Goal: Task Accomplishment & Management: Use online tool/utility

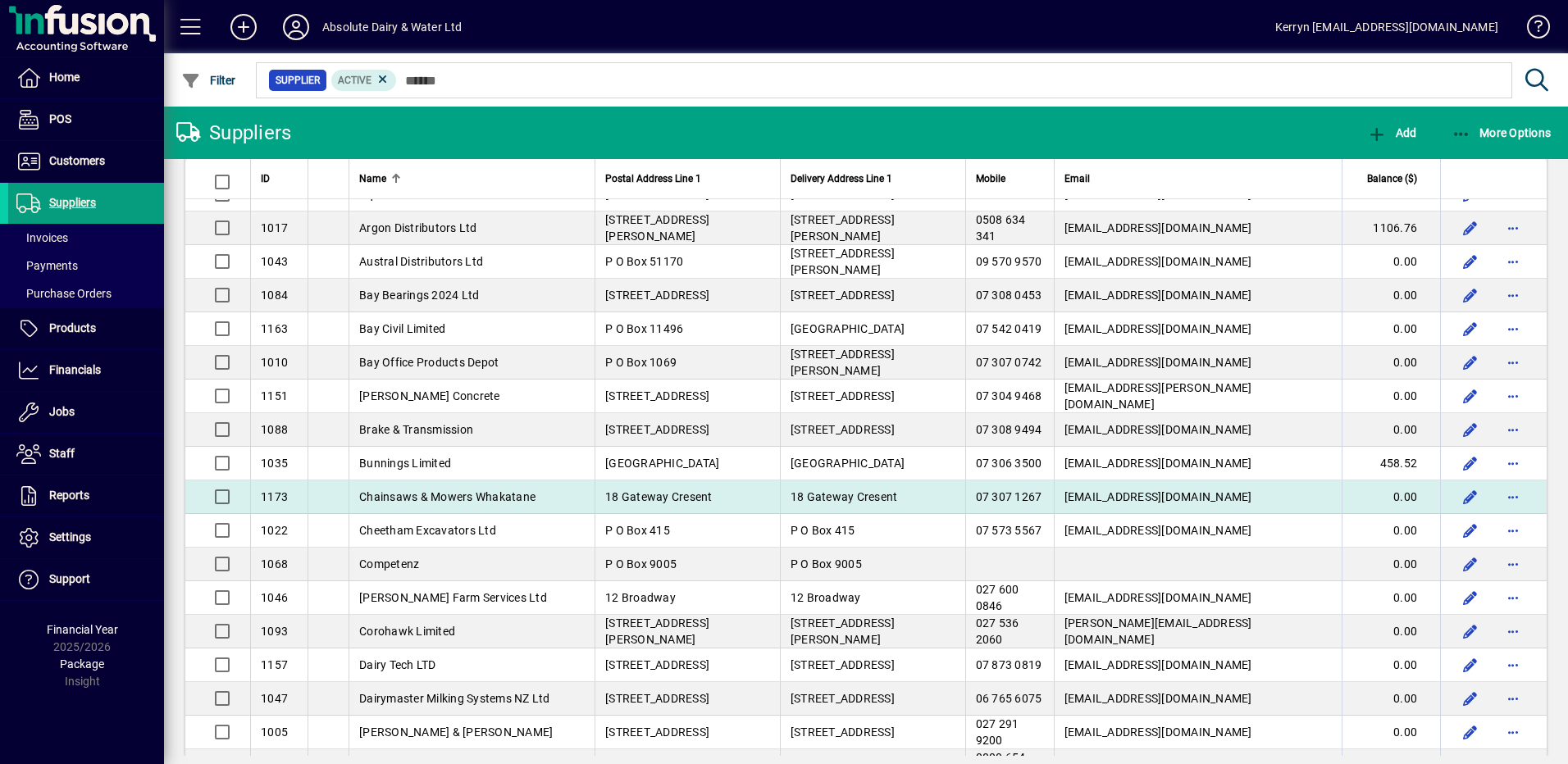
scroll to position [624, 0]
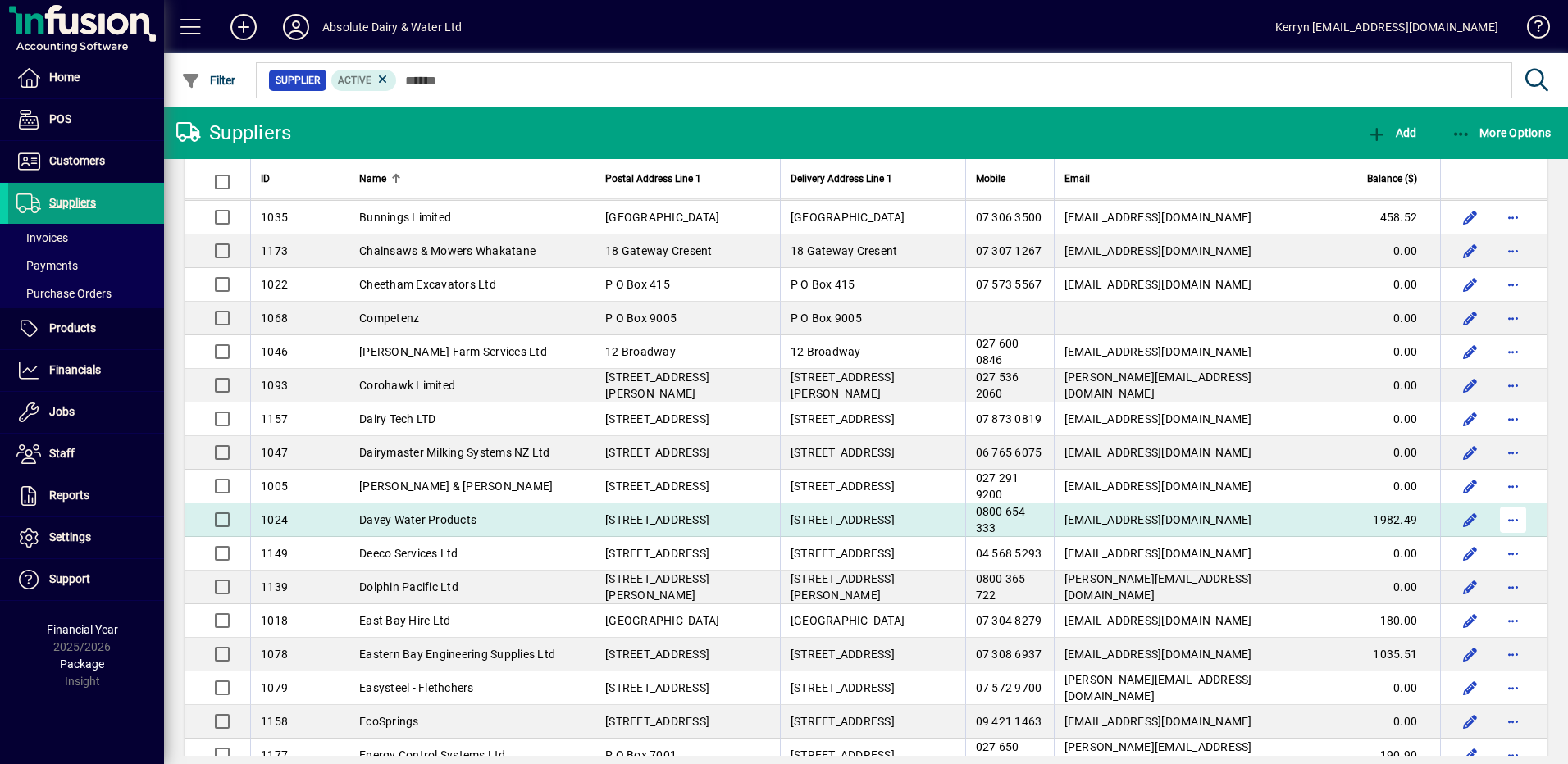
click at [1499, 522] on span "button" at bounding box center [1513, 520] width 39 height 39
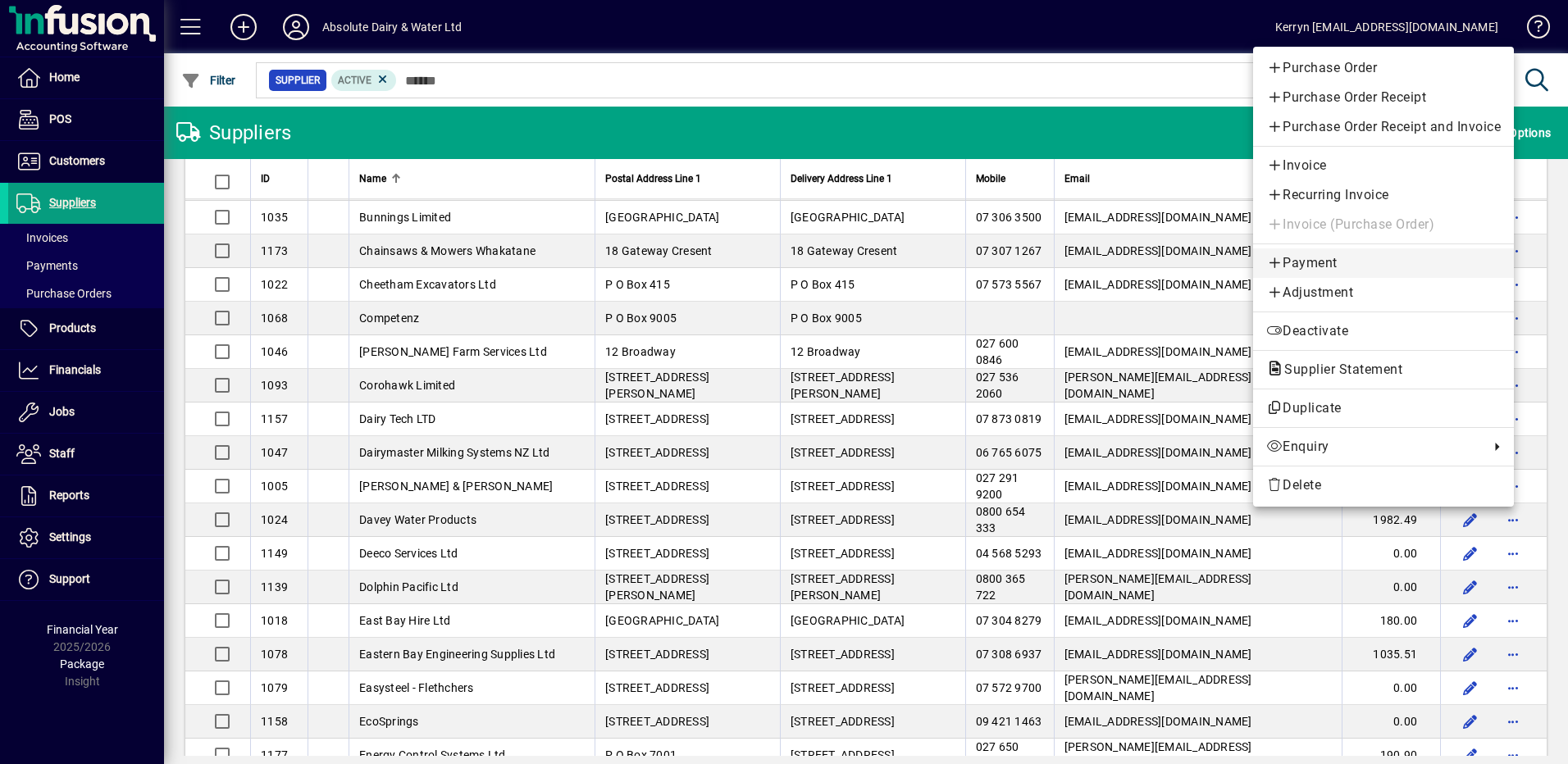
click at [1318, 257] on span "Payment" at bounding box center [1383, 263] width 234 height 20
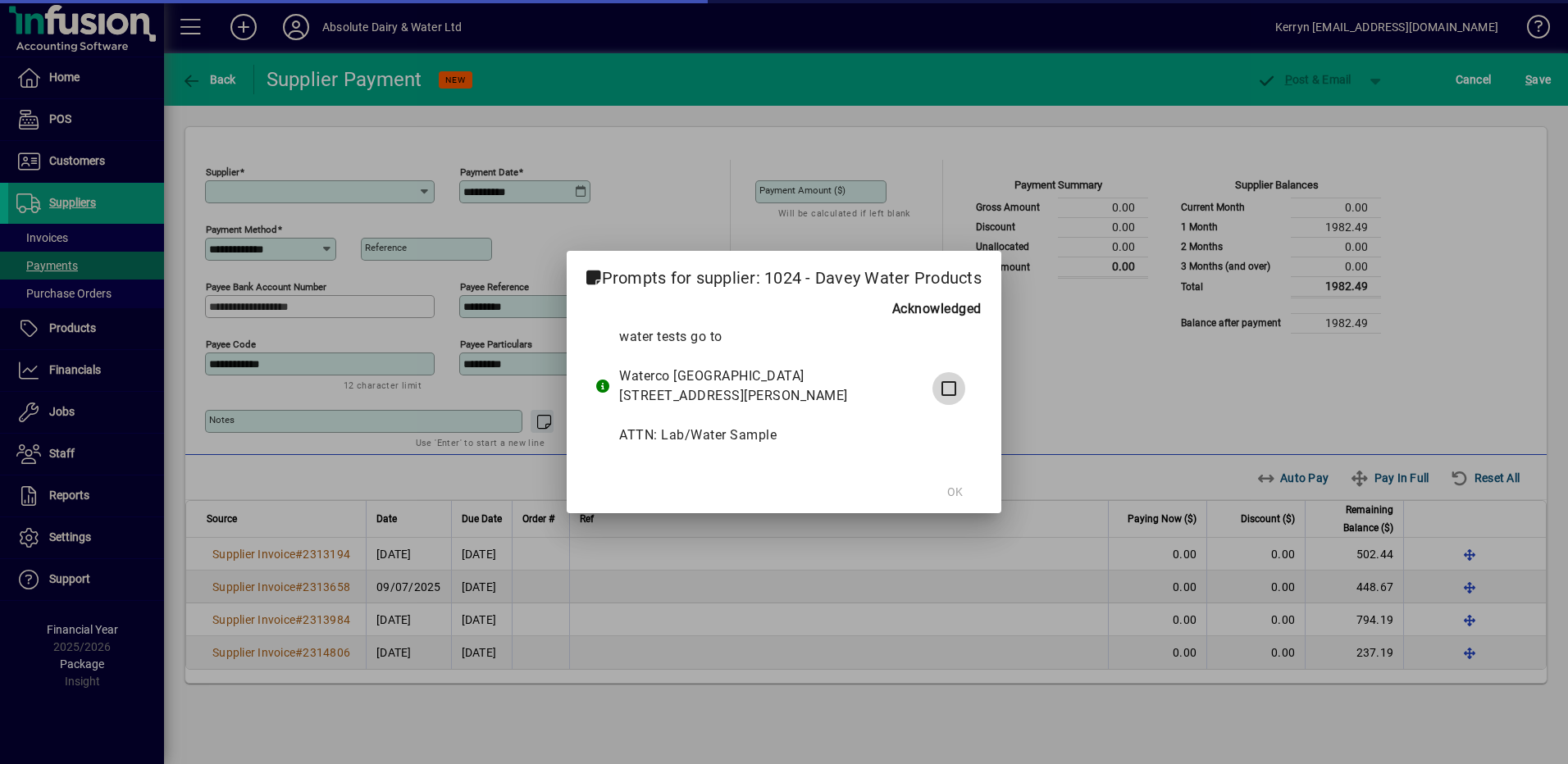
type input "**********"
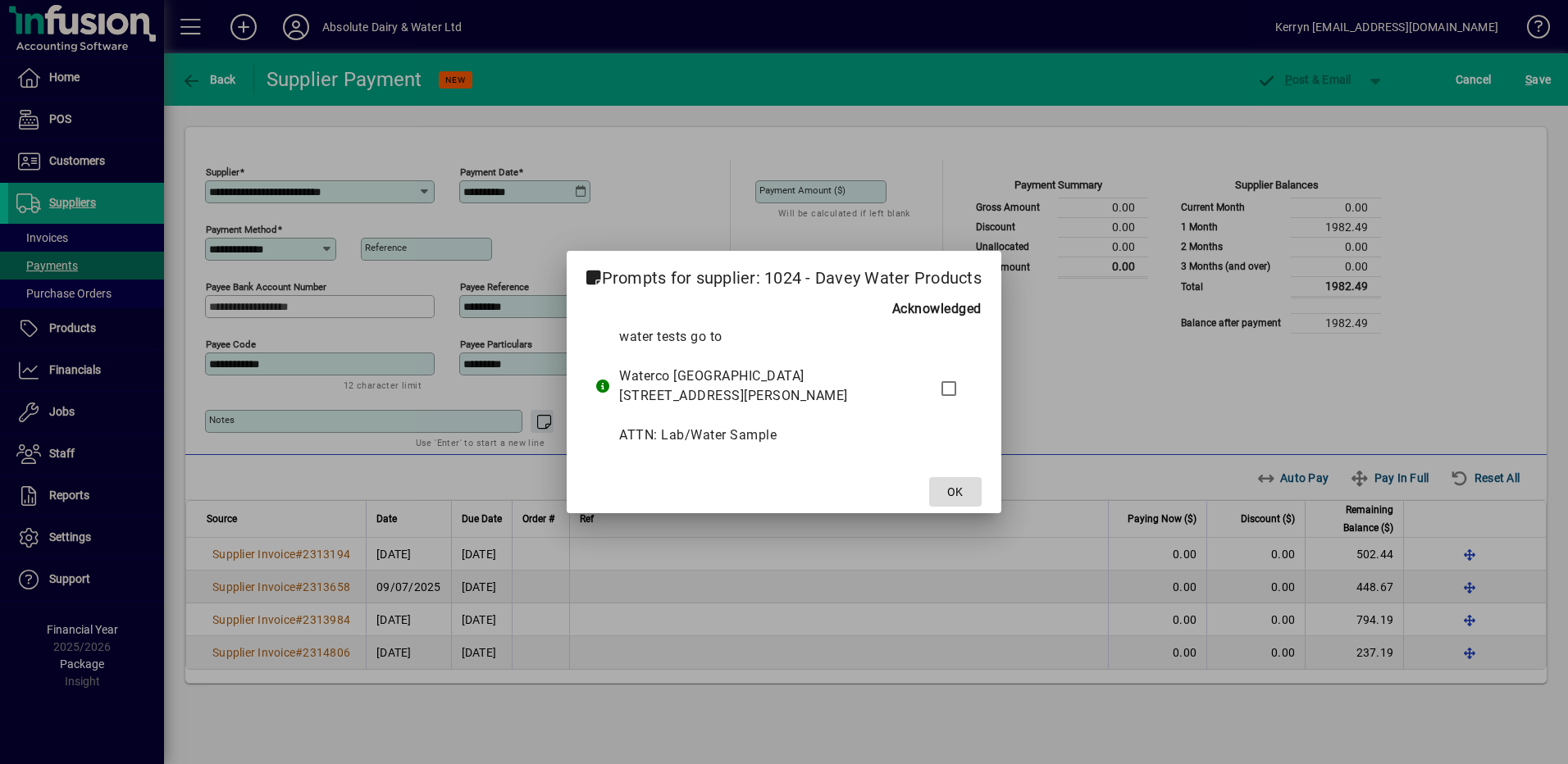
click at [957, 511] on span at bounding box center [955, 492] width 52 height 39
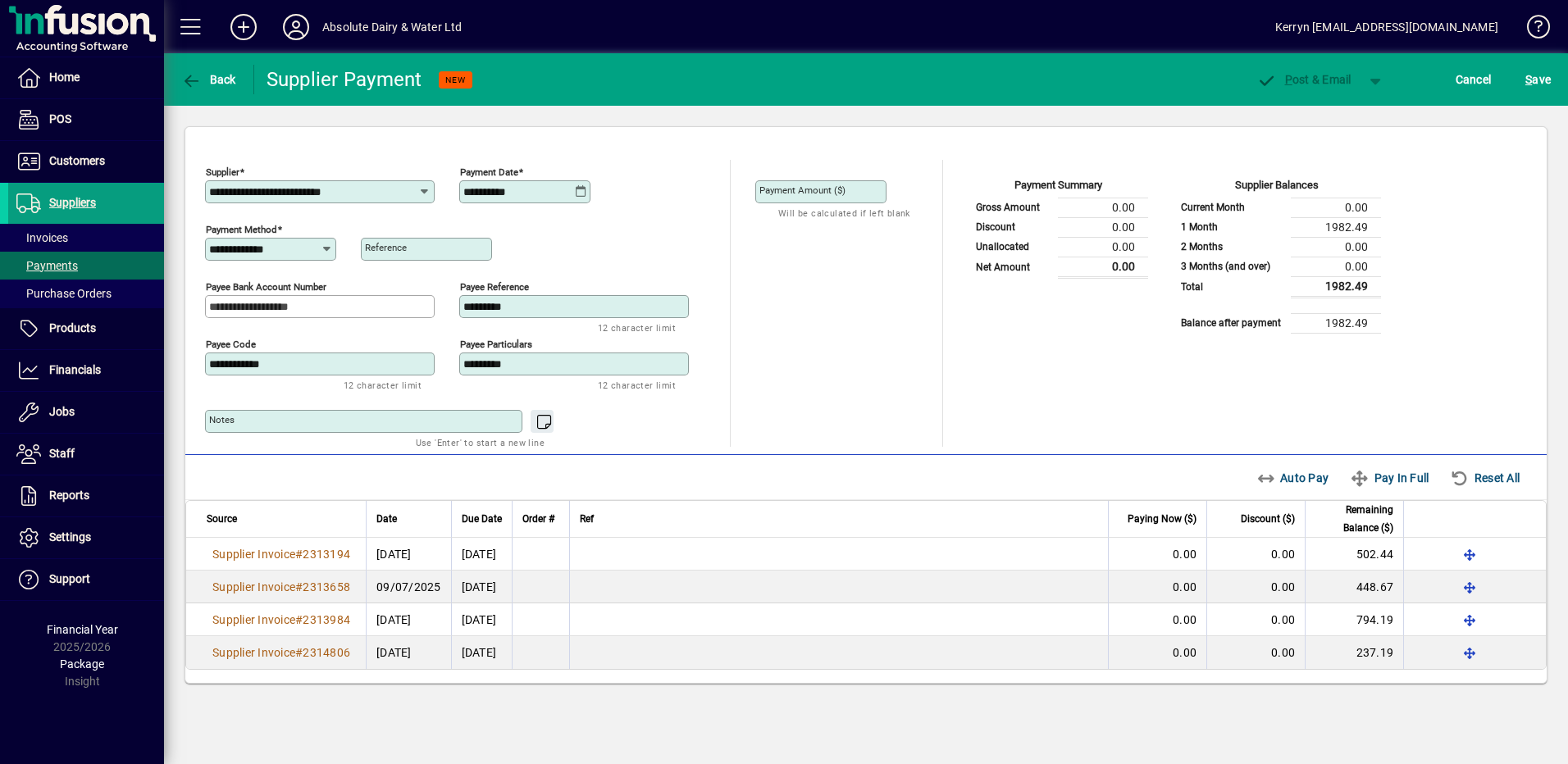
click at [582, 193] on icon at bounding box center [581, 192] width 12 height 13
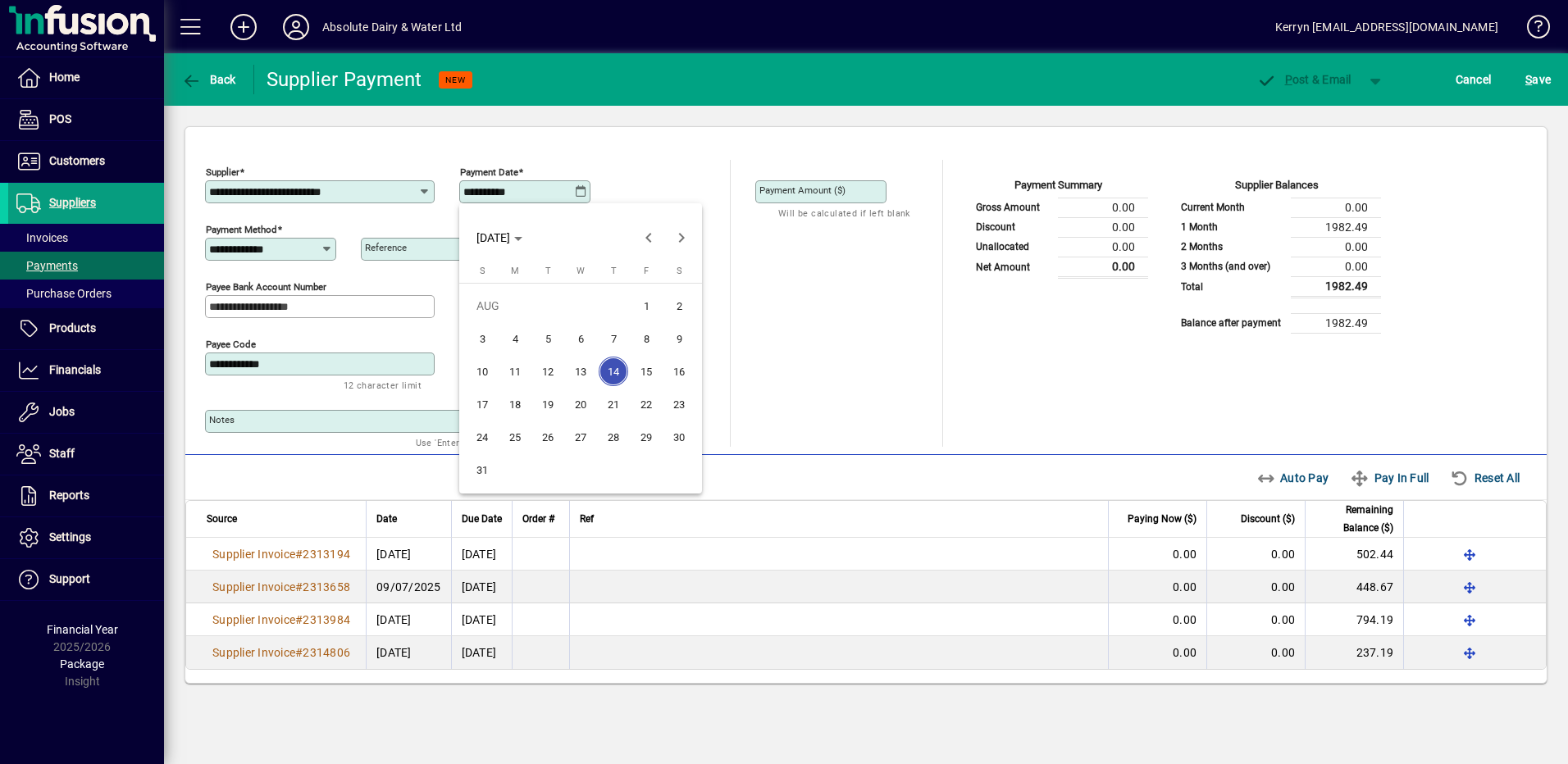
click at [576, 407] on span "20" at bounding box center [581, 404] width 30 height 30
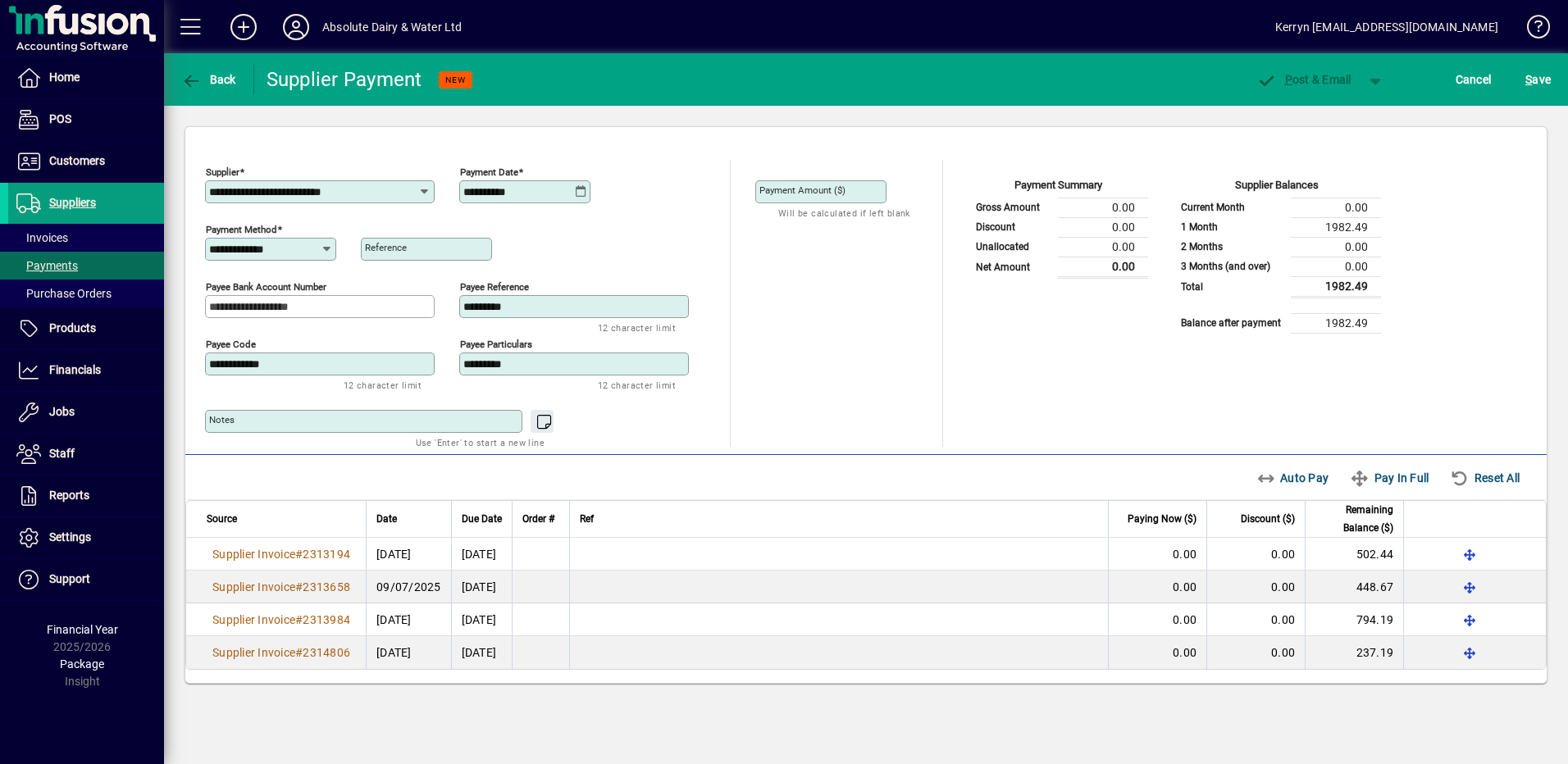
type input "**********"
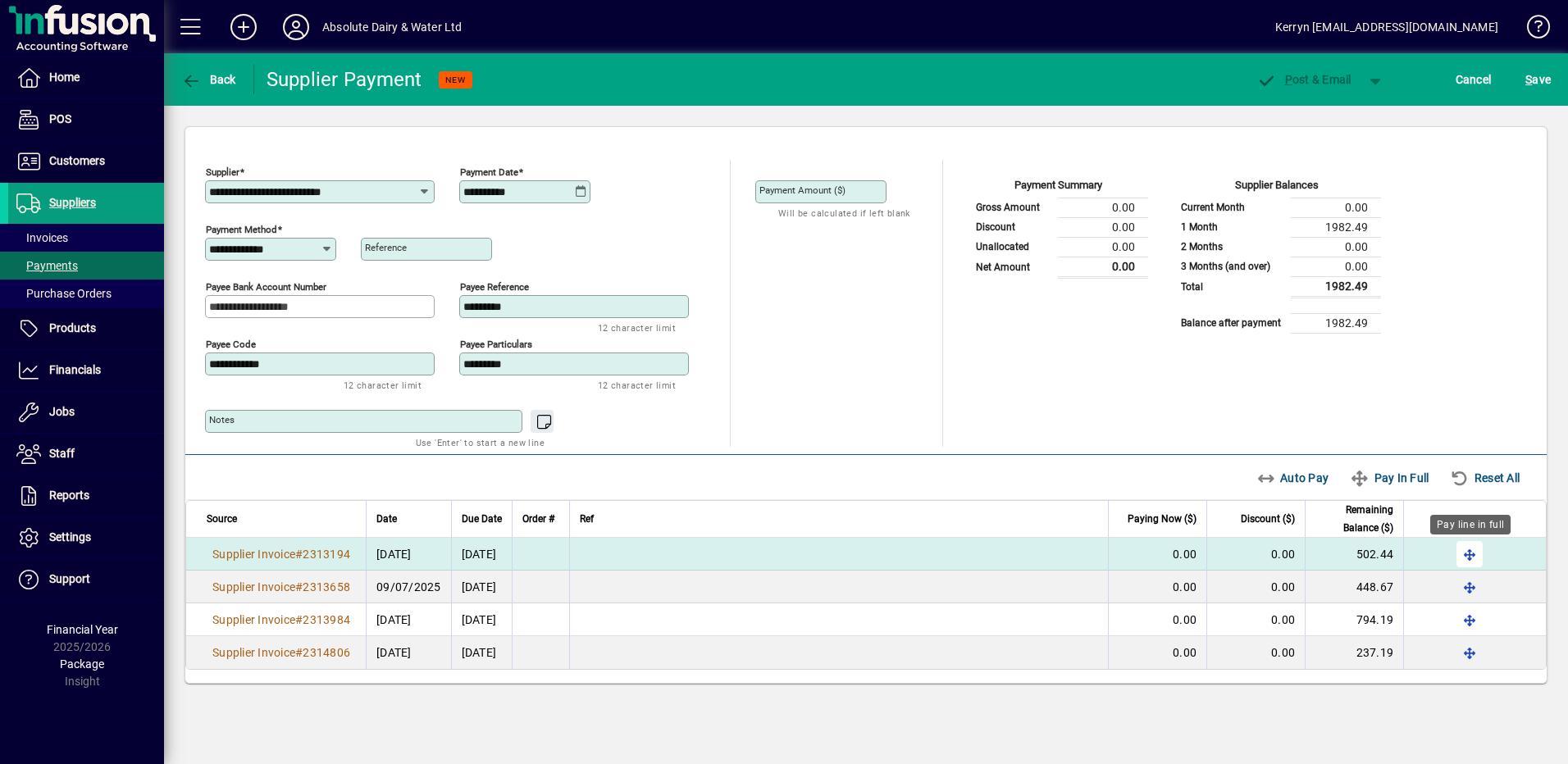
click at [1467, 550] on span "button" at bounding box center [1470, 554] width 39 height 39
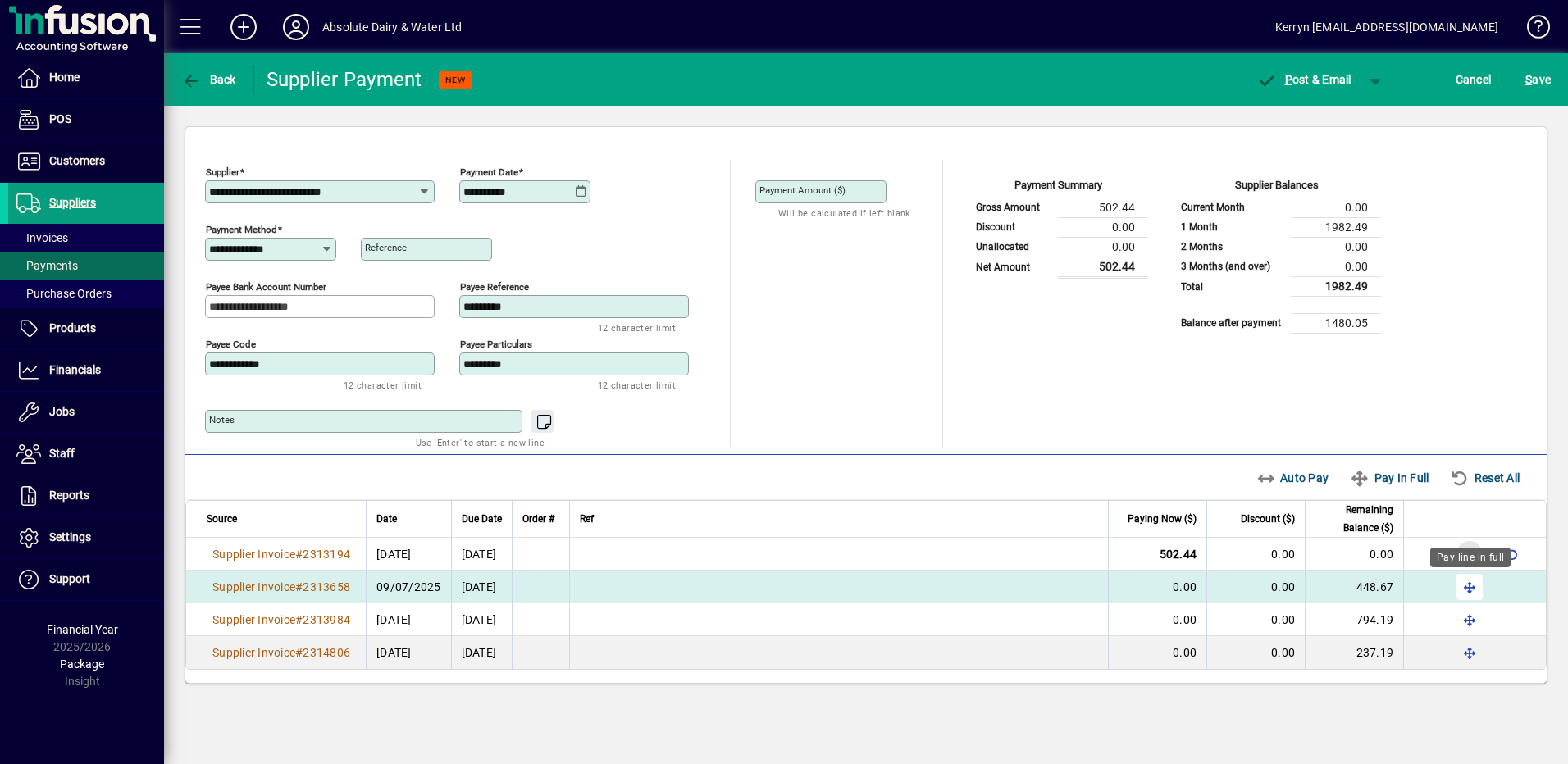
click at [1454, 589] on span "button" at bounding box center [1470, 587] width 39 height 39
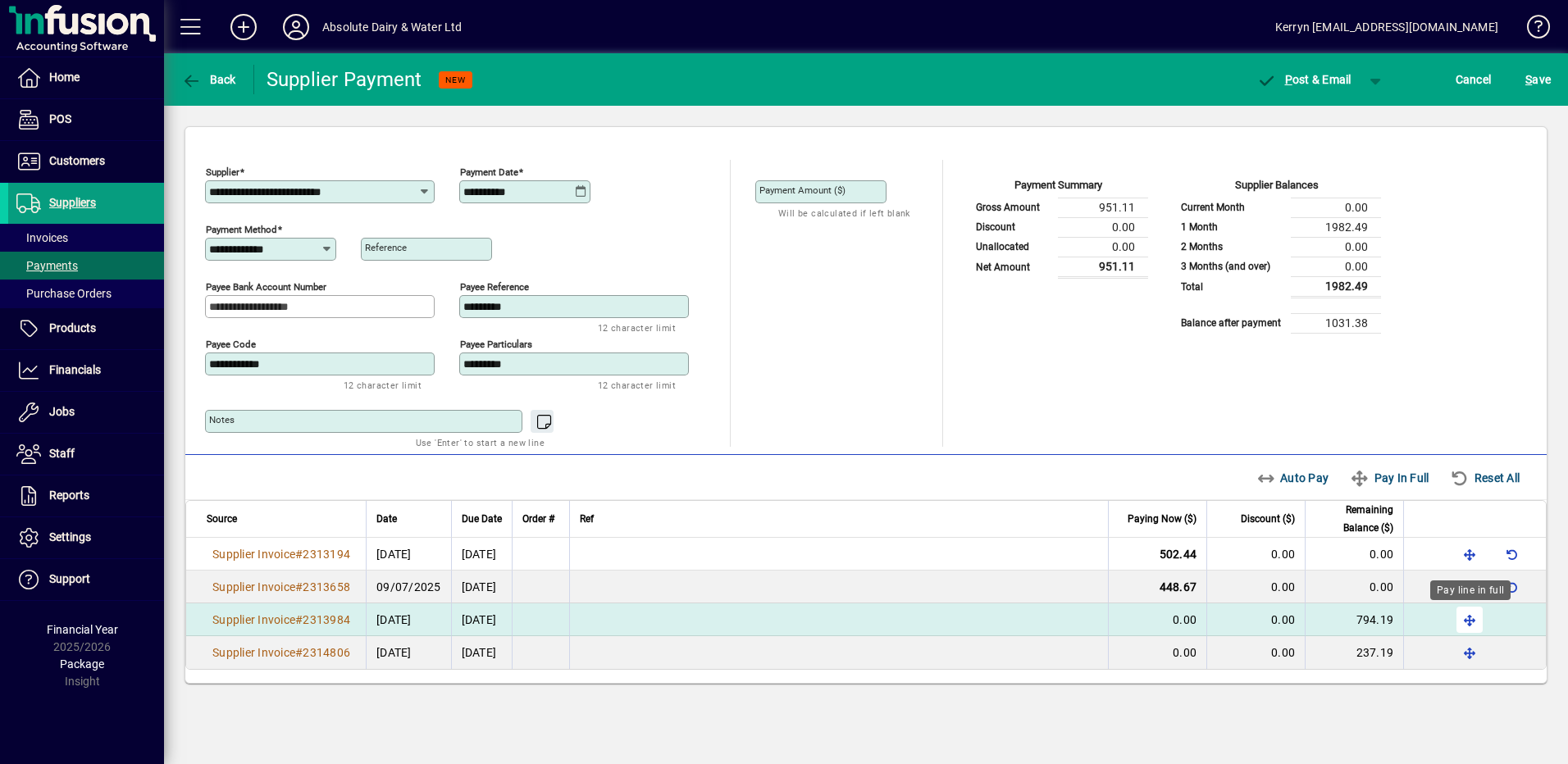
click at [1472, 628] on span "button" at bounding box center [1470, 620] width 39 height 39
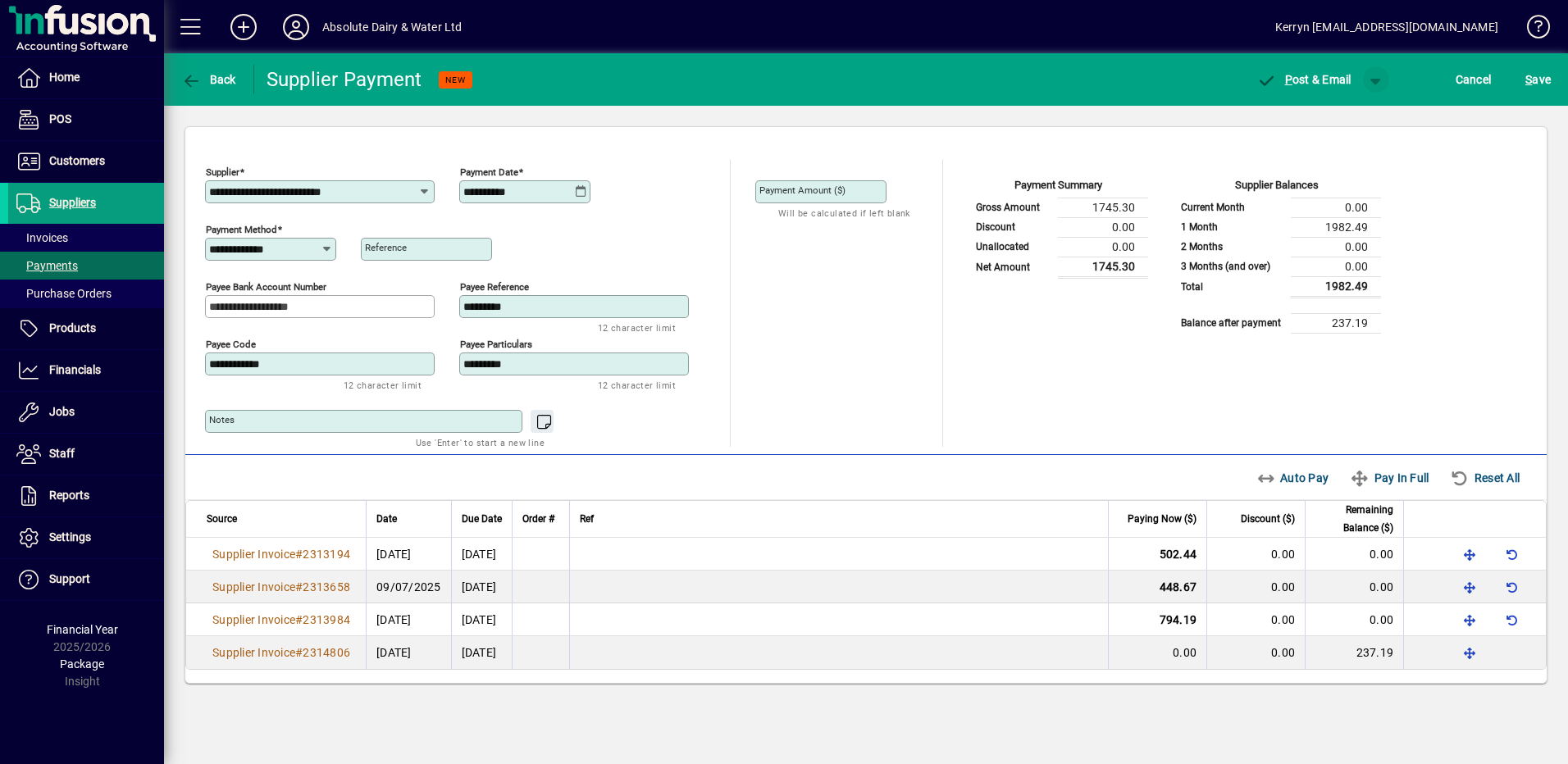
click at [1378, 76] on span "button" at bounding box center [1376, 80] width 39 height 39
click at [1350, 115] on span "P ost" at bounding box center [1324, 114] width 58 height 13
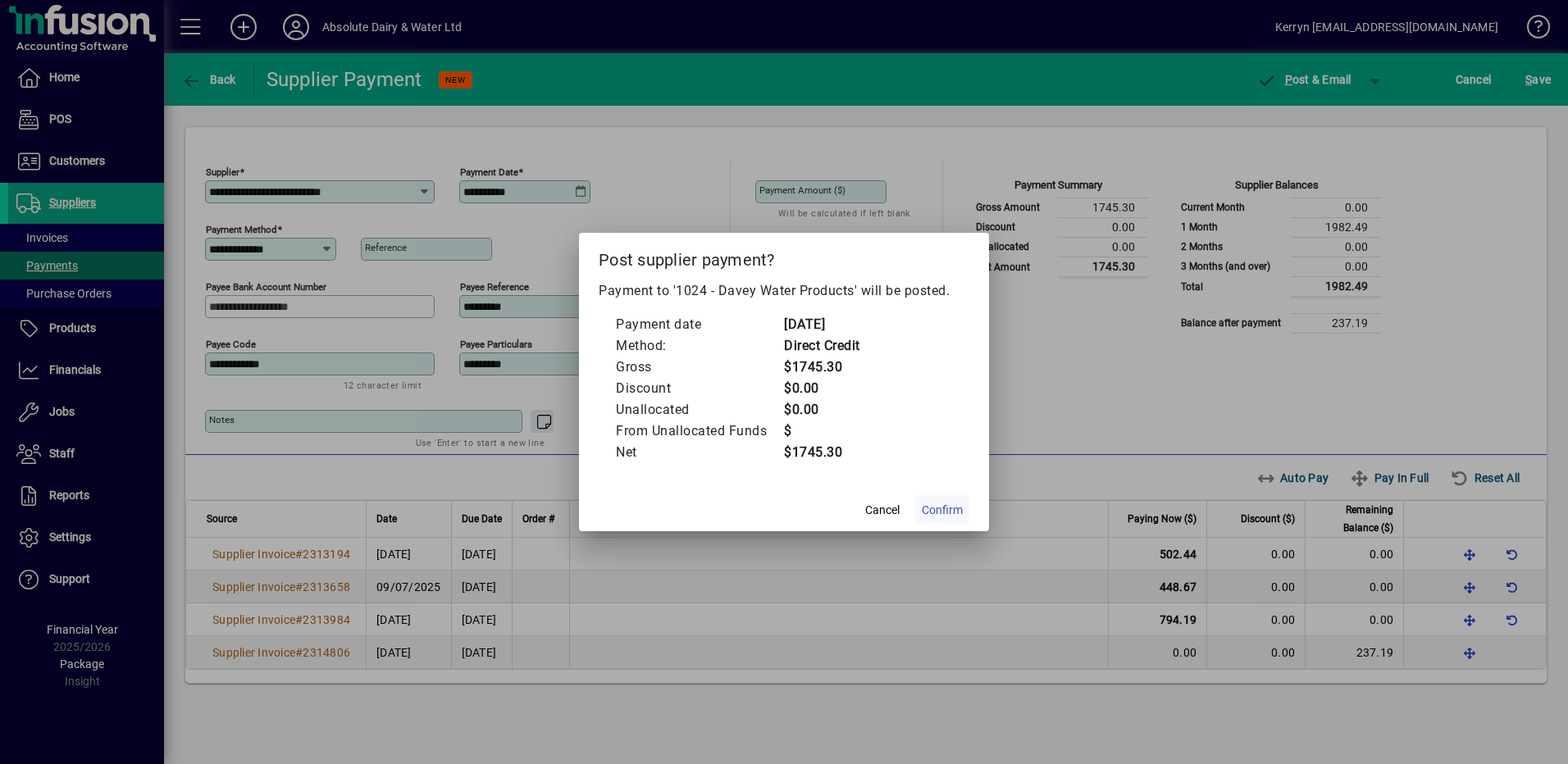
click at [956, 512] on span "Confirm" at bounding box center [942, 510] width 41 height 17
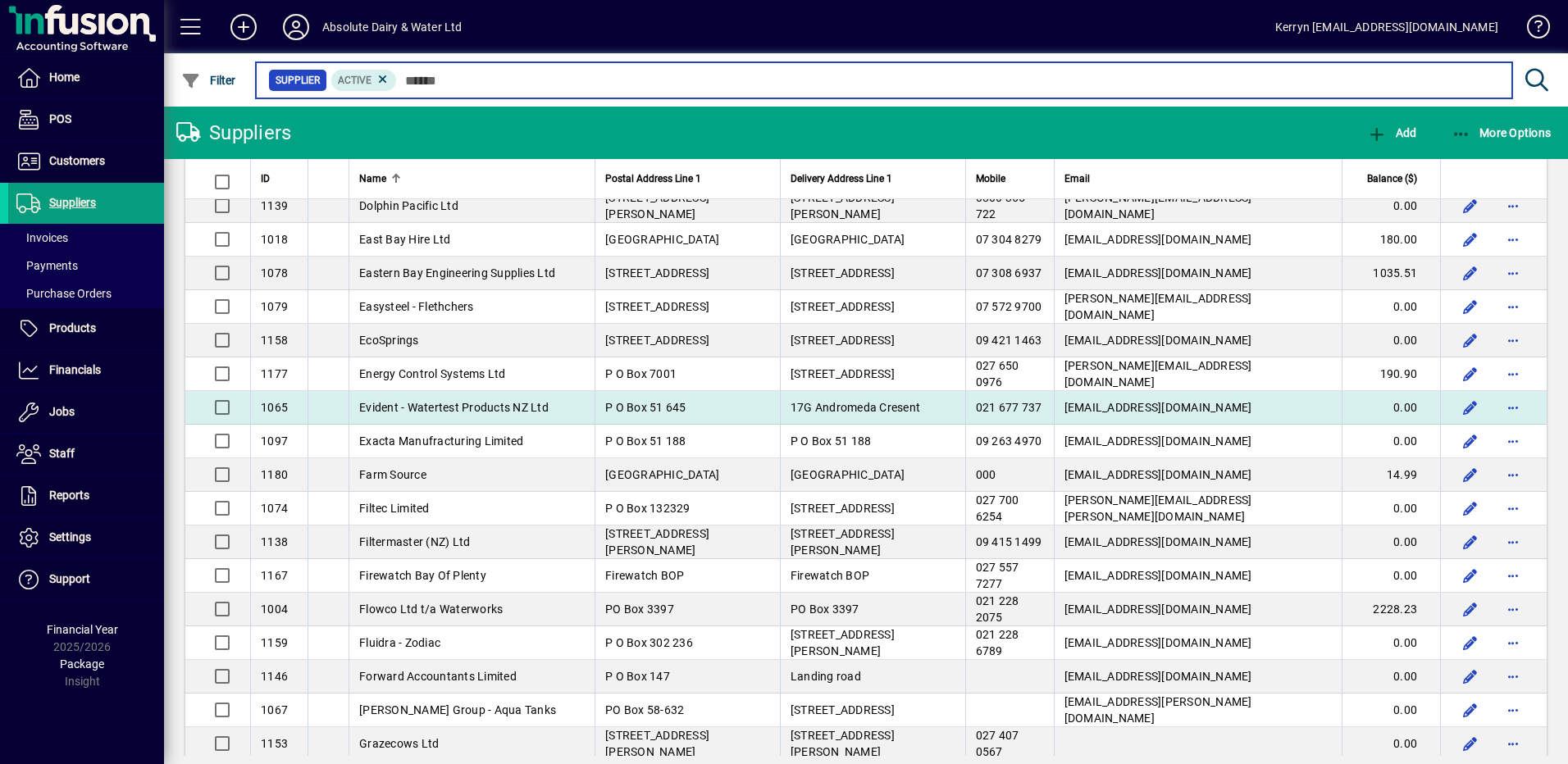
scroll to position [984, 0]
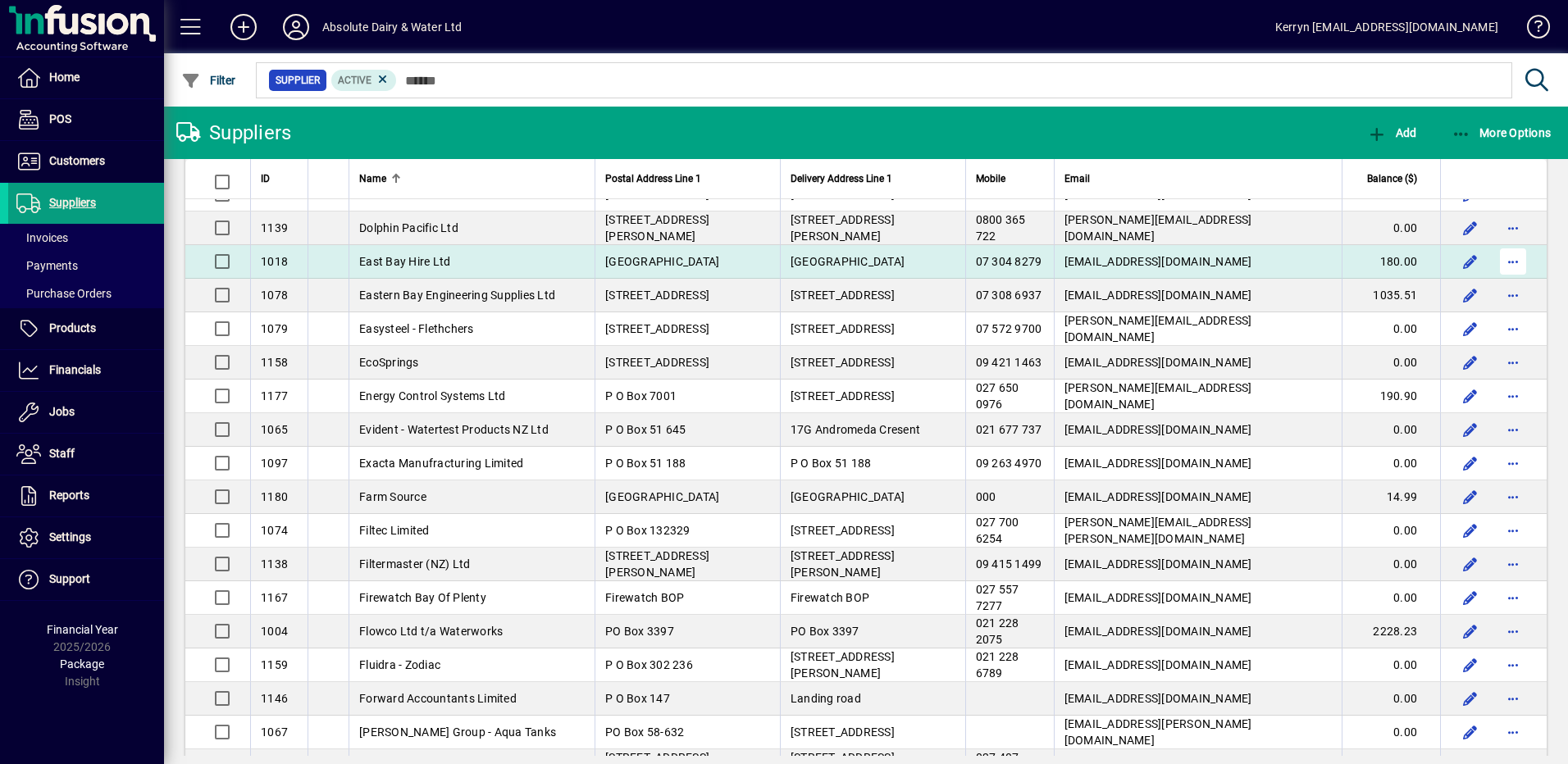
click at [1505, 260] on span "button" at bounding box center [1513, 261] width 39 height 39
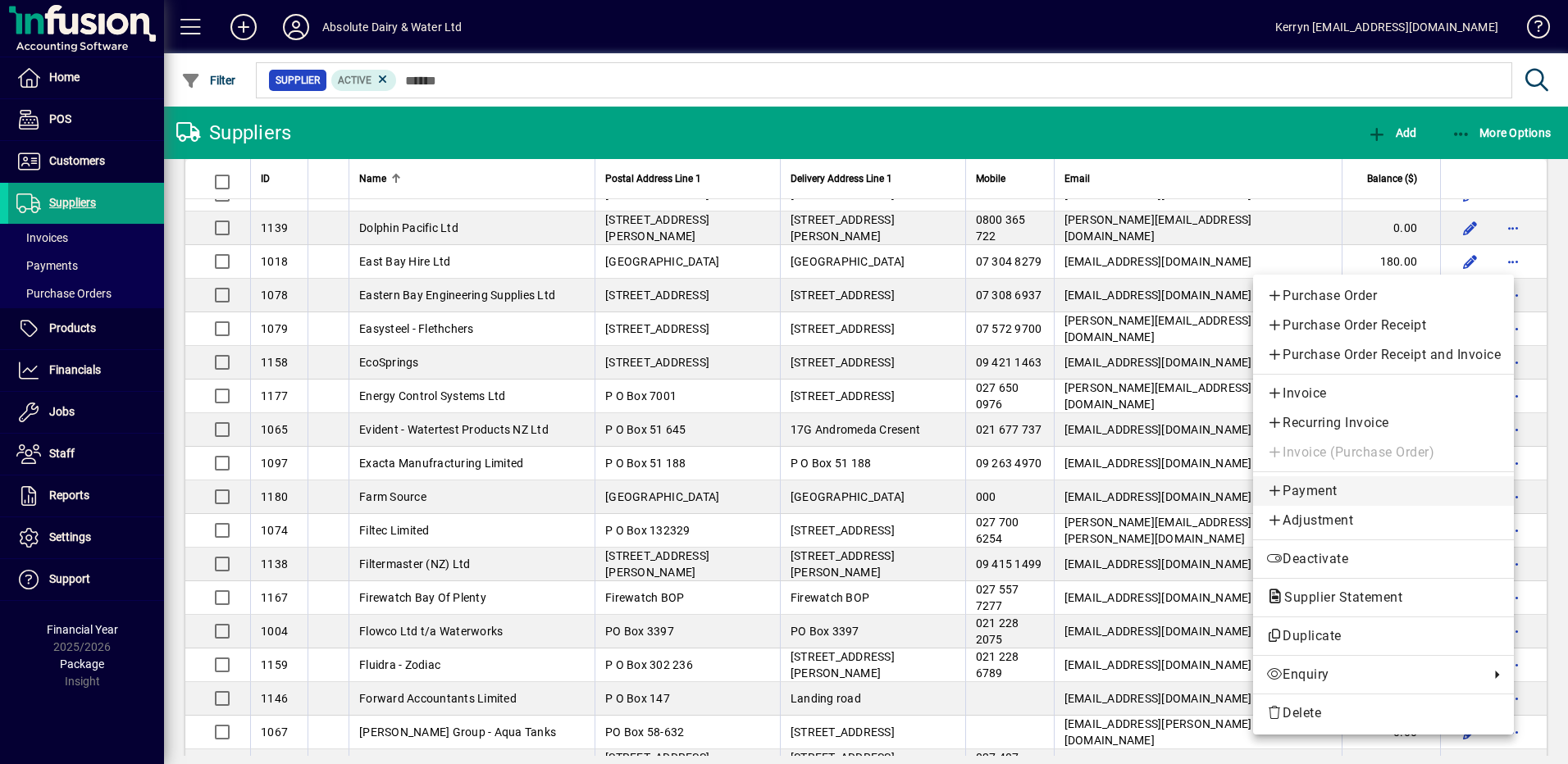
click at [1327, 496] on span "Payment" at bounding box center [1383, 491] width 234 height 20
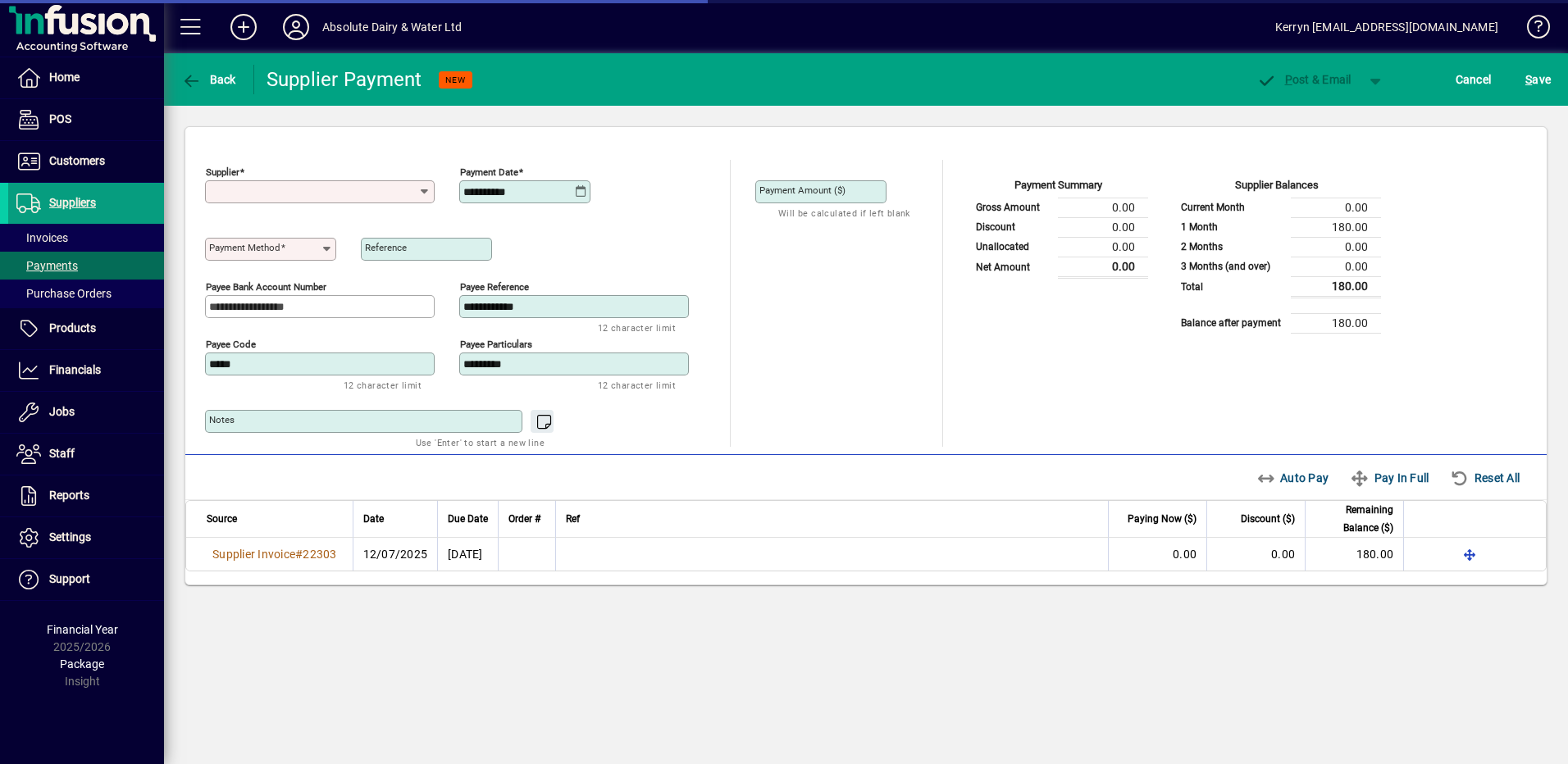
type input "**********"
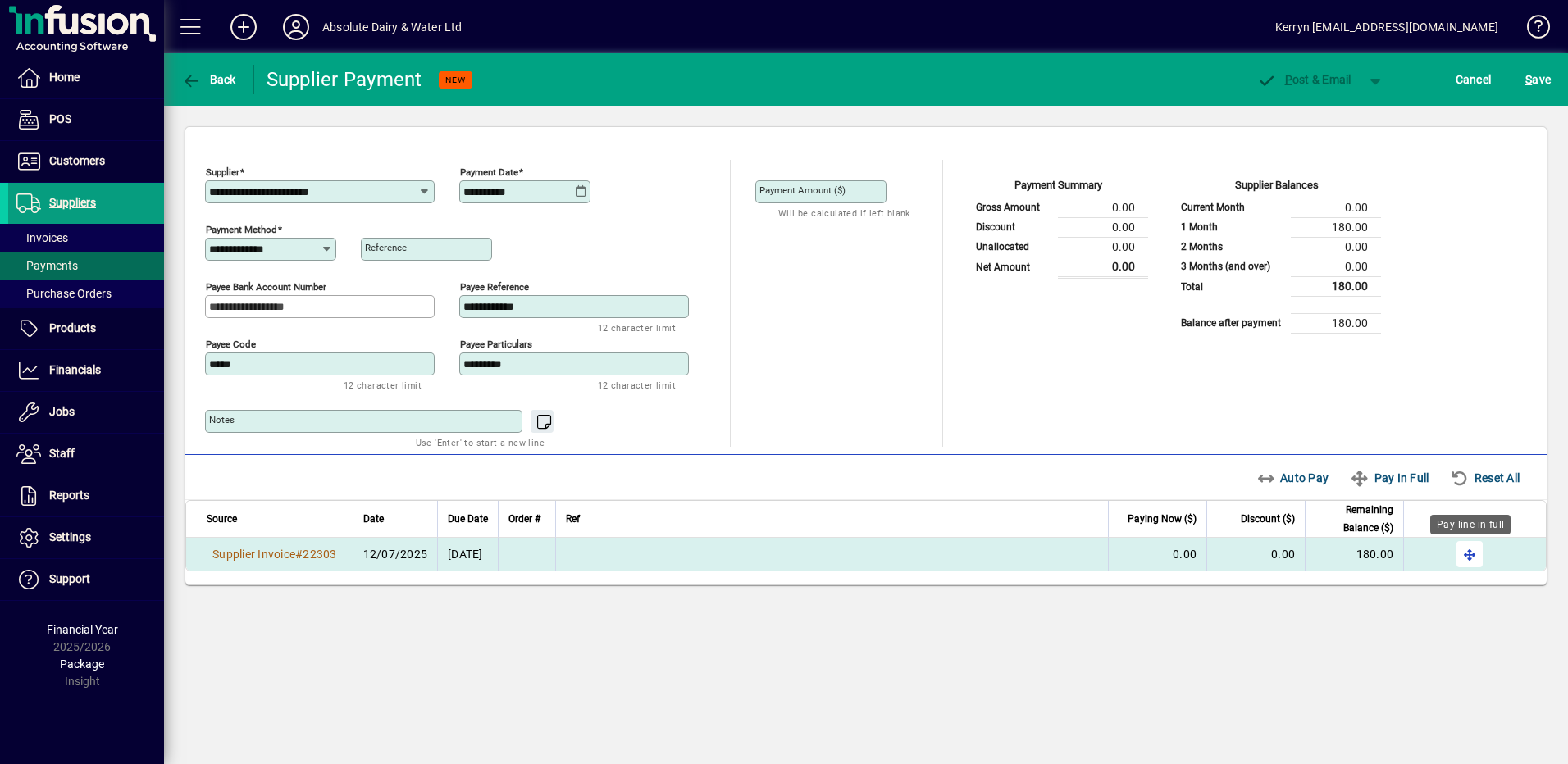
click at [1472, 547] on span "button" at bounding box center [1470, 554] width 39 height 39
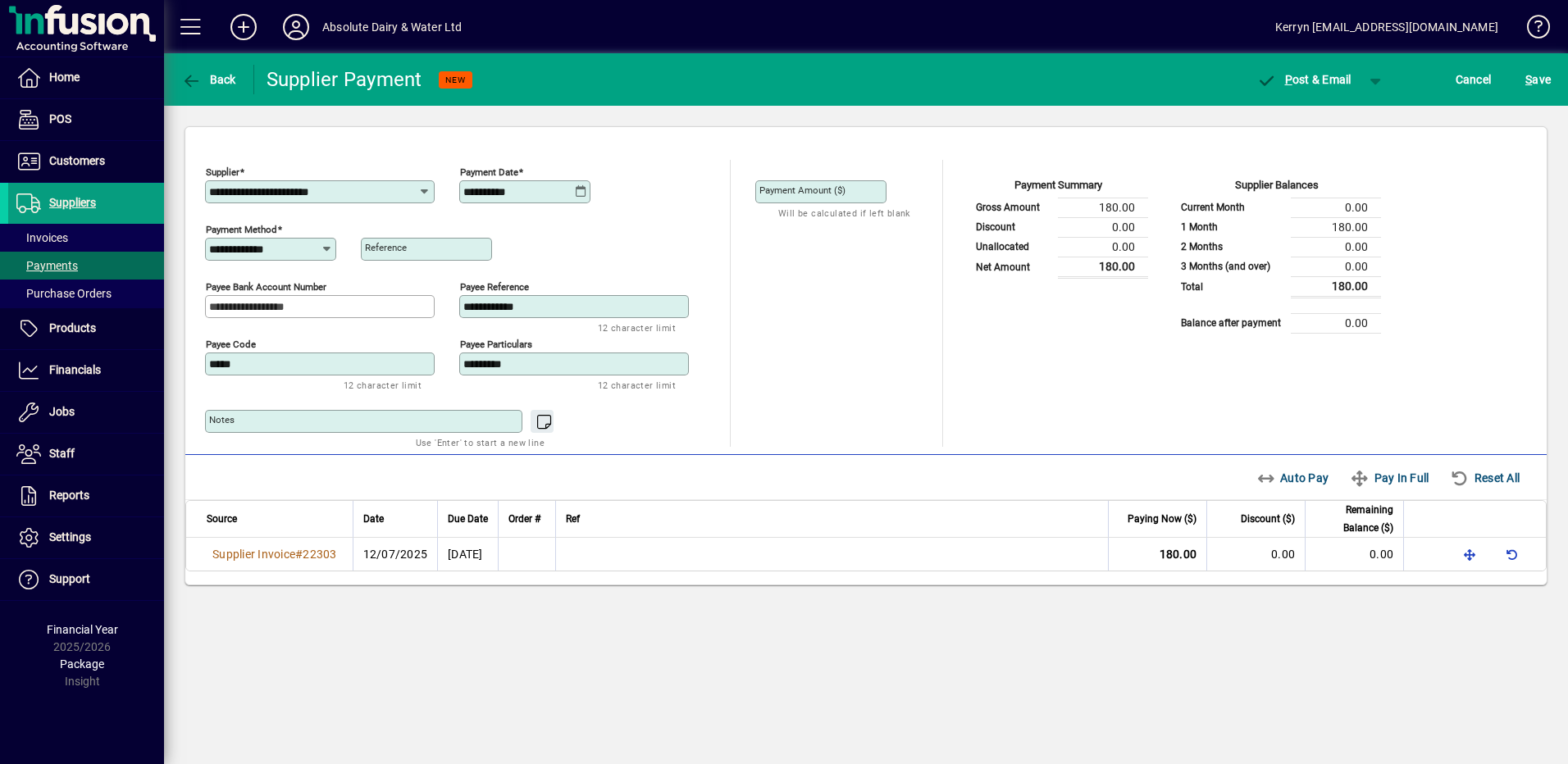
click at [581, 187] on icon at bounding box center [581, 192] width 12 height 13
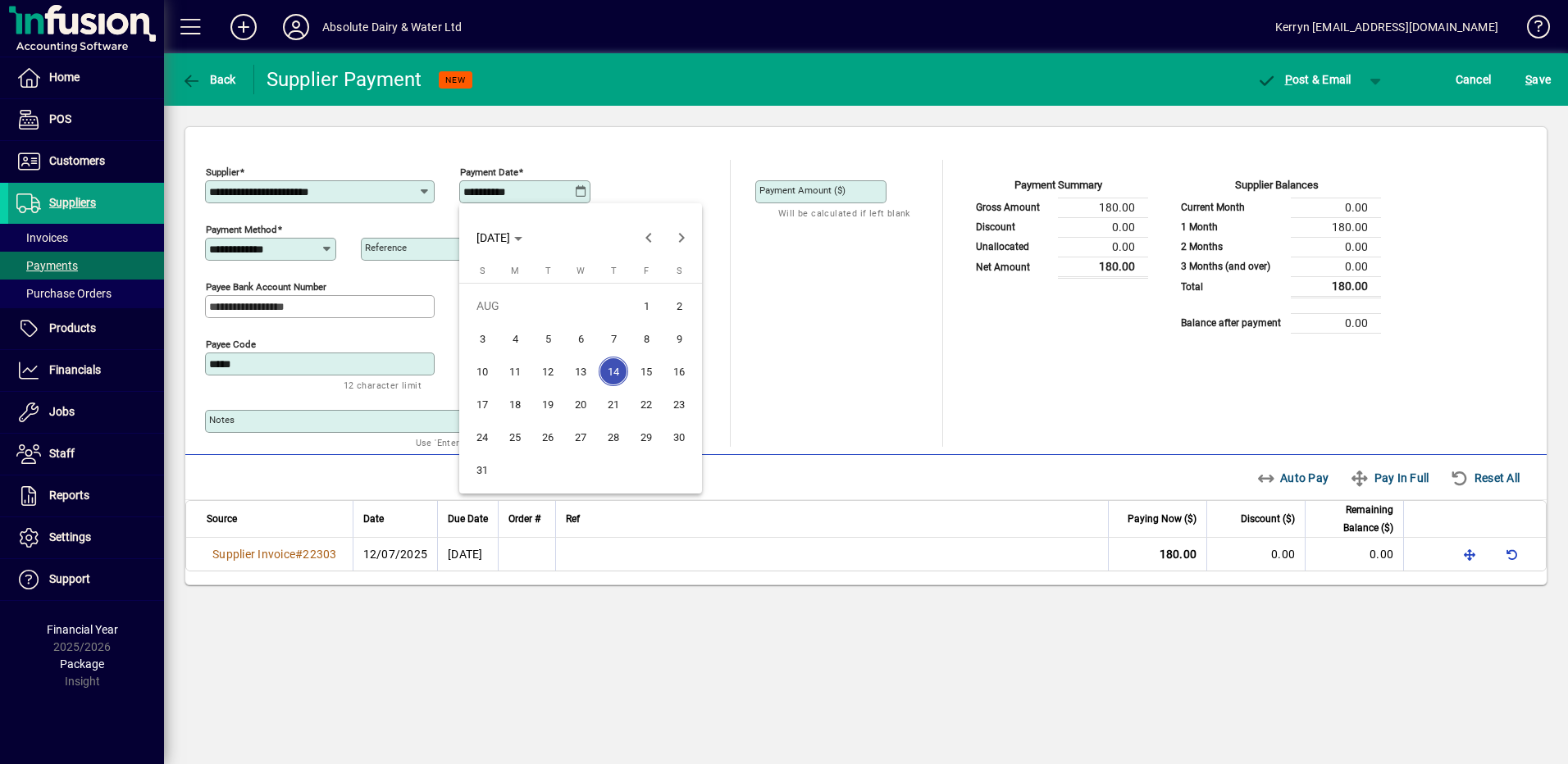
click at [591, 403] on span "20" at bounding box center [581, 404] width 30 height 30
type input "**********"
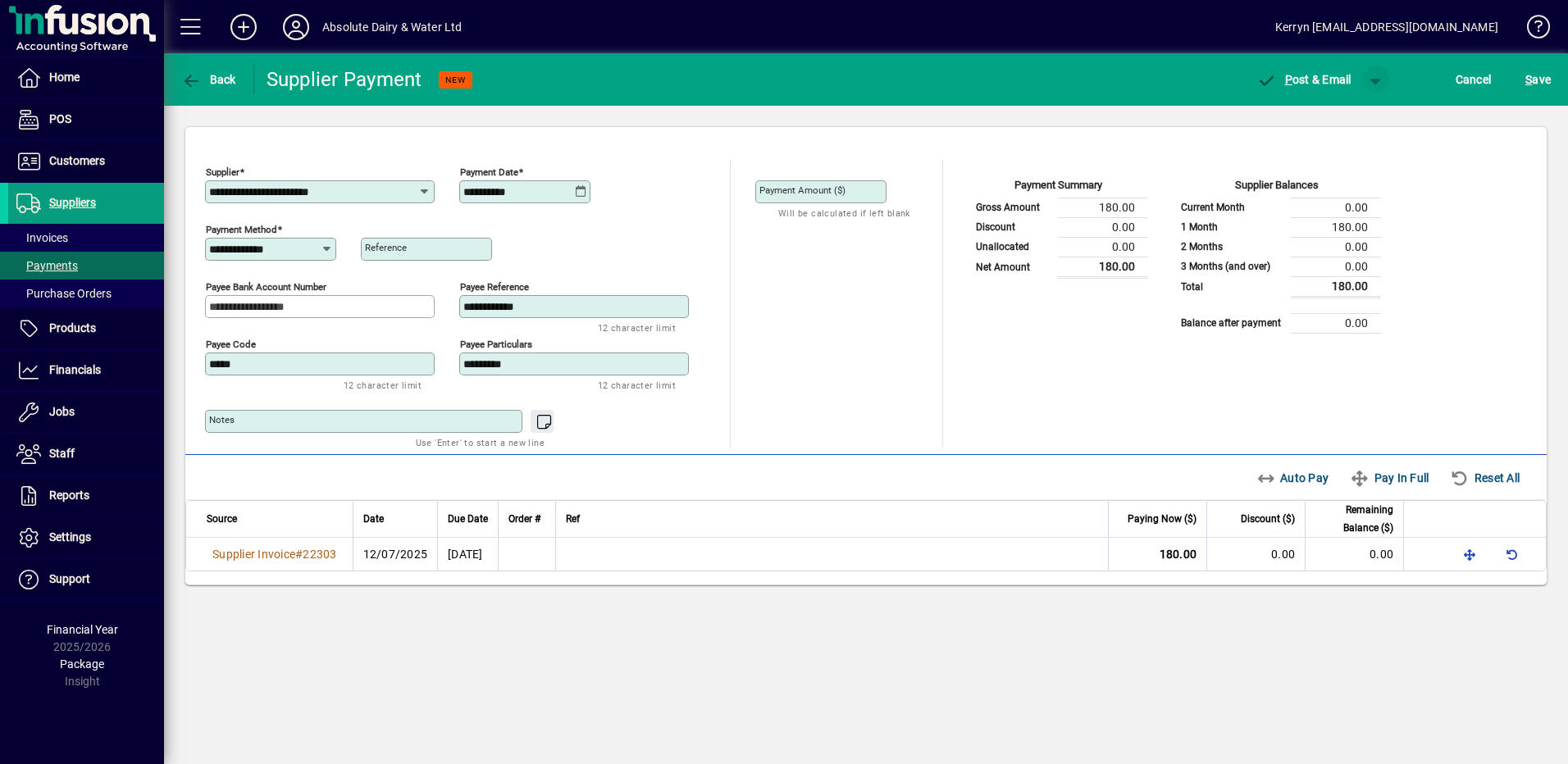
click at [1367, 86] on span "button" at bounding box center [1376, 80] width 39 height 39
click at [1339, 121] on span "button" at bounding box center [1333, 114] width 84 height 39
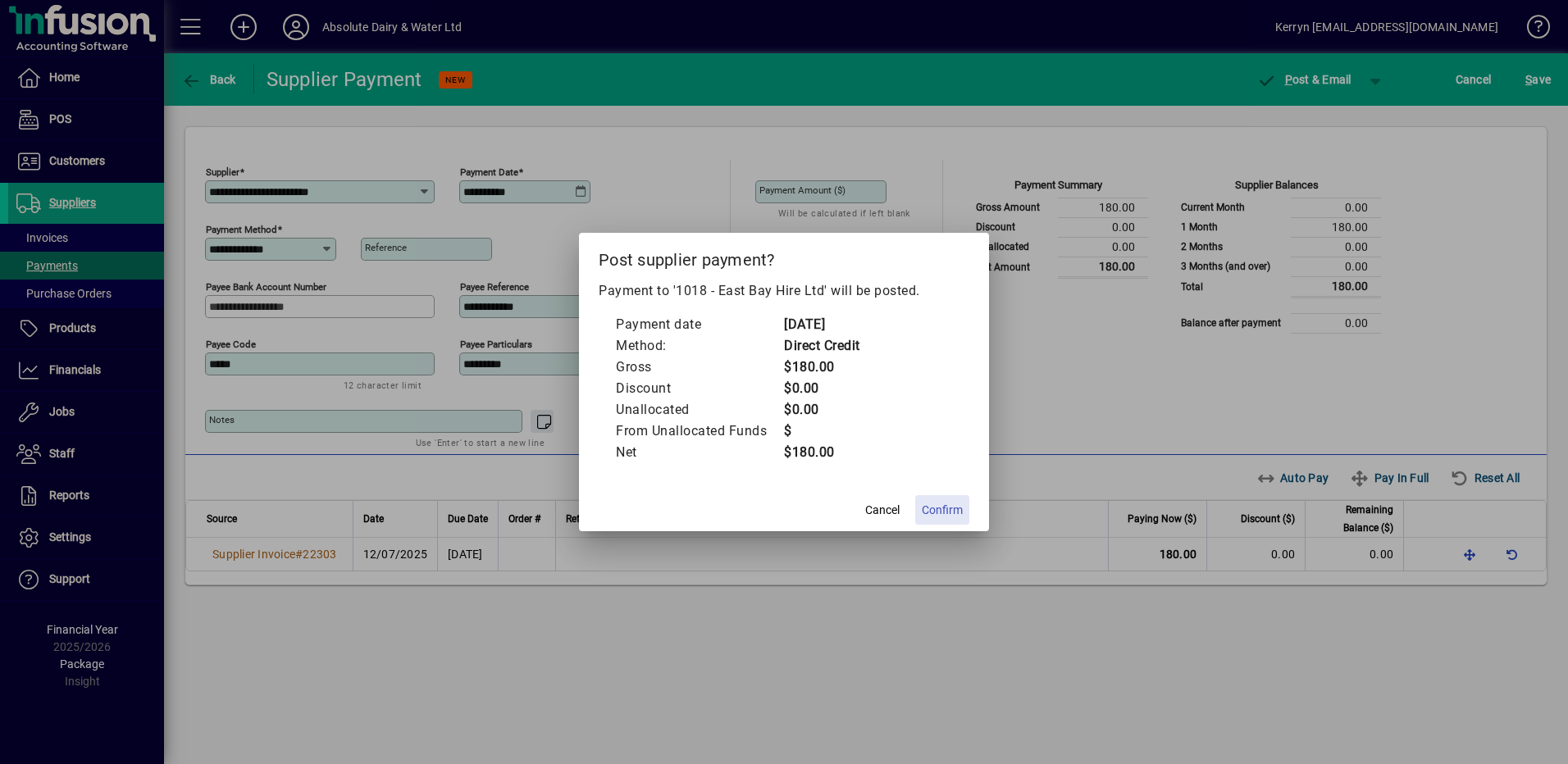
click at [941, 517] on span "Confirm" at bounding box center [942, 510] width 41 height 17
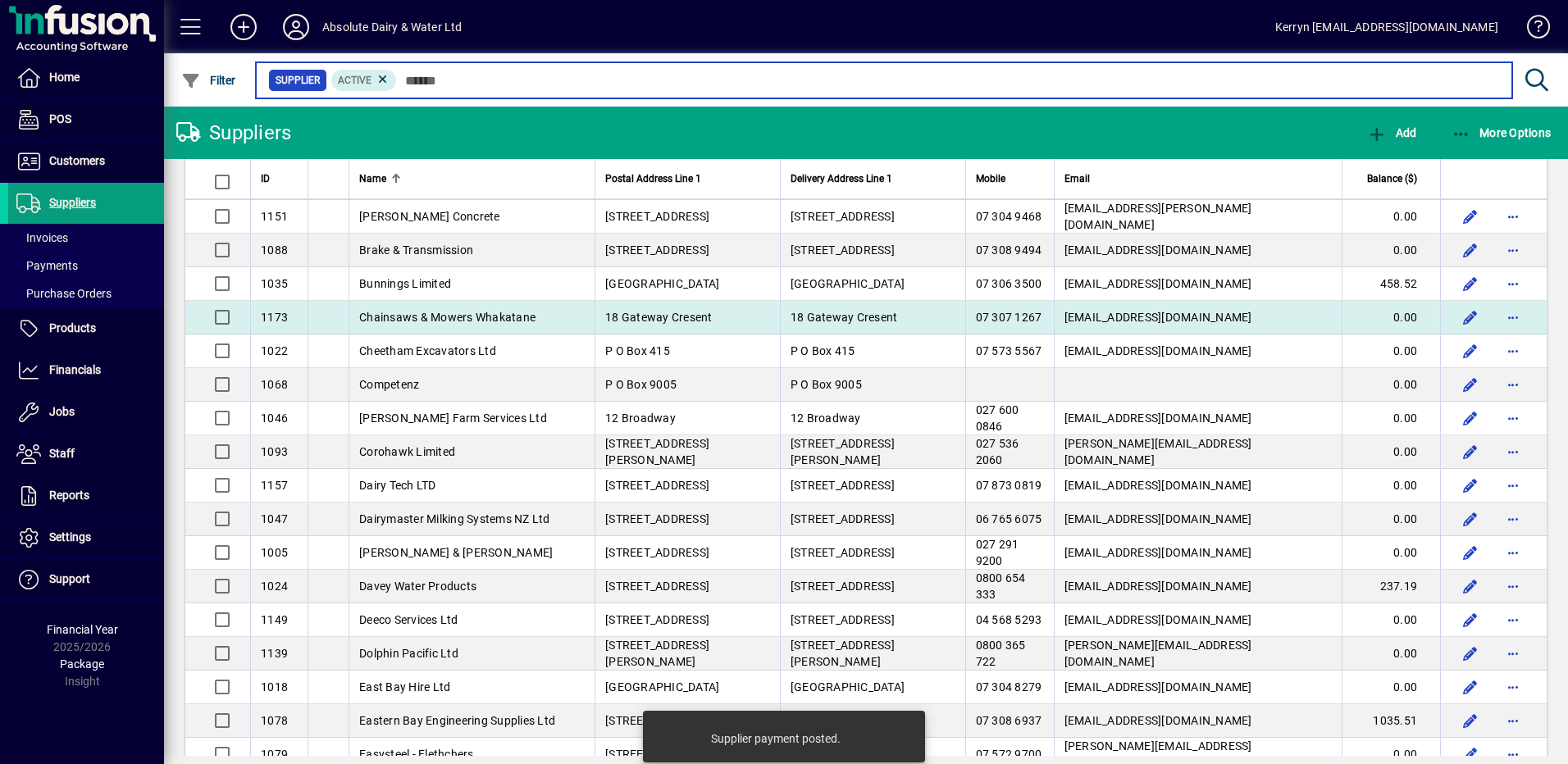
scroll to position [655, 0]
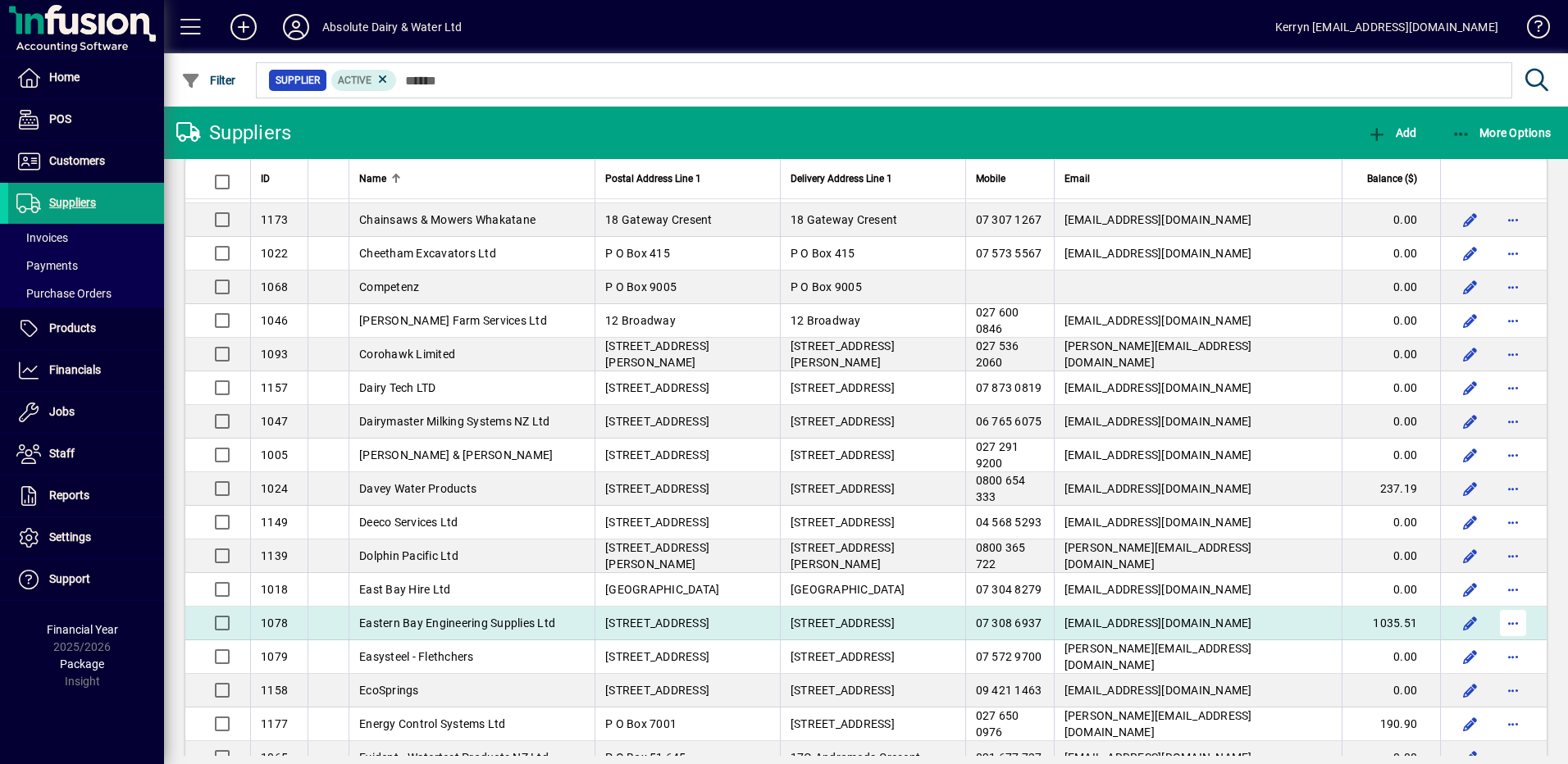
click at [1512, 626] on span "button" at bounding box center [1513, 623] width 39 height 39
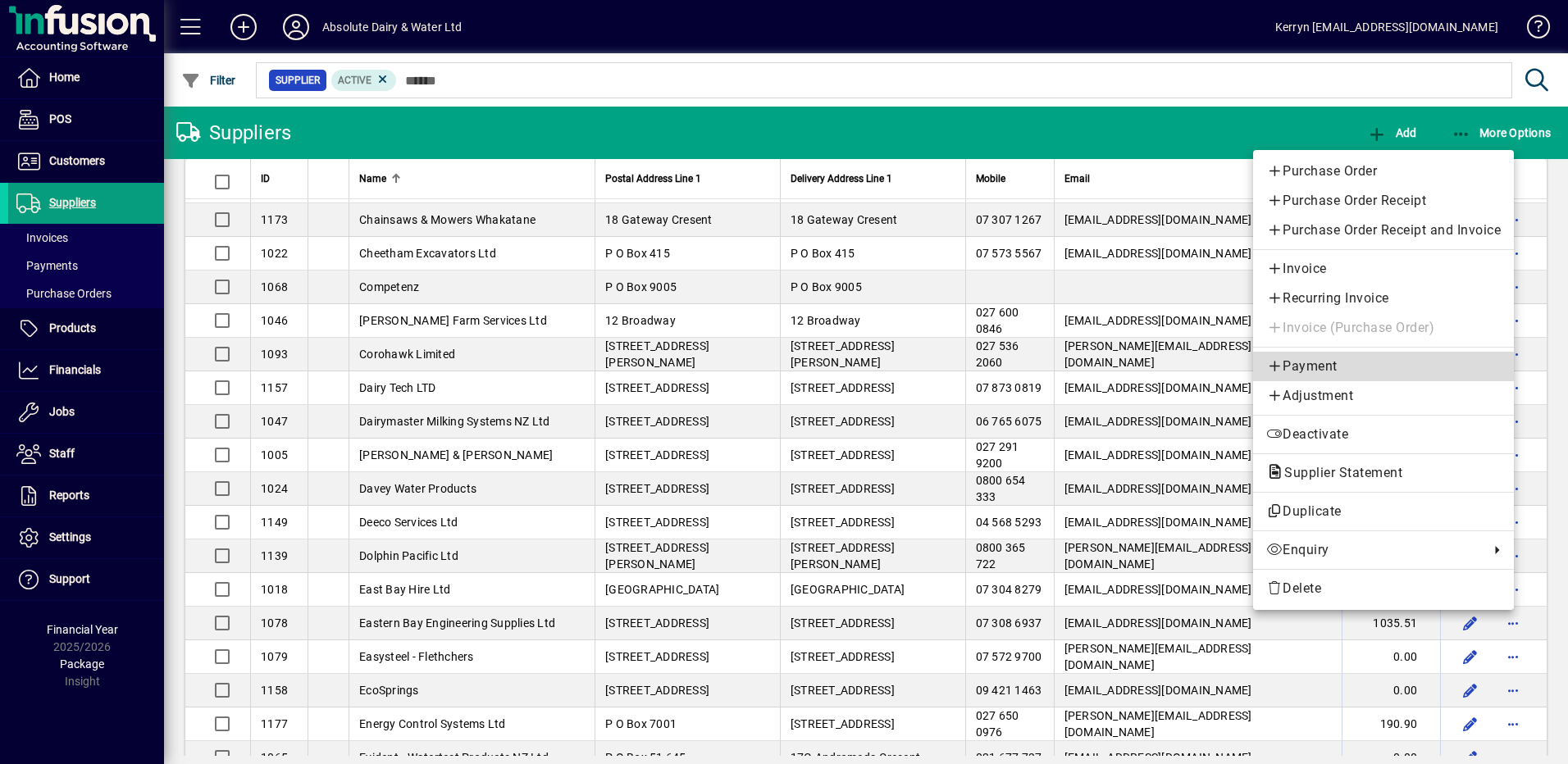
click at [1312, 368] on span "Payment" at bounding box center [1383, 366] width 234 height 20
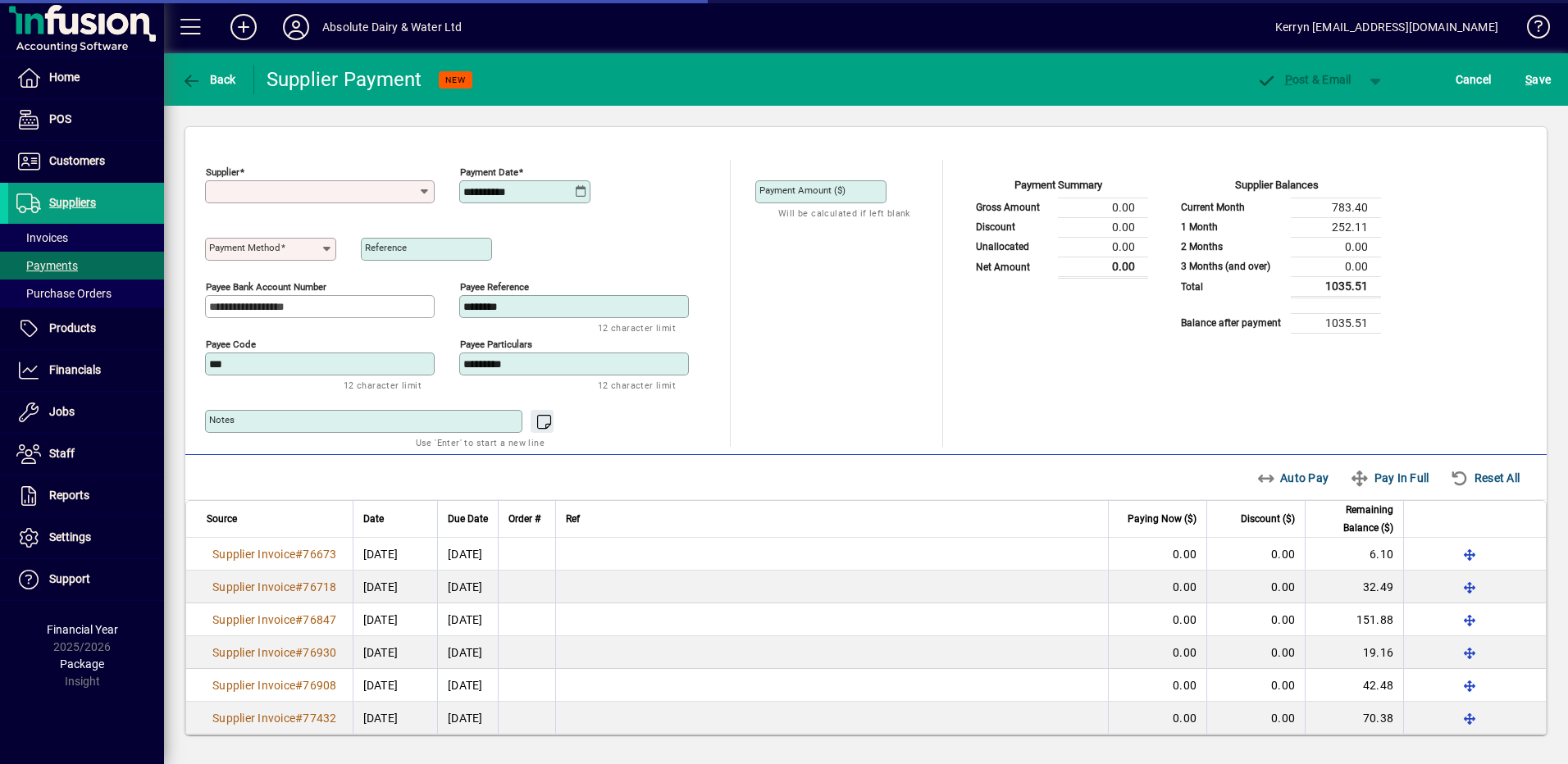
type input "**********"
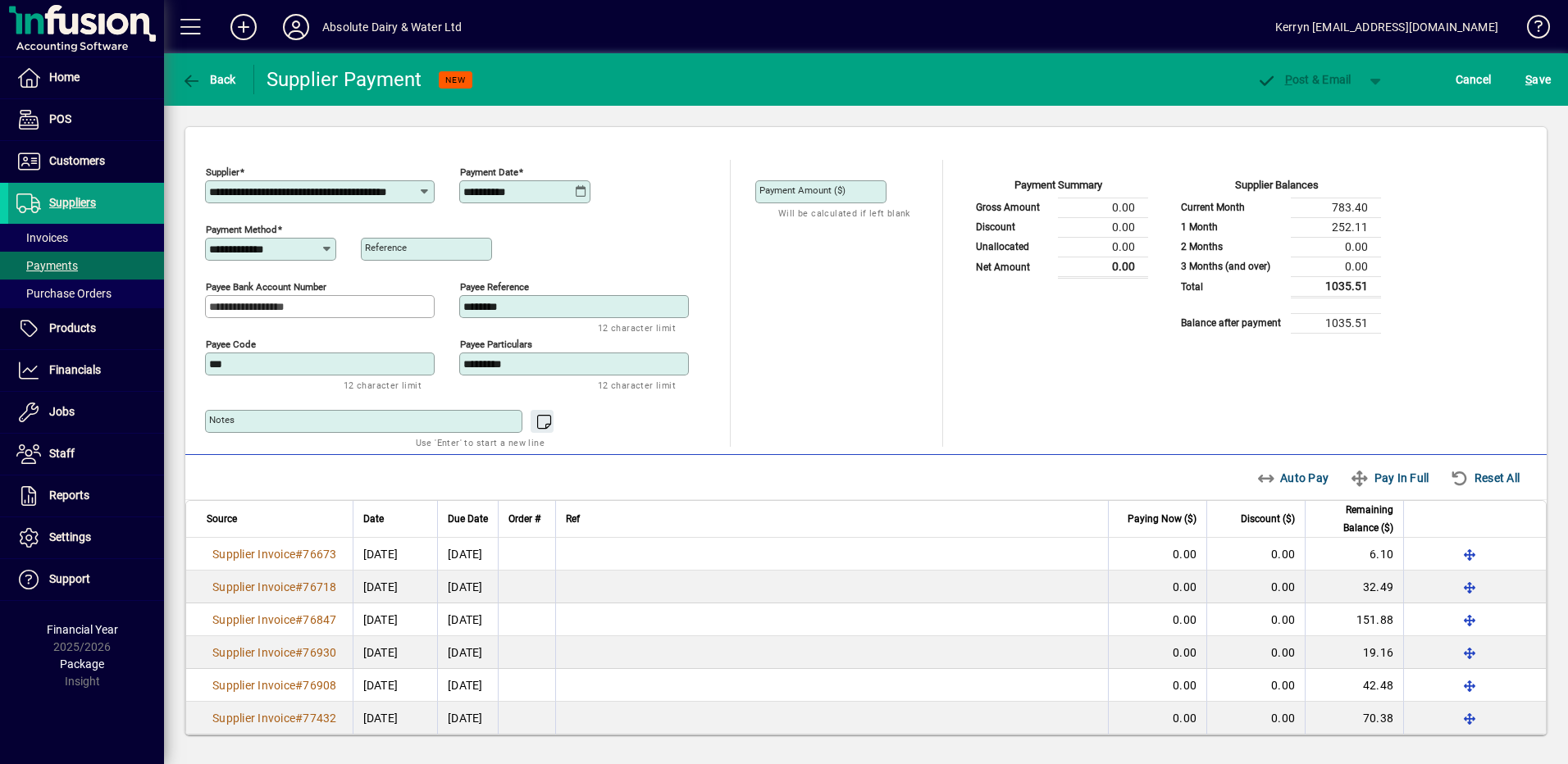
click at [583, 190] on icon at bounding box center [581, 192] width 12 height 13
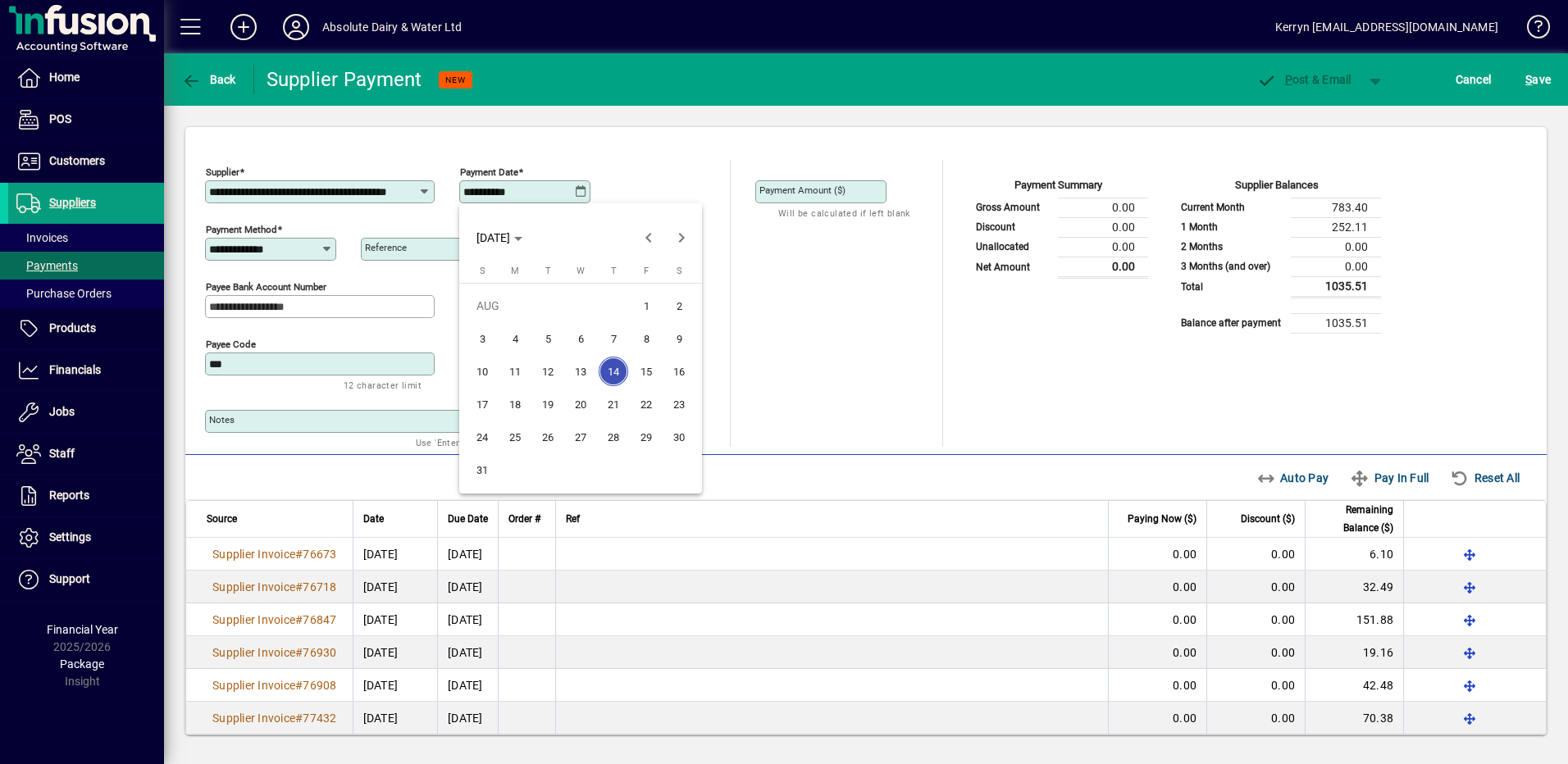
click at [589, 412] on span "20" at bounding box center [581, 404] width 30 height 30
type input "**********"
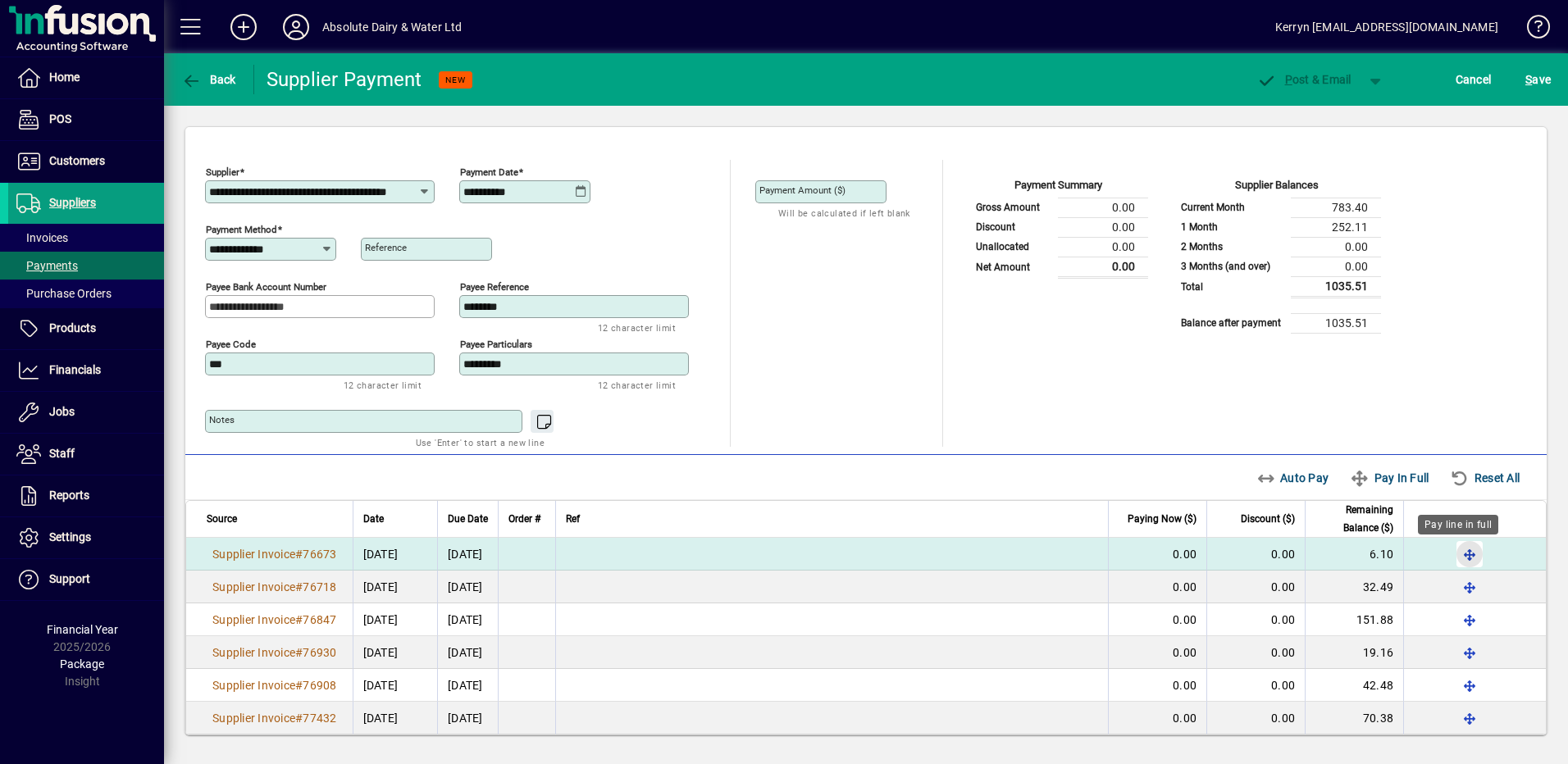
click at [1457, 561] on span "button" at bounding box center [1470, 554] width 39 height 39
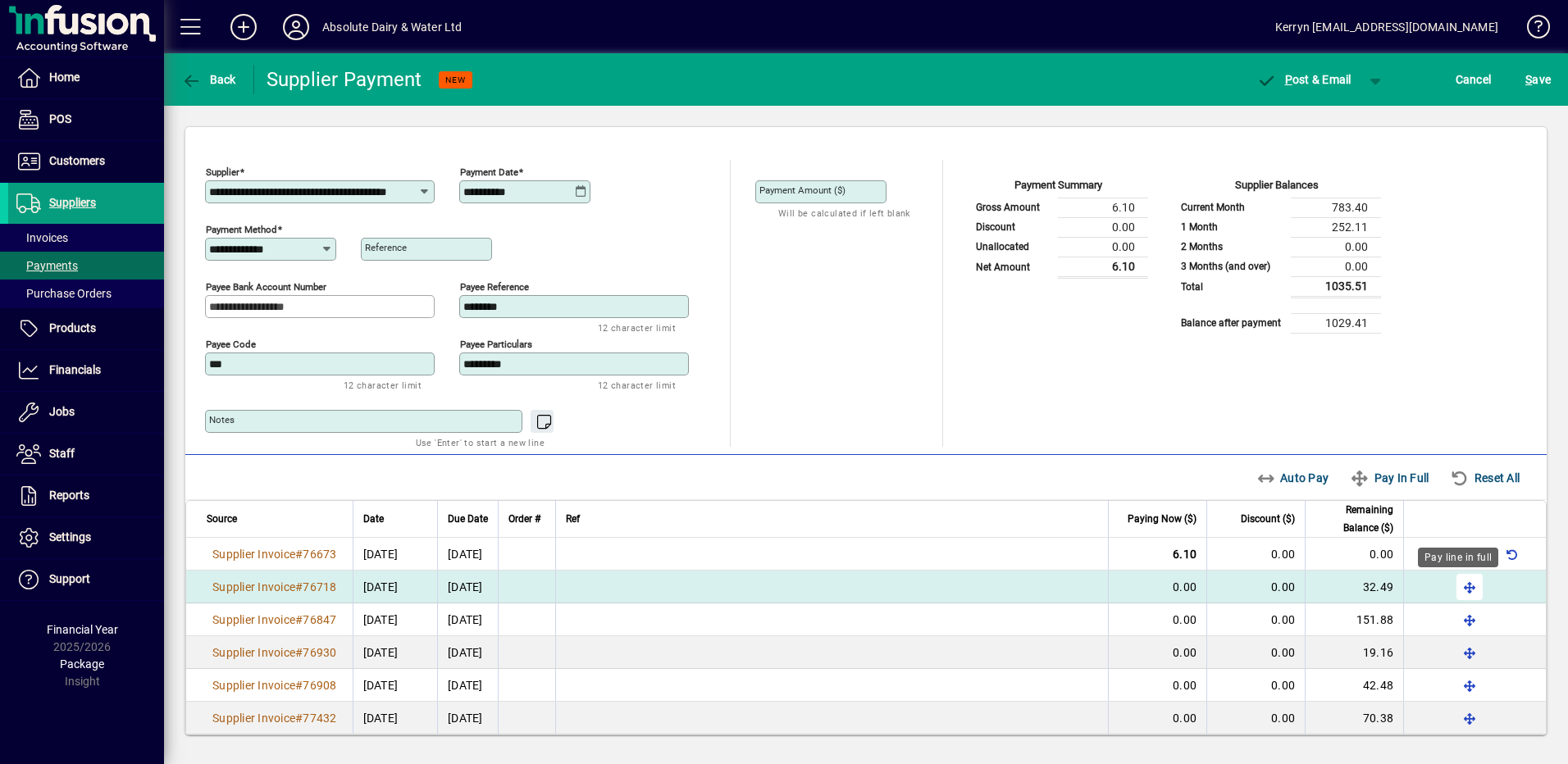
click at [1460, 583] on span "button" at bounding box center [1470, 587] width 39 height 39
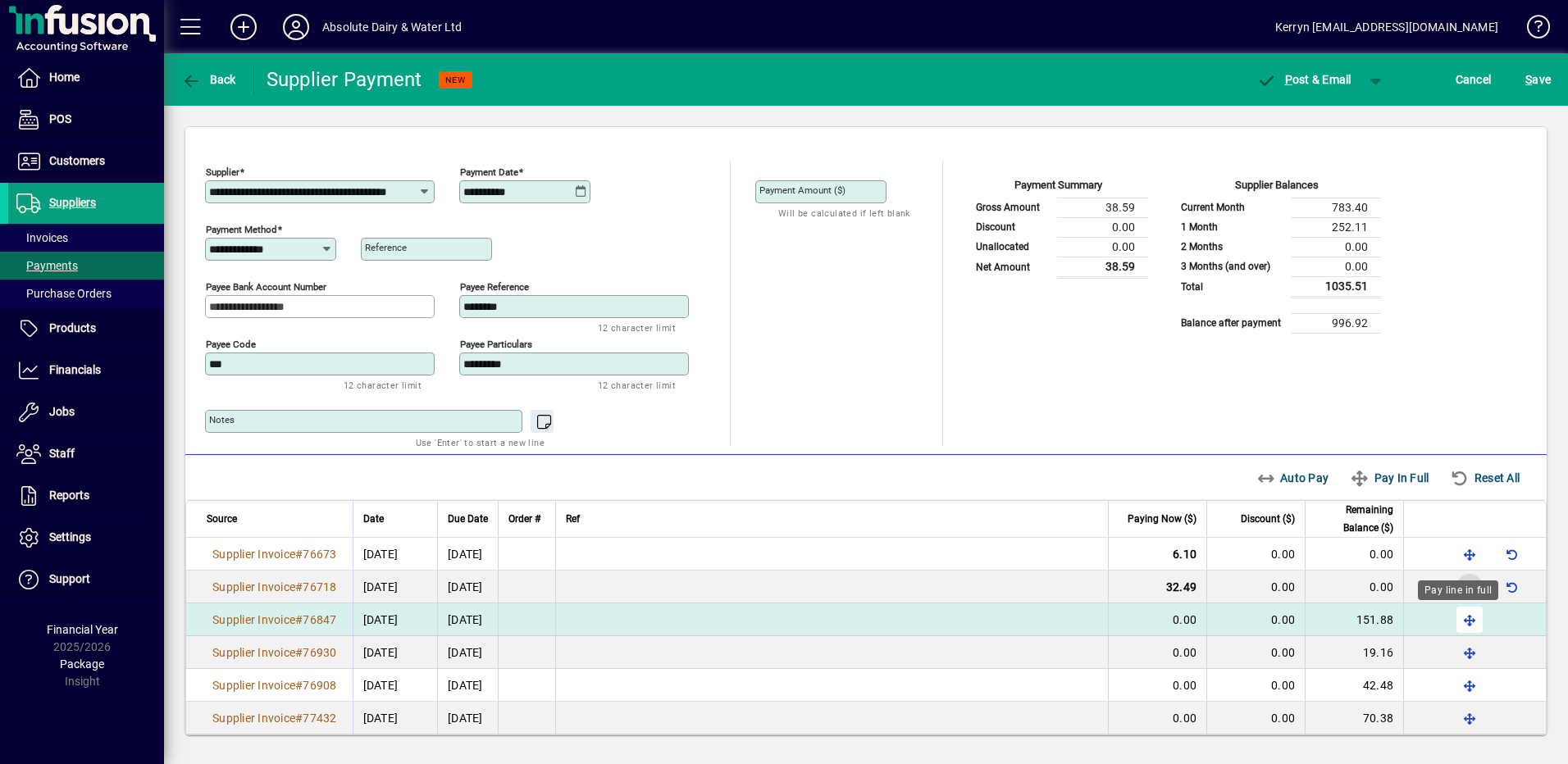
click at [1460, 620] on span "button" at bounding box center [1470, 620] width 39 height 39
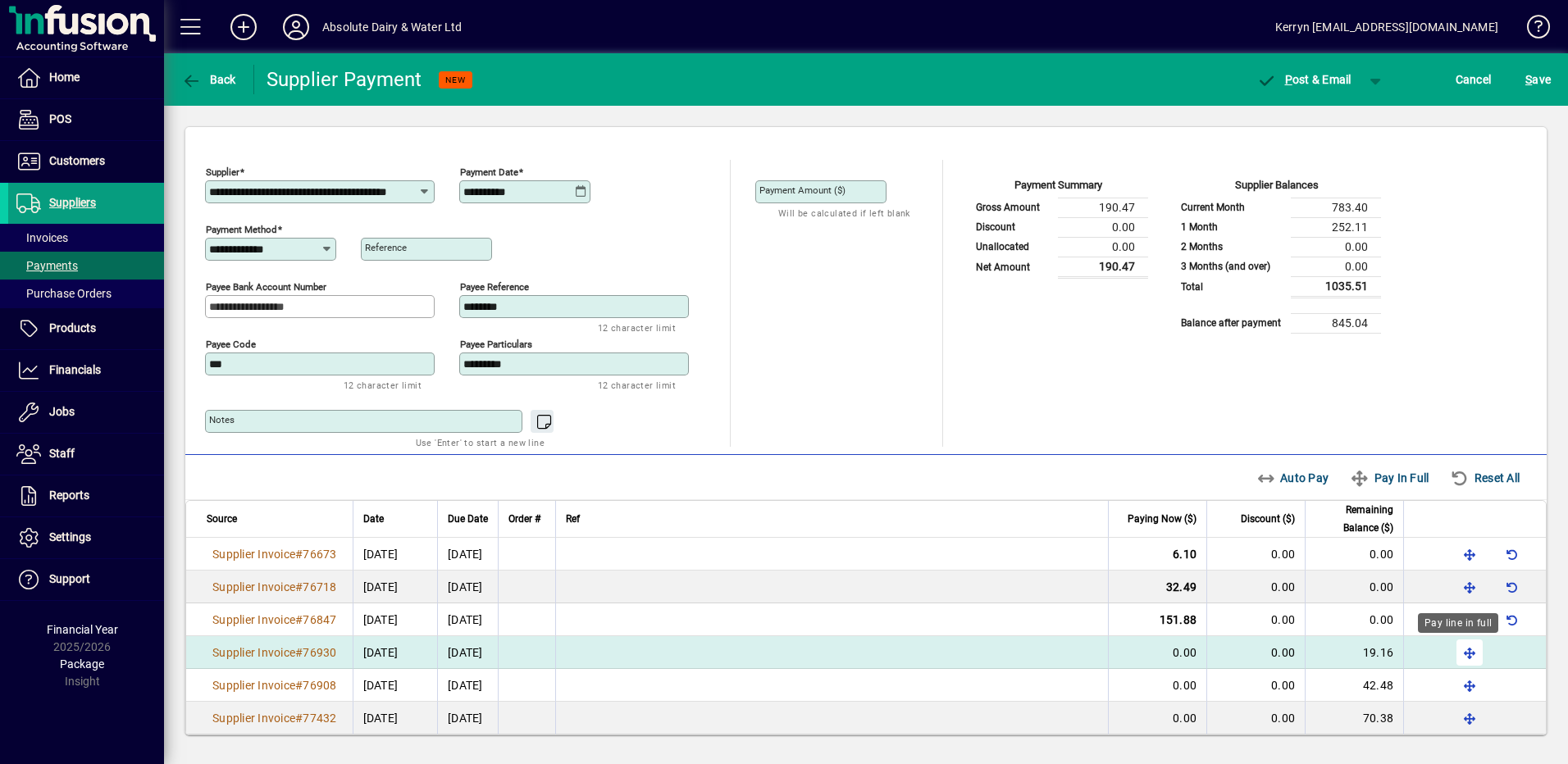
click at [1460, 649] on span "button" at bounding box center [1470, 653] width 39 height 39
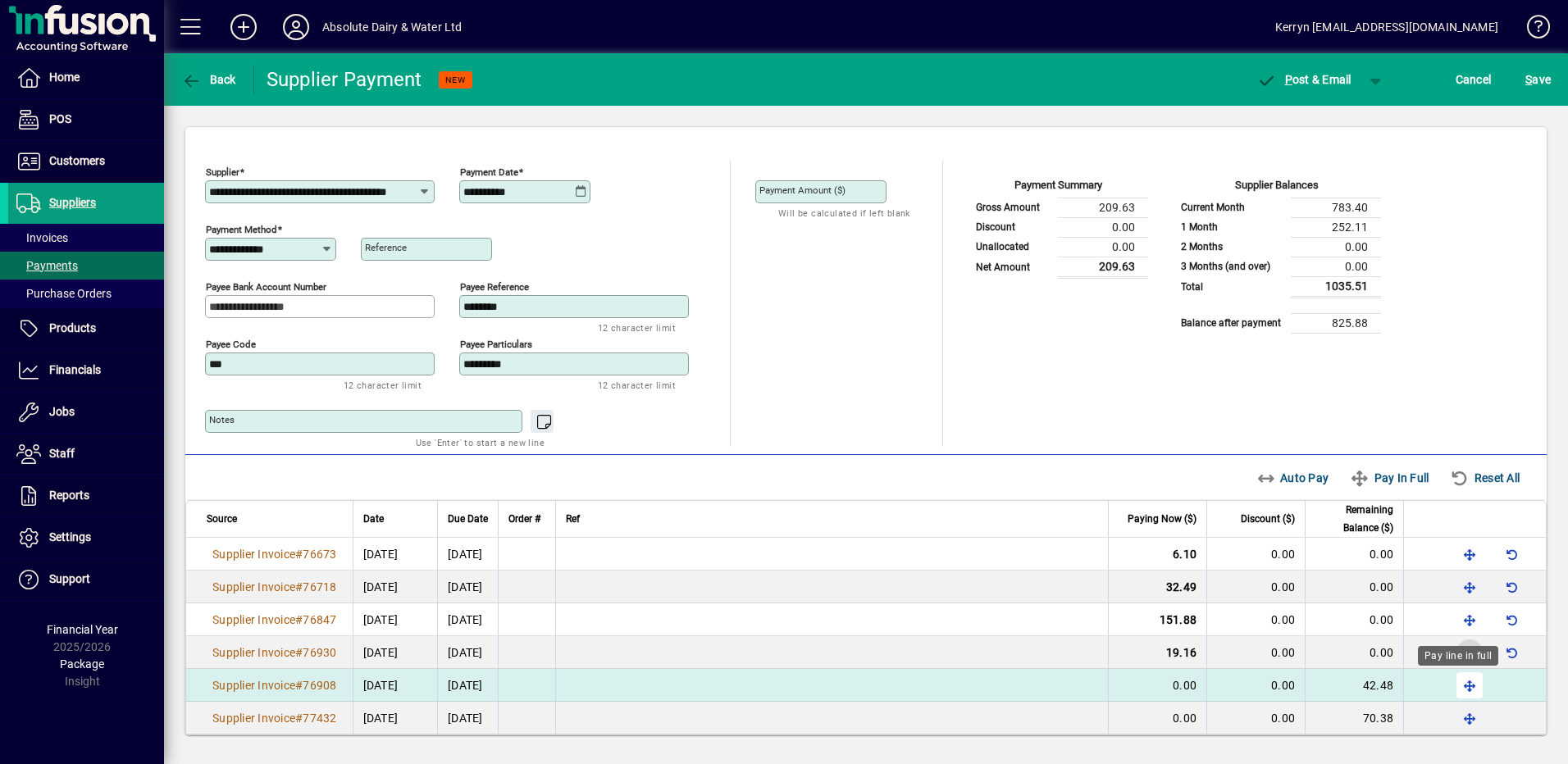
click at [1459, 682] on span "button" at bounding box center [1470, 685] width 39 height 39
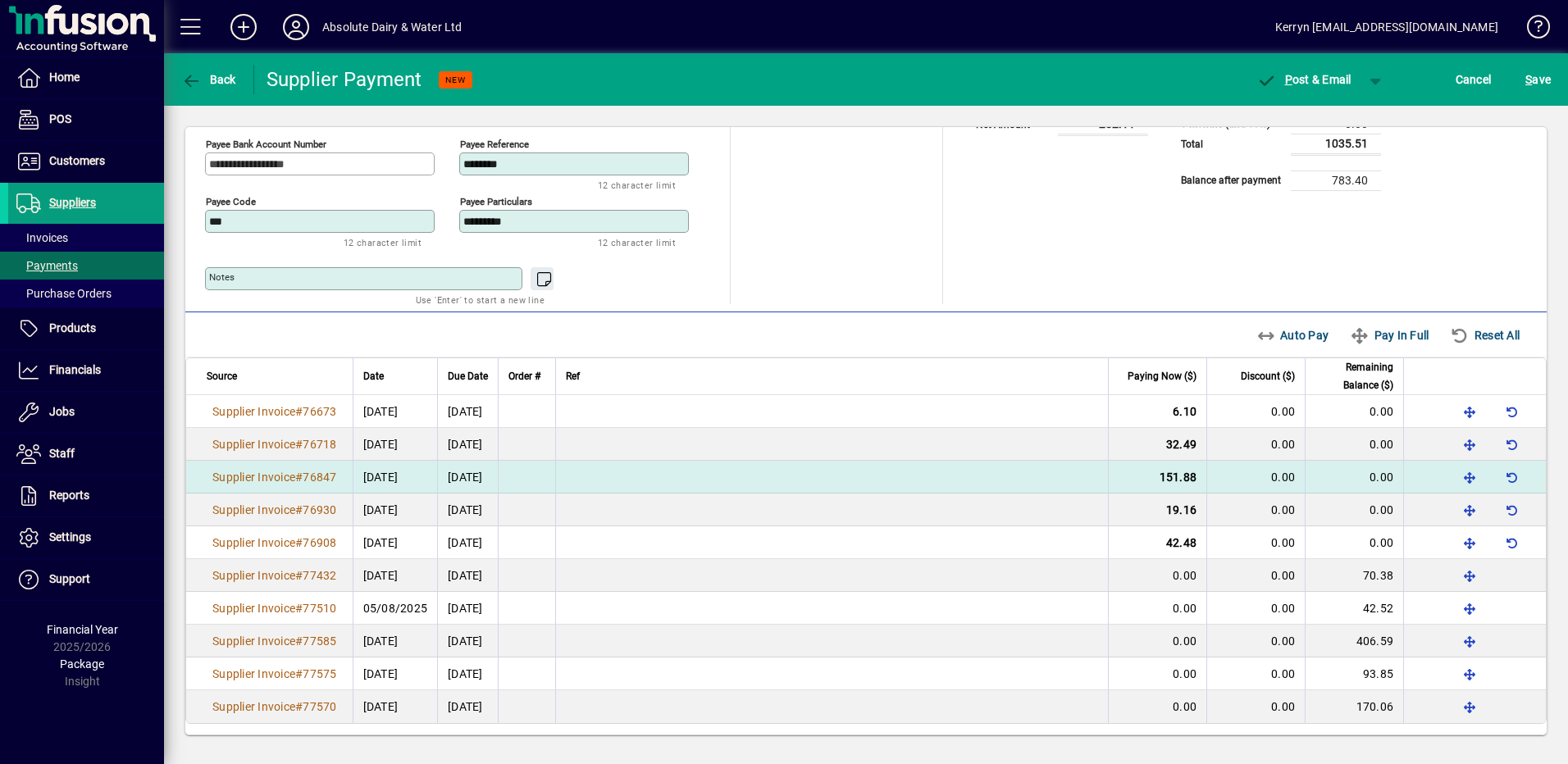
scroll to position [145, 0]
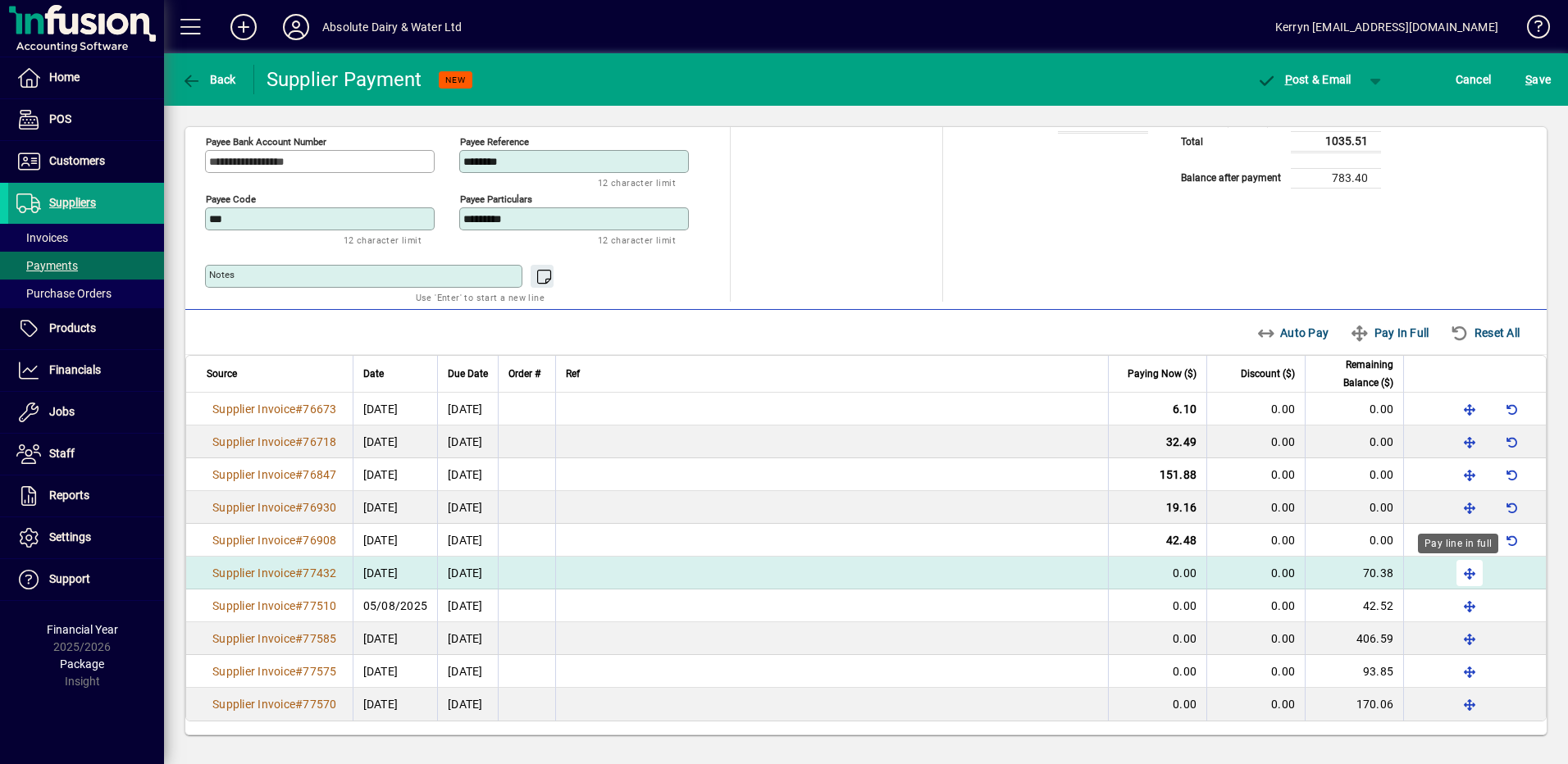
click at [1453, 569] on span "button" at bounding box center [1470, 573] width 39 height 39
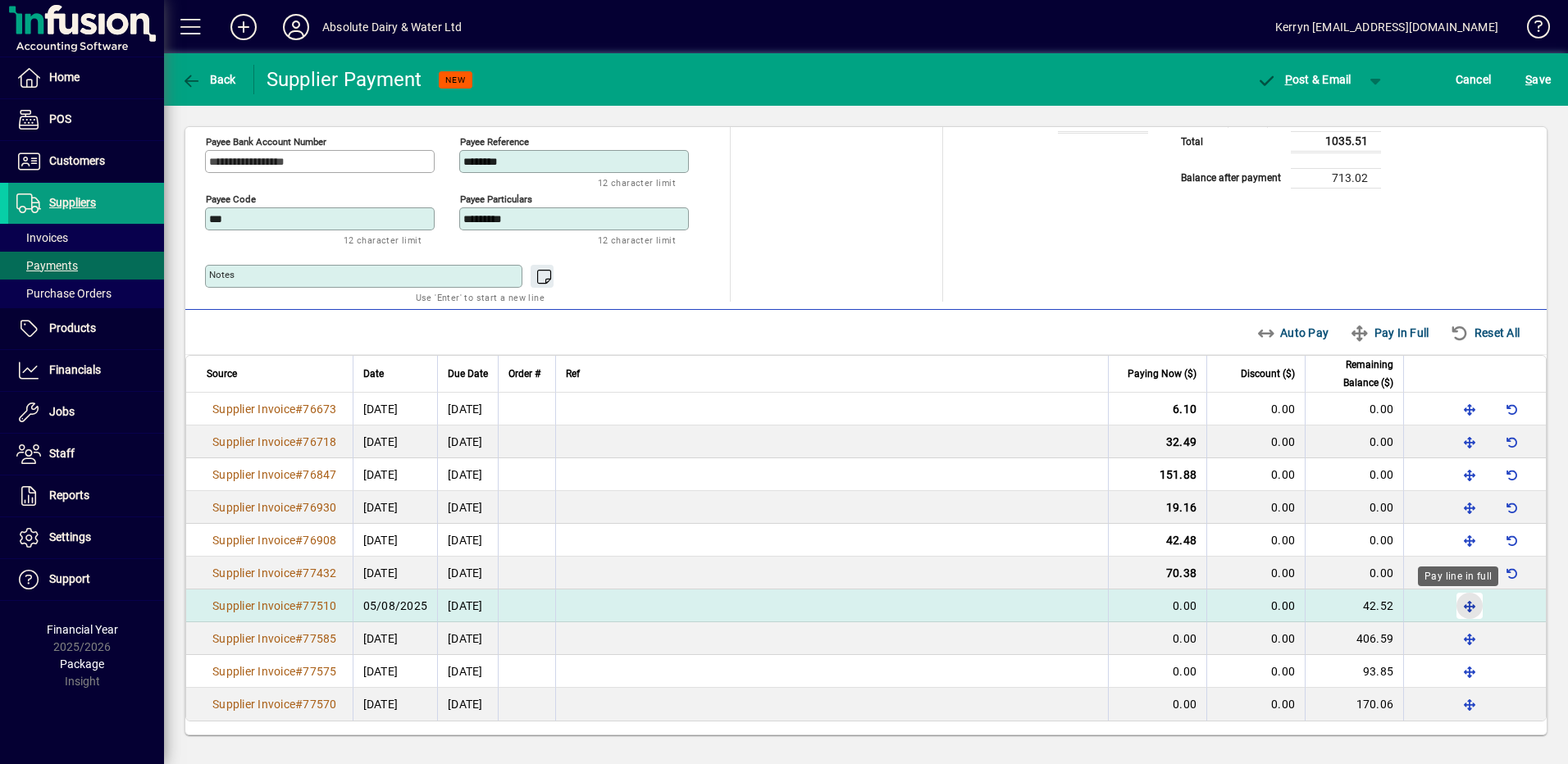
click at [1460, 603] on span "button" at bounding box center [1470, 606] width 39 height 39
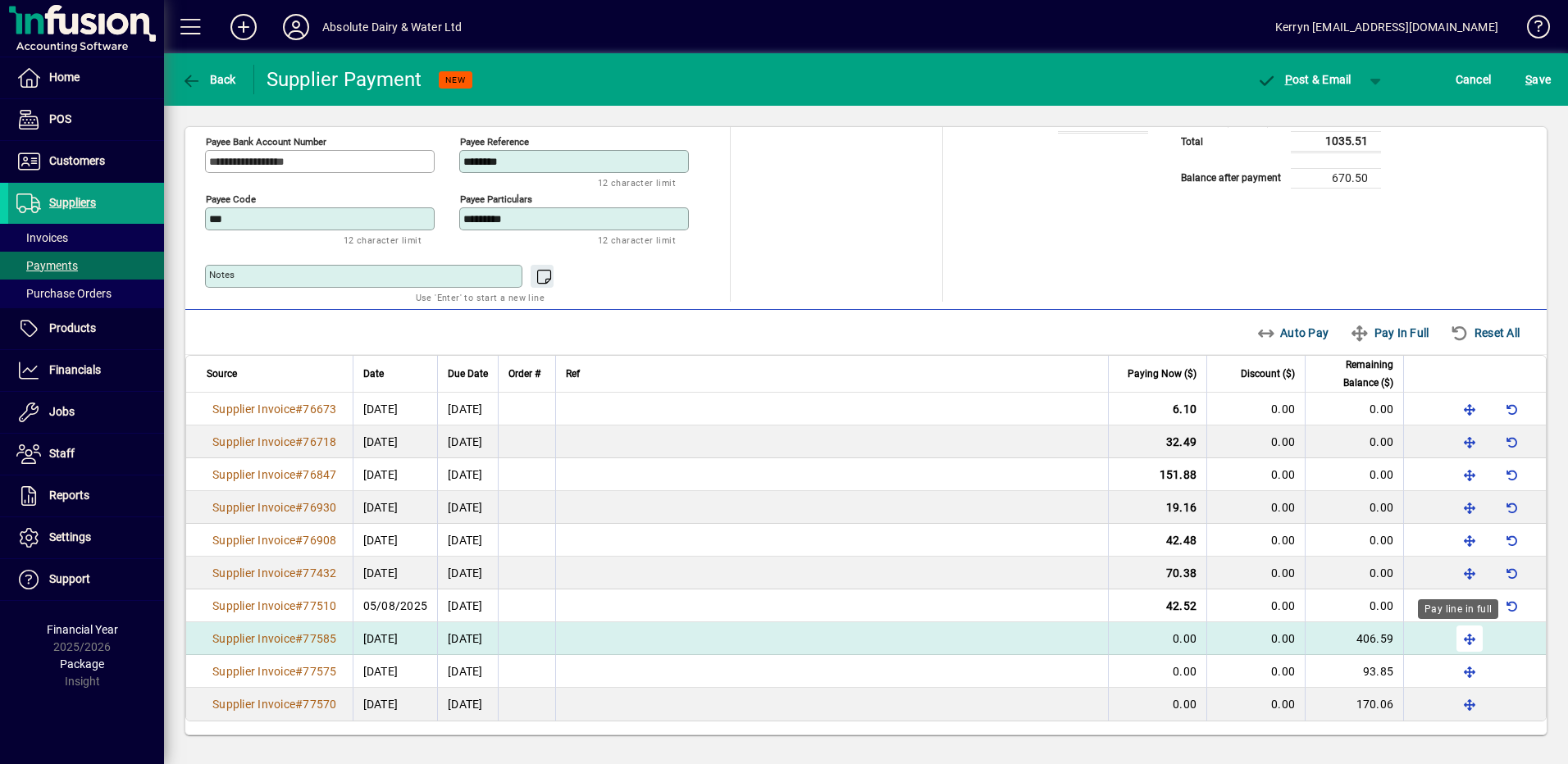
click at [1457, 646] on span "button" at bounding box center [1470, 639] width 39 height 39
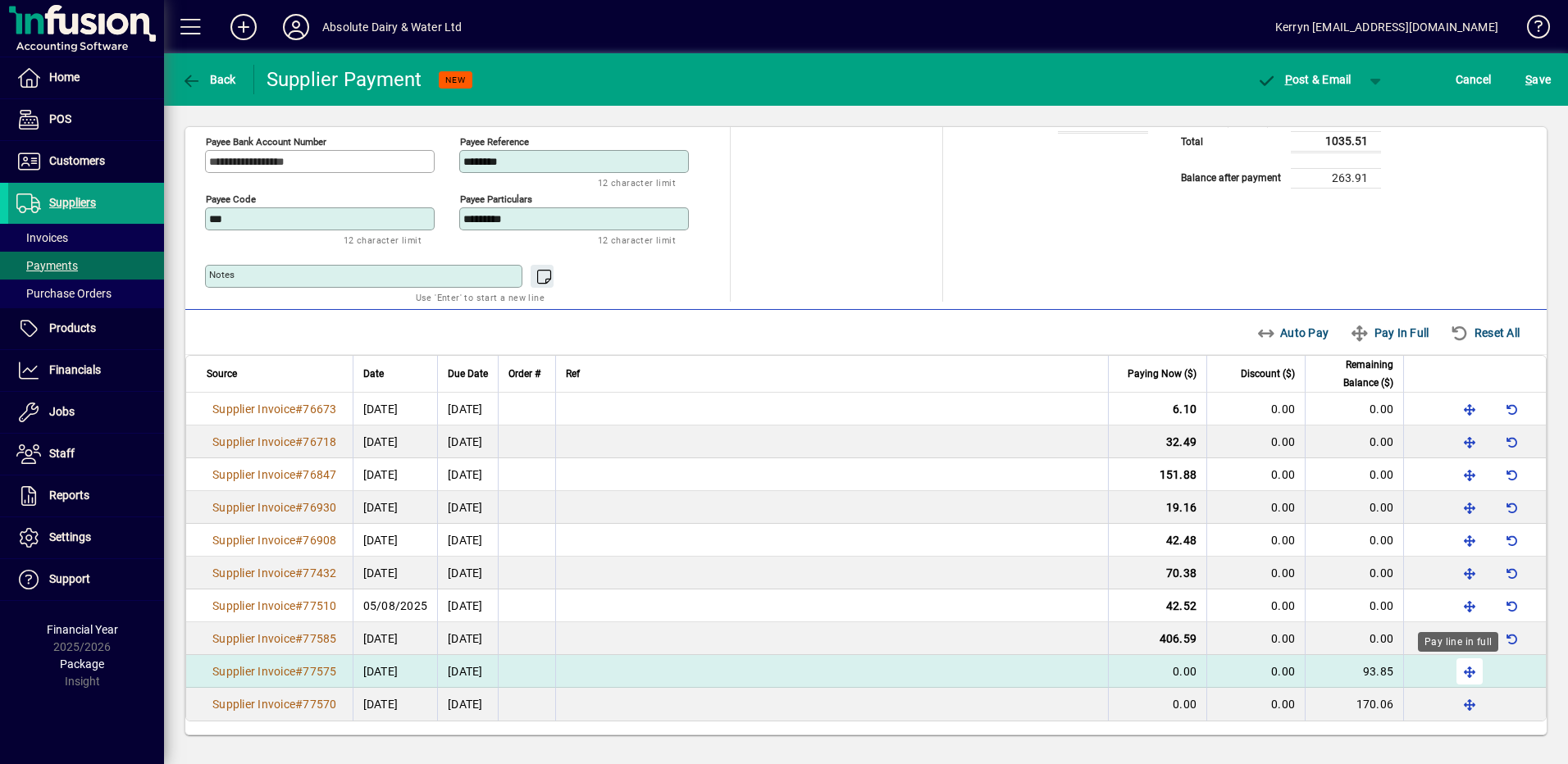
click at [1457, 668] on span "button" at bounding box center [1470, 671] width 39 height 39
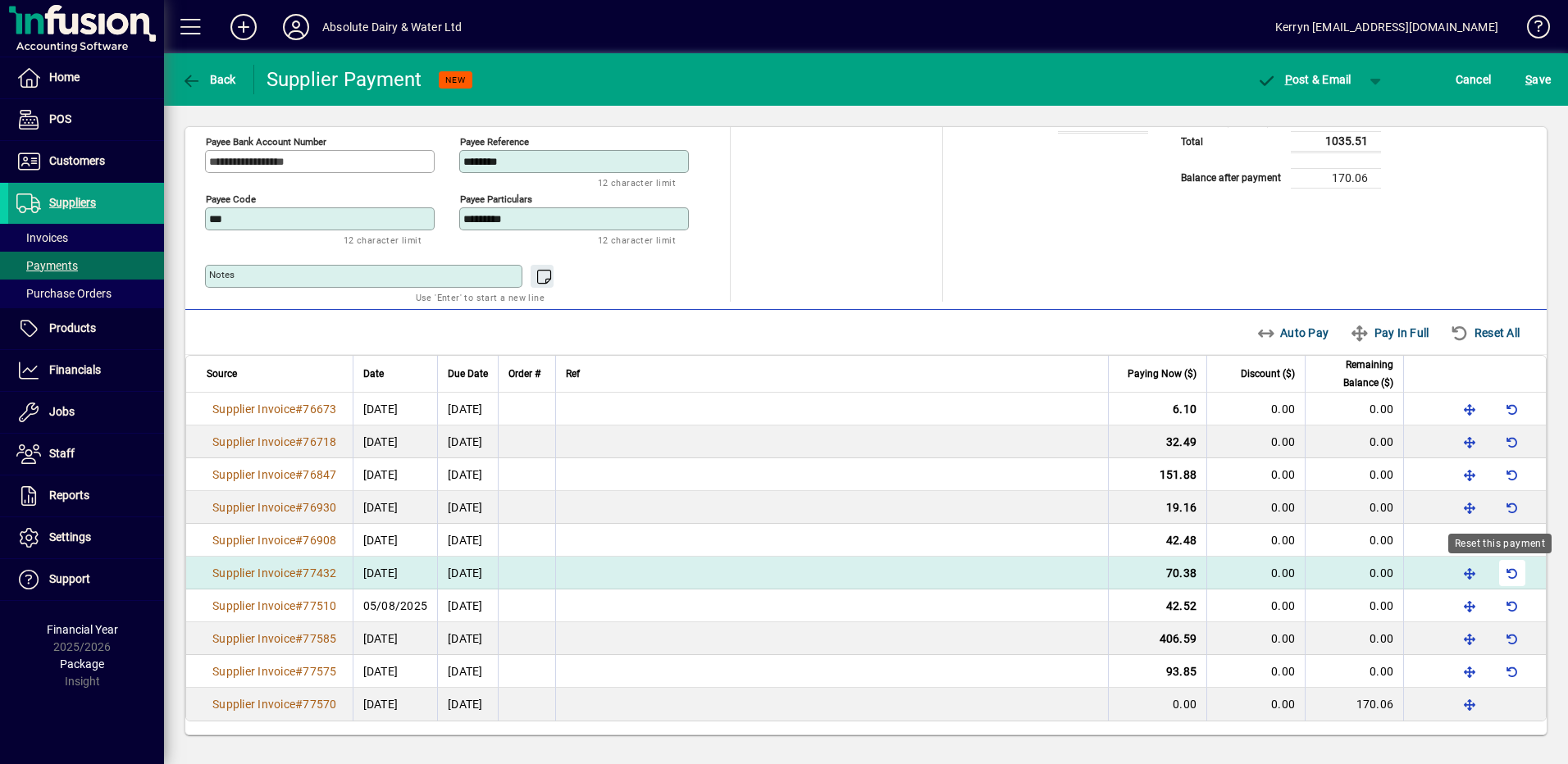
click at [1492, 573] on span "button" at bounding box center [1512, 573] width 39 height 39
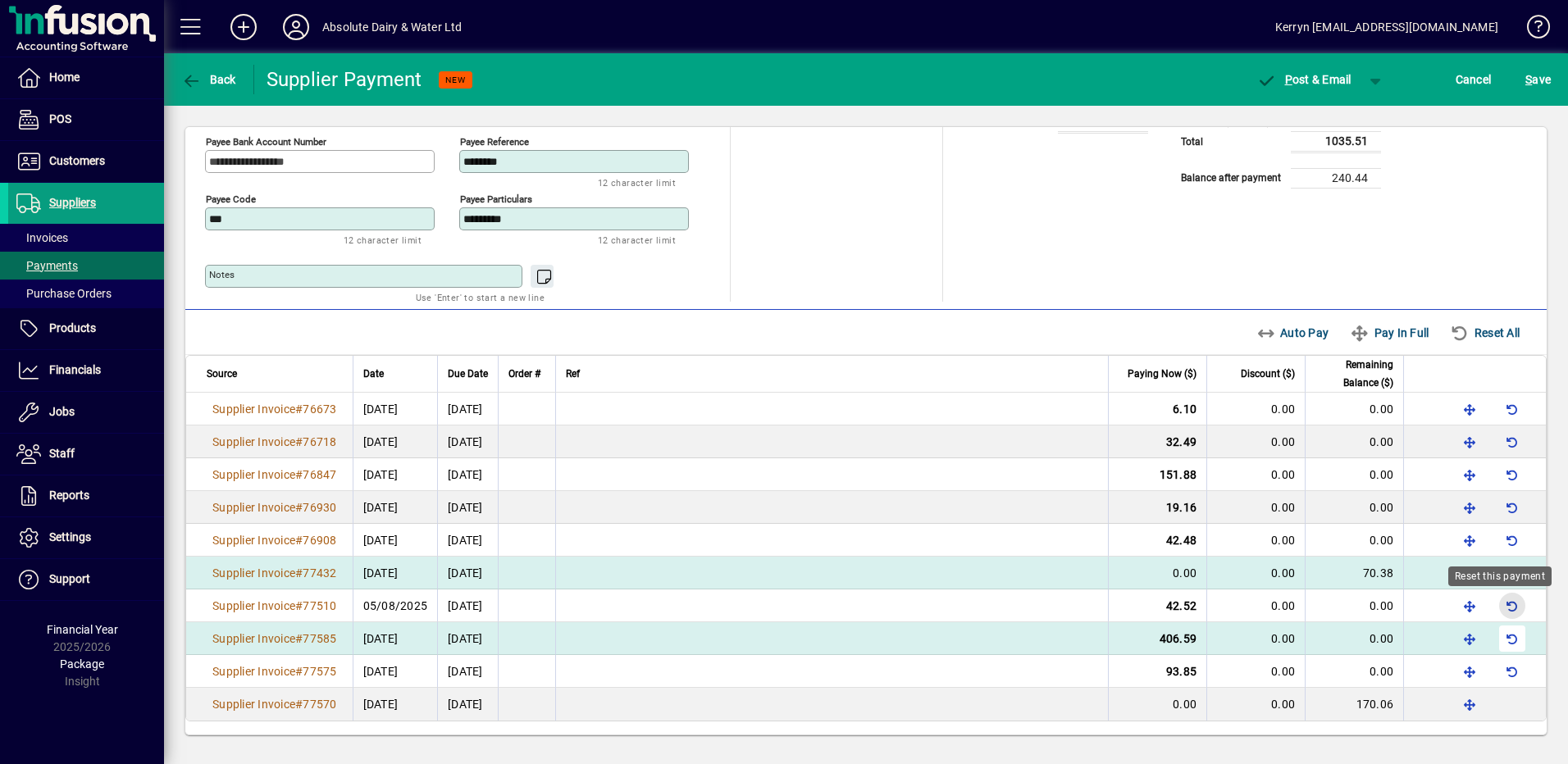
drag, startPoint x: 1499, startPoint y: 600, endPoint x: 1508, endPoint y: 641, distance: 42.0
click at [1500, 600] on span "button" at bounding box center [1512, 606] width 39 height 39
click at [1508, 646] on span "button" at bounding box center [1512, 639] width 39 height 39
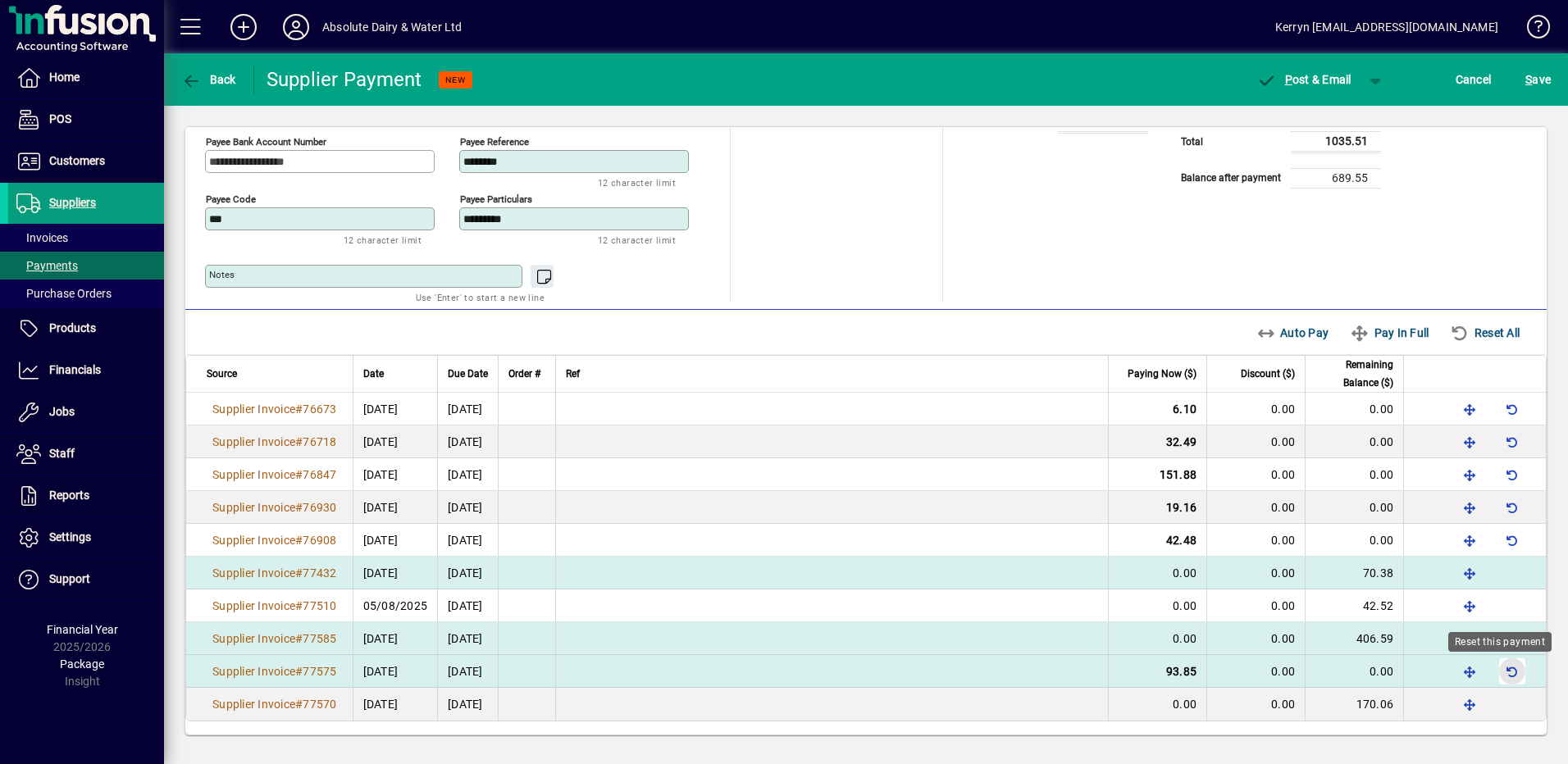
click at [1501, 672] on span "button" at bounding box center [1512, 671] width 39 height 39
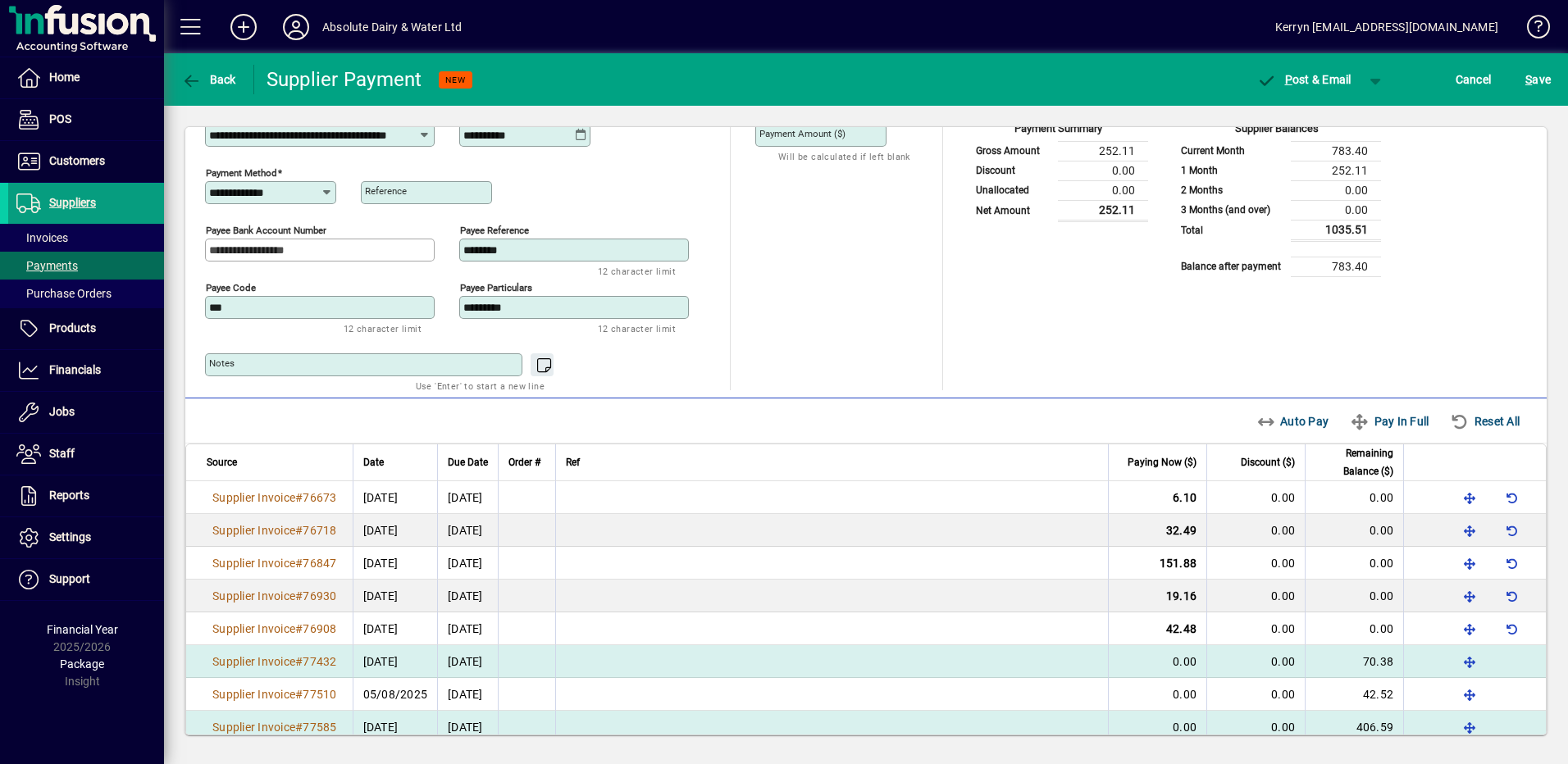
scroll to position [0, 0]
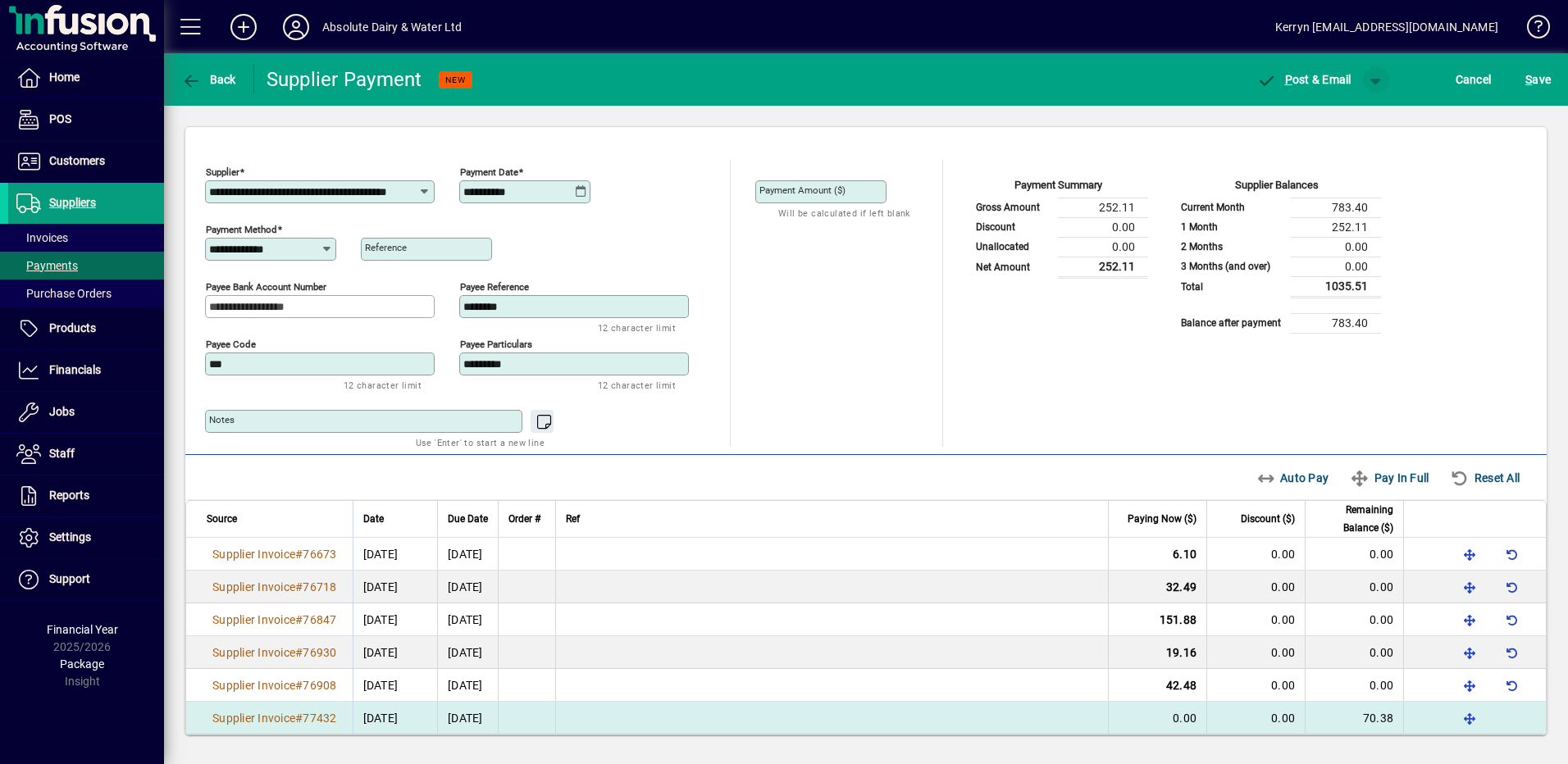
click at [1376, 77] on span "button" at bounding box center [1376, 80] width 39 height 39
click at [1354, 114] on span "button" at bounding box center [1333, 114] width 84 height 39
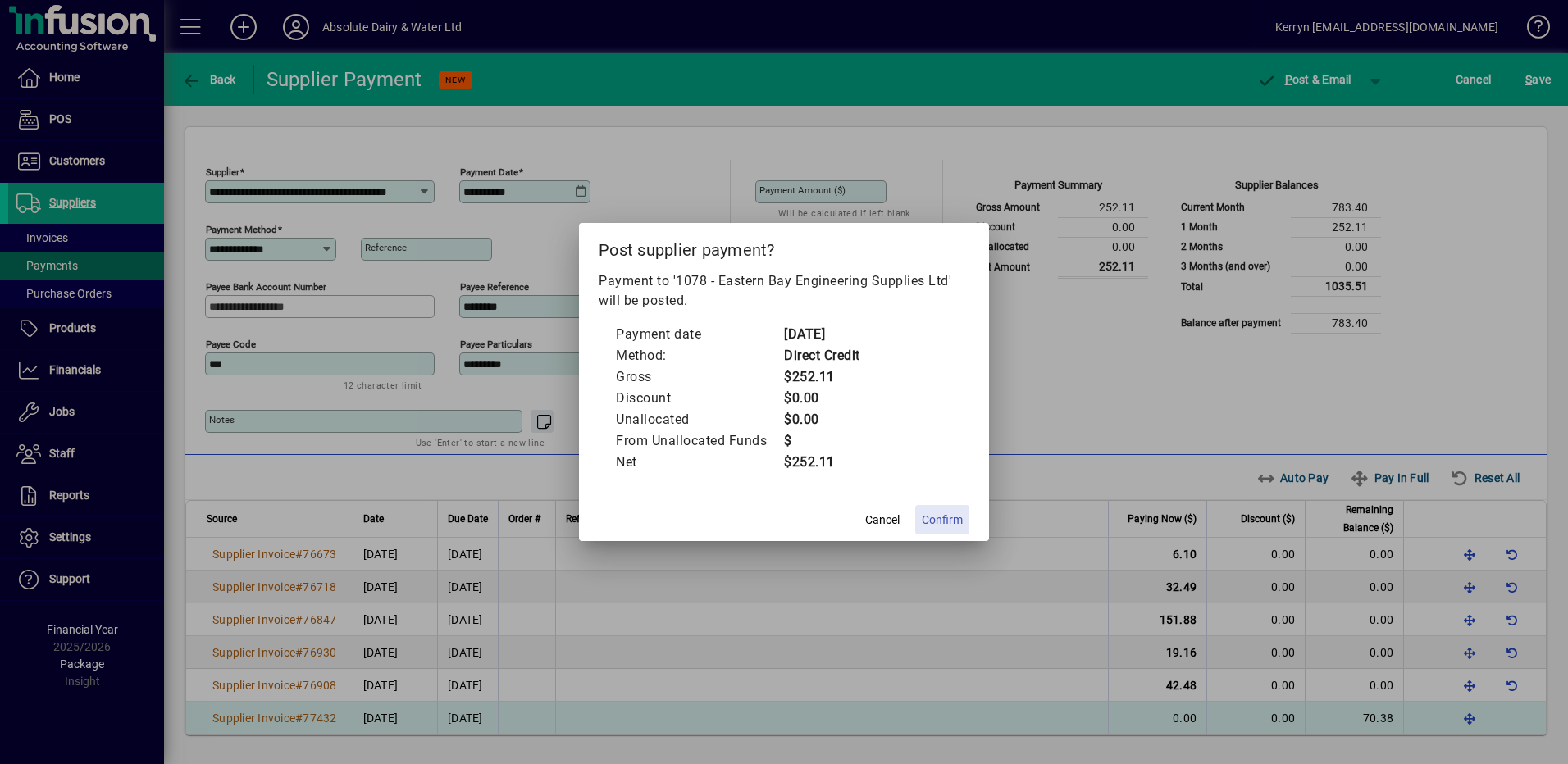
click at [941, 529] on span at bounding box center [942, 520] width 54 height 39
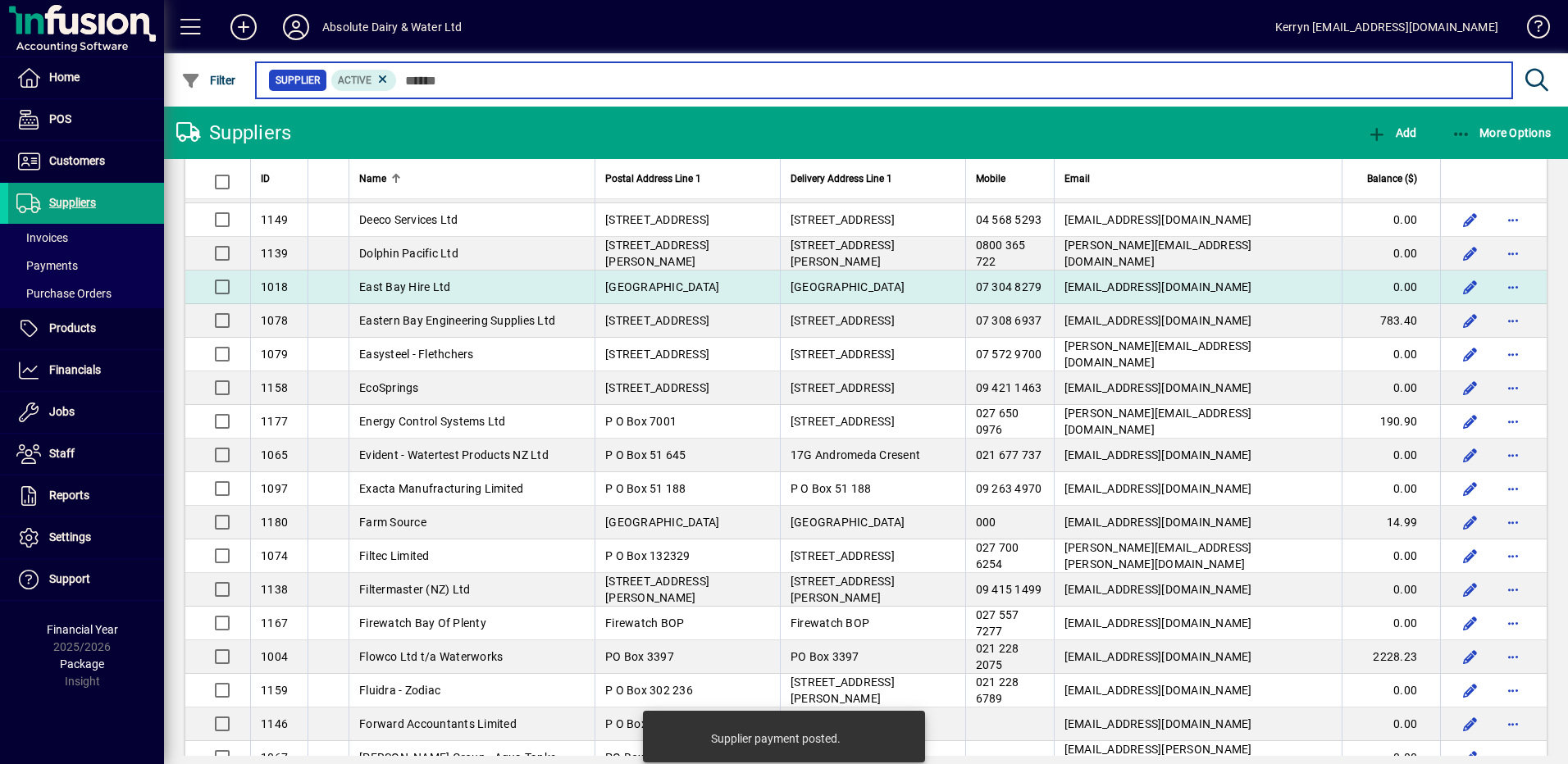
scroll to position [984, 0]
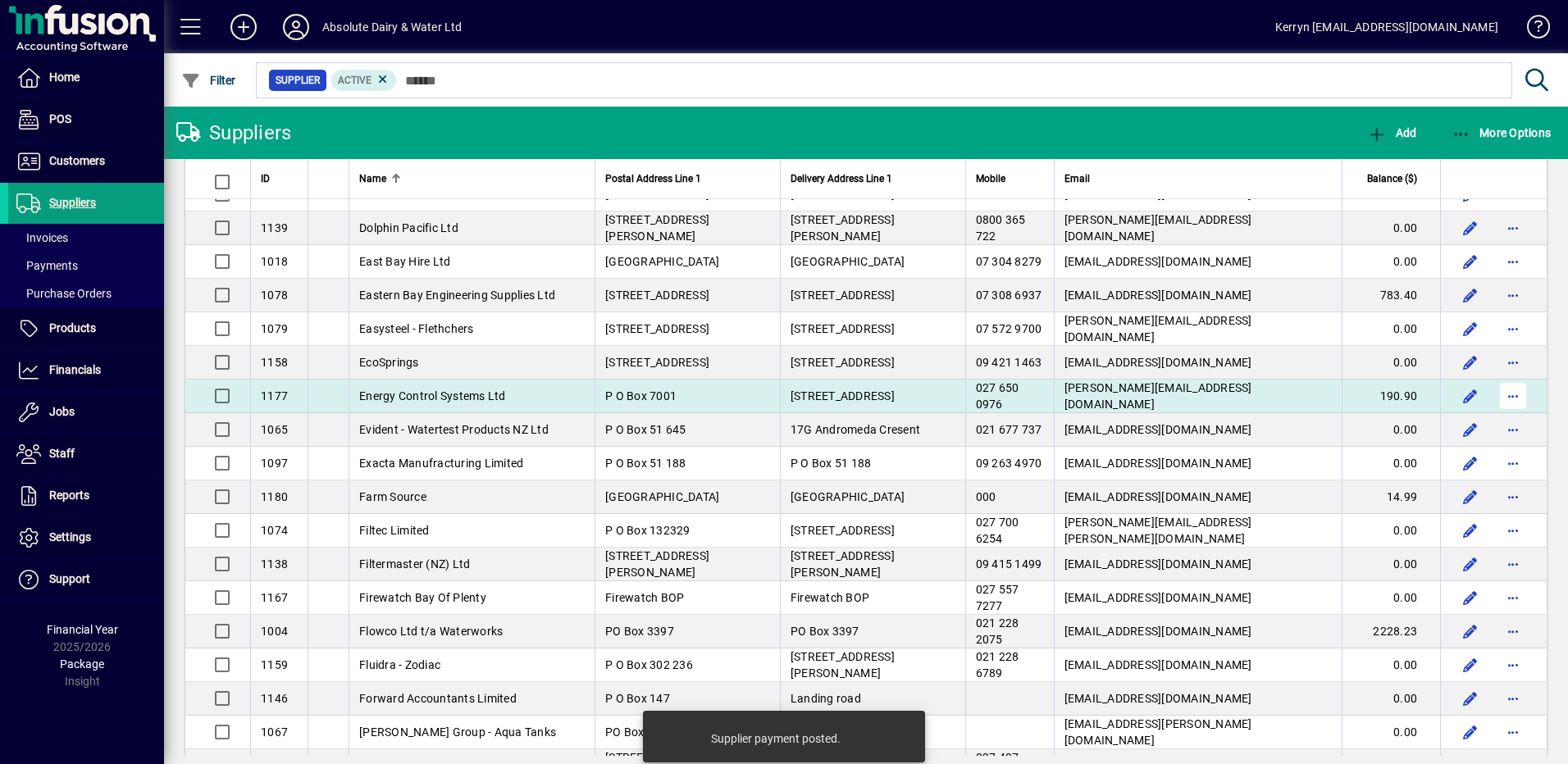
click at [1494, 401] on span "button" at bounding box center [1513, 396] width 39 height 39
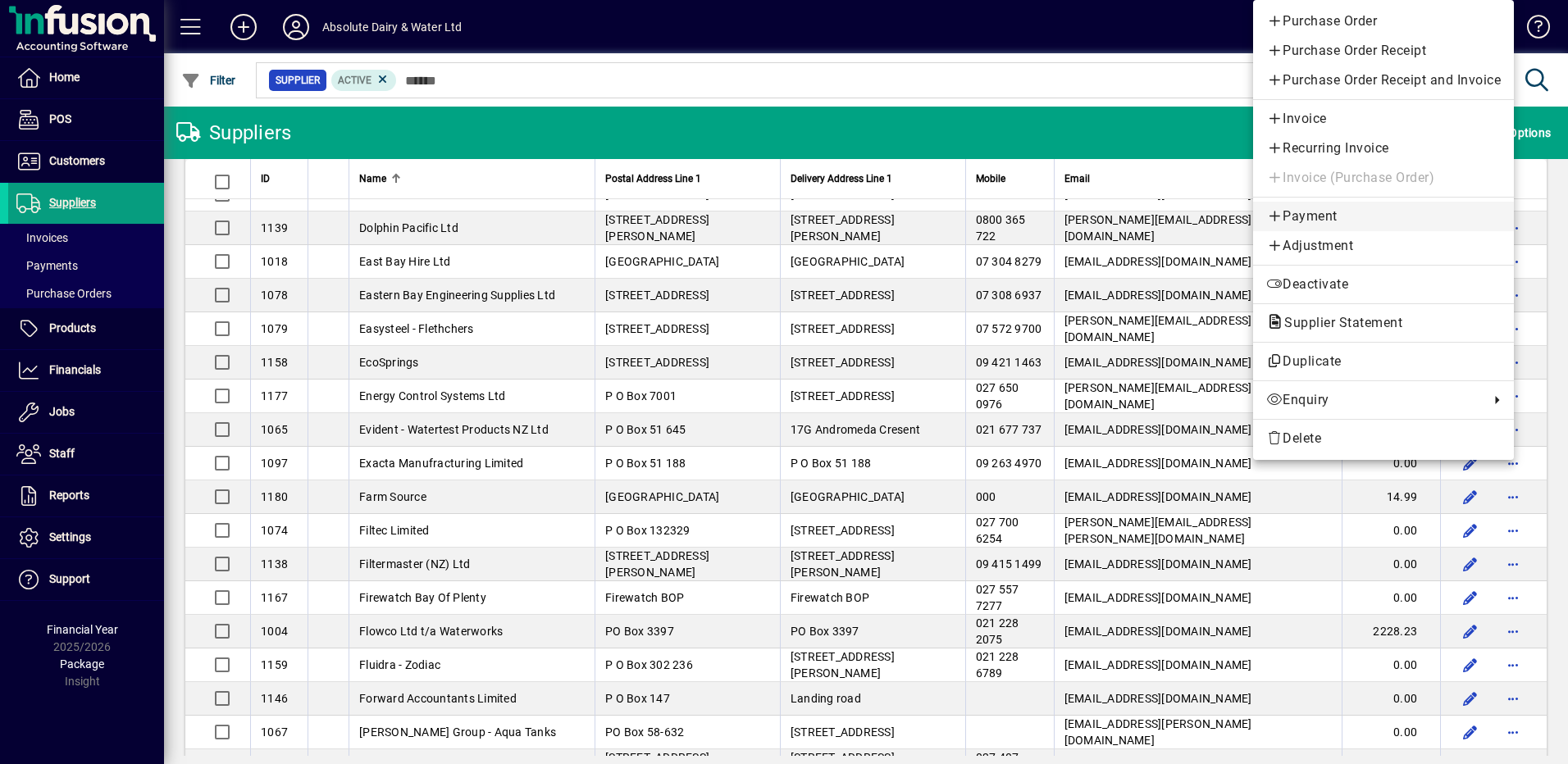
click at [1317, 214] on span "Payment" at bounding box center [1383, 216] width 234 height 20
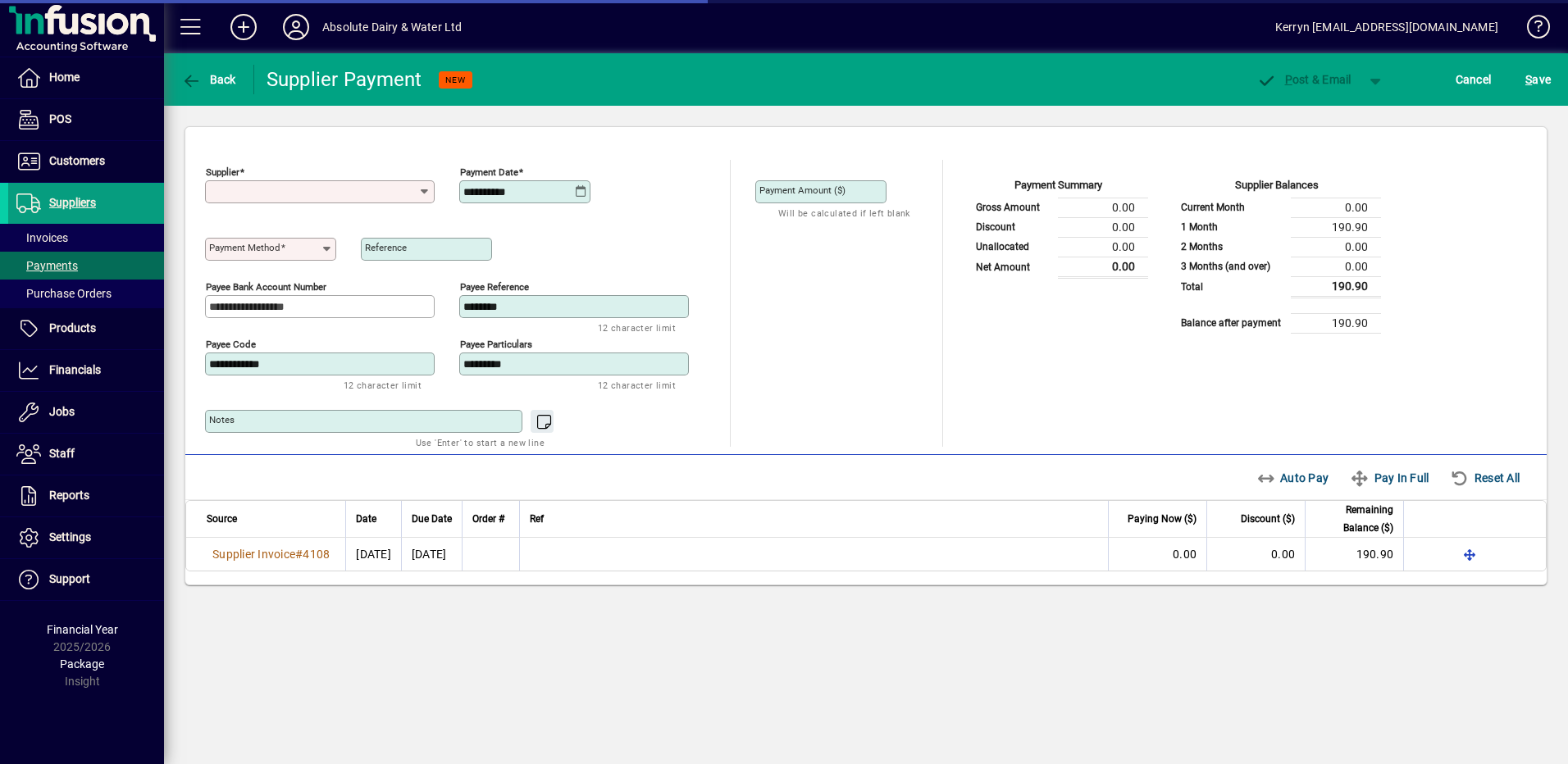
type input "**********"
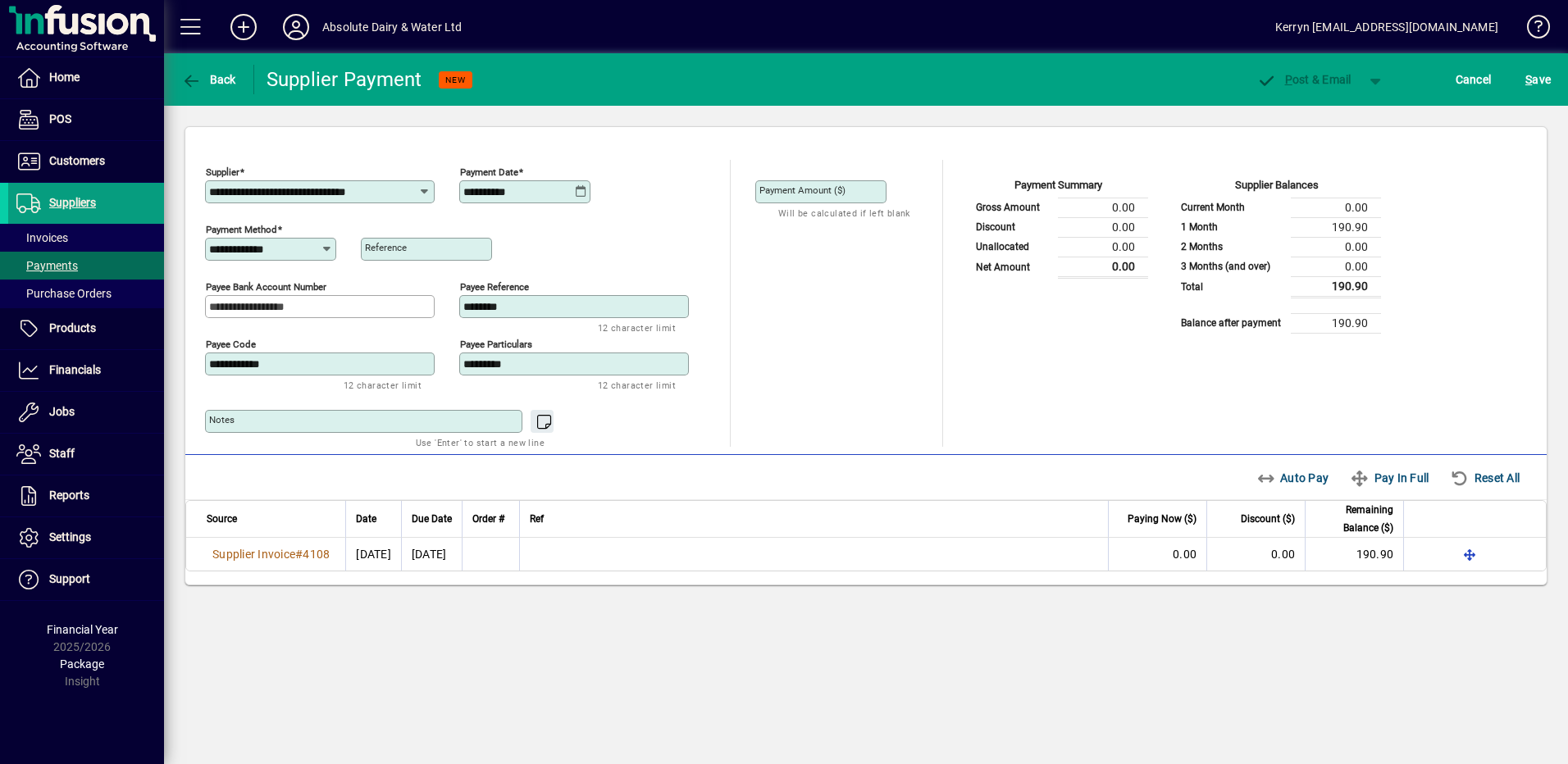
click at [576, 196] on icon at bounding box center [581, 192] width 12 height 13
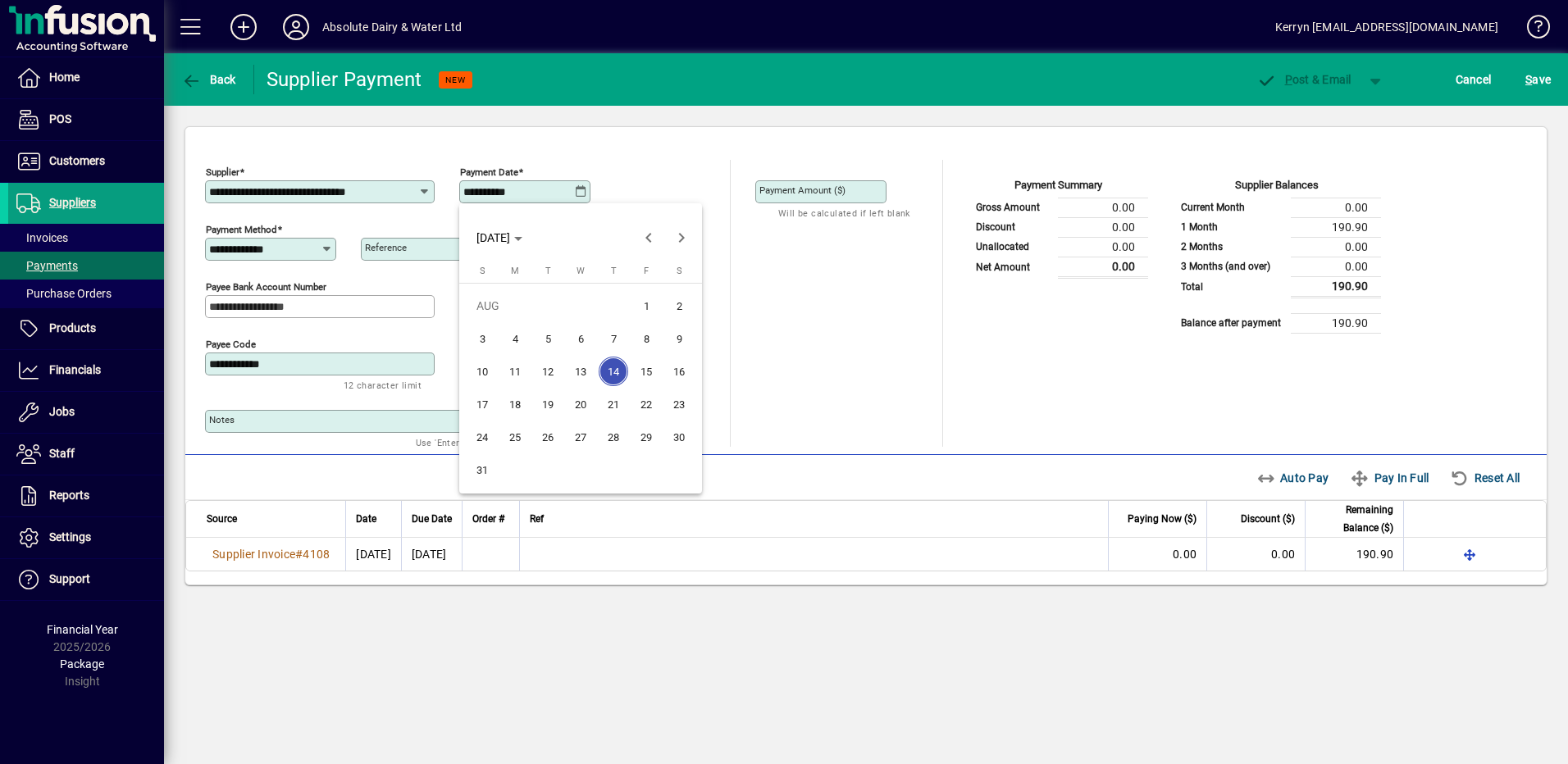
click at [583, 412] on span "20" at bounding box center [581, 404] width 30 height 30
type input "**********"
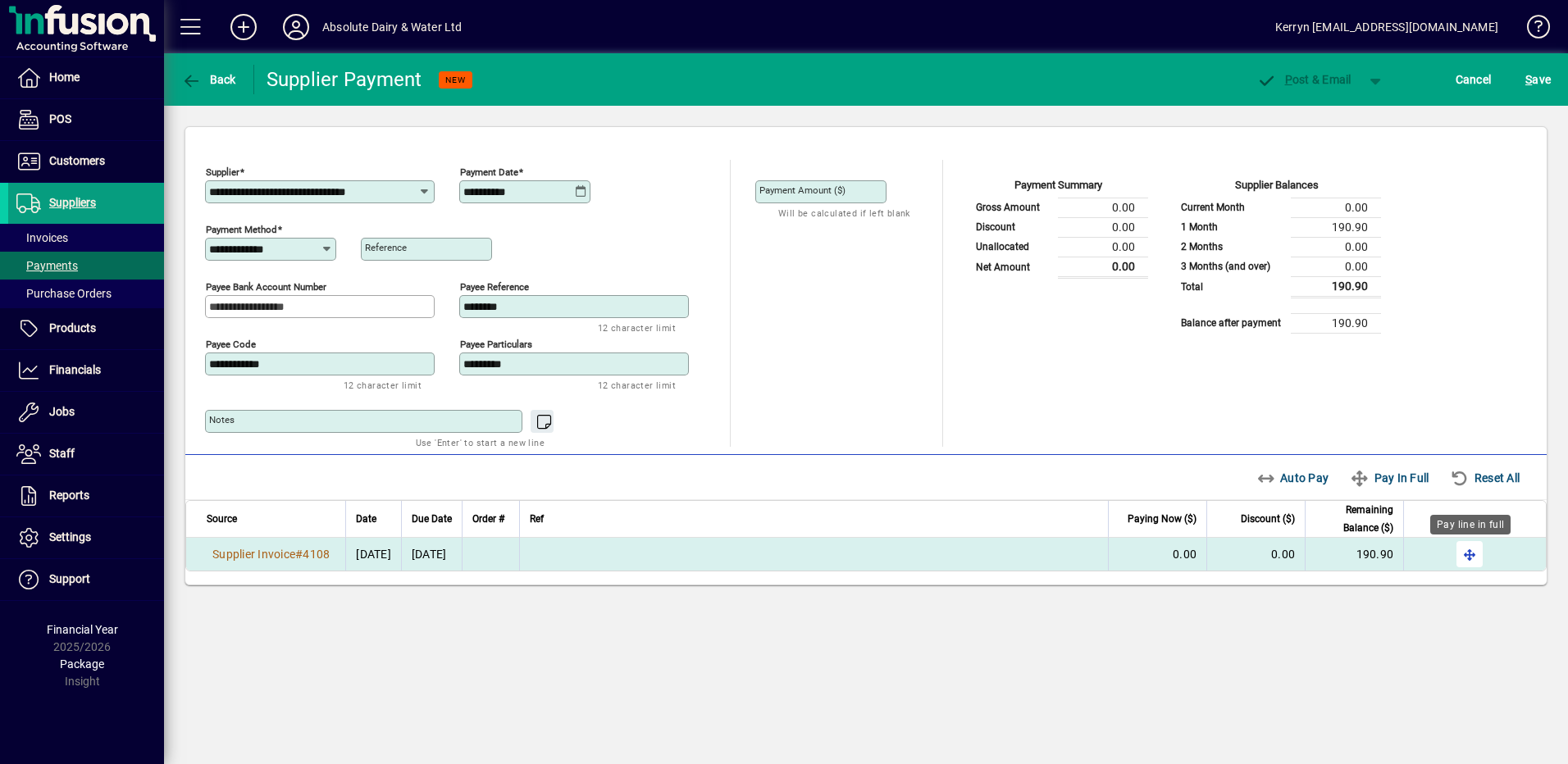
click at [1461, 559] on span "button" at bounding box center [1470, 554] width 39 height 39
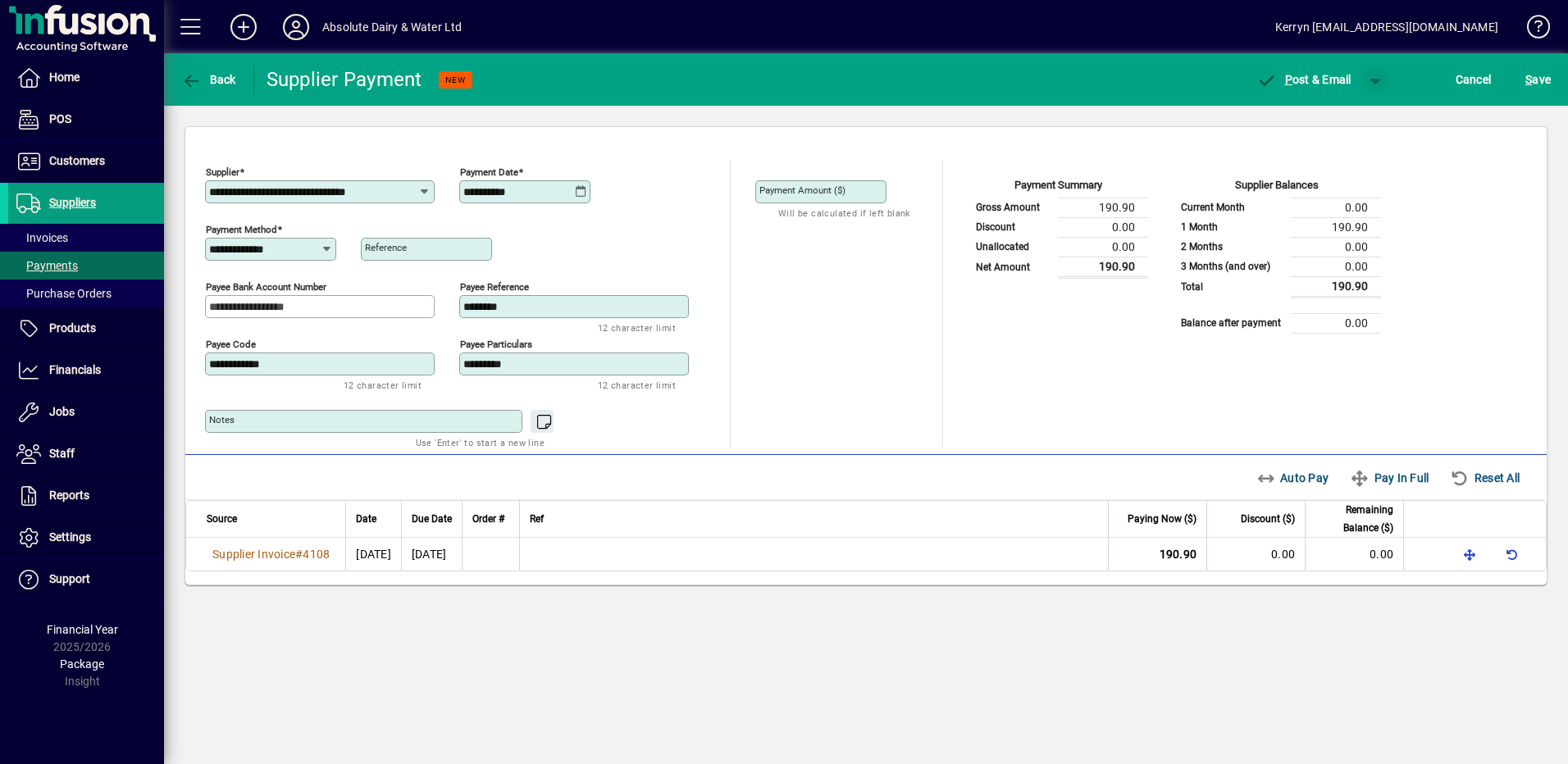
click at [1373, 83] on span "button" at bounding box center [1376, 80] width 39 height 39
click at [1370, 115] on span "button" at bounding box center [1333, 114] width 84 height 39
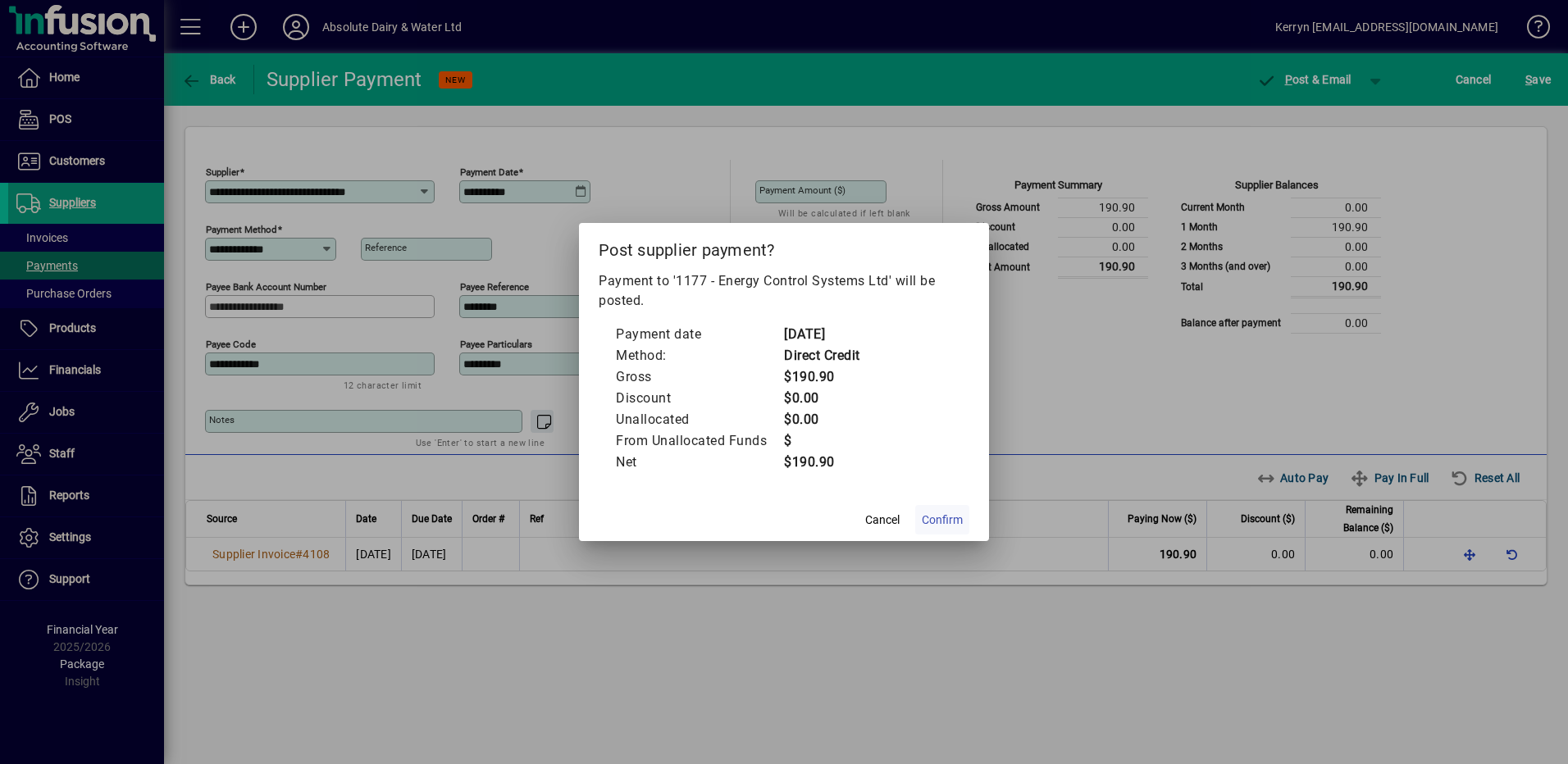
click at [958, 522] on span "Confirm" at bounding box center [942, 520] width 41 height 17
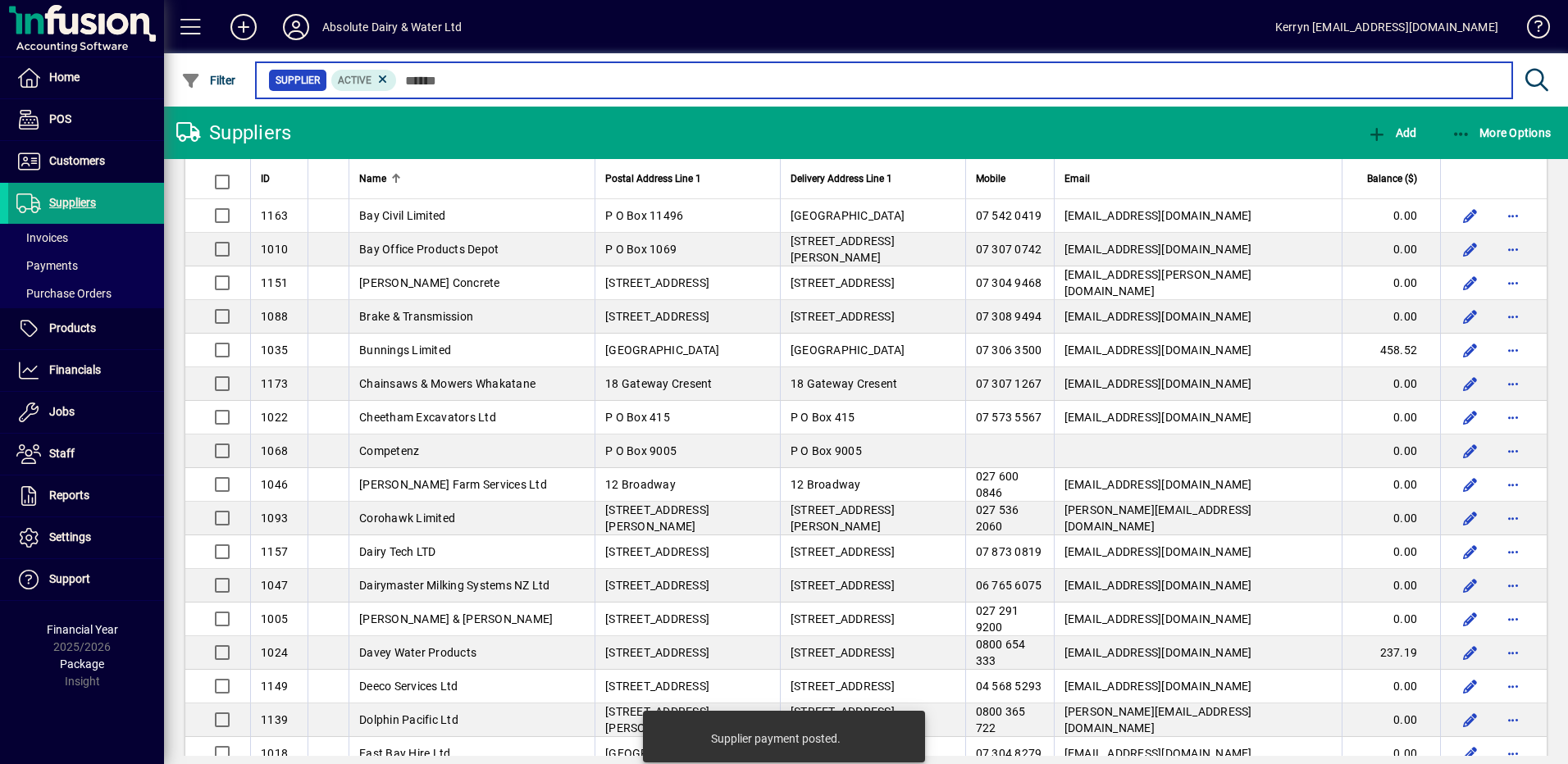
scroll to position [1148, 0]
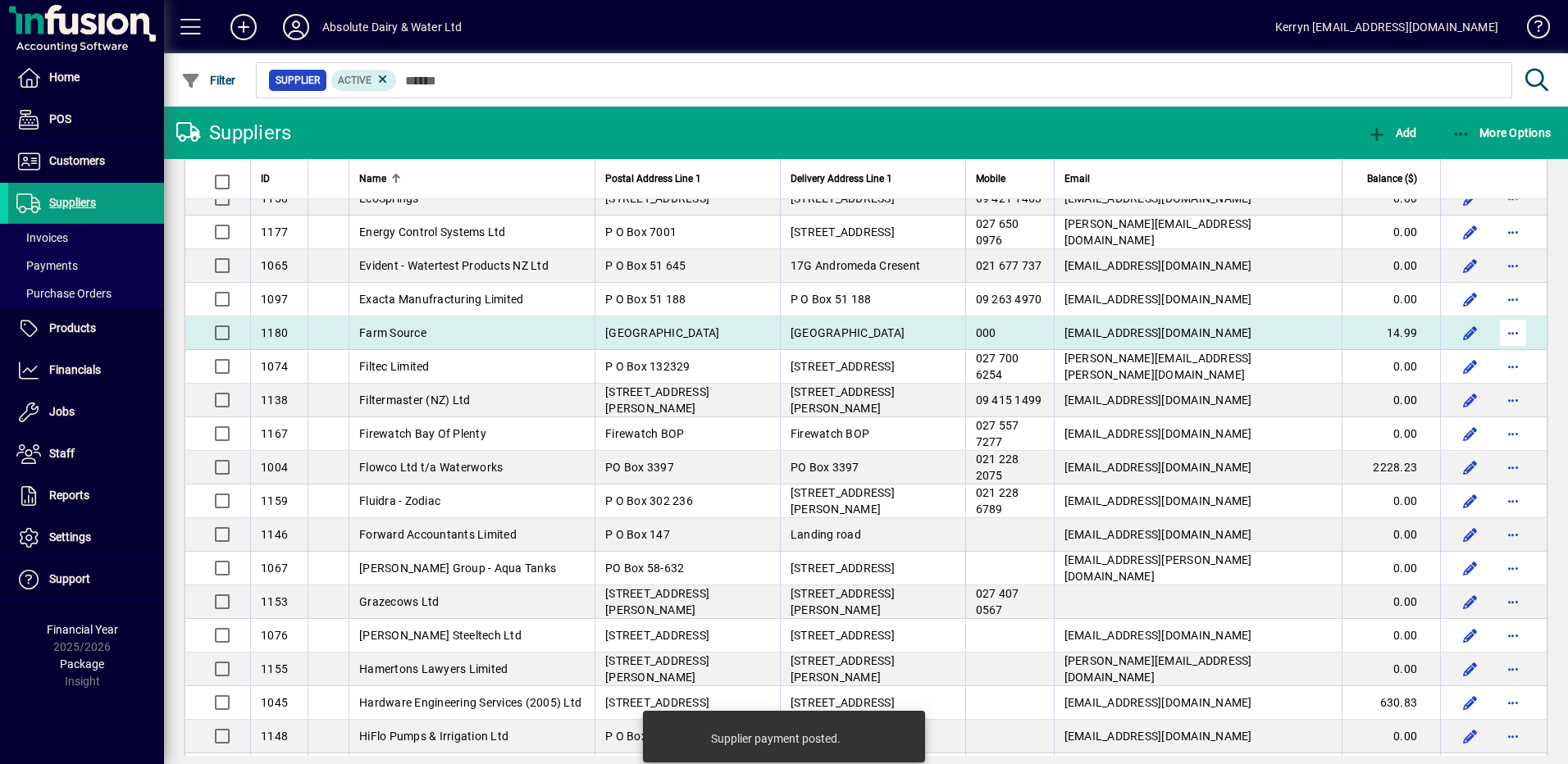
click at [1511, 332] on span "button" at bounding box center [1513, 332] width 39 height 39
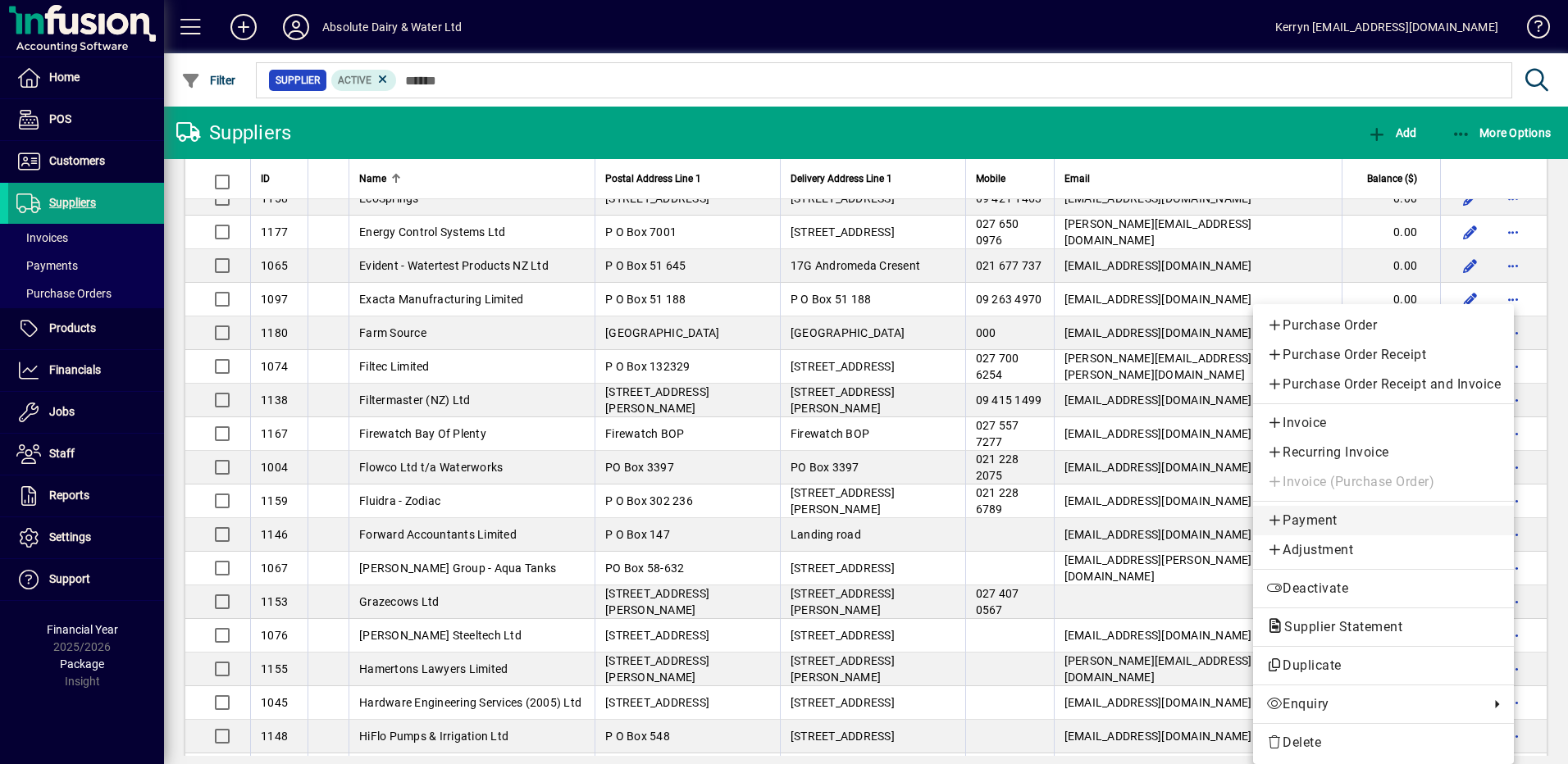
click at [1309, 521] on span "Payment" at bounding box center [1383, 520] width 234 height 20
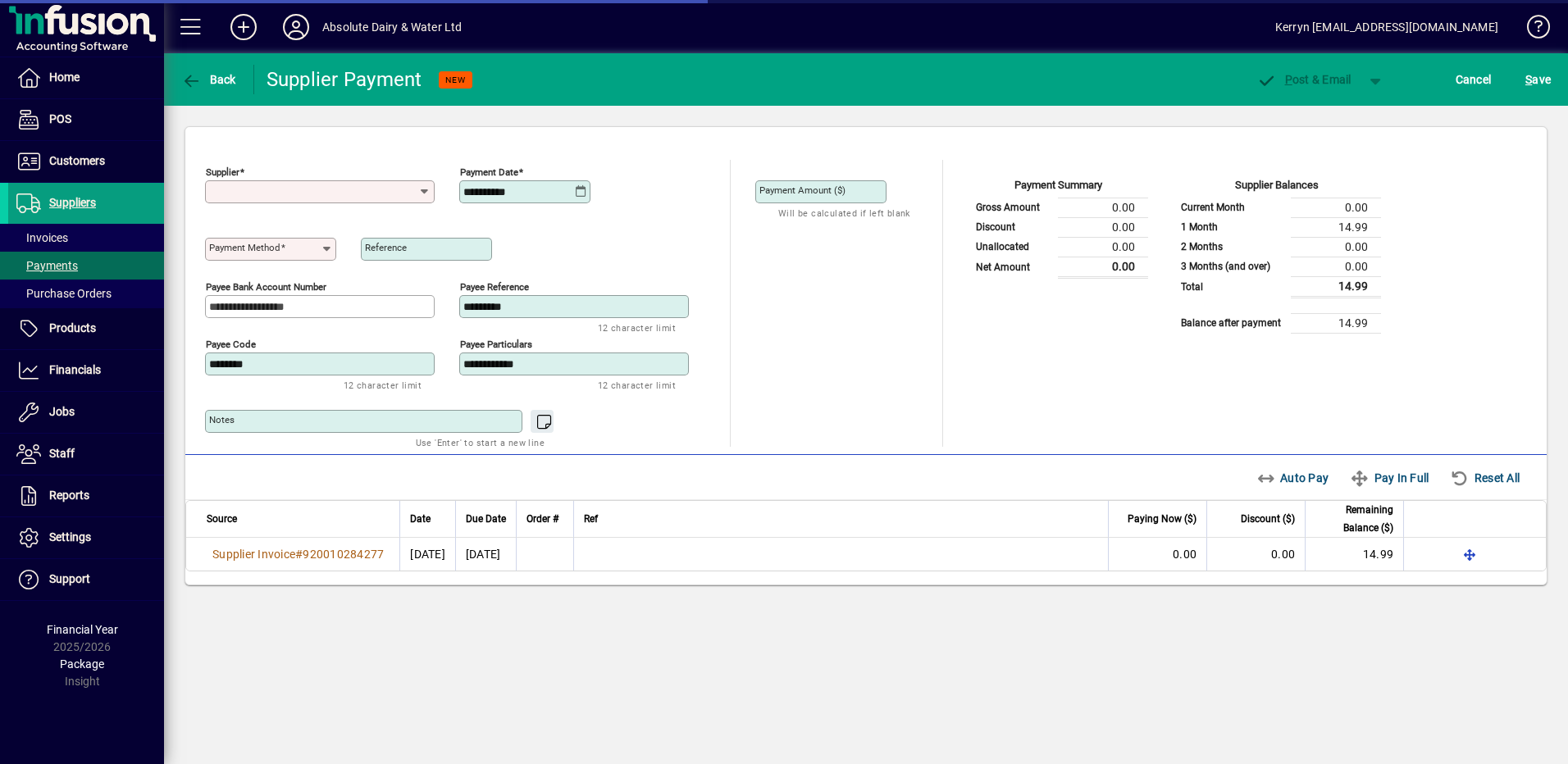
type input "**********"
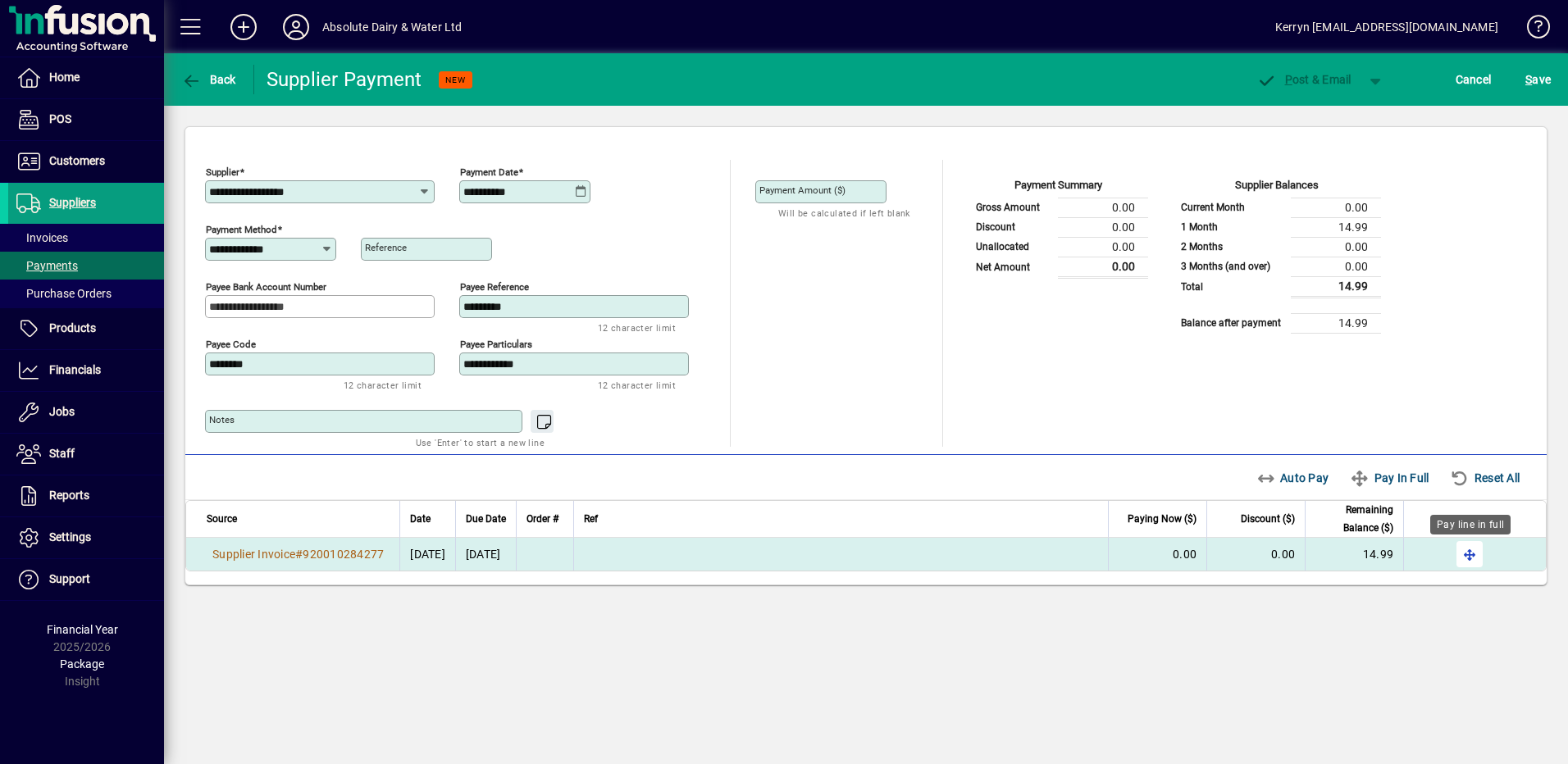
click at [1468, 552] on span "button" at bounding box center [1470, 554] width 39 height 39
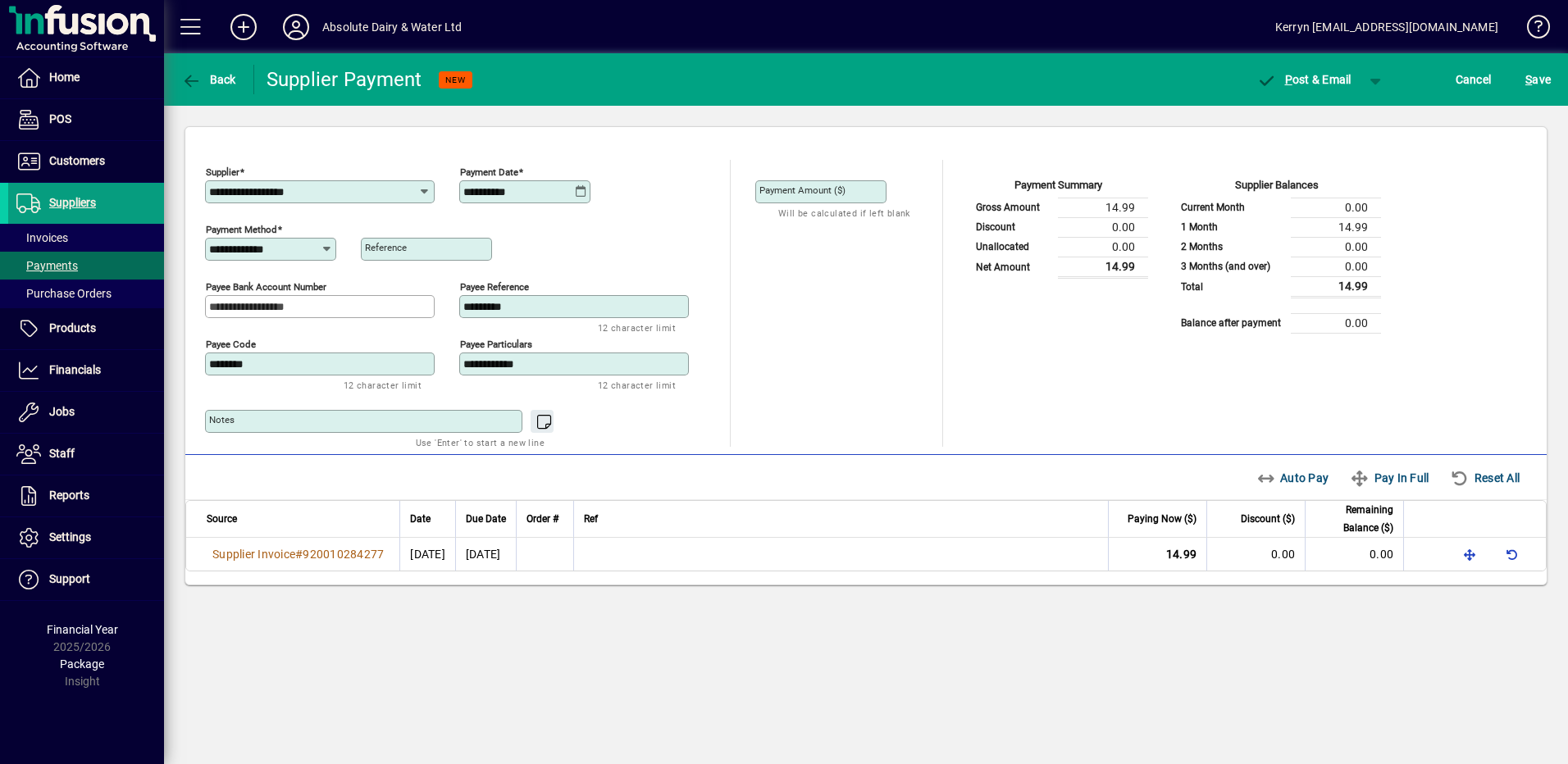
click at [583, 185] on icon at bounding box center [581, 192] width 12 height 13
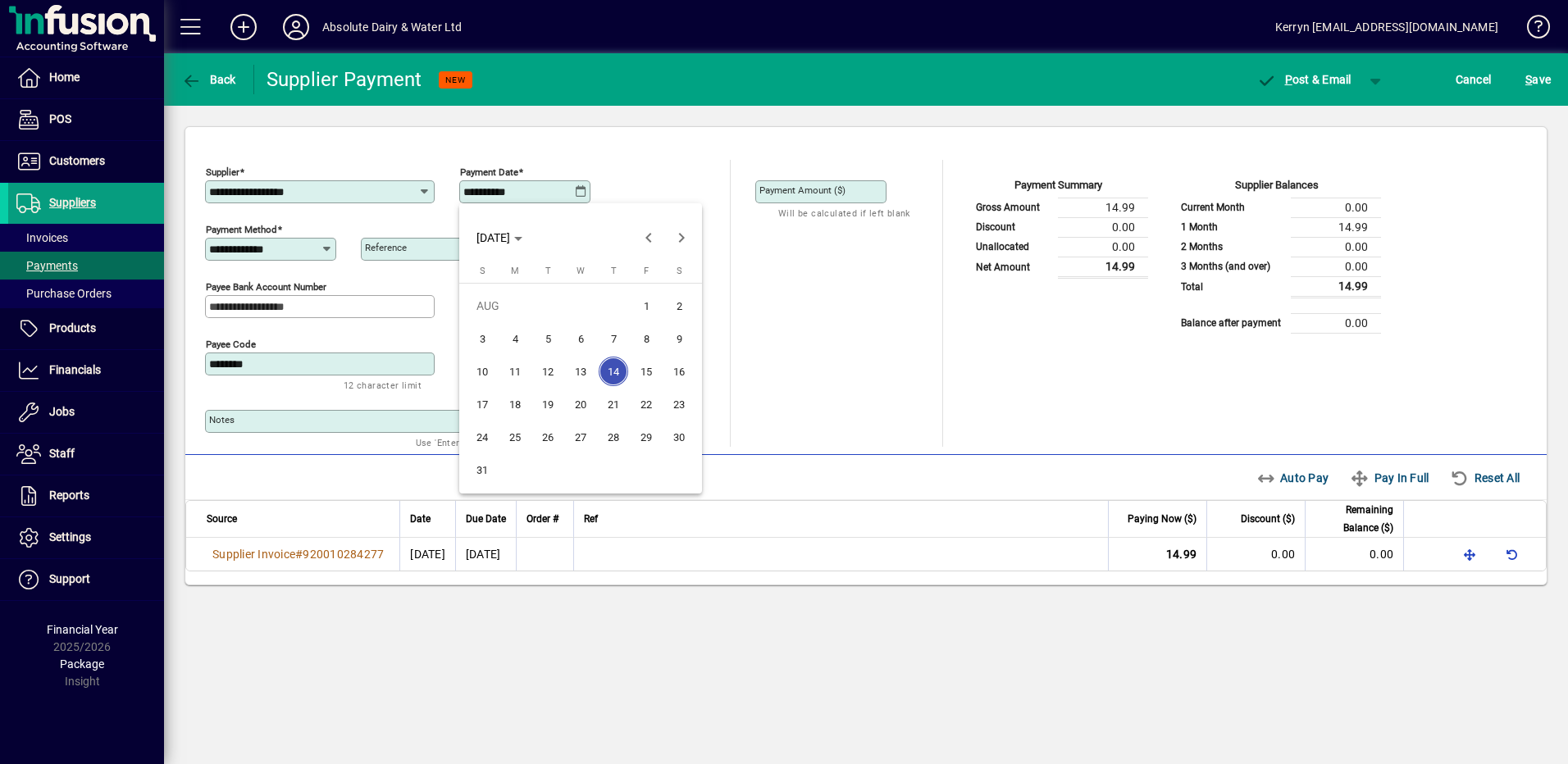
click at [580, 418] on span "20" at bounding box center [581, 404] width 30 height 30
type input "**********"
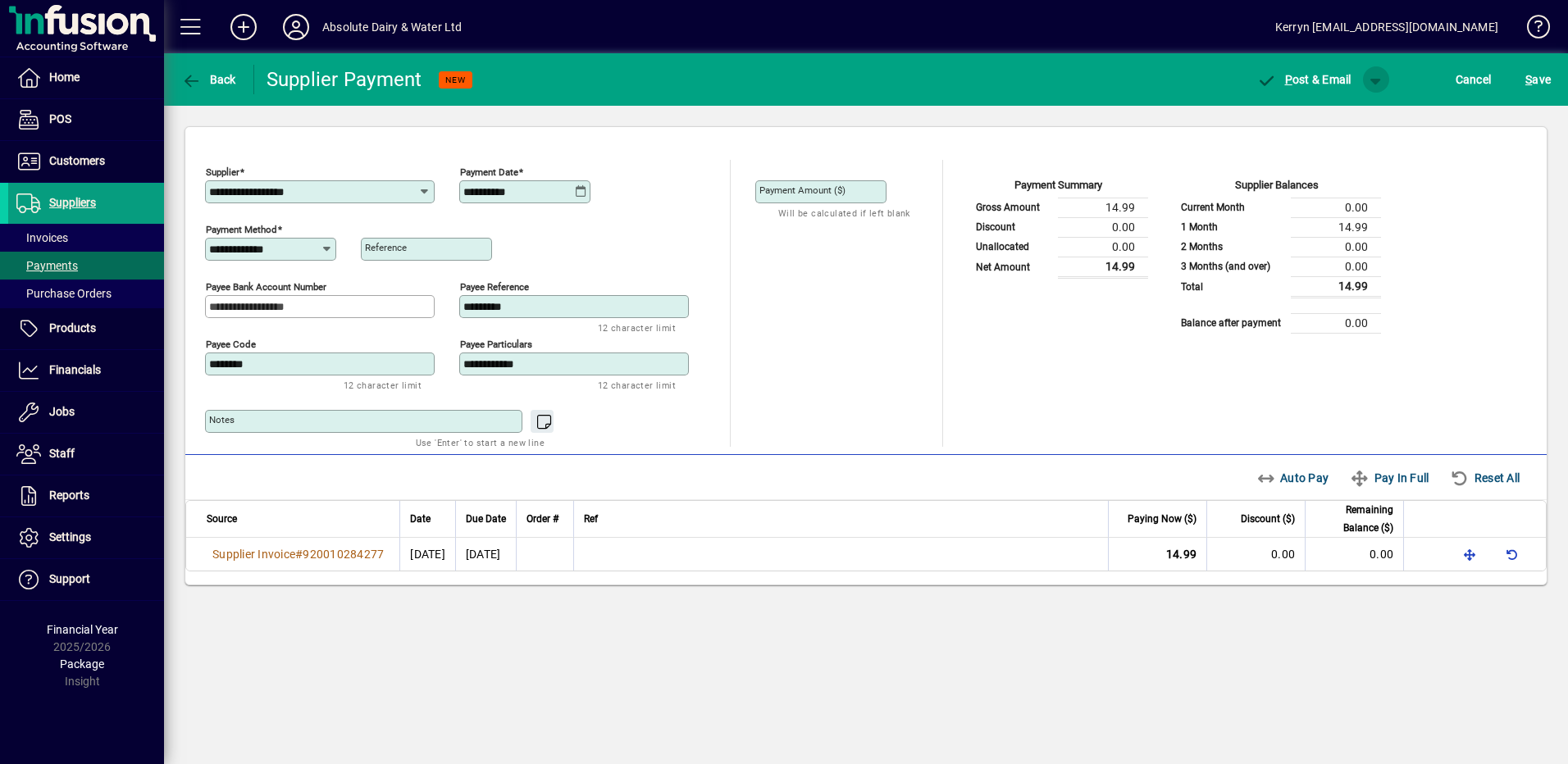
click at [1378, 72] on span "button" at bounding box center [1376, 80] width 39 height 39
click at [1329, 108] on span "P" at bounding box center [1331, 114] width 8 height 13
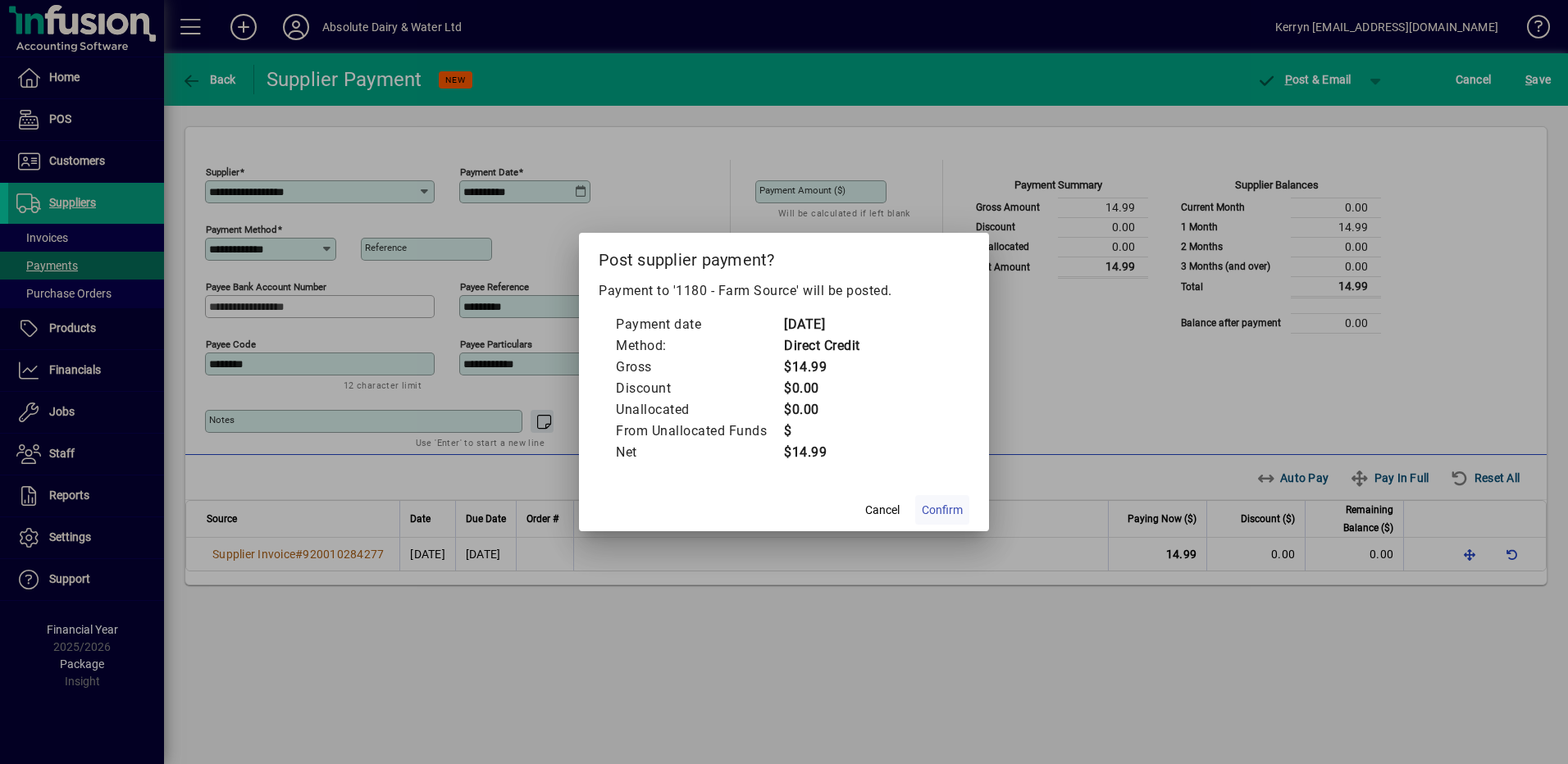
click at [947, 517] on span "Confirm" at bounding box center [942, 510] width 41 height 17
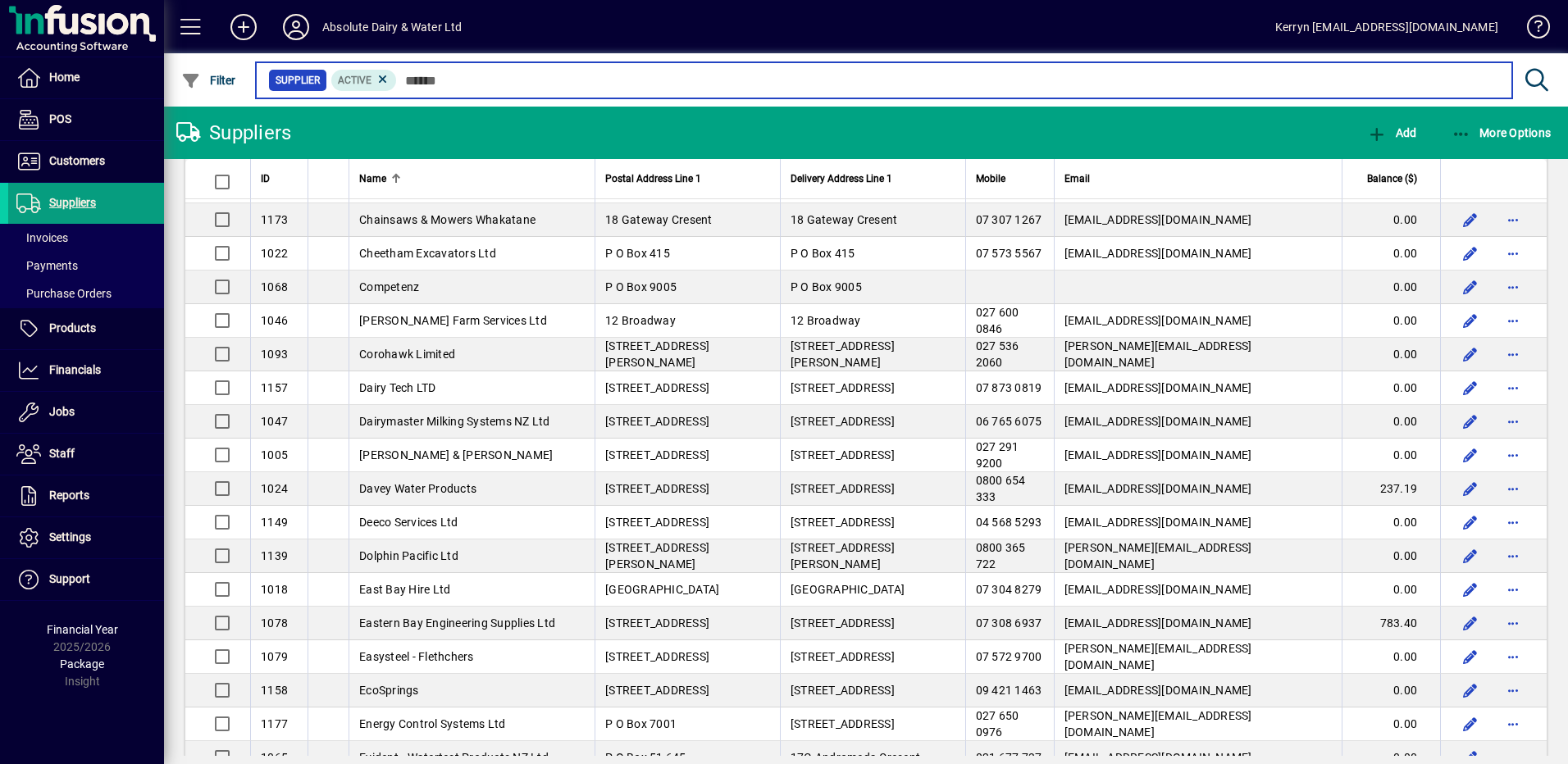
scroll to position [1148, 0]
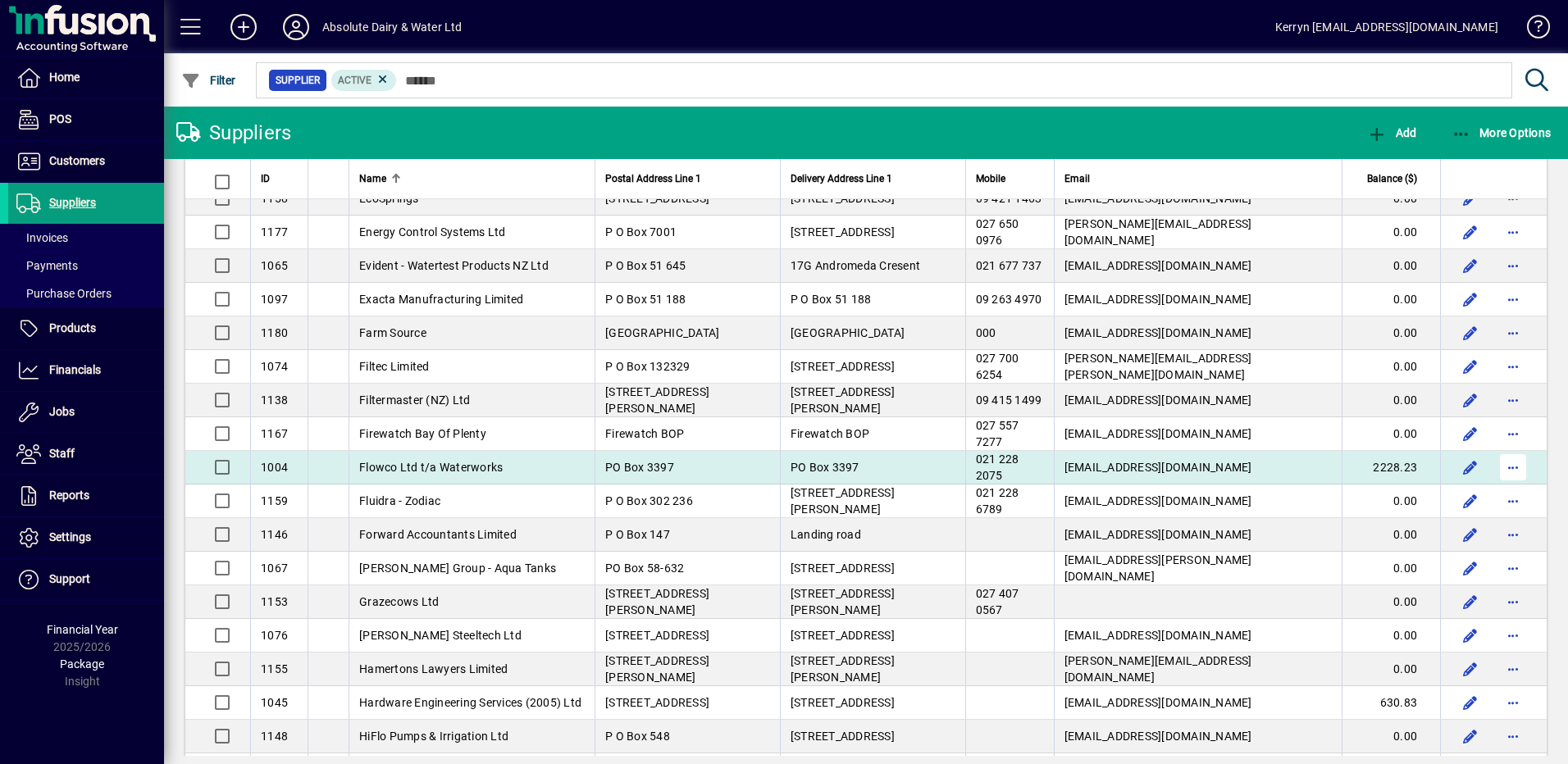
click at [1503, 469] on span "button" at bounding box center [1513, 467] width 39 height 39
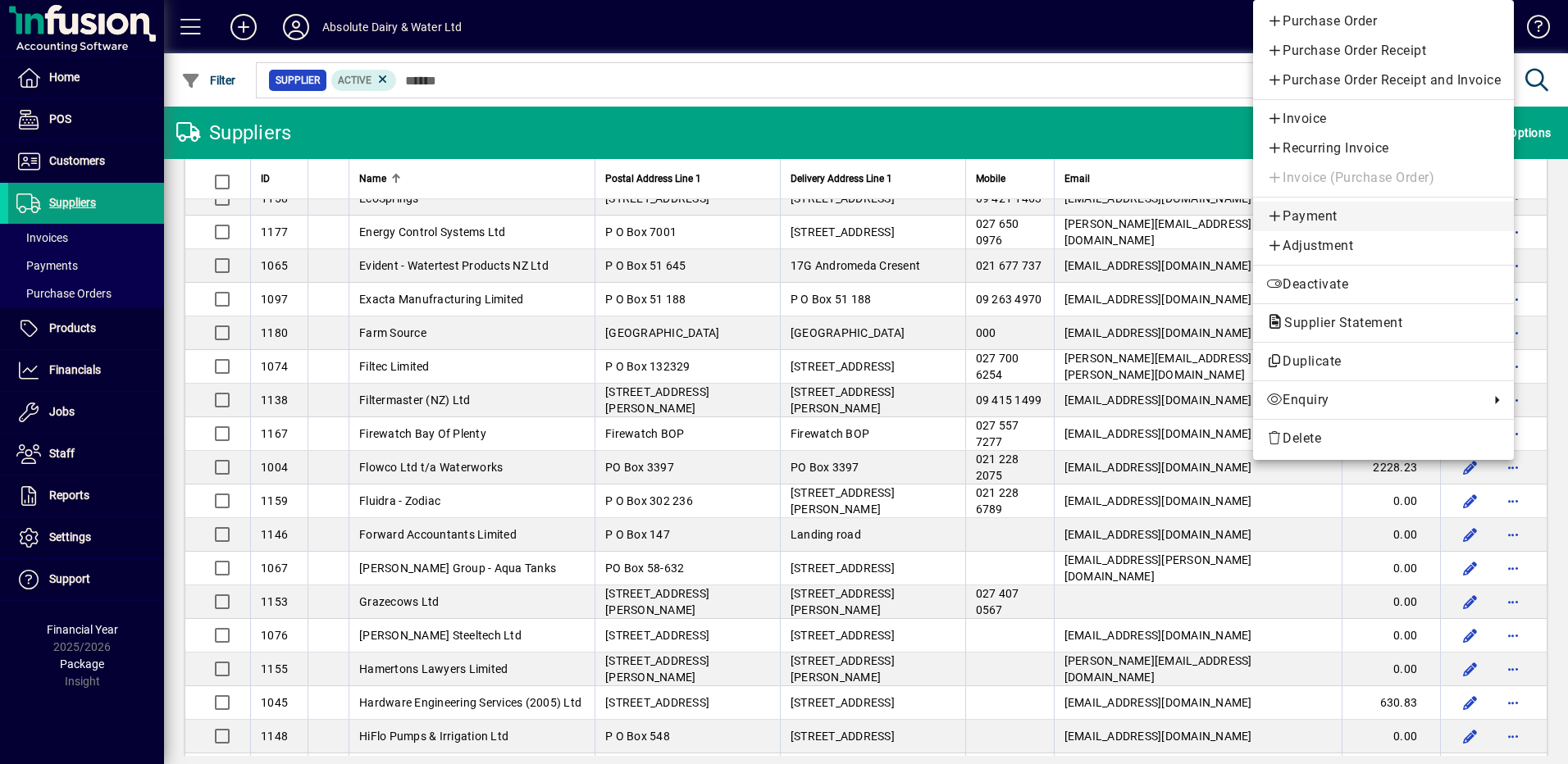
click at [1315, 214] on span "Payment" at bounding box center [1383, 216] width 234 height 20
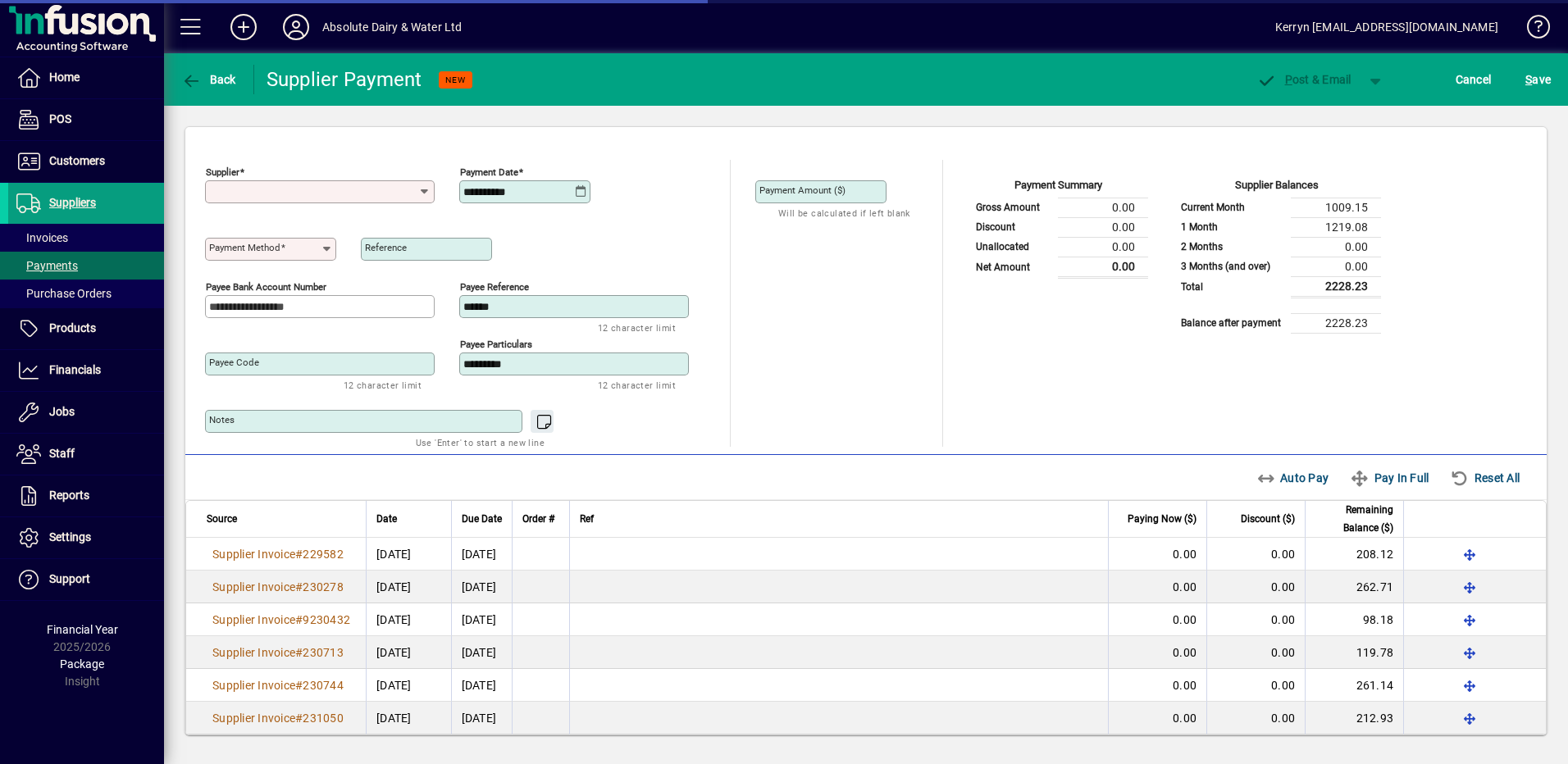
type input "**********"
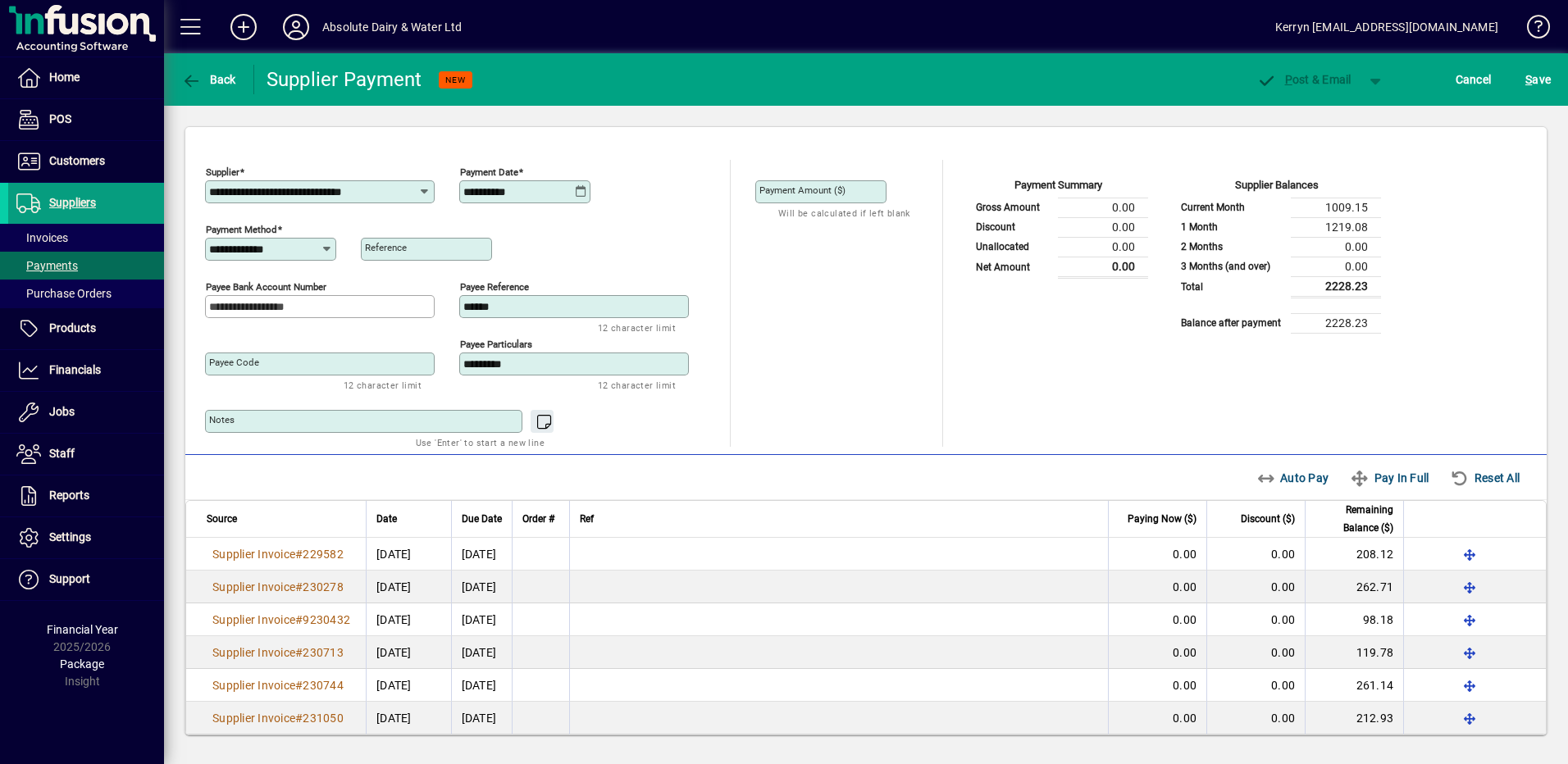
click at [584, 194] on icon at bounding box center [581, 192] width 12 height 13
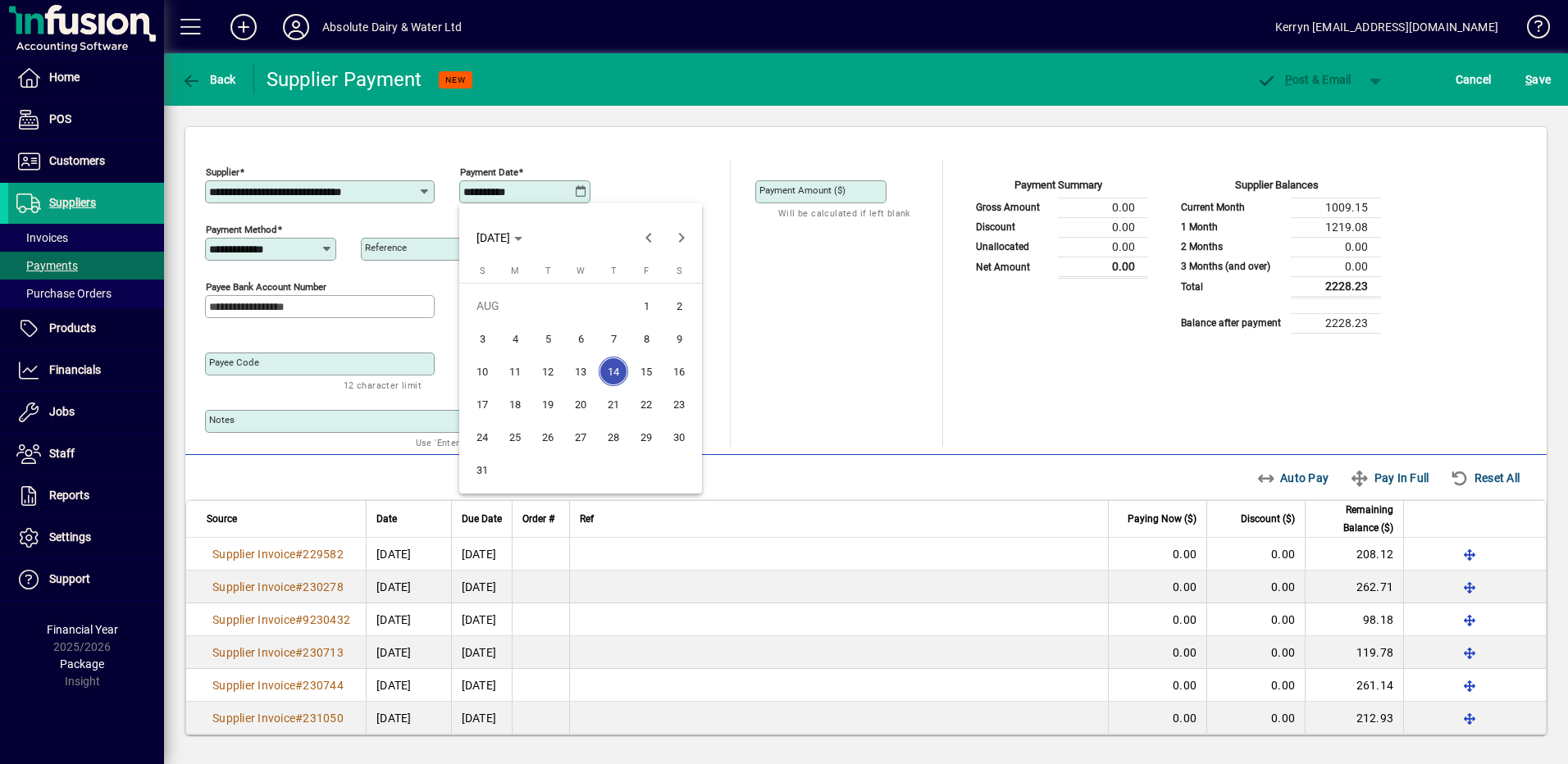
click at [585, 409] on span "20" at bounding box center [581, 404] width 30 height 30
type input "**********"
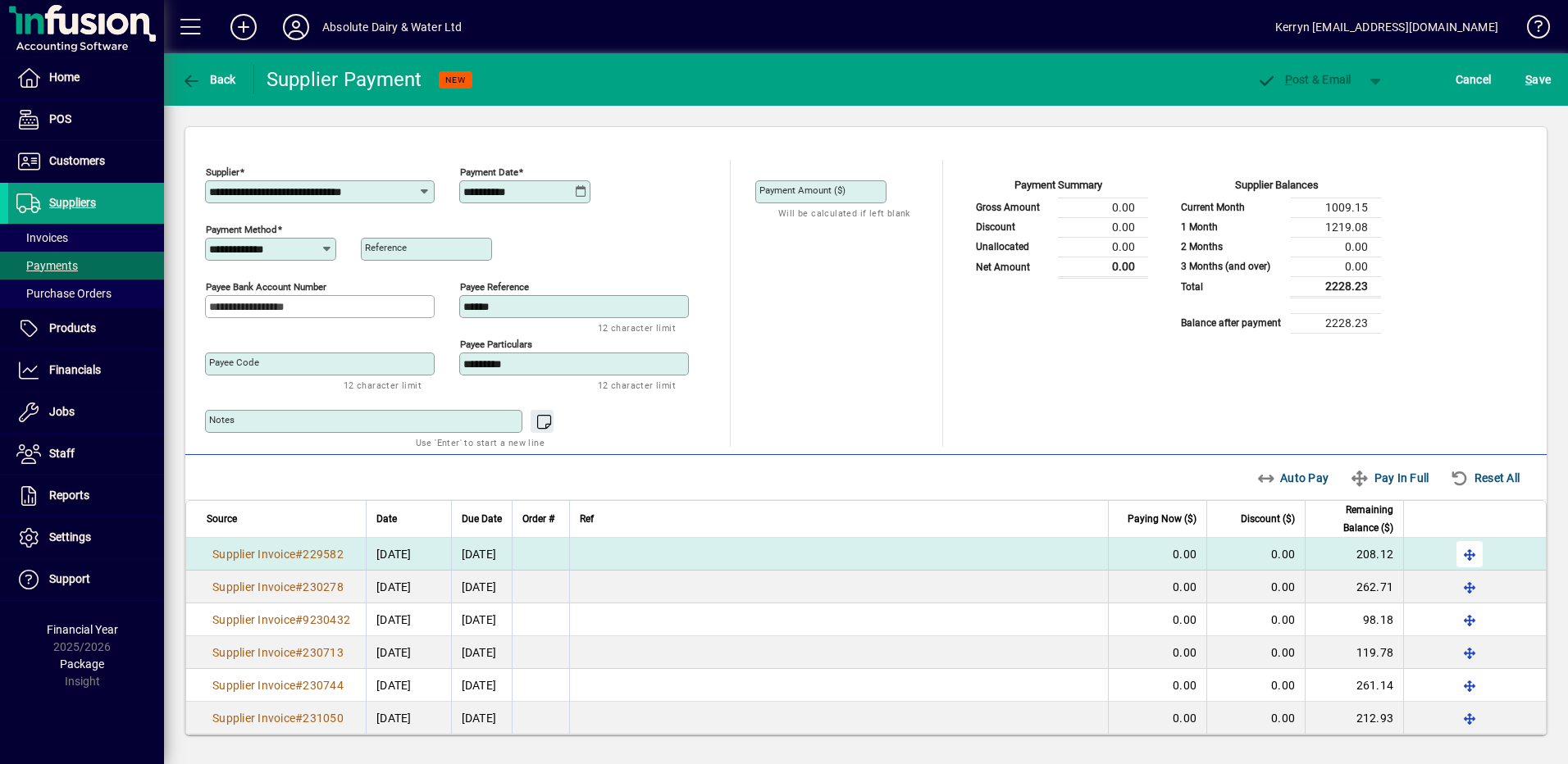
click at [1454, 545] on span "button" at bounding box center [1470, 554] width 39 height 39
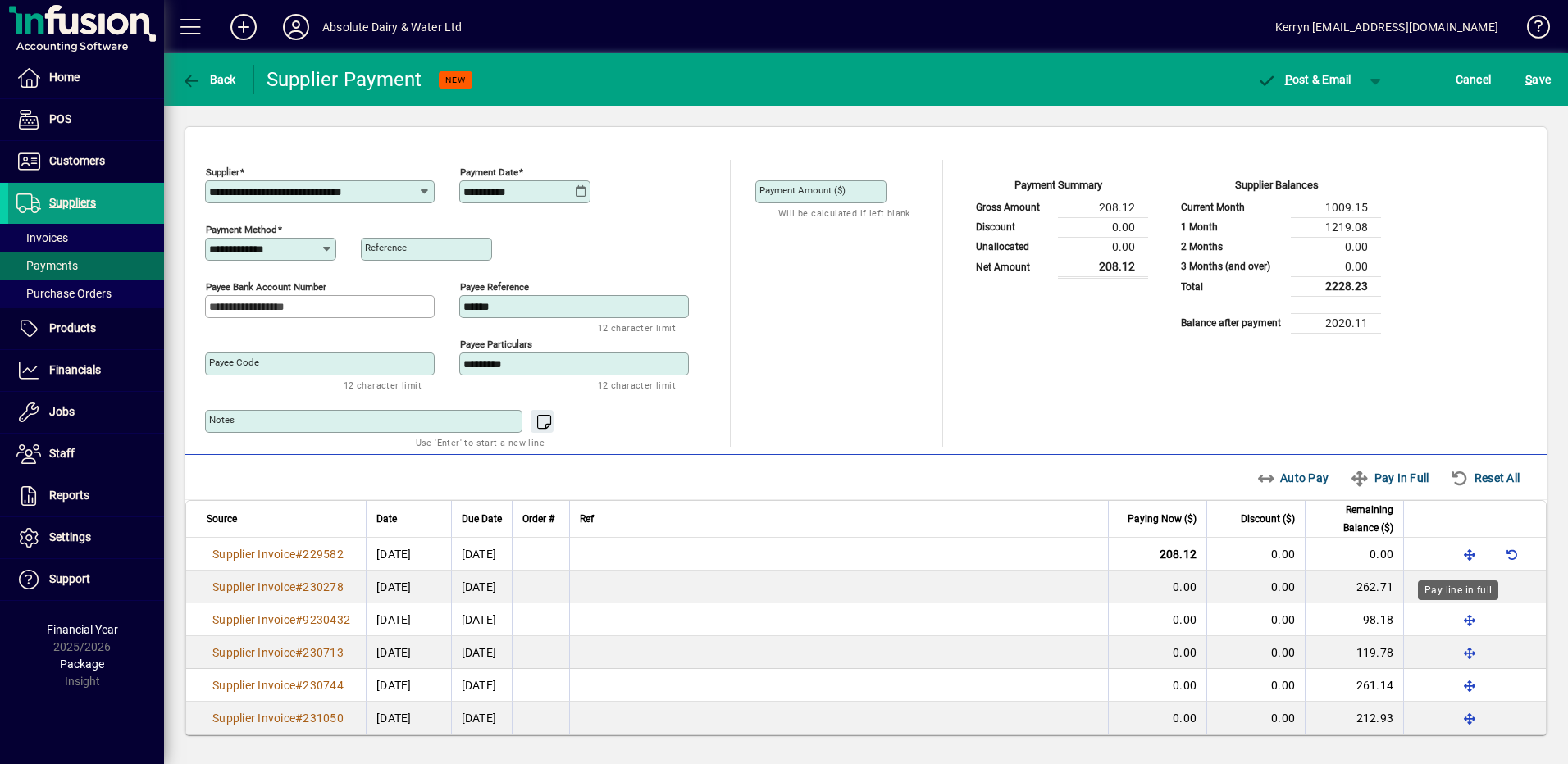
click at [1456, 588] on div "Pay line in full" at bounding box center [1458, 590] width 81 height 20
drag, startPoint x: 1455, startPoint y: 613, endPoint x: 1453, endPoint y: 603, distance: 10.2
click at [1455, 615] on span "button" at bounding box center [1470, 620] width 39 height 39
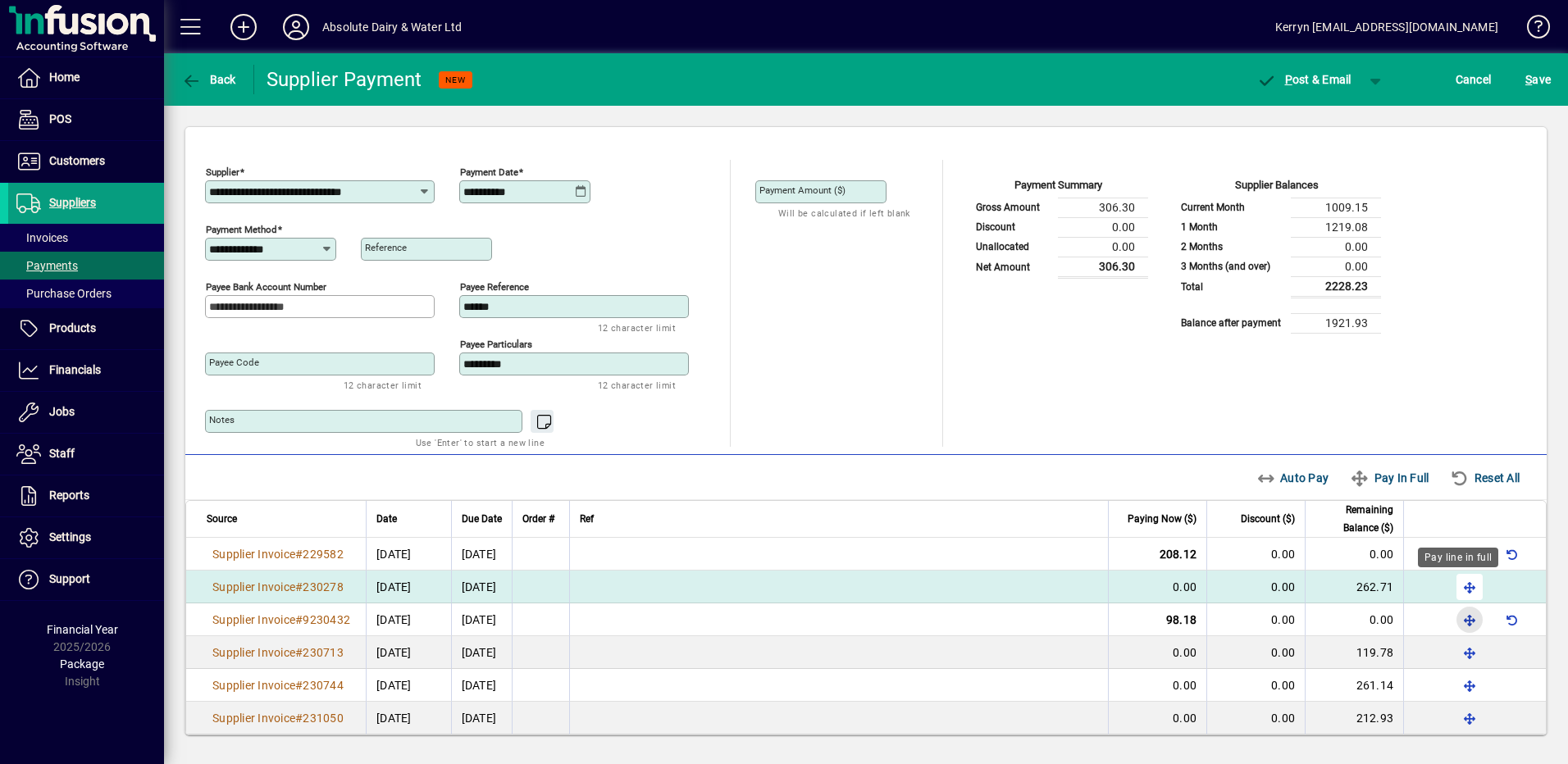
click at [1451, 580] on span "button" at bounding box center [1470, 587] width 39 height 39
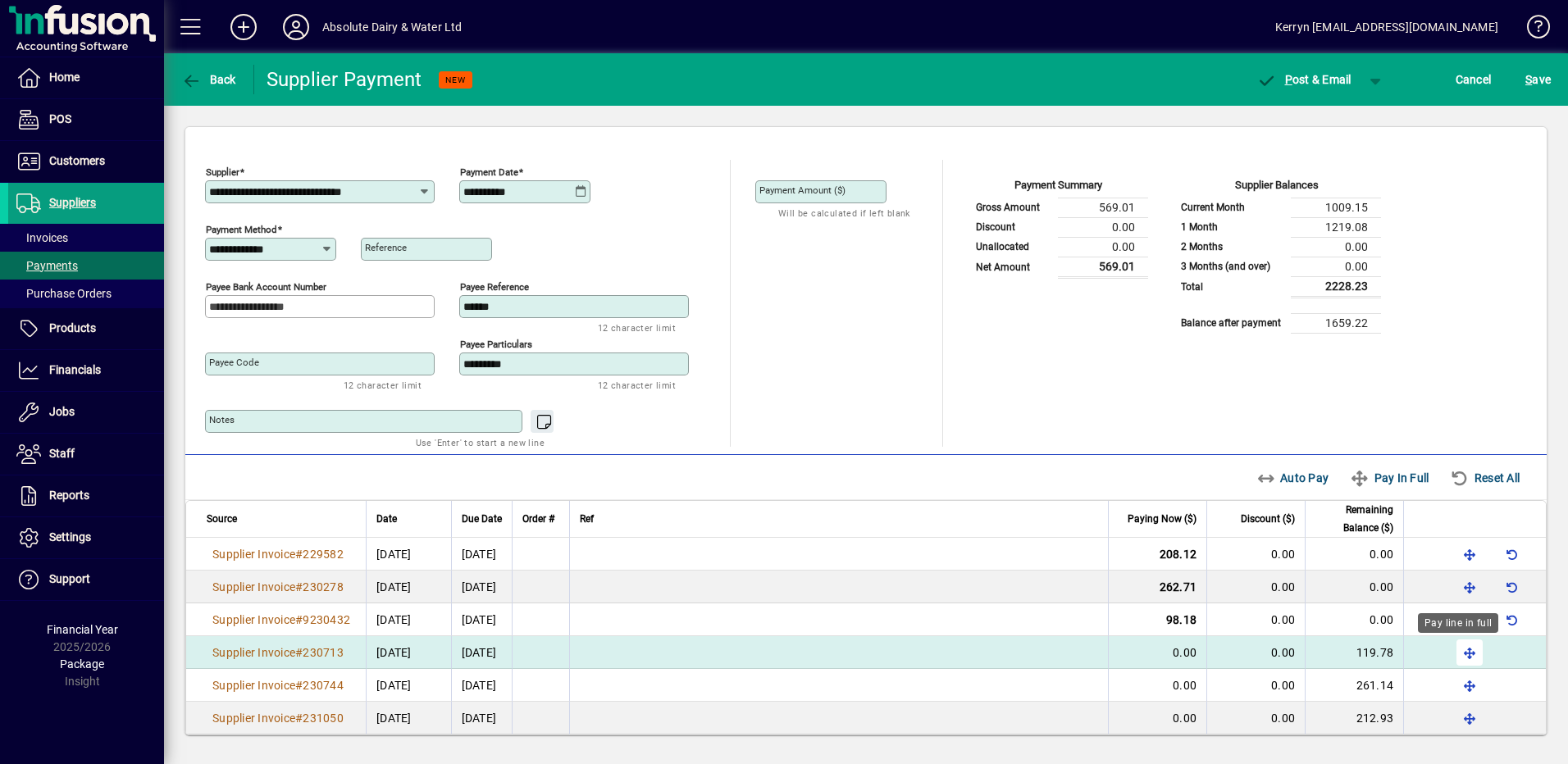
click at [1462, 650] on span "button" at bounding box center [1470, 653] width 39 height 39
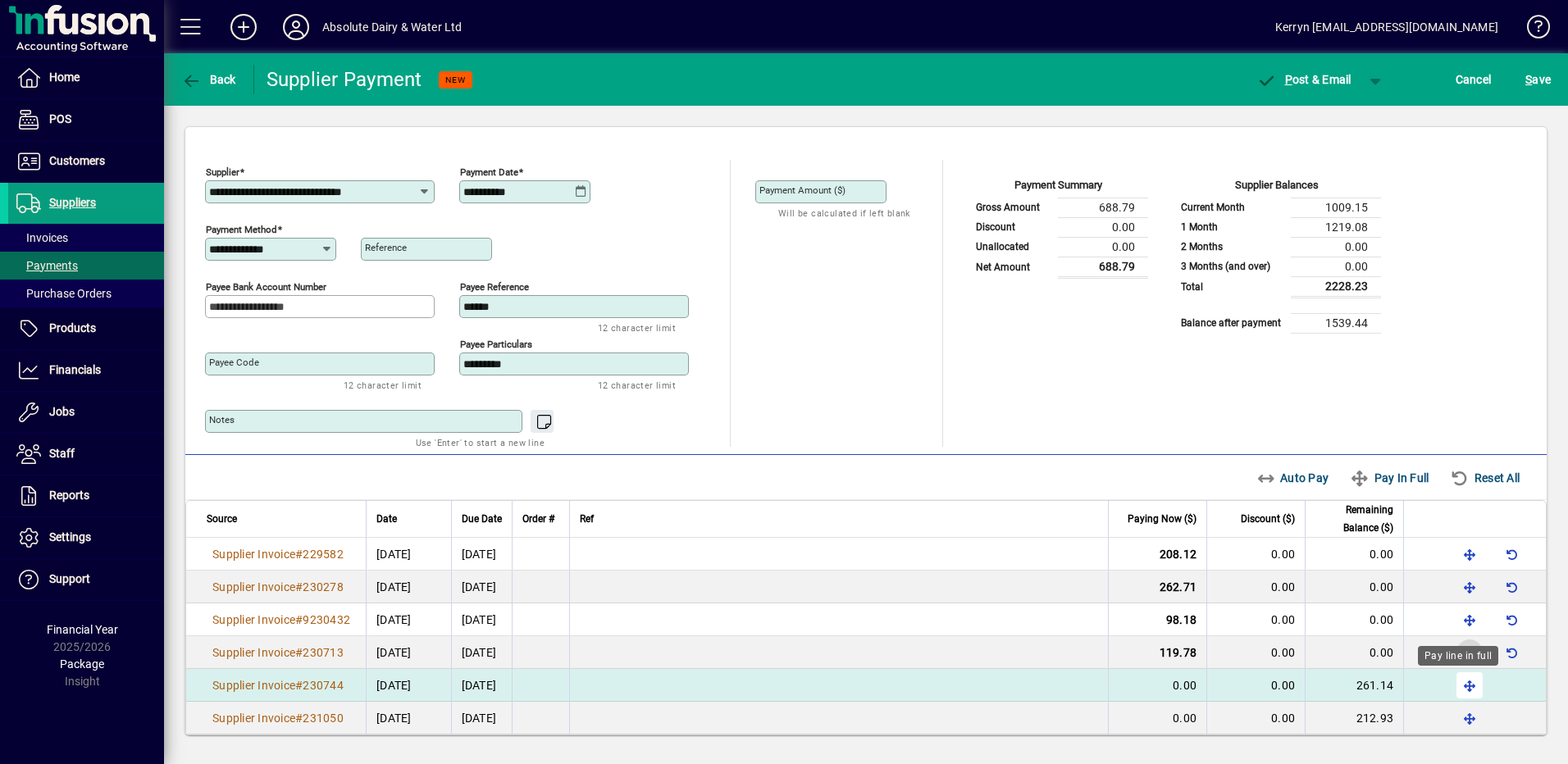
click at [1461, 681] on span "button" at bounding box center [1470, 685] width 39 height 39
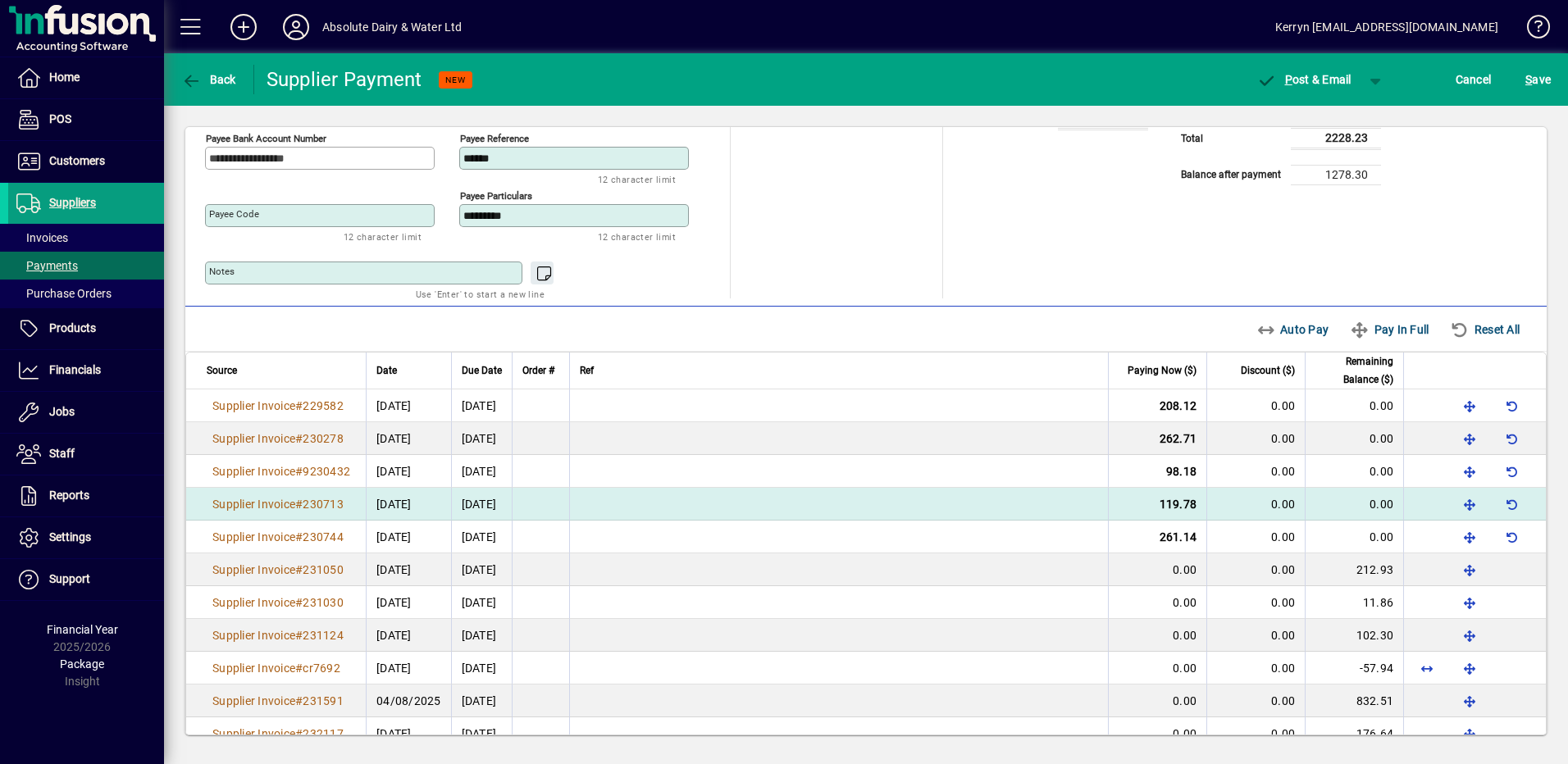
scroll to position [164, 0]
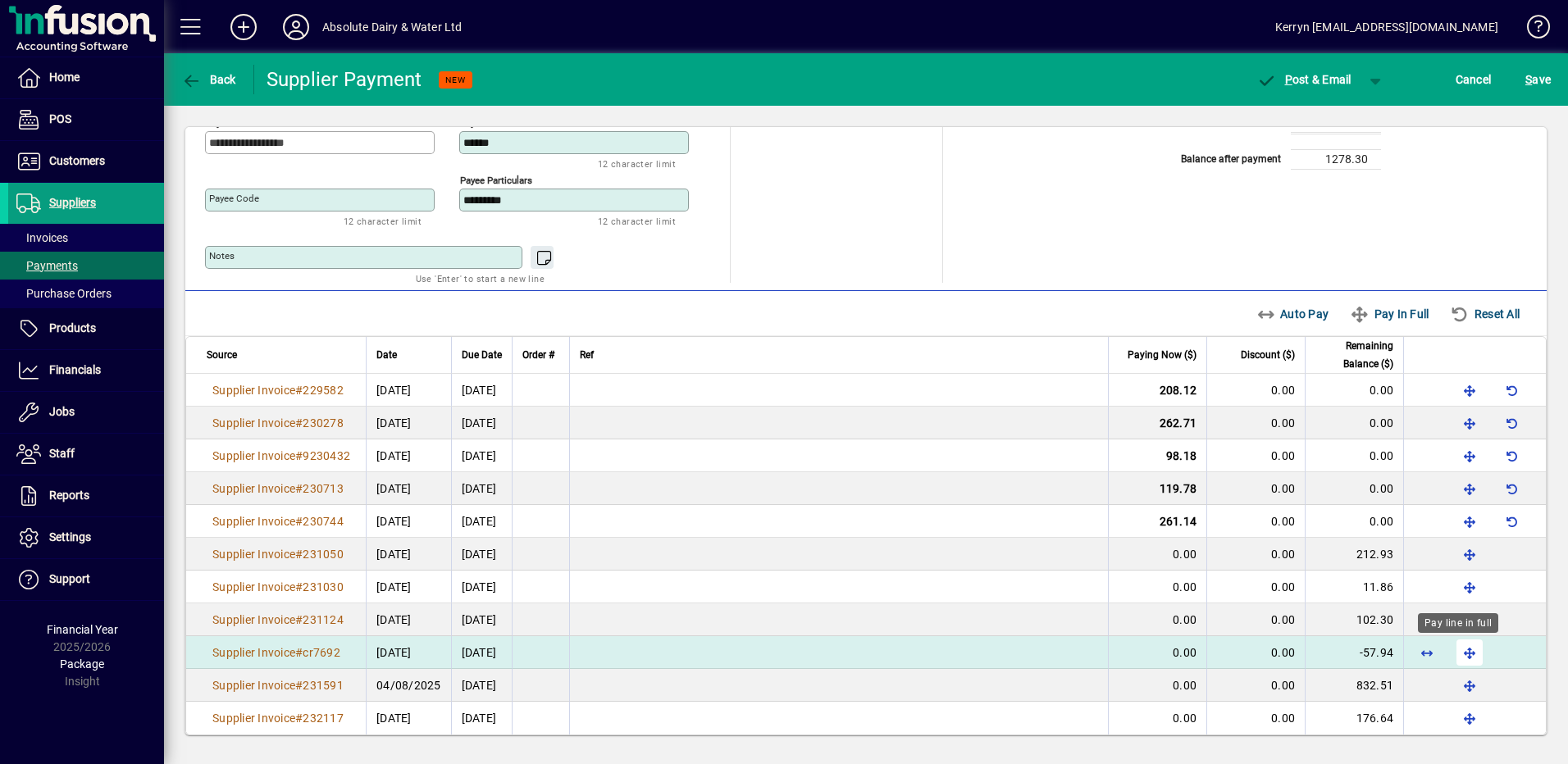
click at [1468, 657] on span "button" at bounding box center [1470, 653] width 39 height 39
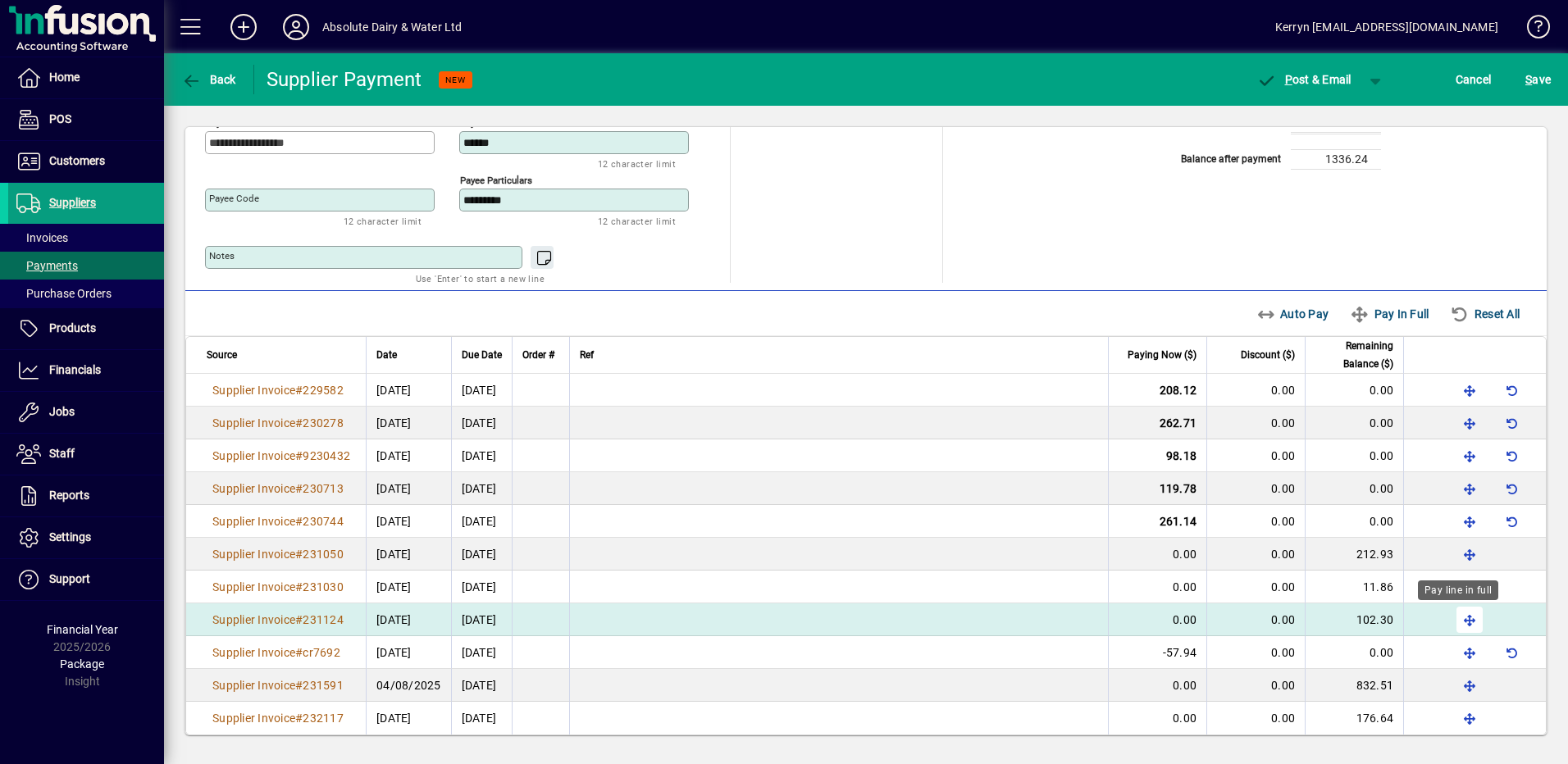
click at [1456, 614] on span "button" at bounding box center [1470, 620] width 39 height 39
click at [1455, 591] on div "Pay line in full" at bounding box center [1458, 590] width 81 height 20
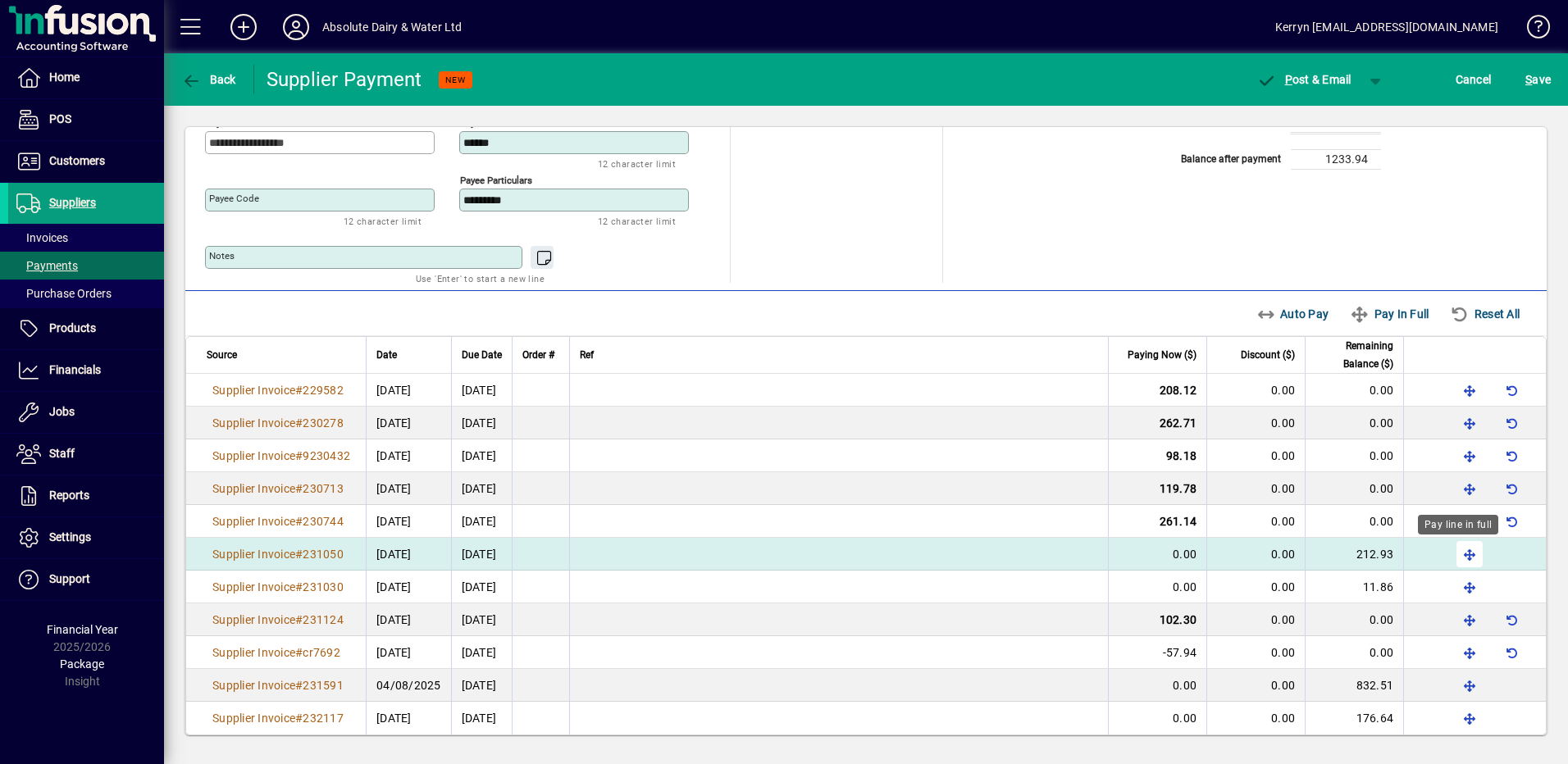
click at [1452, 548] on span "button" at bounding box center [1470, 554] width 39 height 39
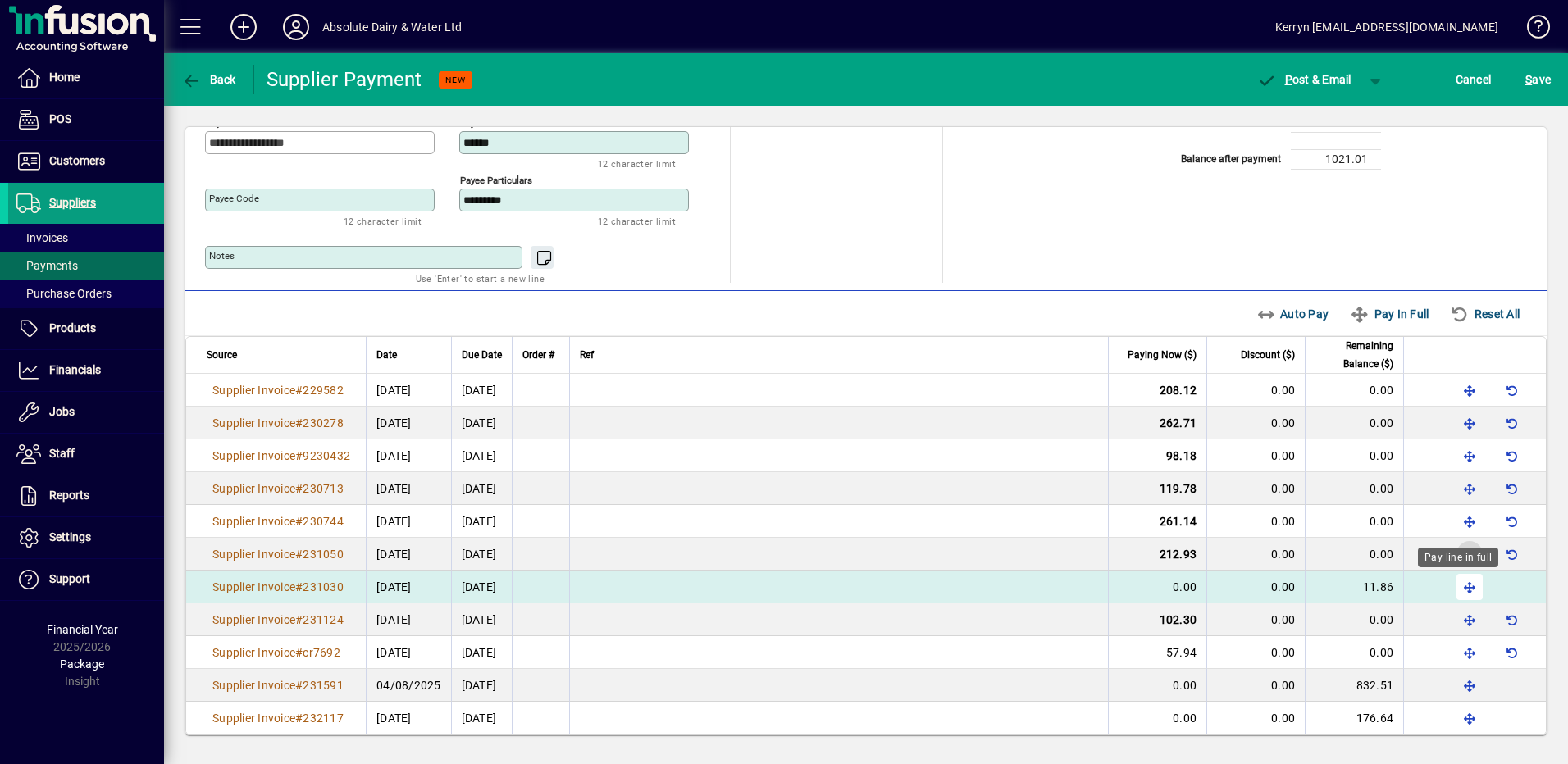
click at [1451, 586] on span "button" at bounding box center [1470, 587] width 39 height 39
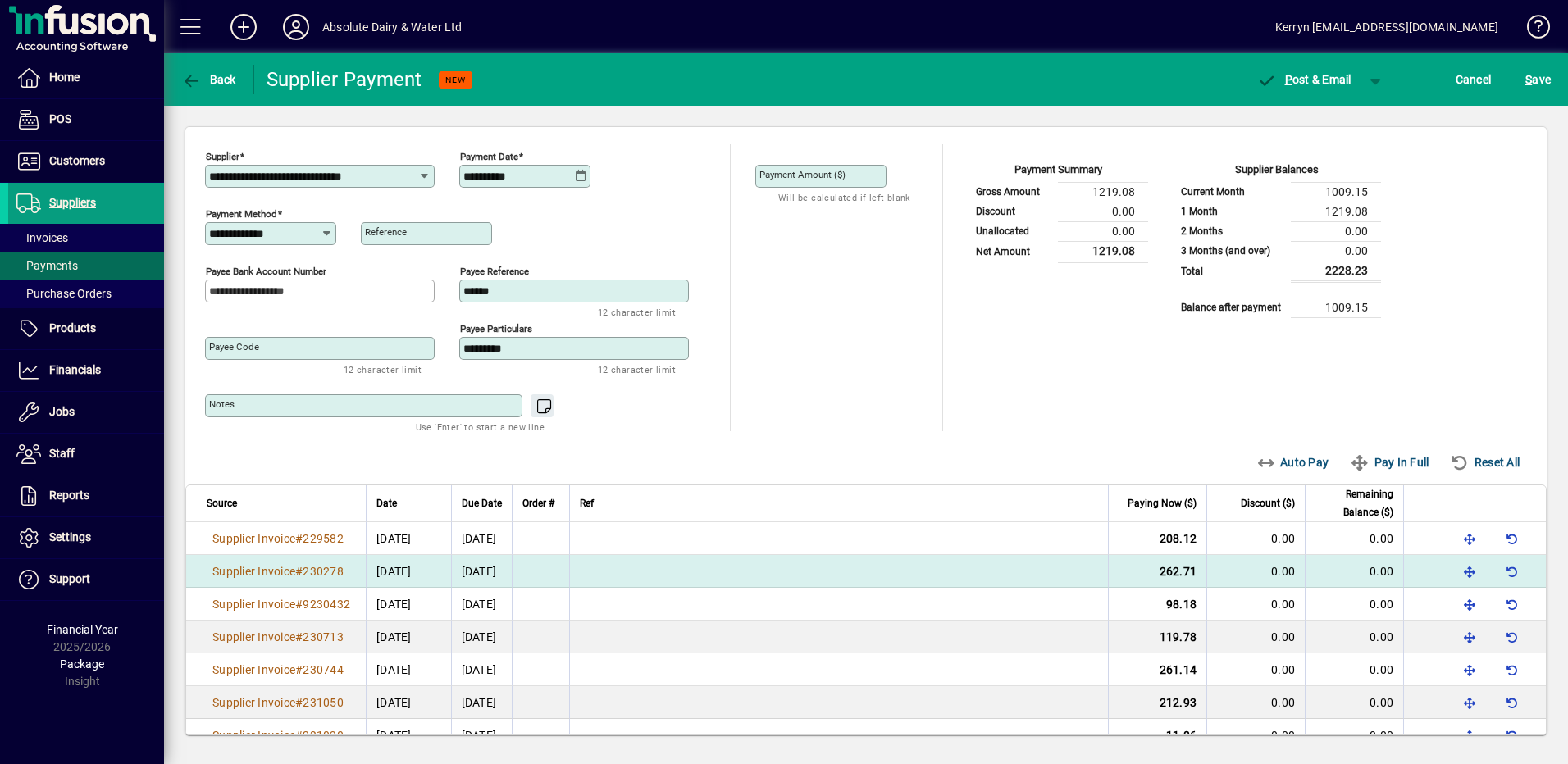
scroll to position [0, 0]
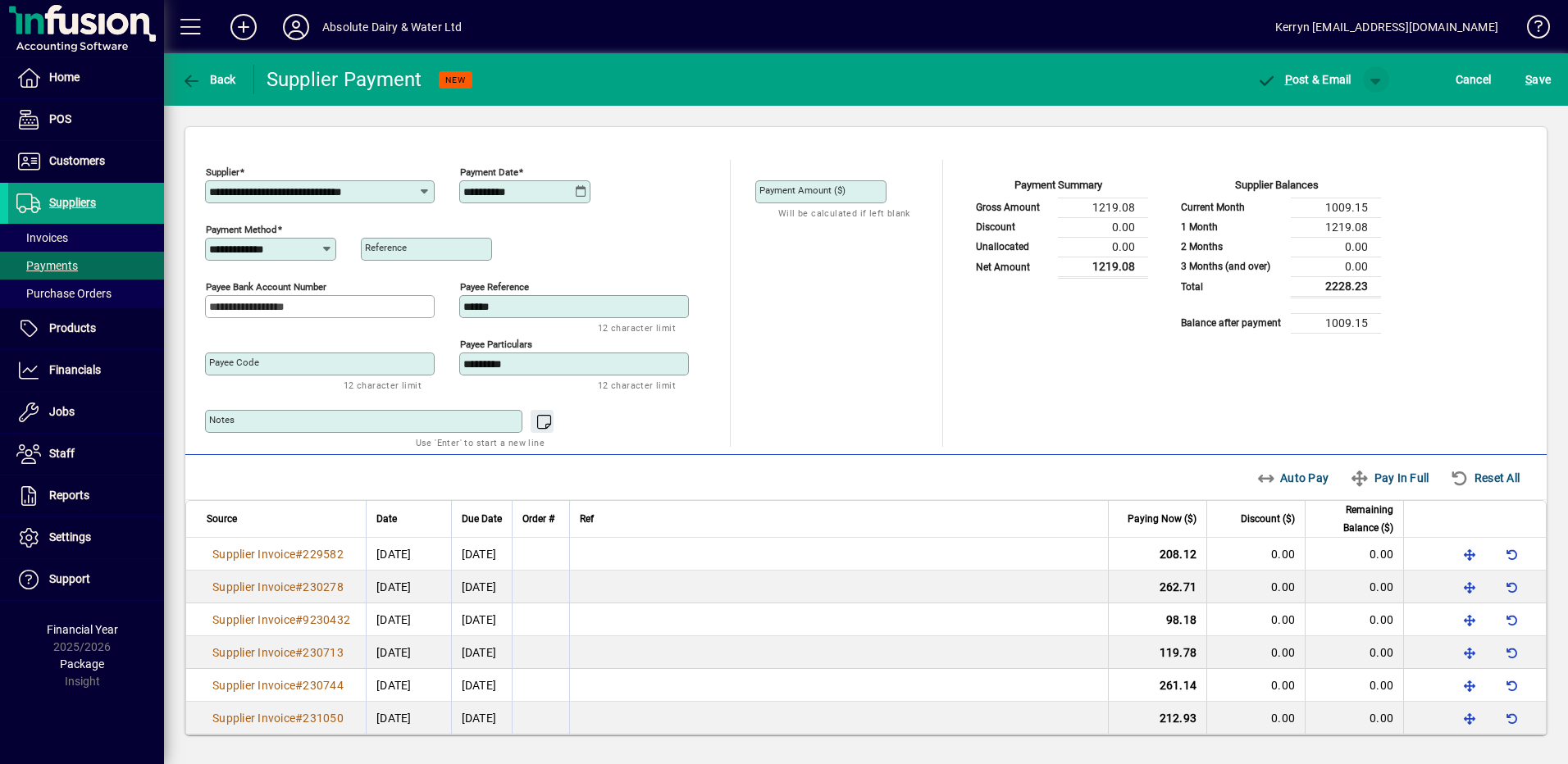
click at [1370, 81] on span "button" at bounding box center [1376, 80] width 39 height 39
click at [1368, 112] on span "button" at bounding box center [1333, 114] width 84 height 39
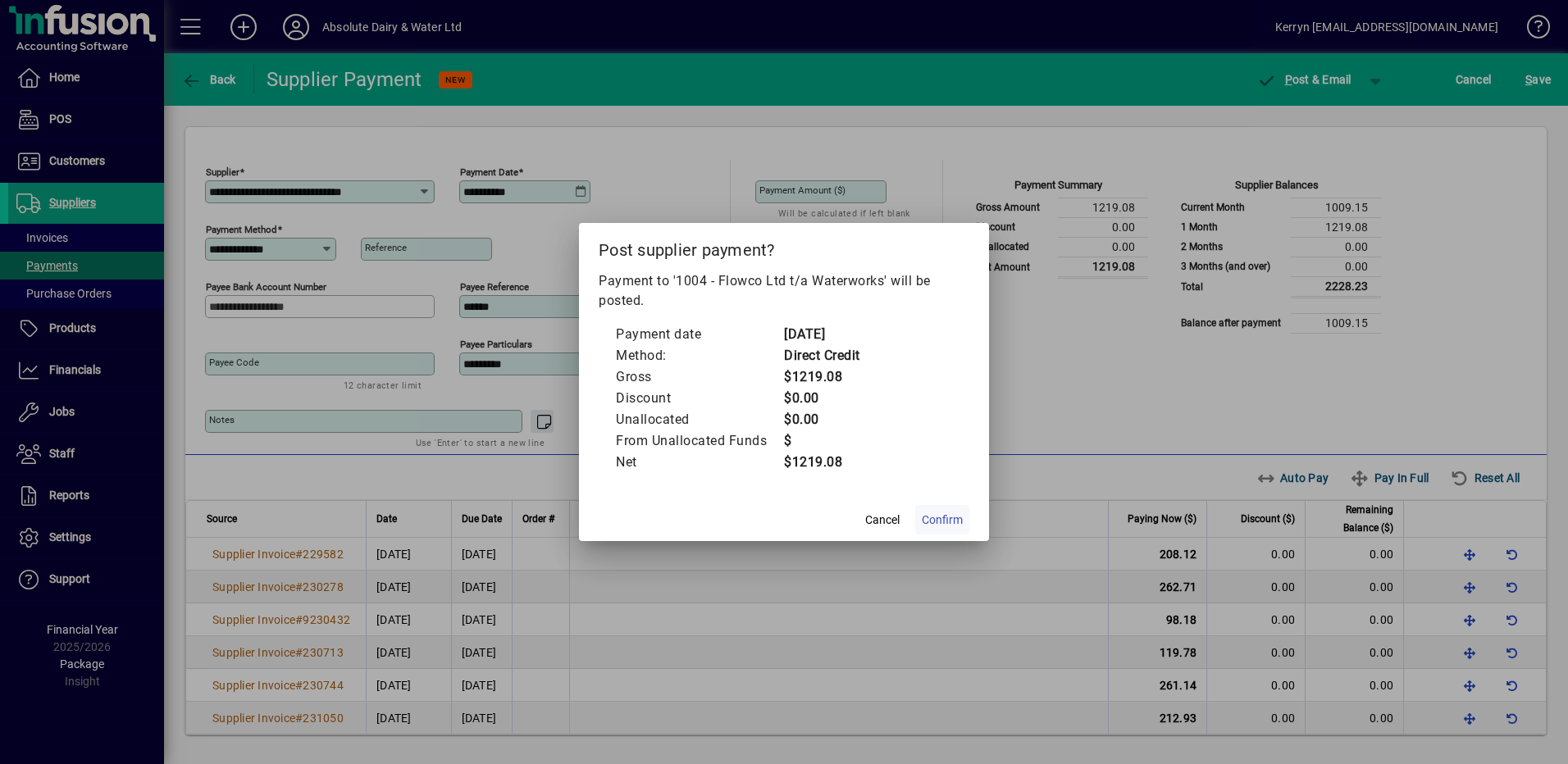
click at [945, 510] on span at bounding box center [942, 520] width 54 height 39
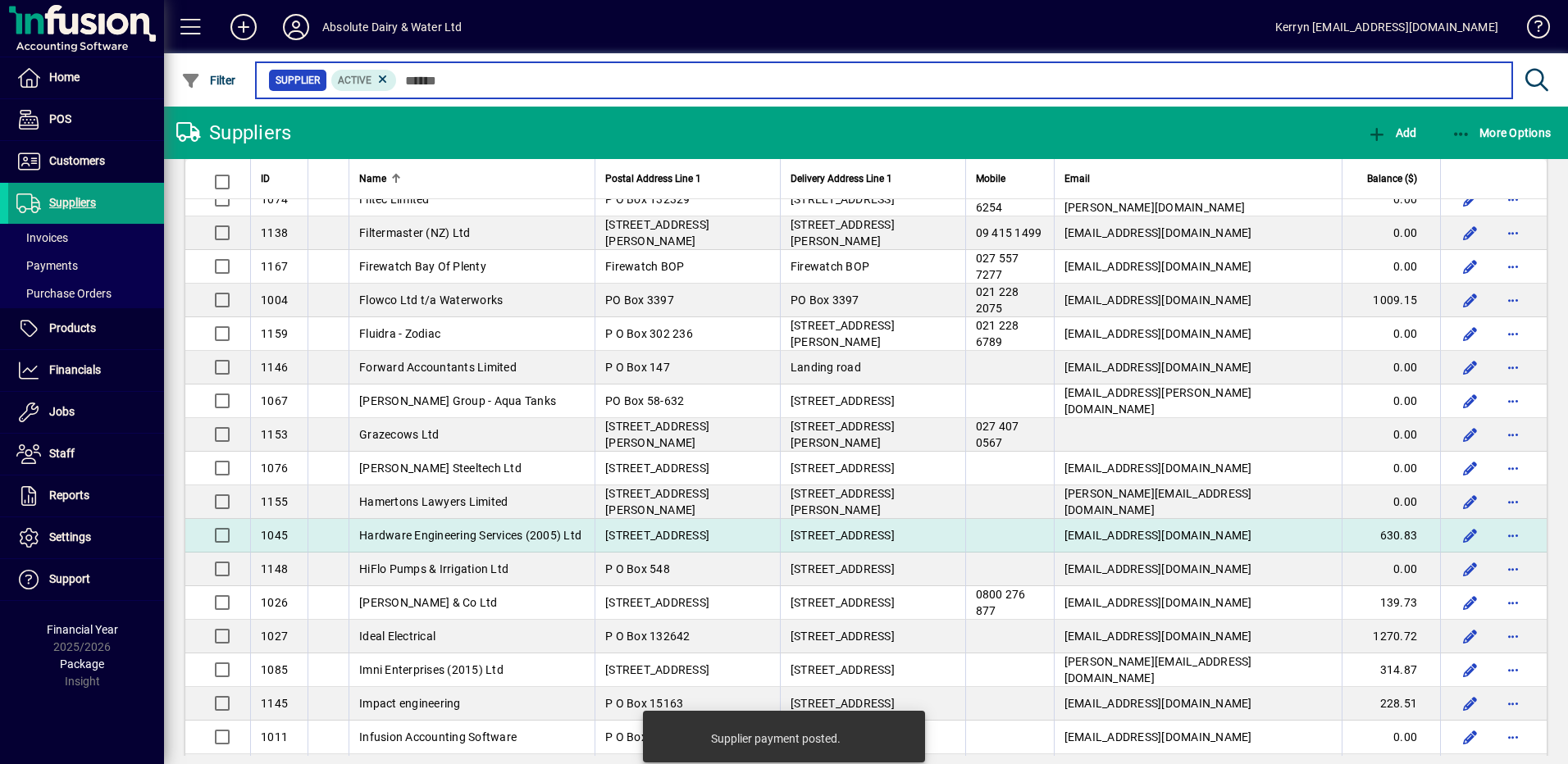
scroll to position [1393, 0]
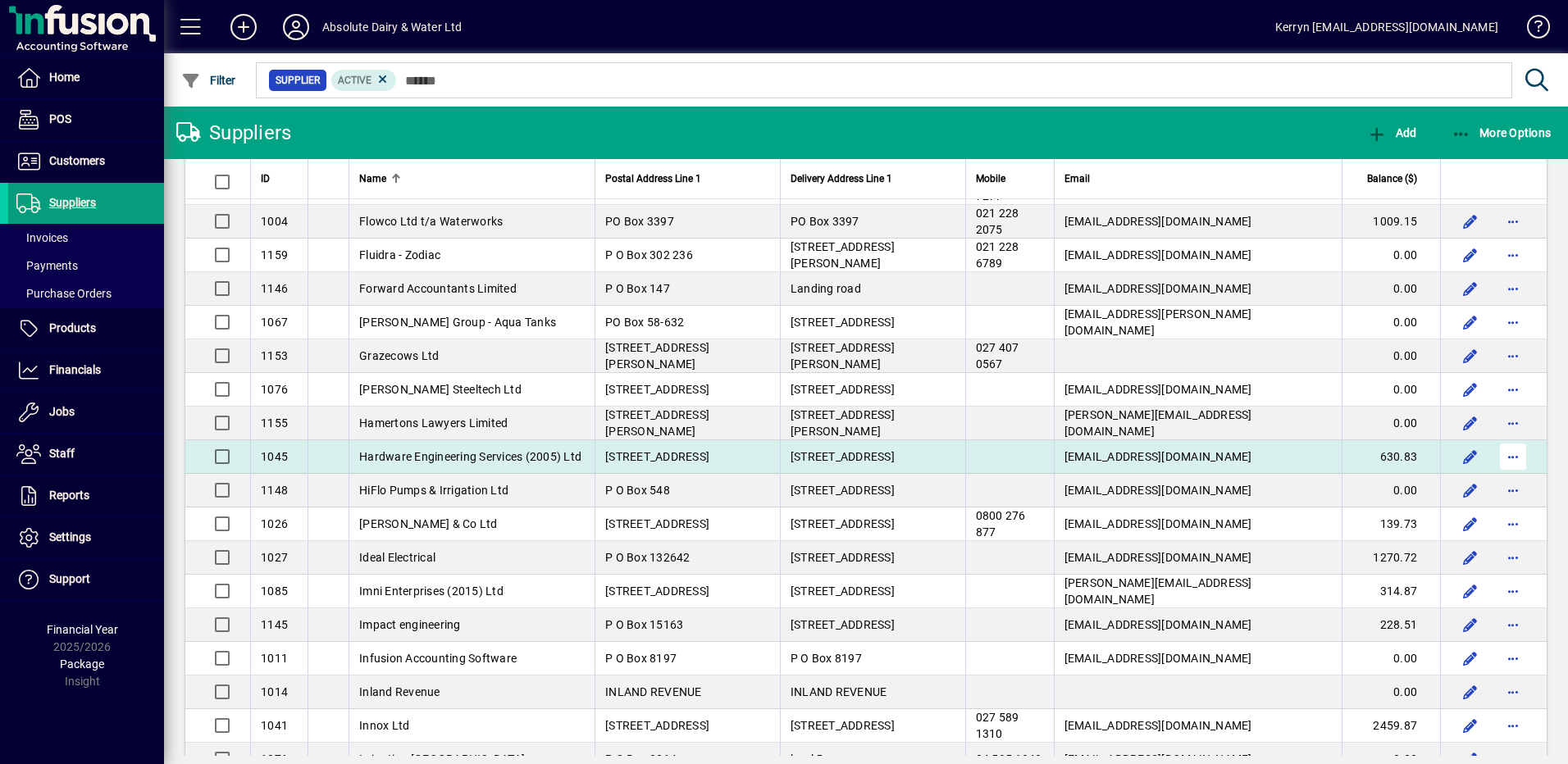
click at [1515, 455] on span "button" at bounding box center [1513, 457] width 39 height 39
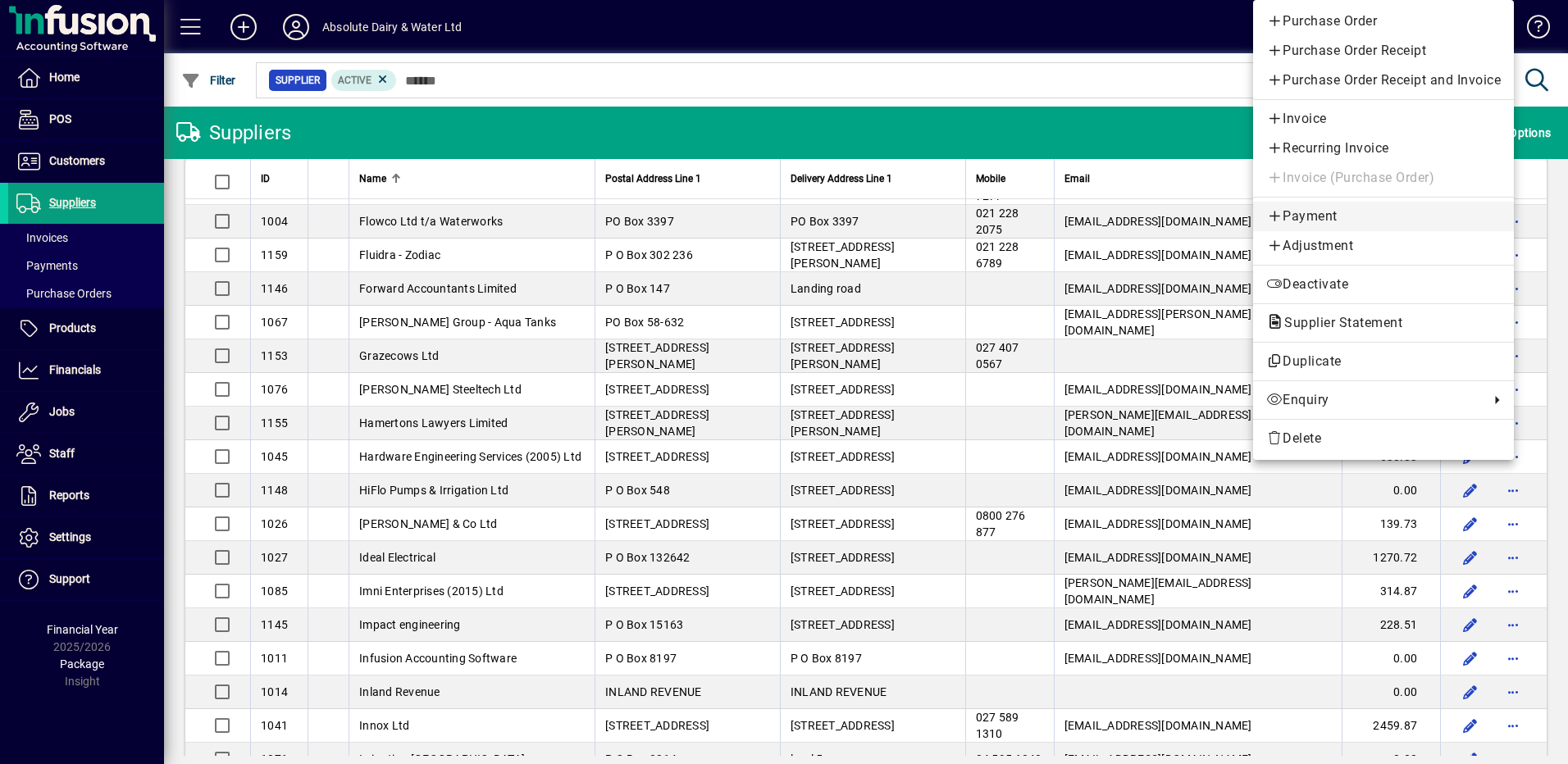
click at [1322, 219] on span "Payment" at bounding box center [1383, 216] width 234 height 20
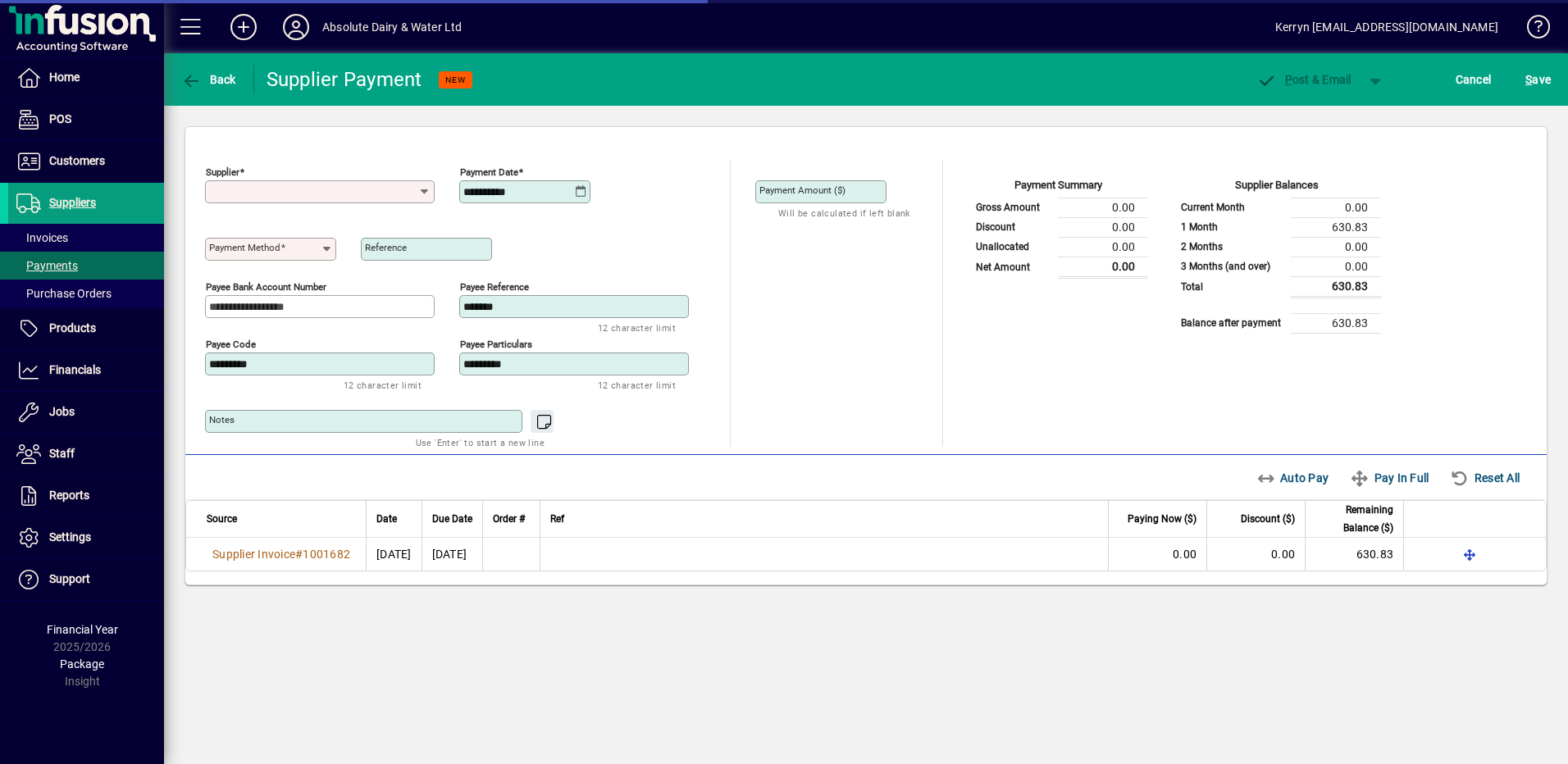
type input "**********"
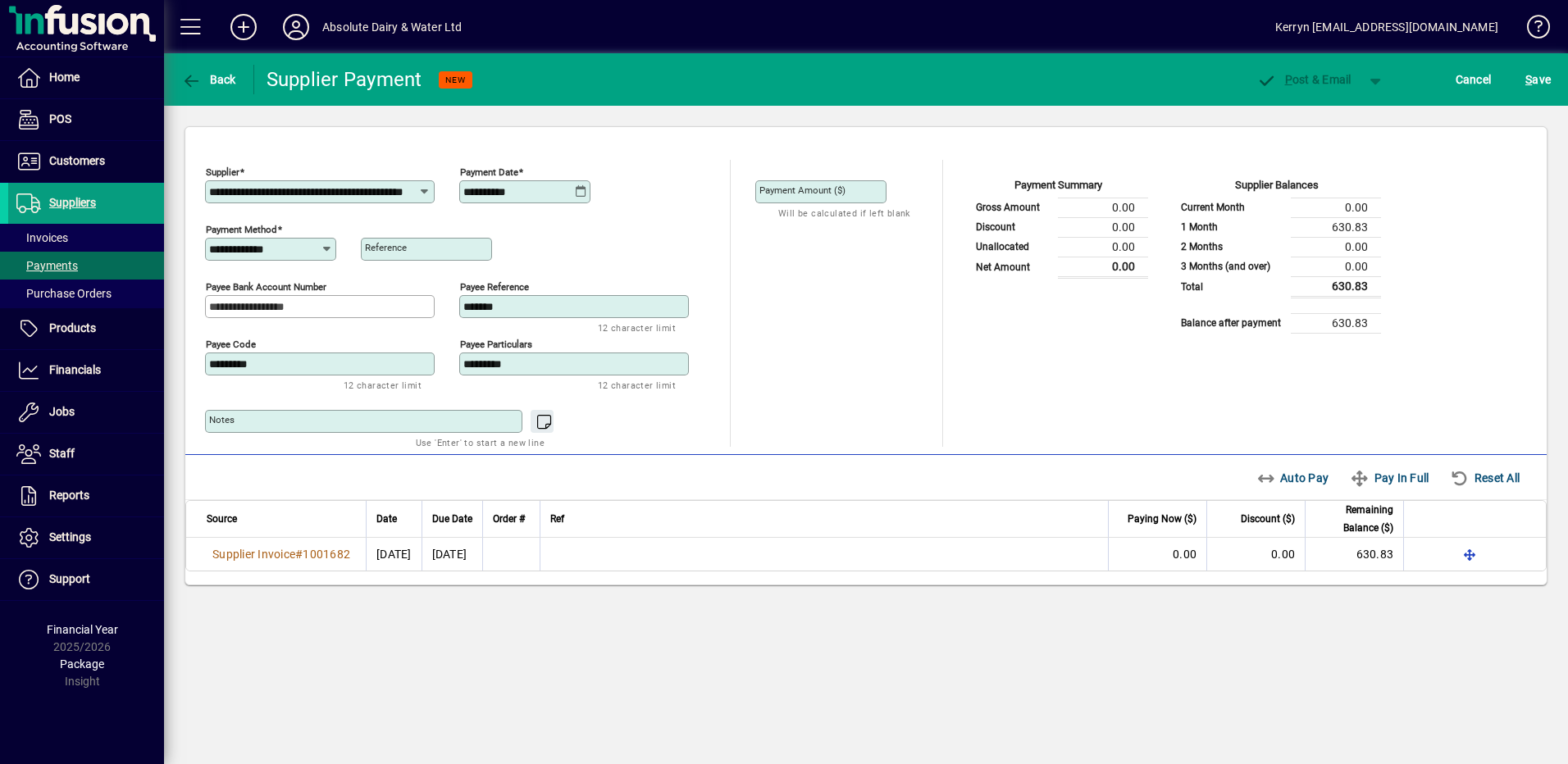
click at [571, 191] on input "**********" at bounding box center [519, 192] width 111 height 13
click at [581, 189] on icon at bounding box center [581, 192] width 12 height 13
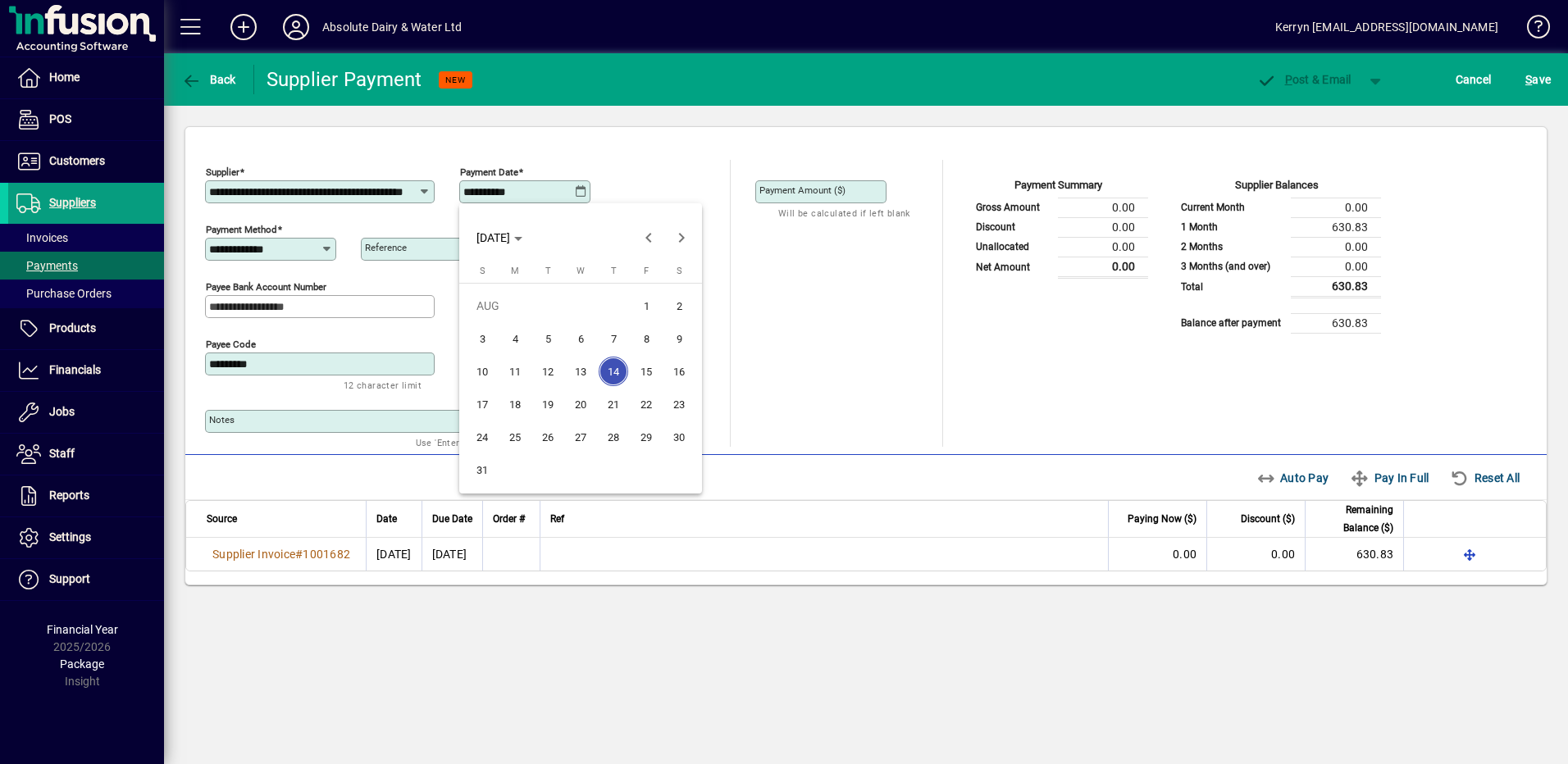
click at [592, 401] on span "20" at bounding box center [581, 404] width 30 height 30
type input "**********"
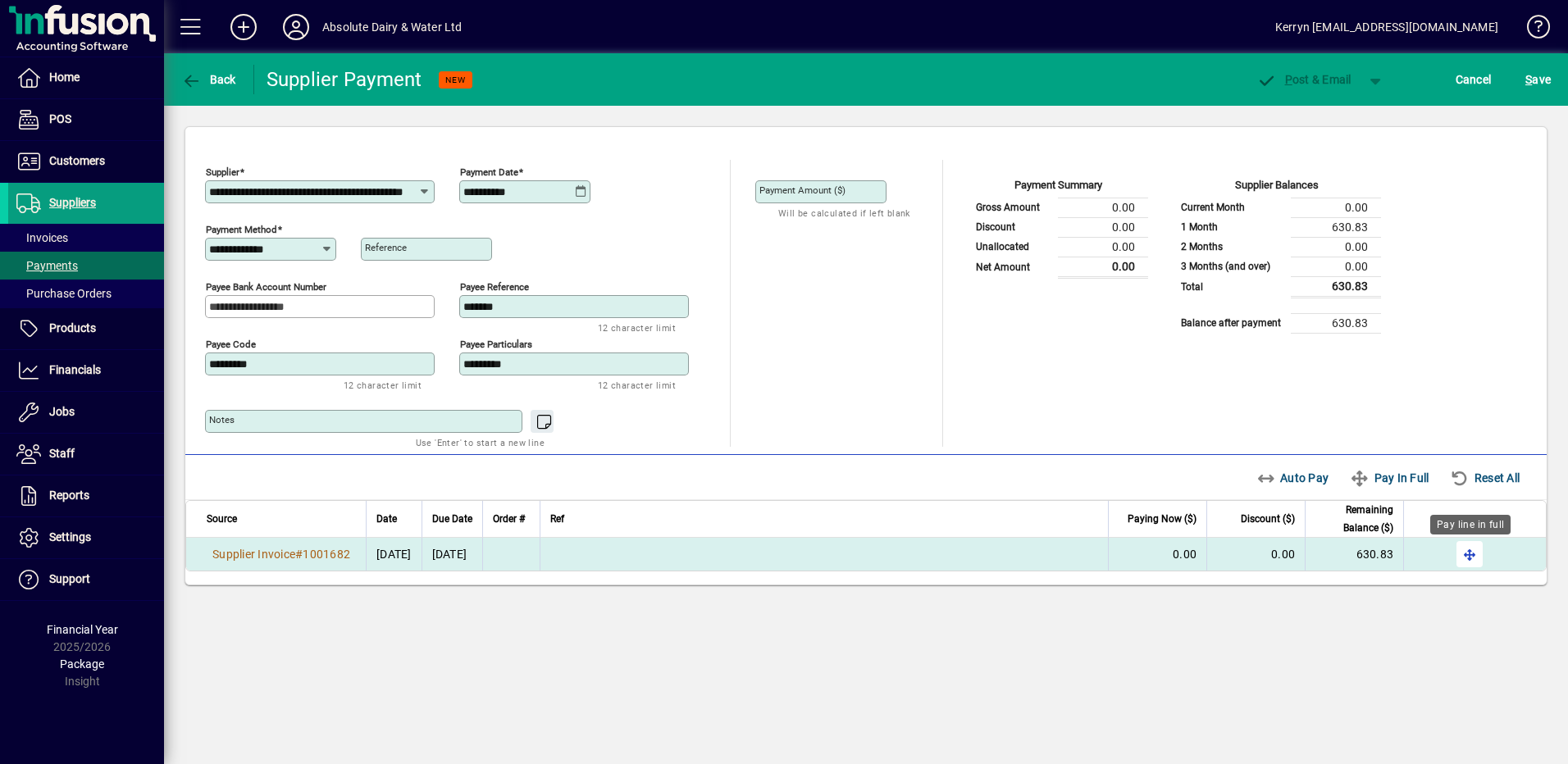
click at [1465, 559] on span "button" at bounding box center [1470, 554] width 39 height 39
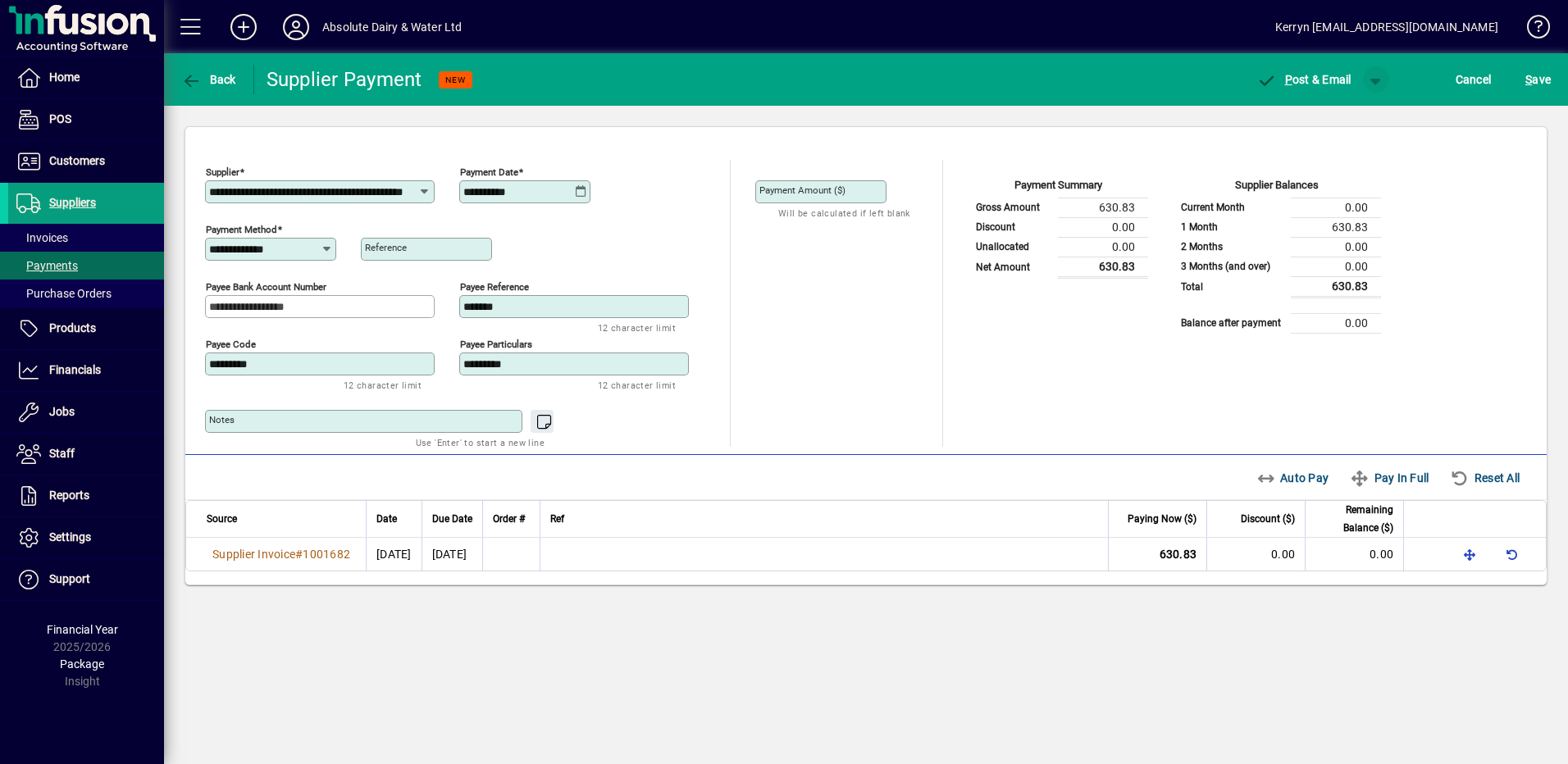
click at [1375, 82] on span "button" at bounding box center [1376, 80] width 39 height 39
click at [1368, 102] on span "button" at bounding box center [1333, 114] width 84 height 39
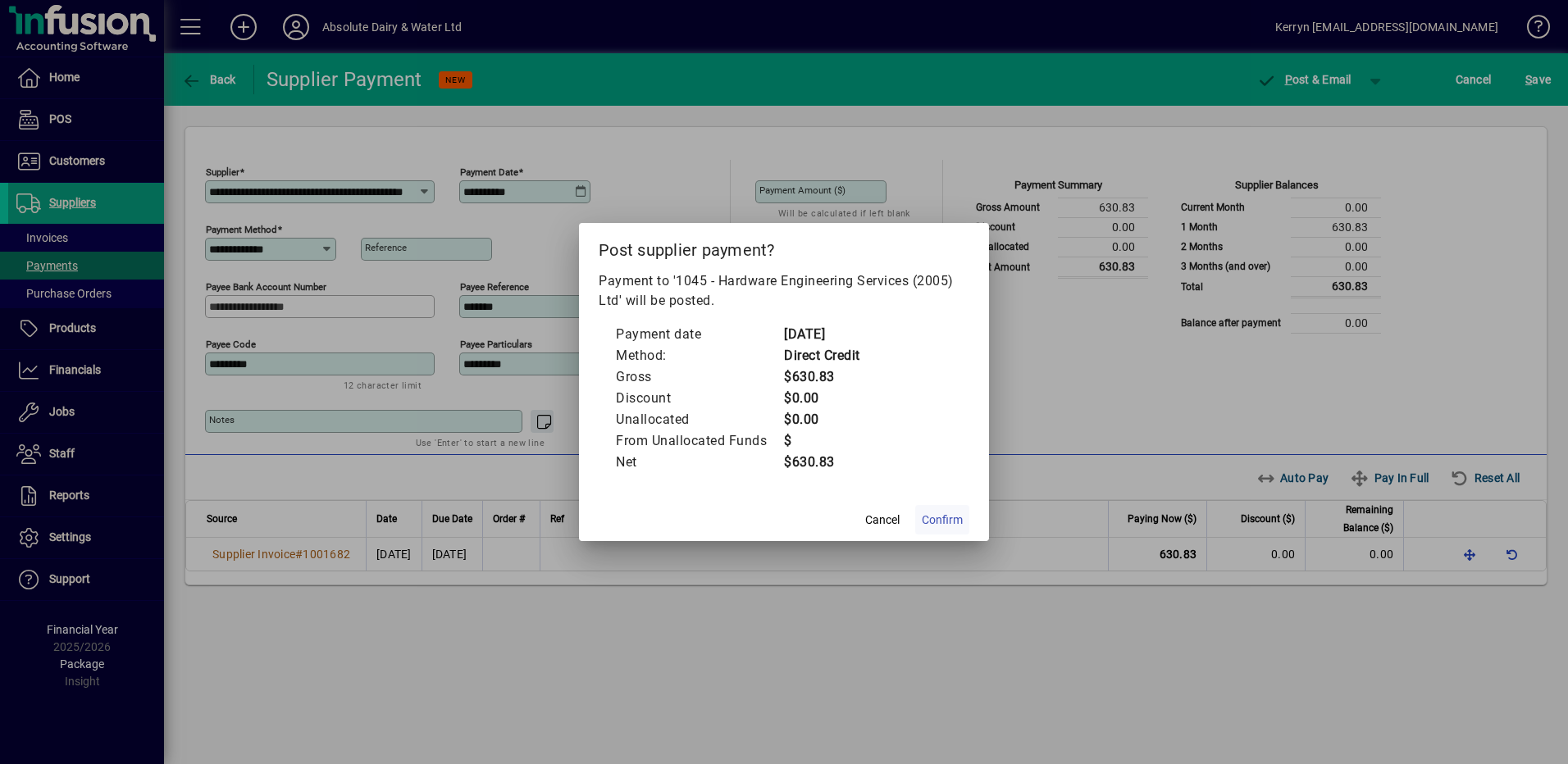
click at [950, 523] on span "Confirm" at bounding box center [942, 520] width 41 height 17
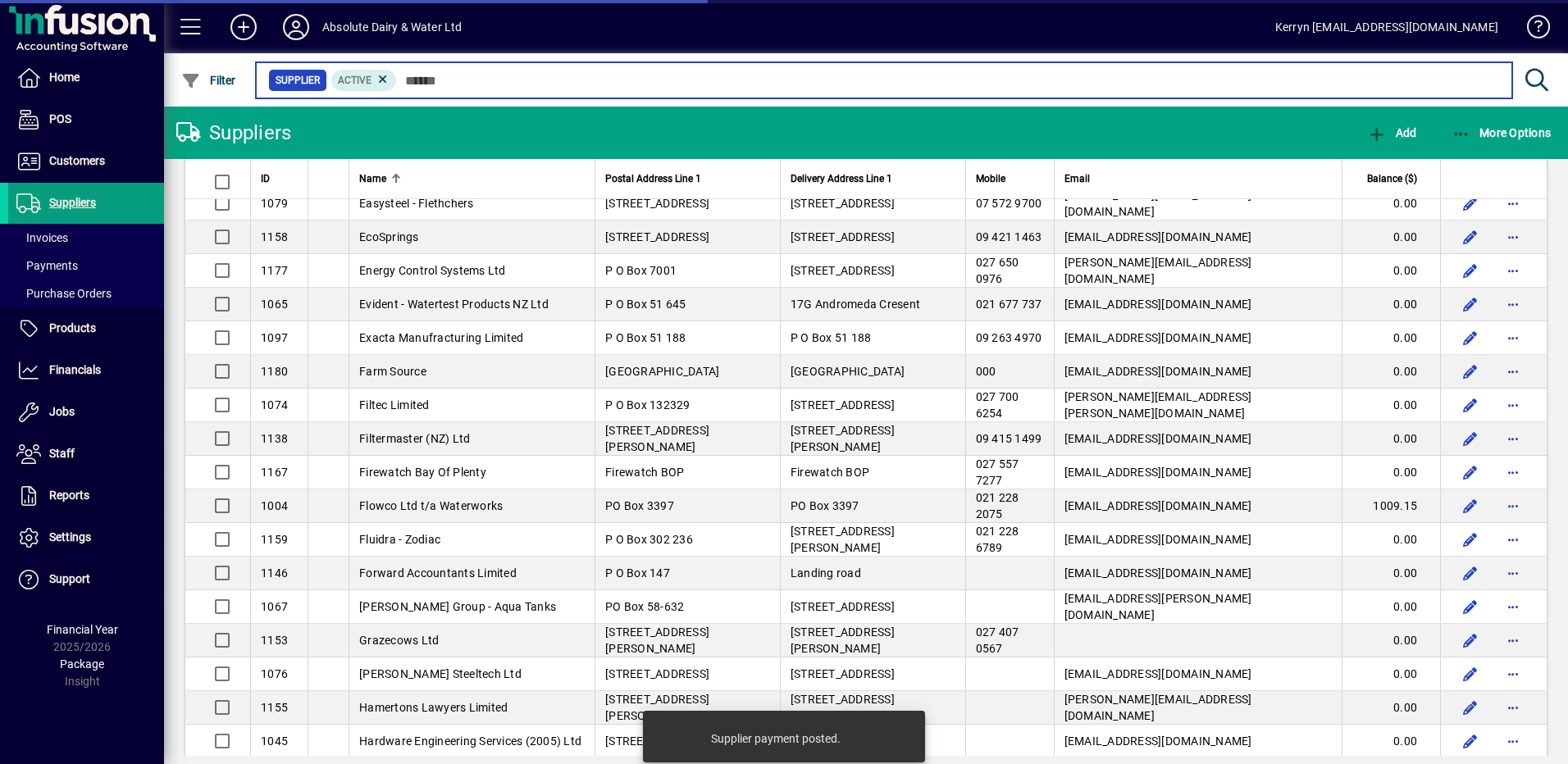
scroll to position [1393, 0]
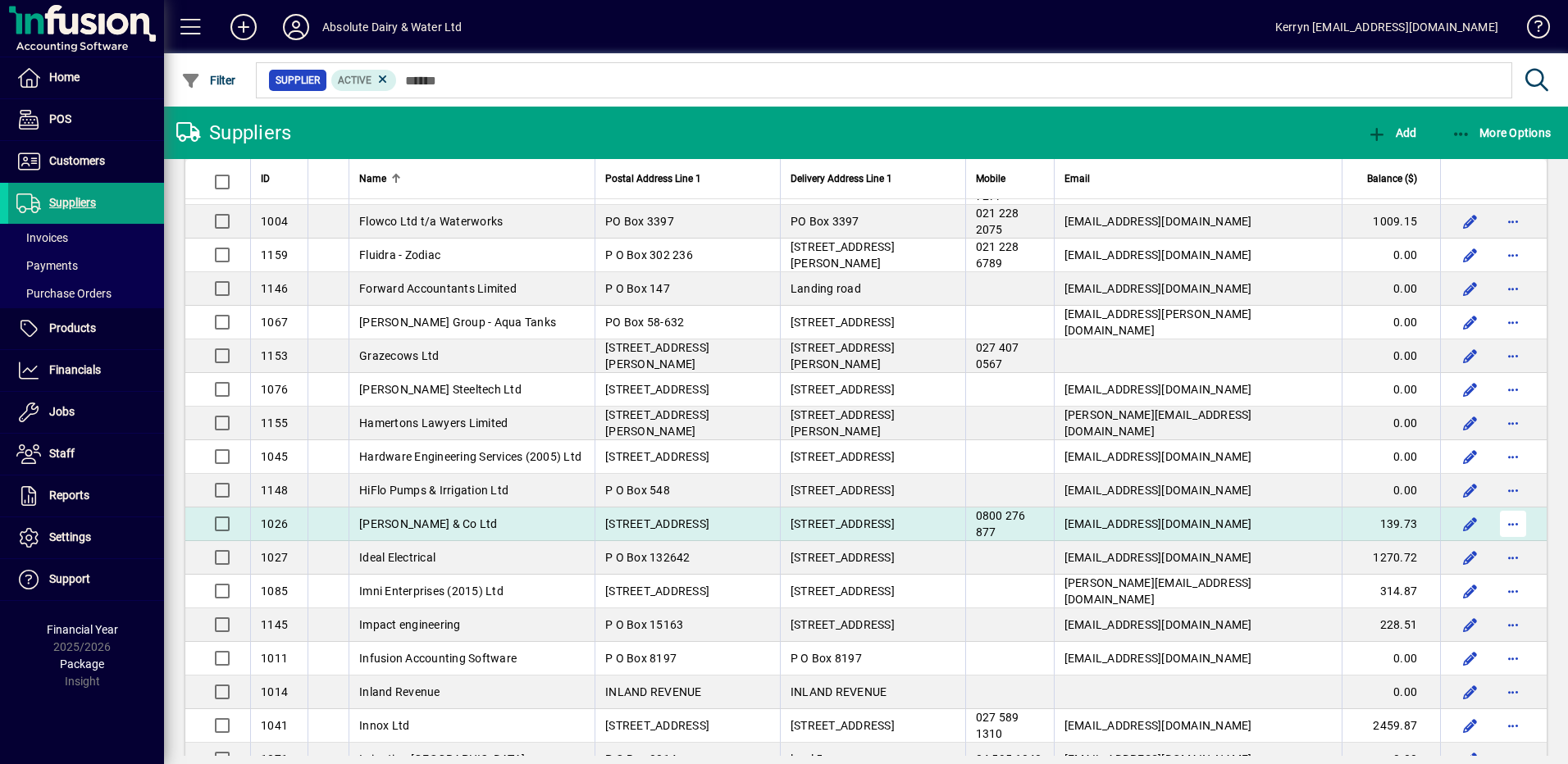
click at [1503, 525] on span "button" at bounding box center [1513, 523] width 39 height 39
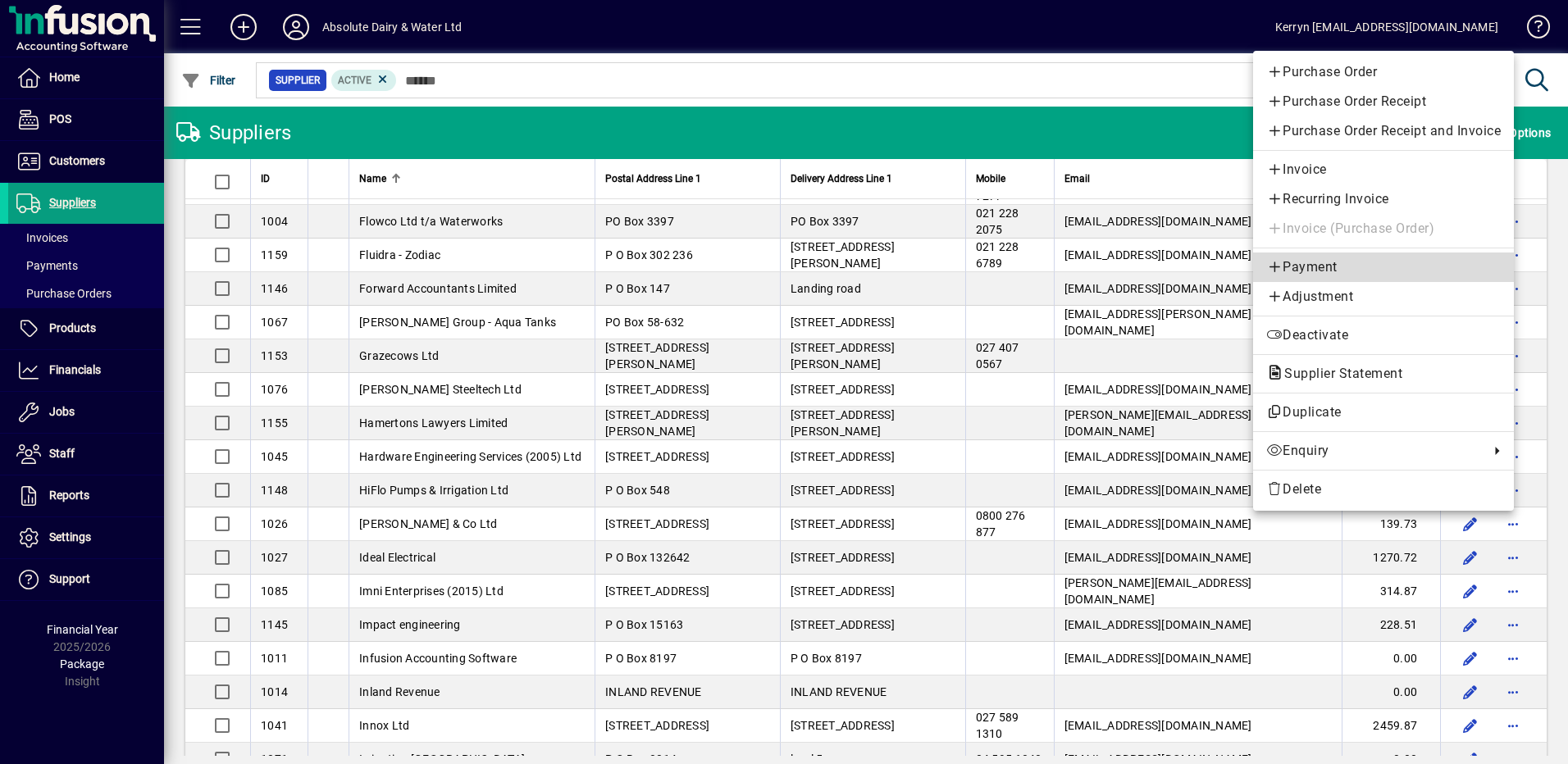
click at [1317, 264] on span "Payment" at bounding box center [1383, 267] width 234 height 20
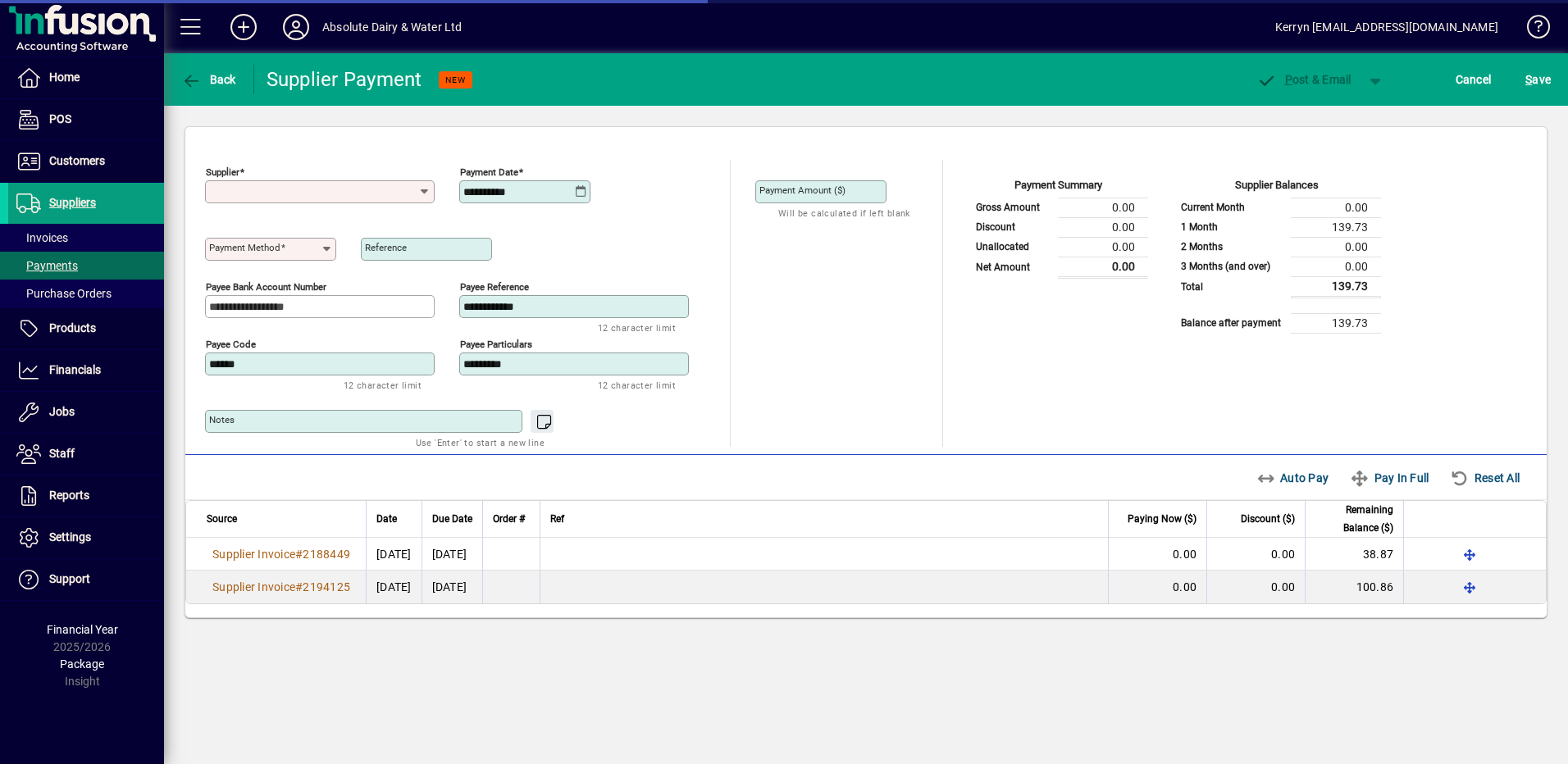
type input "**********"
click at [587, 193] on div "**********" at bounding box center [526, 192] width 126 height 13
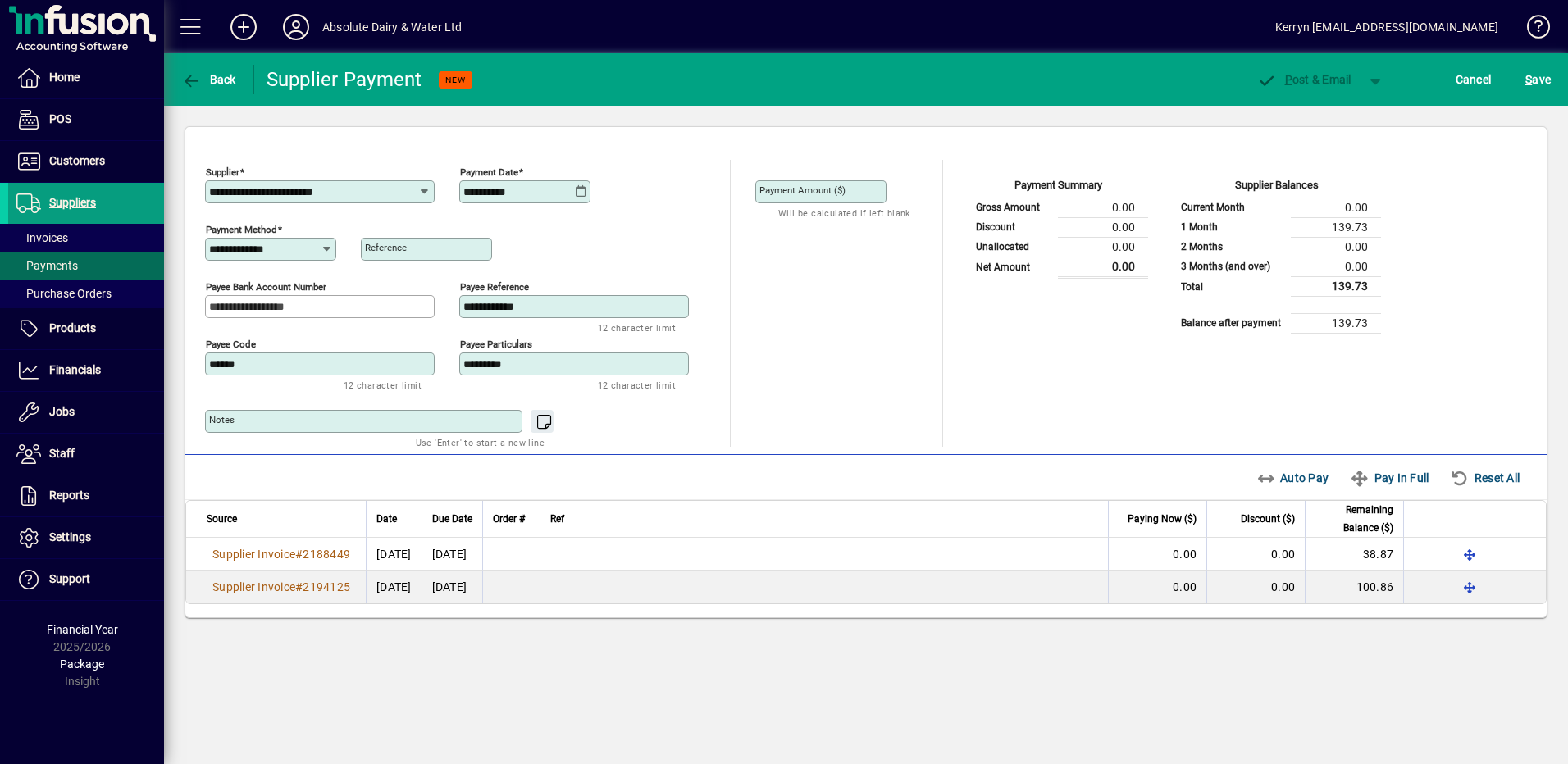
click at [570, 192] on input "**********" at bounding box center [519, 192] width 111 height 13
click at [583, 185] on icon at bounding box center [581, 192] width 12 height 13
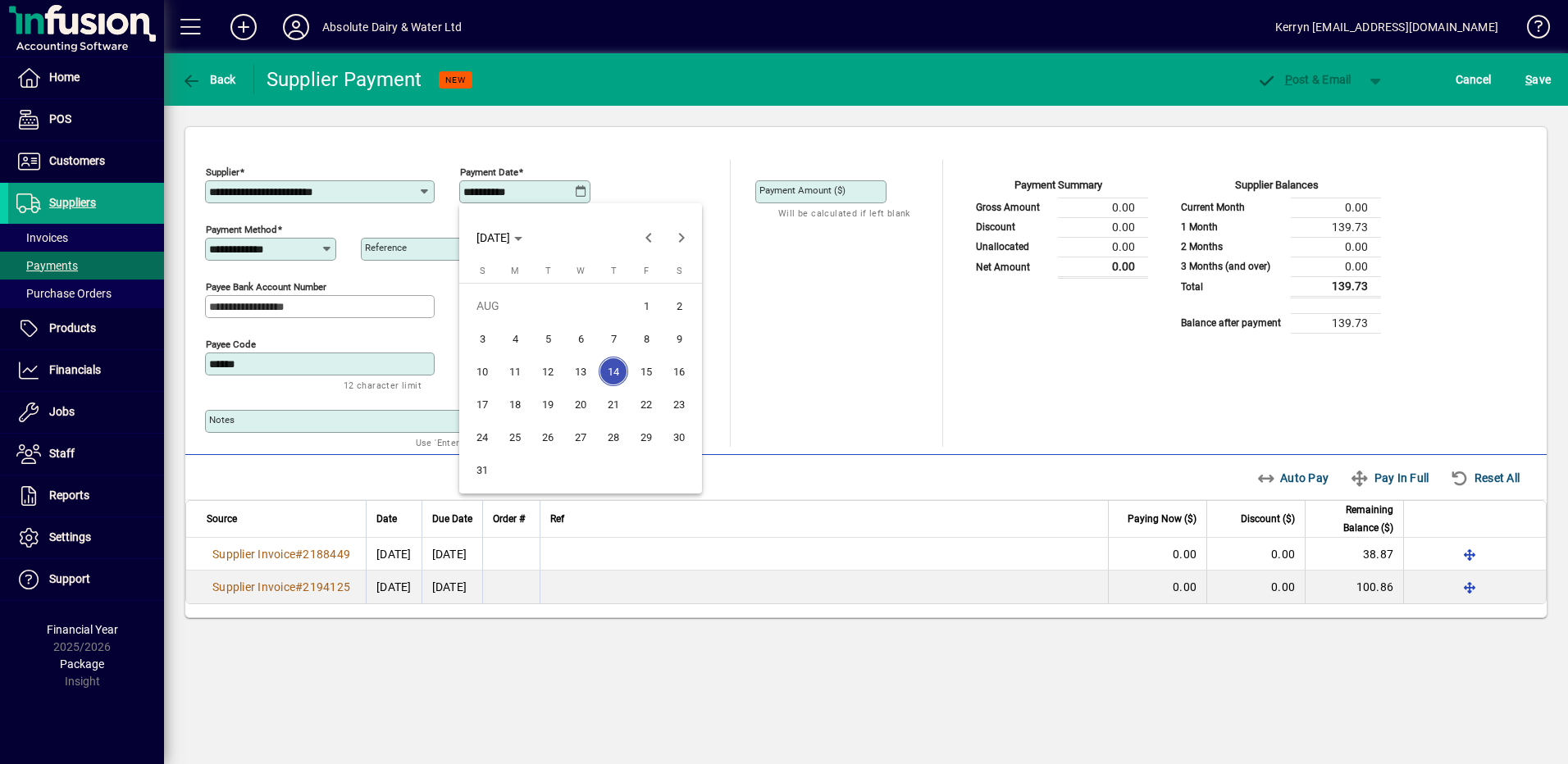
click at [582, 396] on span "20" at bounding box center [581, 404] width 30 height 30
type input "**********"
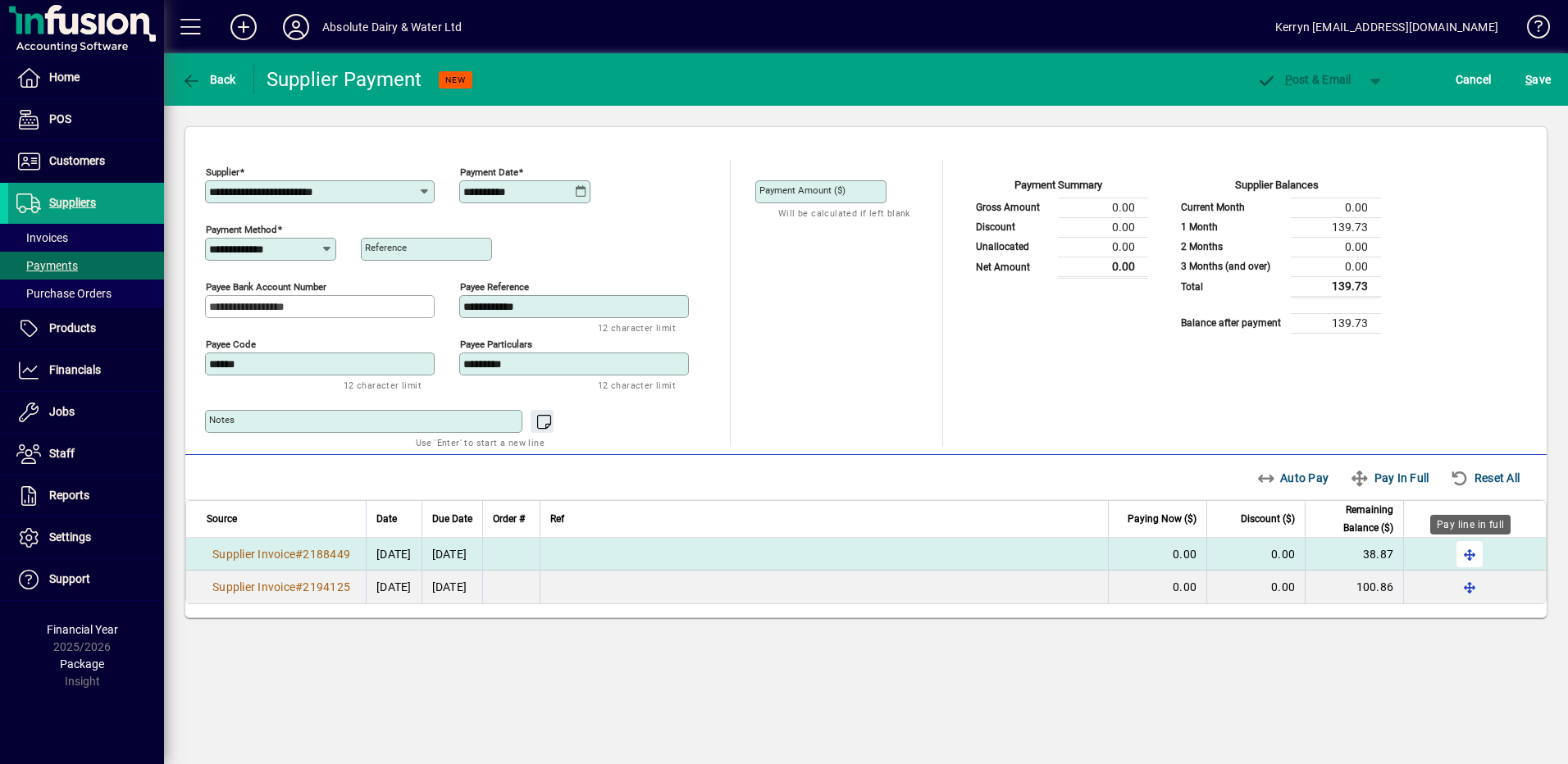
click at [1477, 554] on span "button" at bounding box center [1470, 554] width 39 height 39
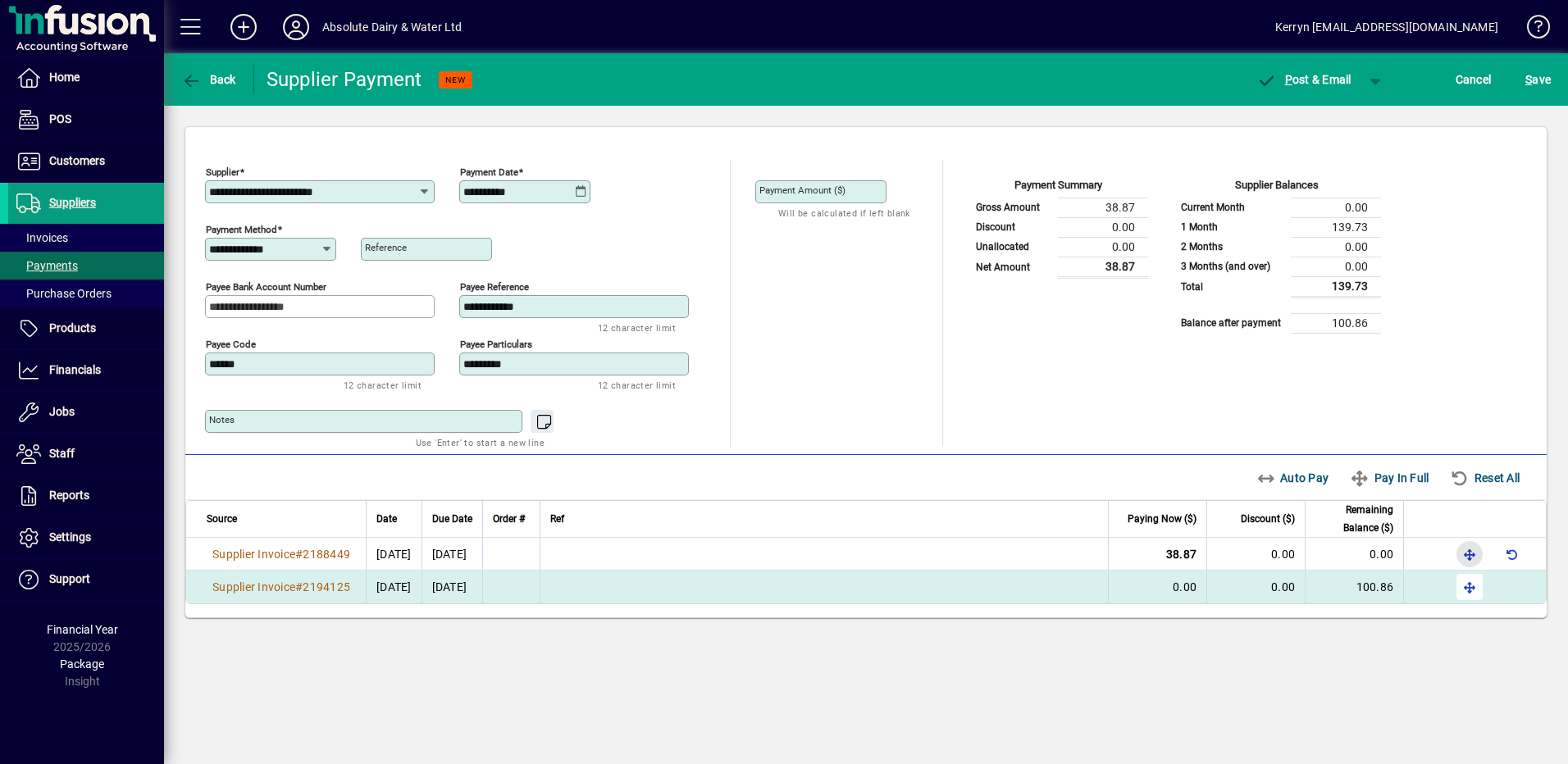
click at [1472, 600] on span "button" at bounding box center [1470, 587] width 39 height 39
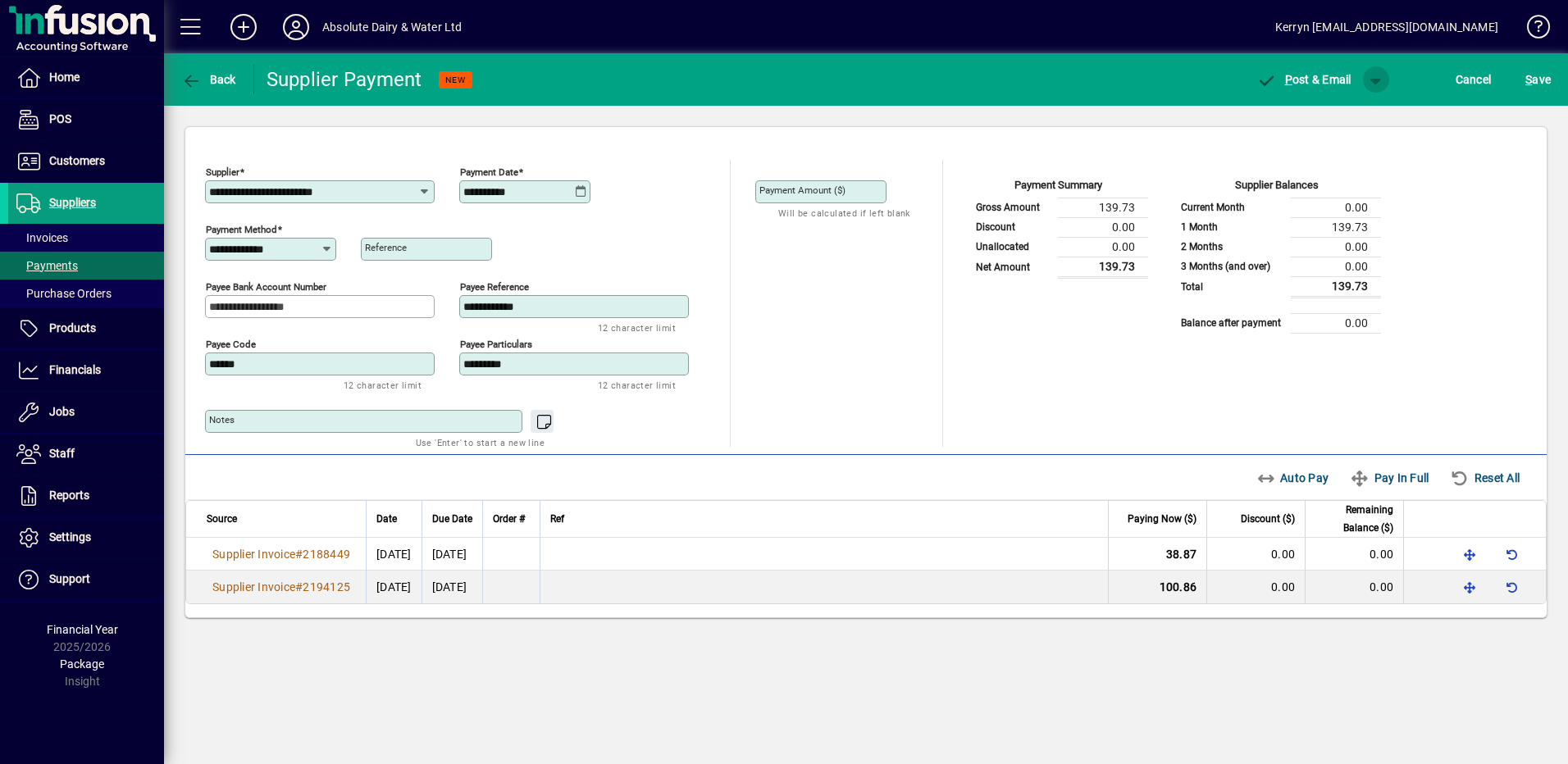
click at [1374, 76] on span "button" at bounding box center [1376, 80] width 39 height 39
click at [1320, 111] on span "P ost" at bounding box center [1324, 114] width 58 height 13
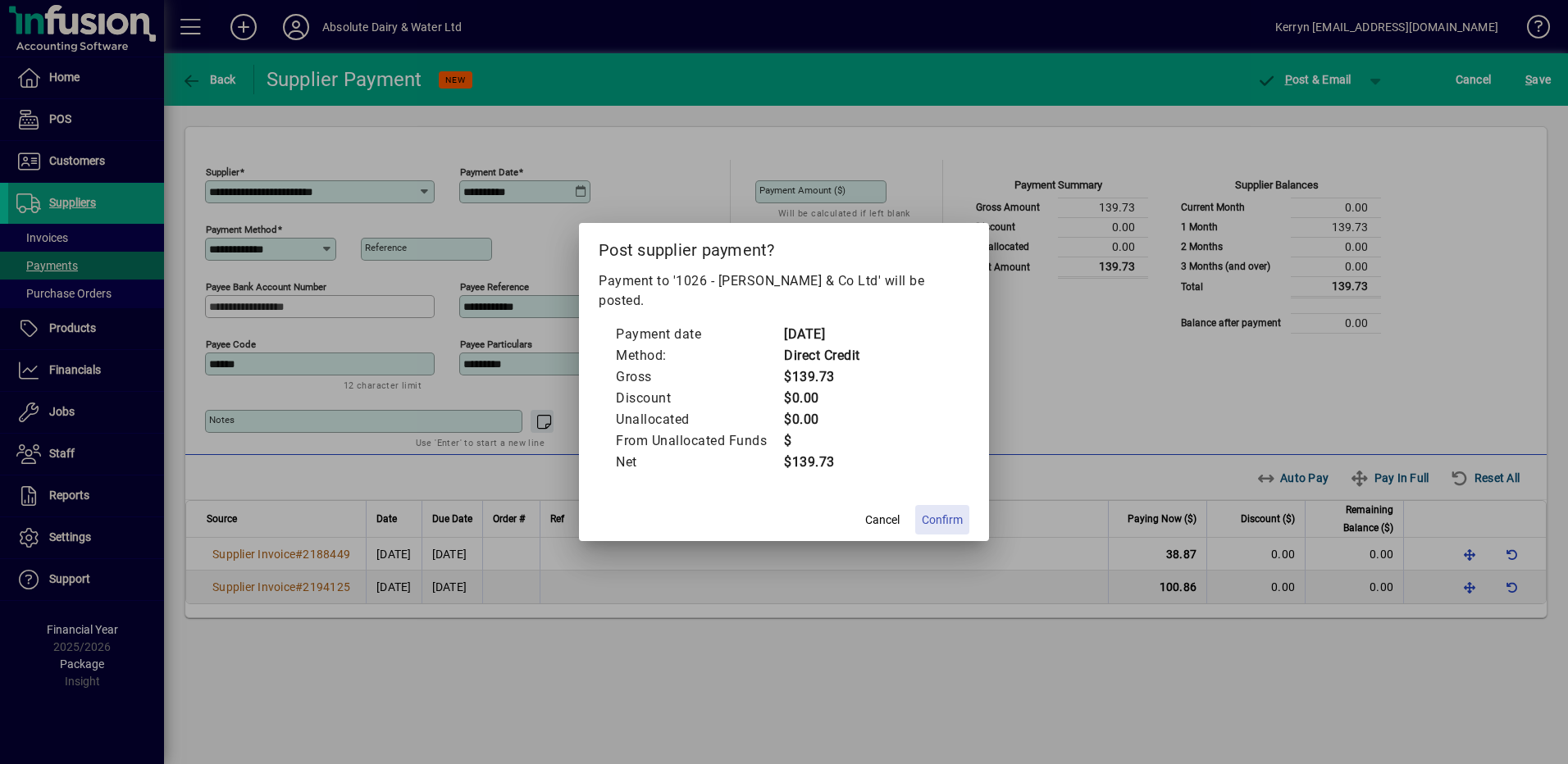
click at [938, 500] on span at bounding box center [942, 520] width 54 height 39
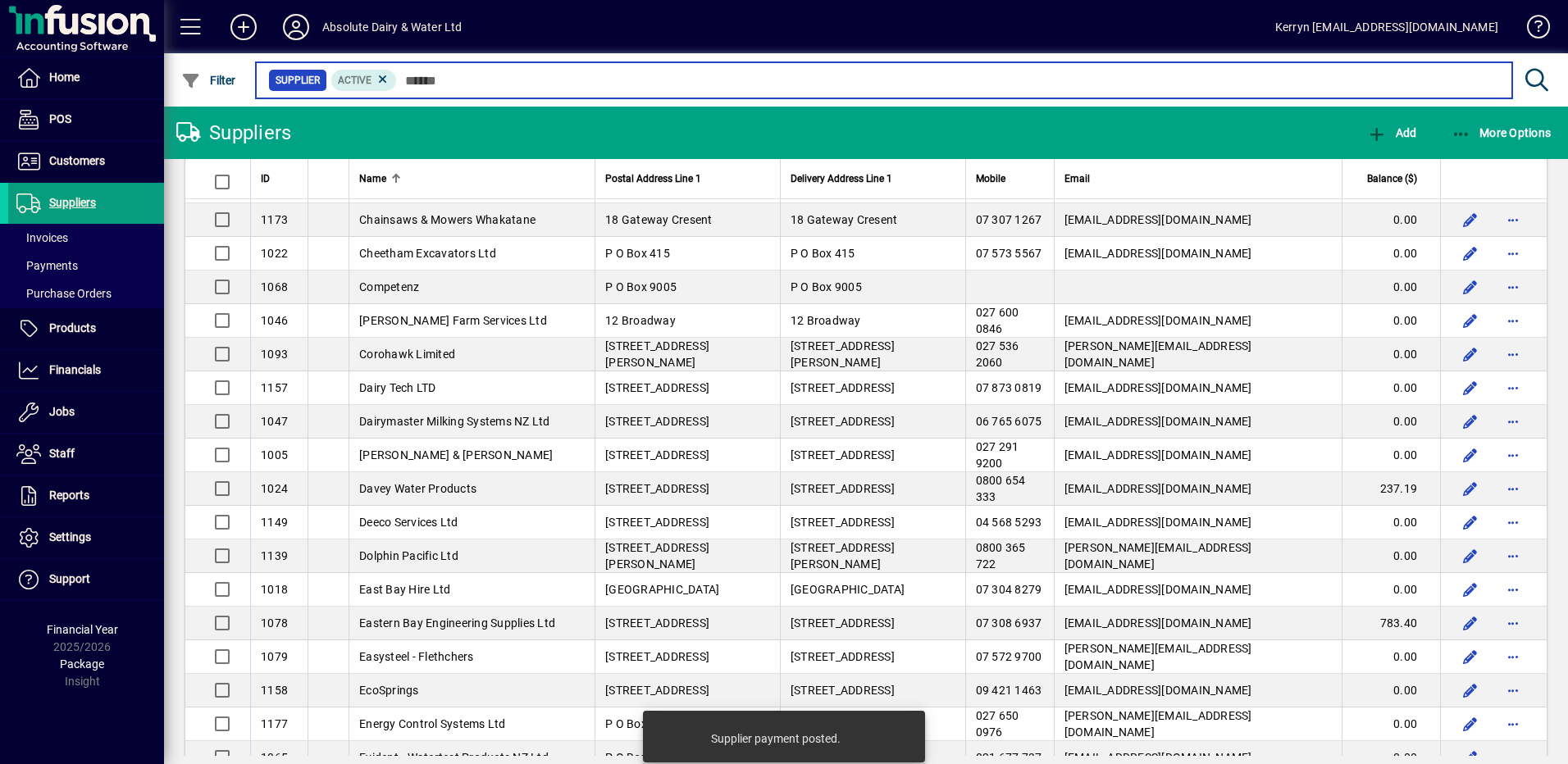
scroll to position [1312, 0]
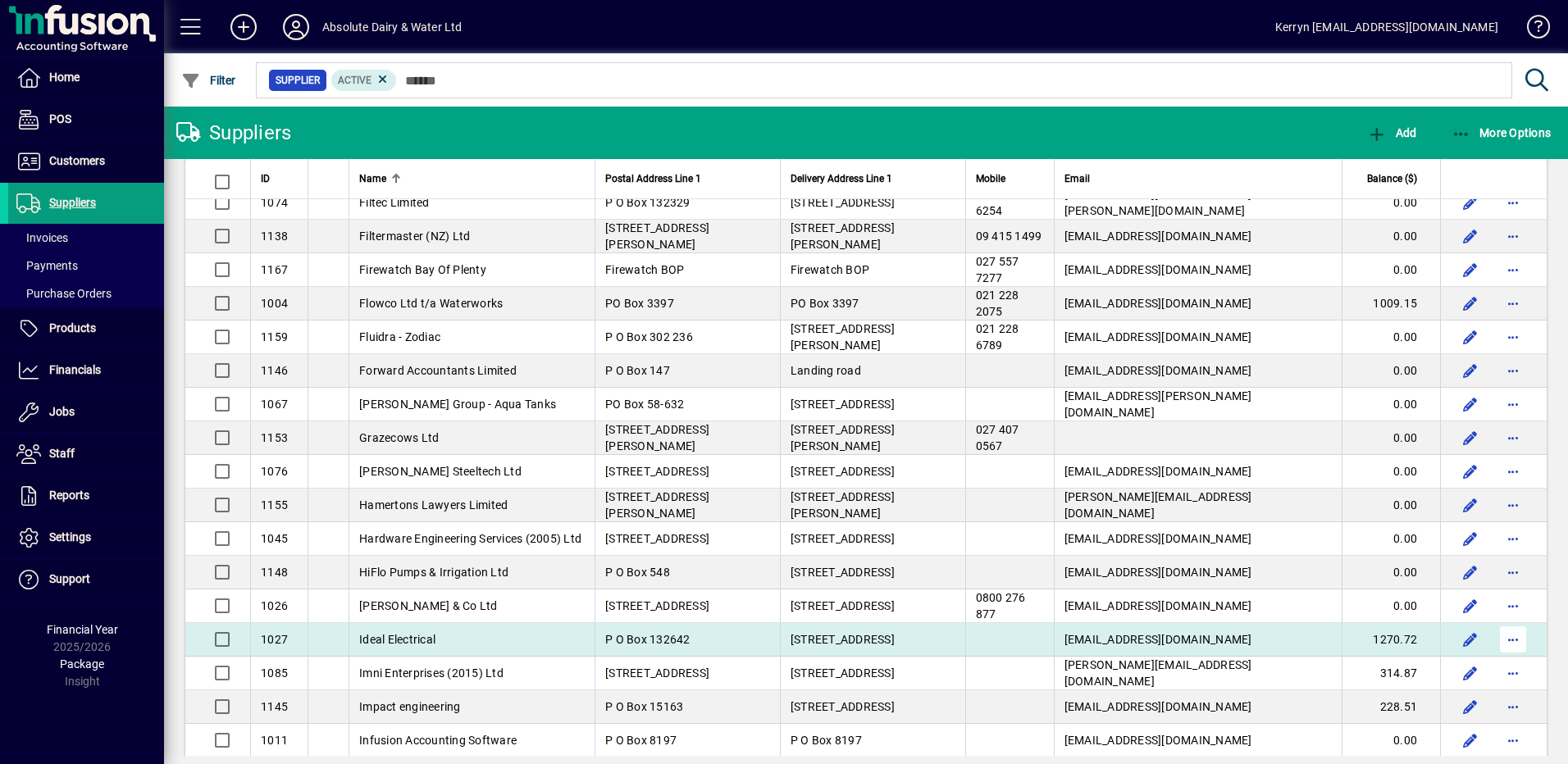
click at [1509, 639] on span "button" at bounding box center [1513, 639] width 39 height 39
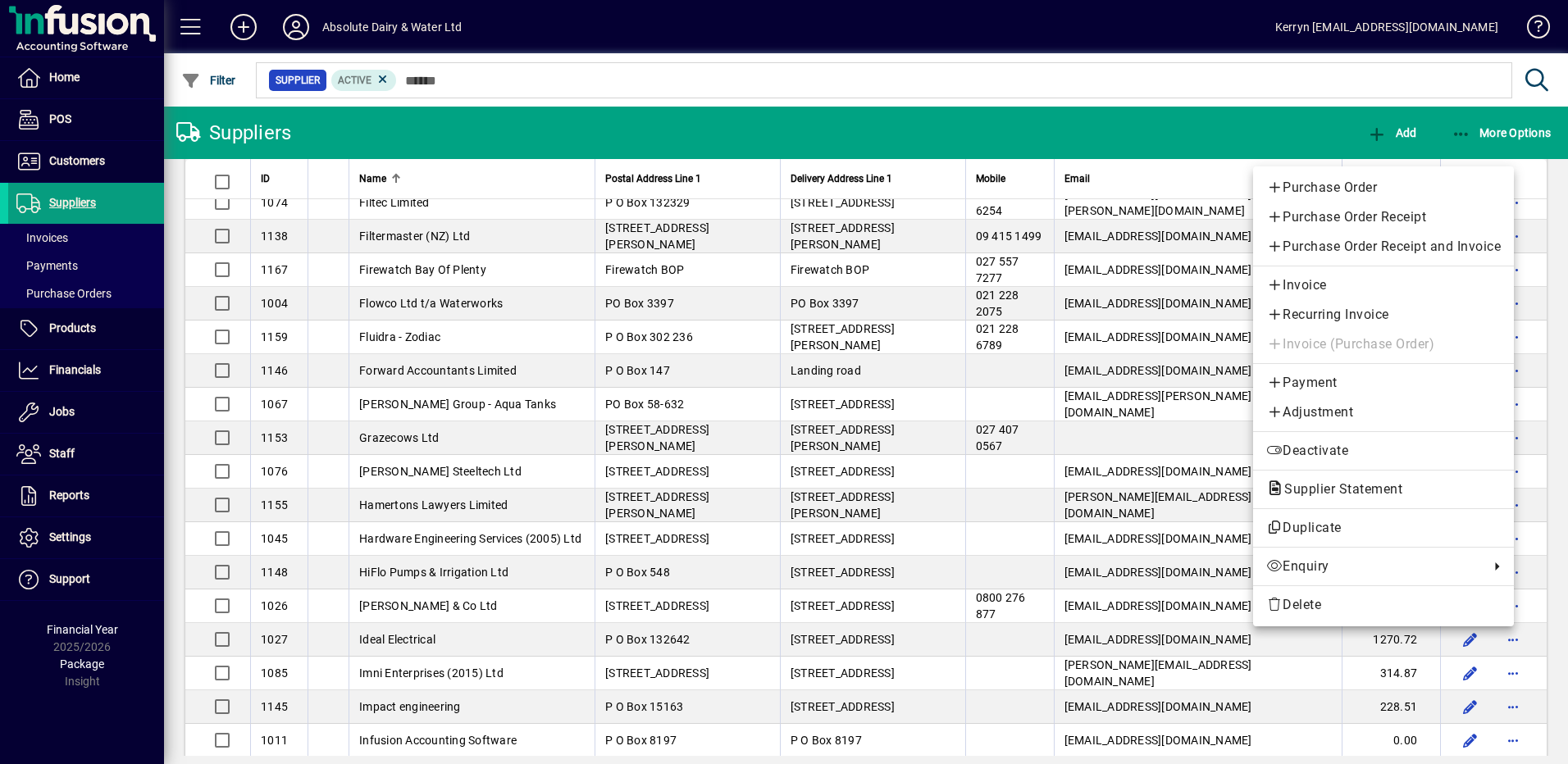
click at [1309, 389] on span "Payment" at bounding box center [1383, 382] width 234 height 20
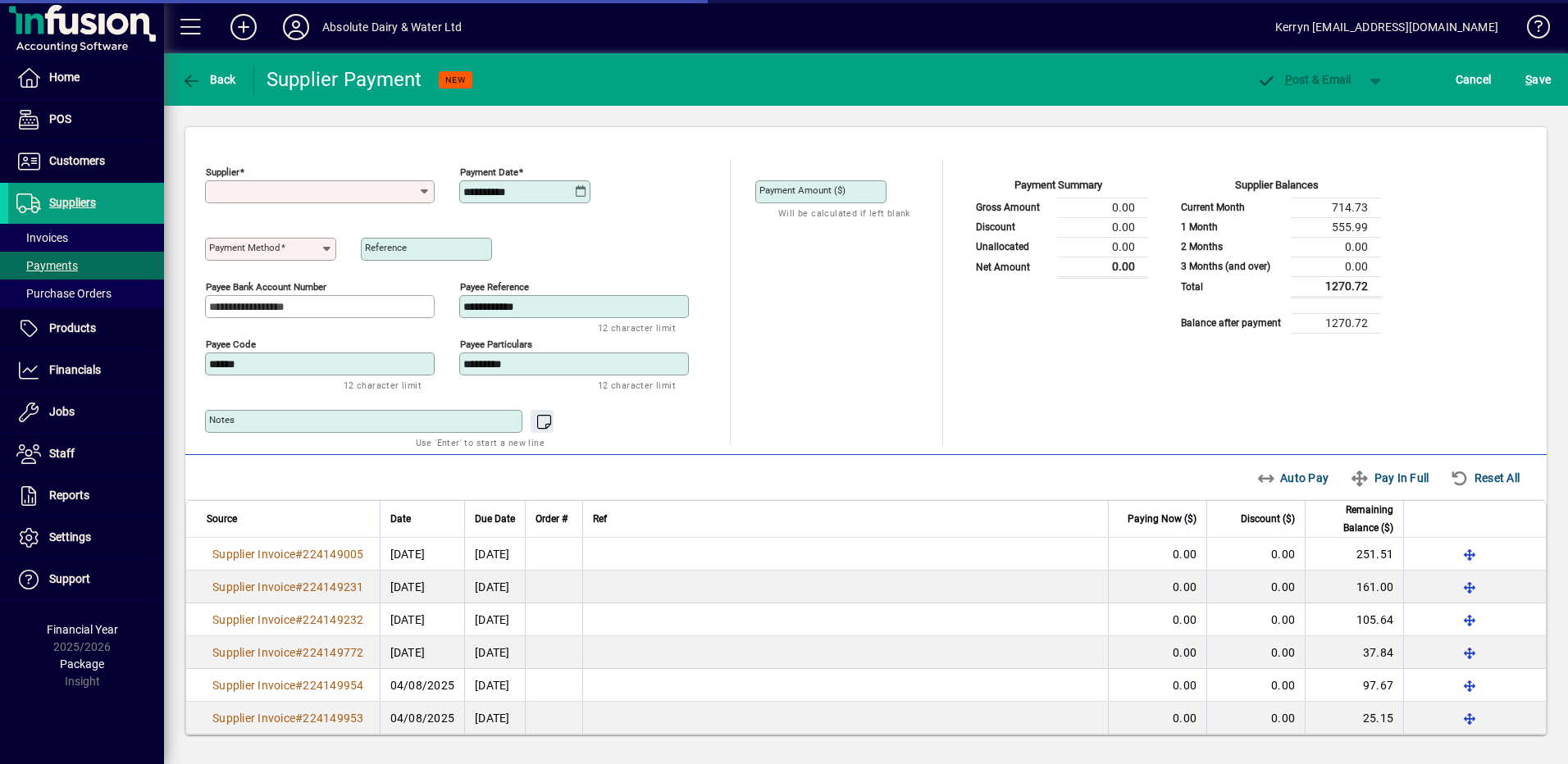
type input "**********"
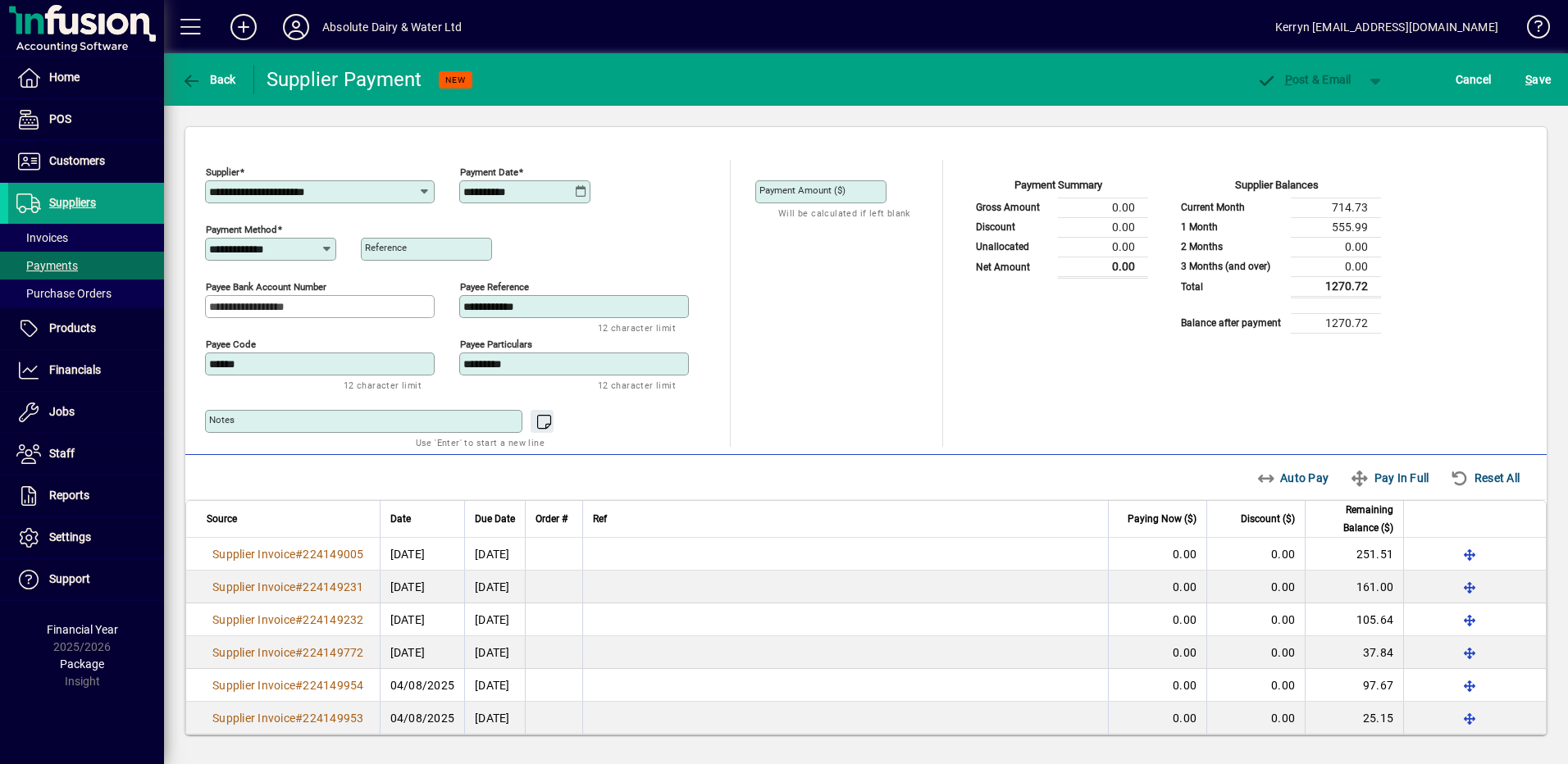
click at [576, 189] on icon at bounding box center [581, 192] width 12 height 13
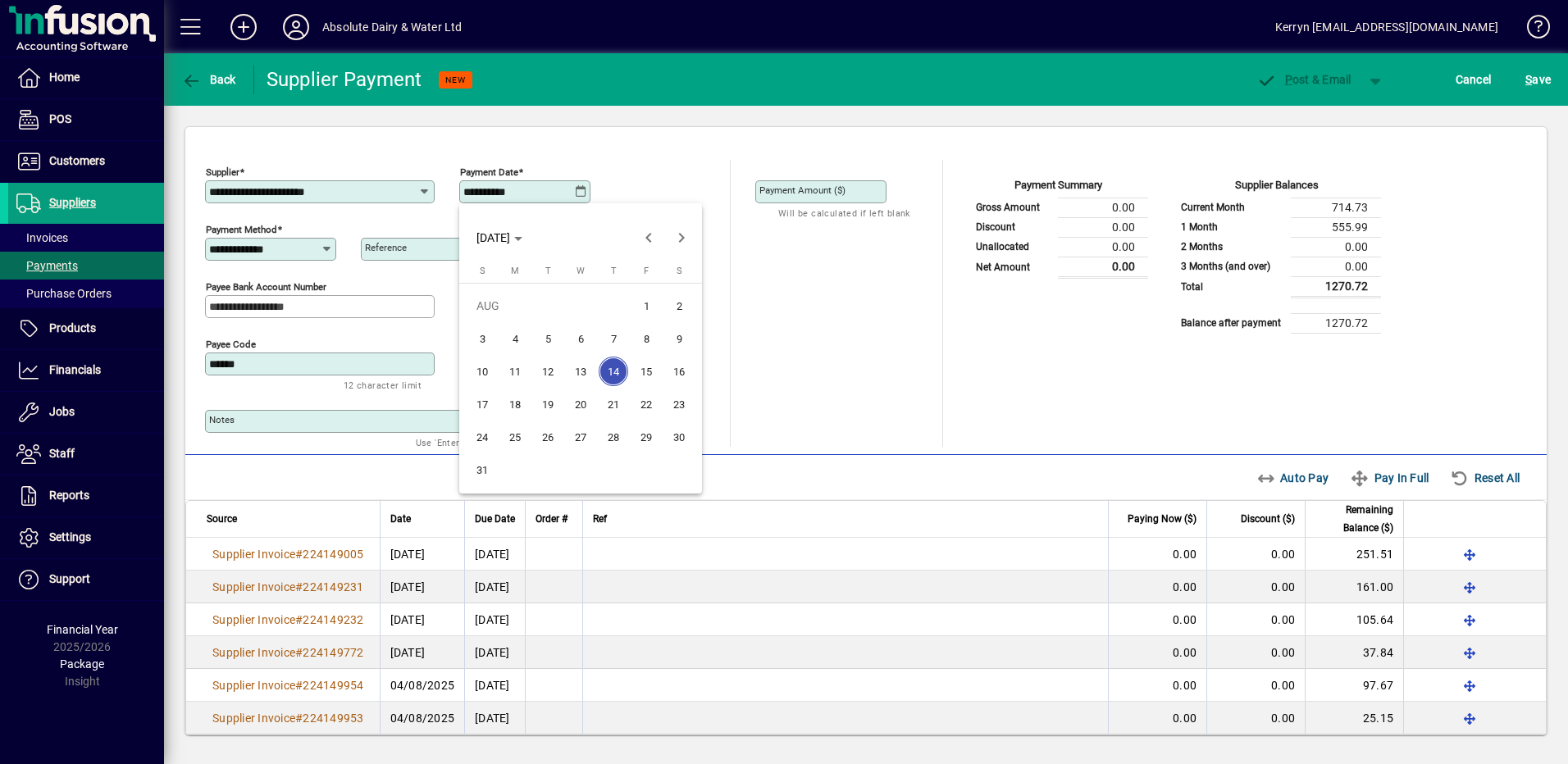
click at [579, 389] on span "20" at bounding box center [581, 404] width 30 height 30
type input "**********"
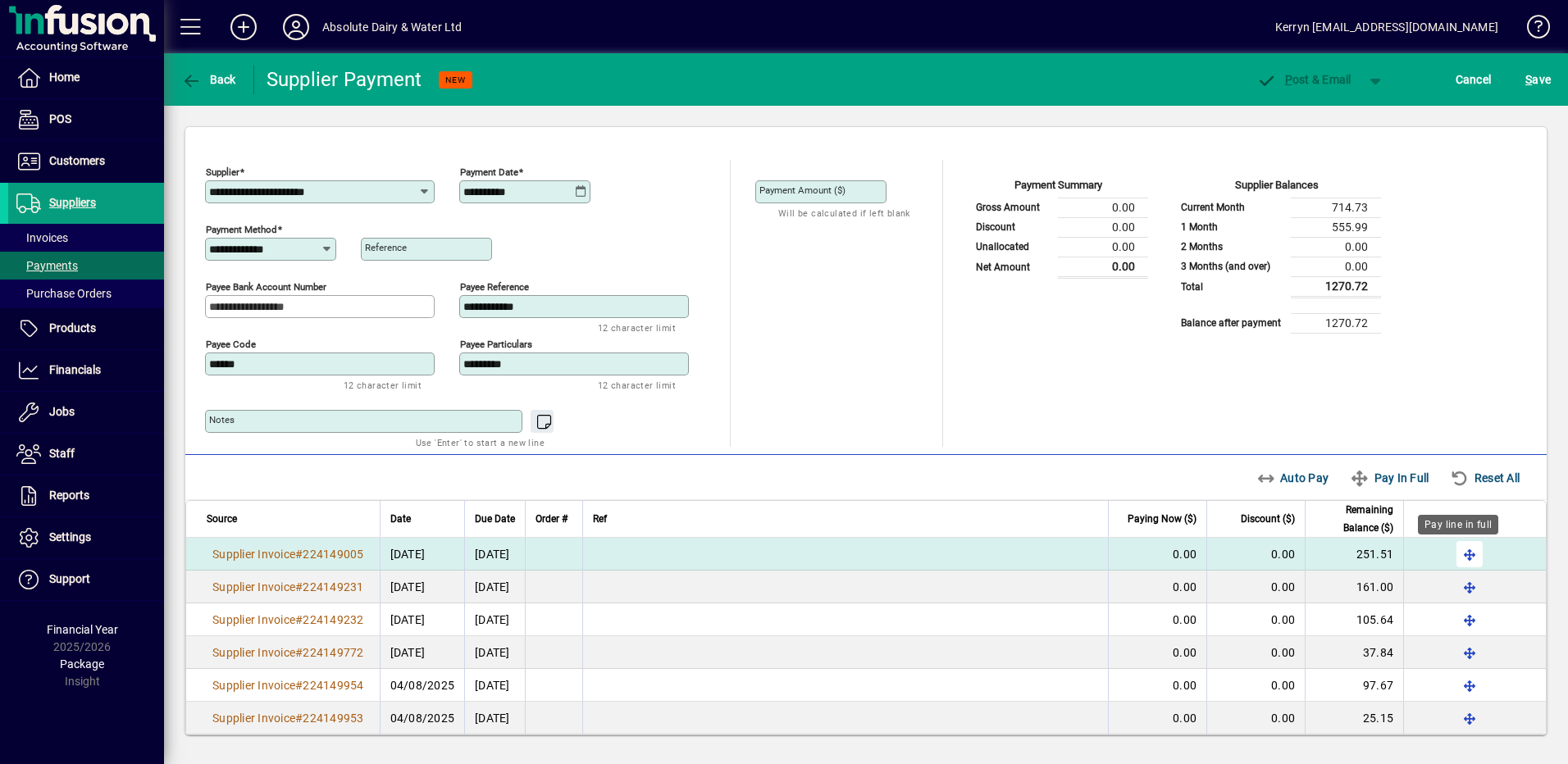
click at [1451, 552] on span "button" at bounding box center [1470, 554] width 39 height 39
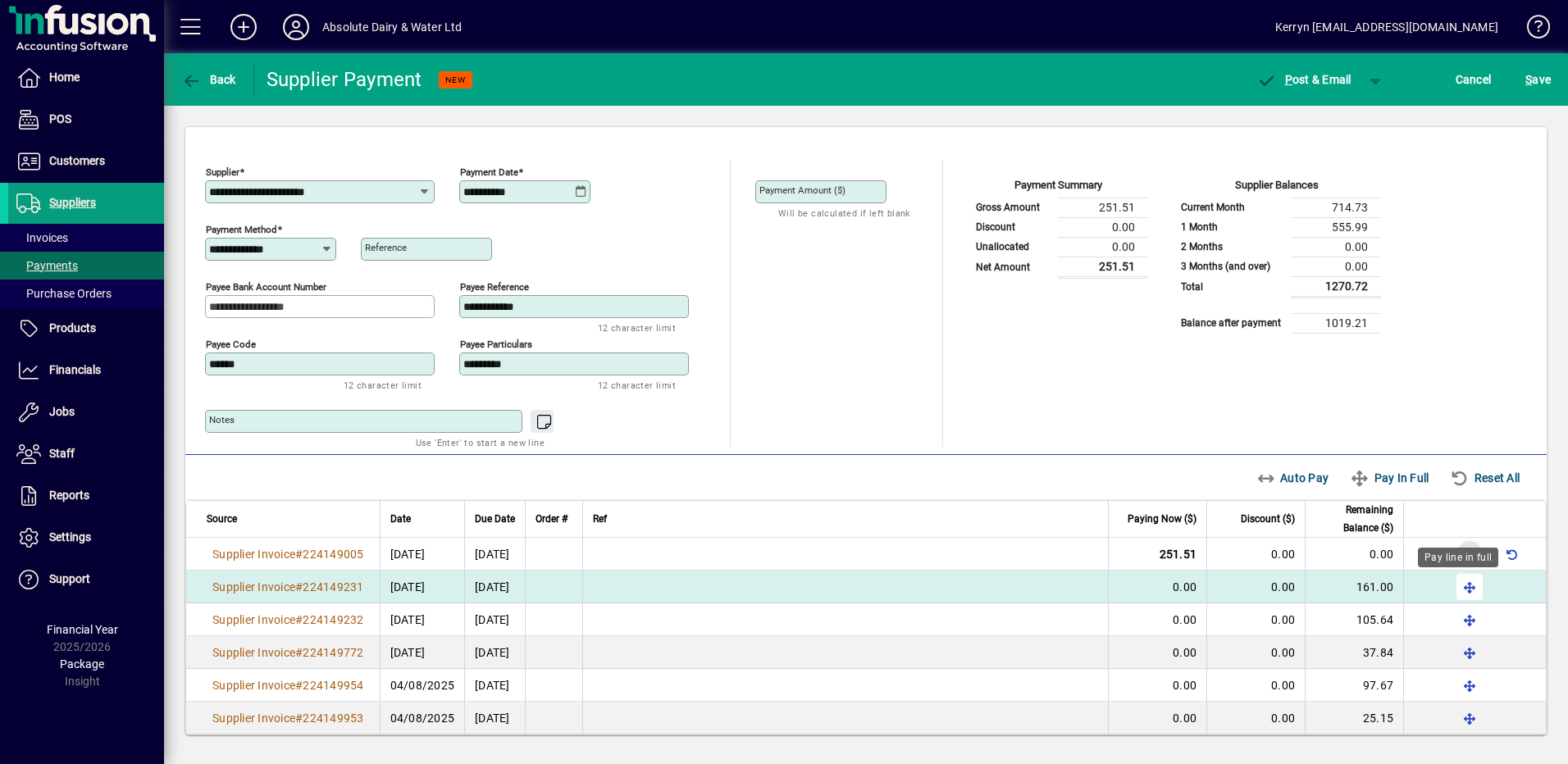
click at [1456, 577] on span "button" at bounding box center [1470, 587] width 39 height 39
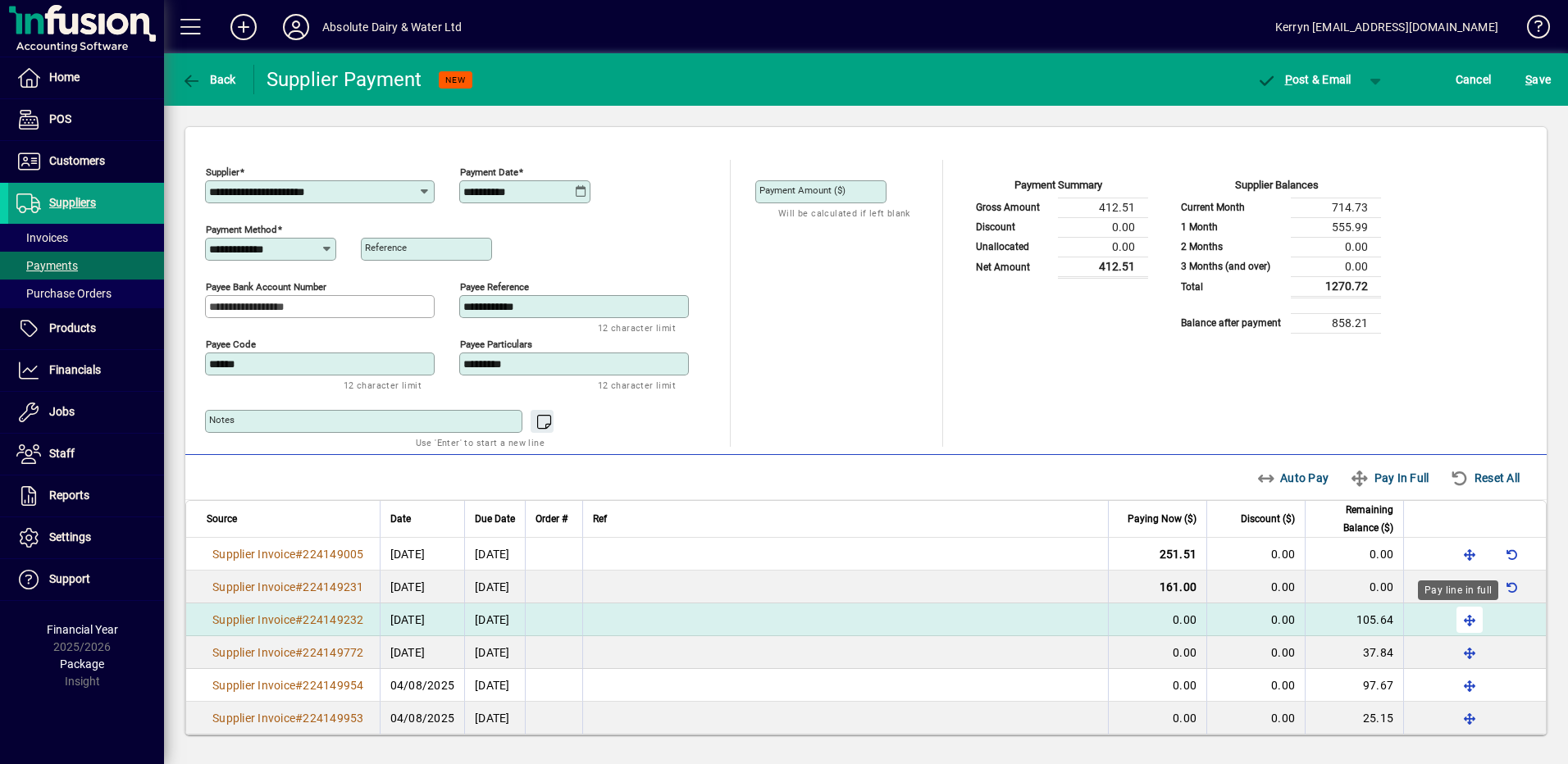
click at [1456, 610] on span "button" at bounding box center [1470, 620] width 39 height 39
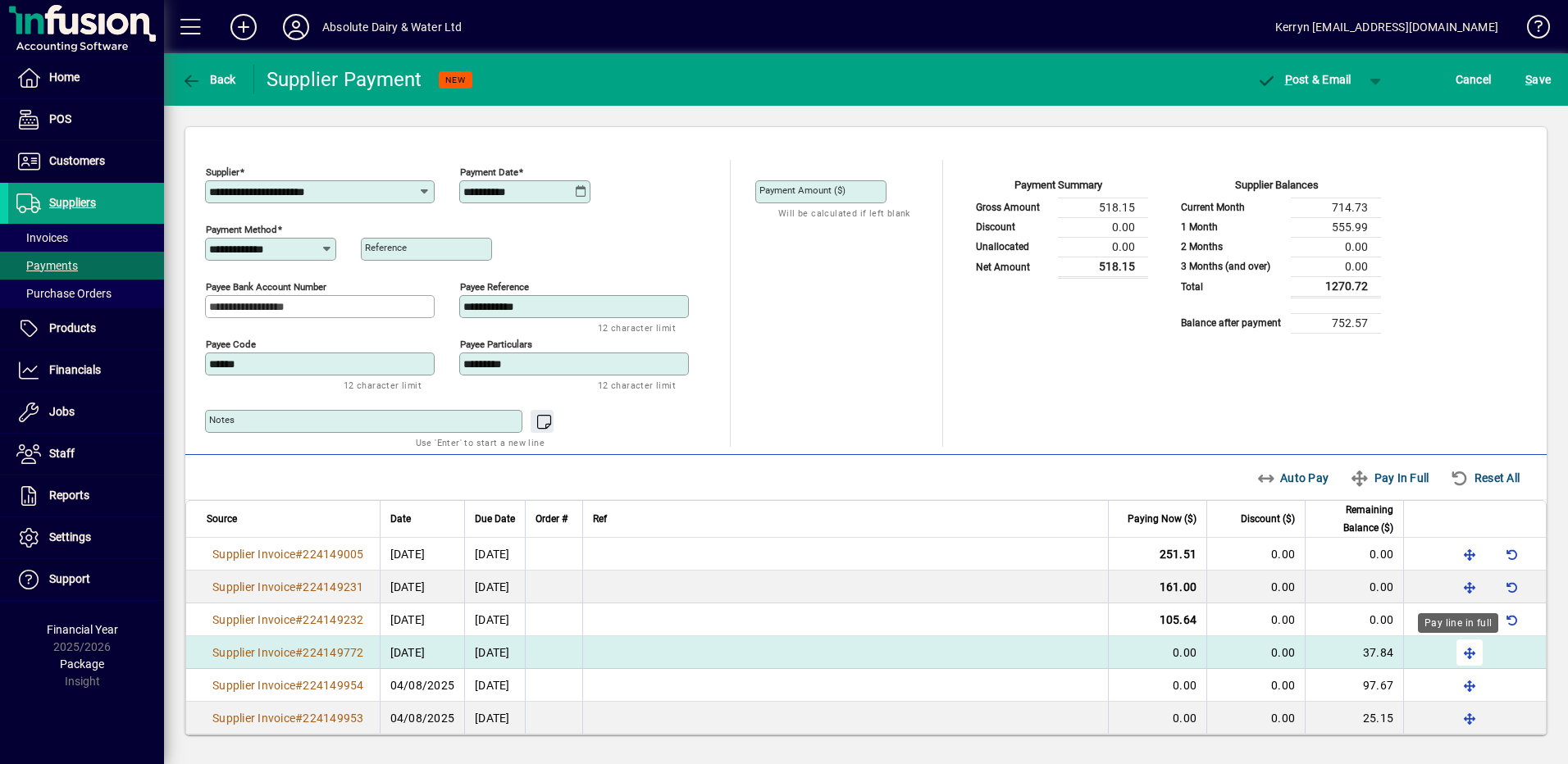
click at [1461, 649] on span "button" at bounding box center [1470, 653] width 39 height 39
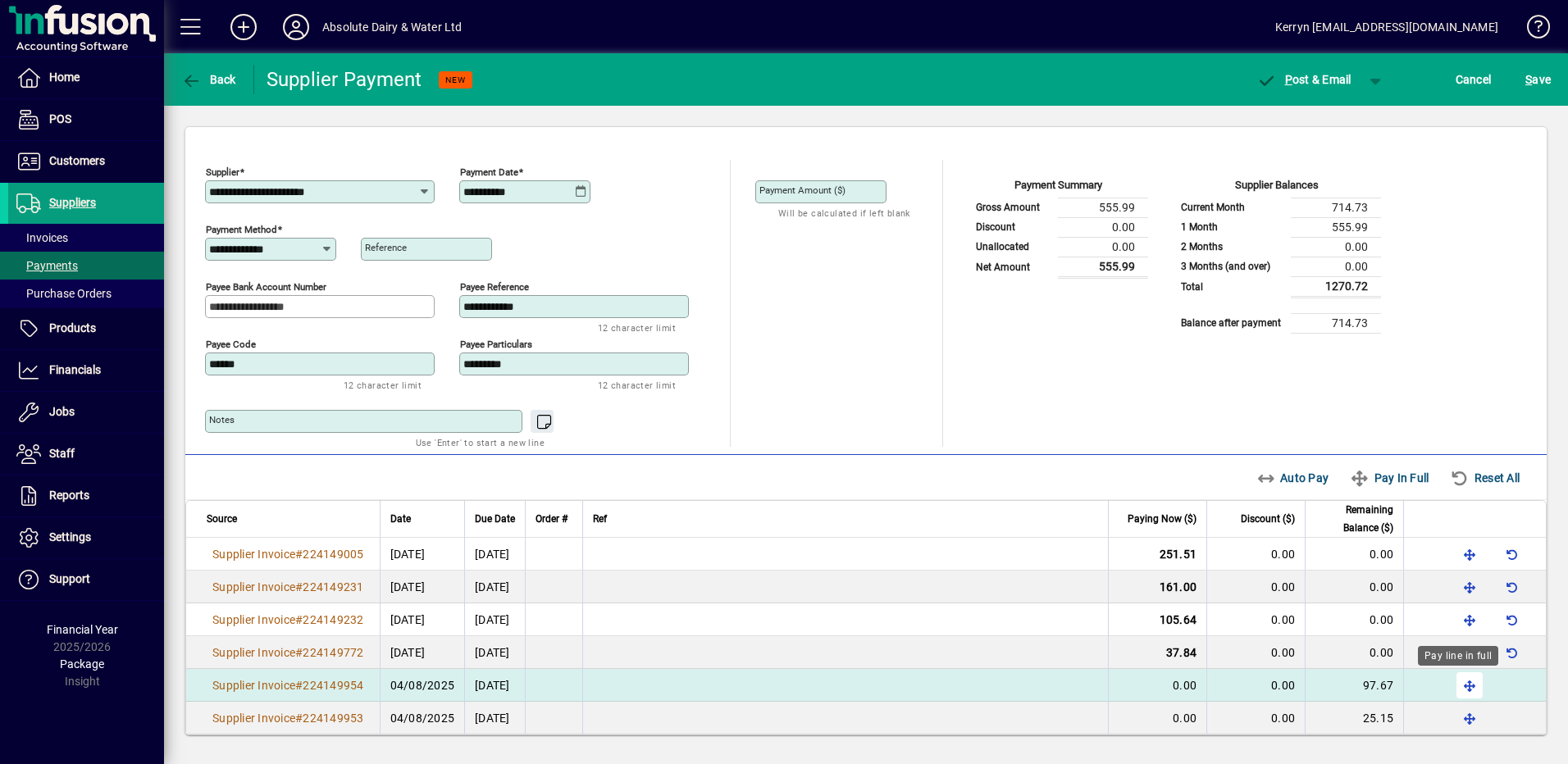
click at [1463, 683] on span "button" at bounding box center [1470, 685] width 39 height 39
click at [1501, 682] on span "button" at bounding box center [1512, 685] width 39 height 39
click at [1390, 79] on span "button" at bounding box center [1376, 80] width 39 height 39
click at [1354, 120] on span "button" at bounding box center [1333, 114] width 84 height 39
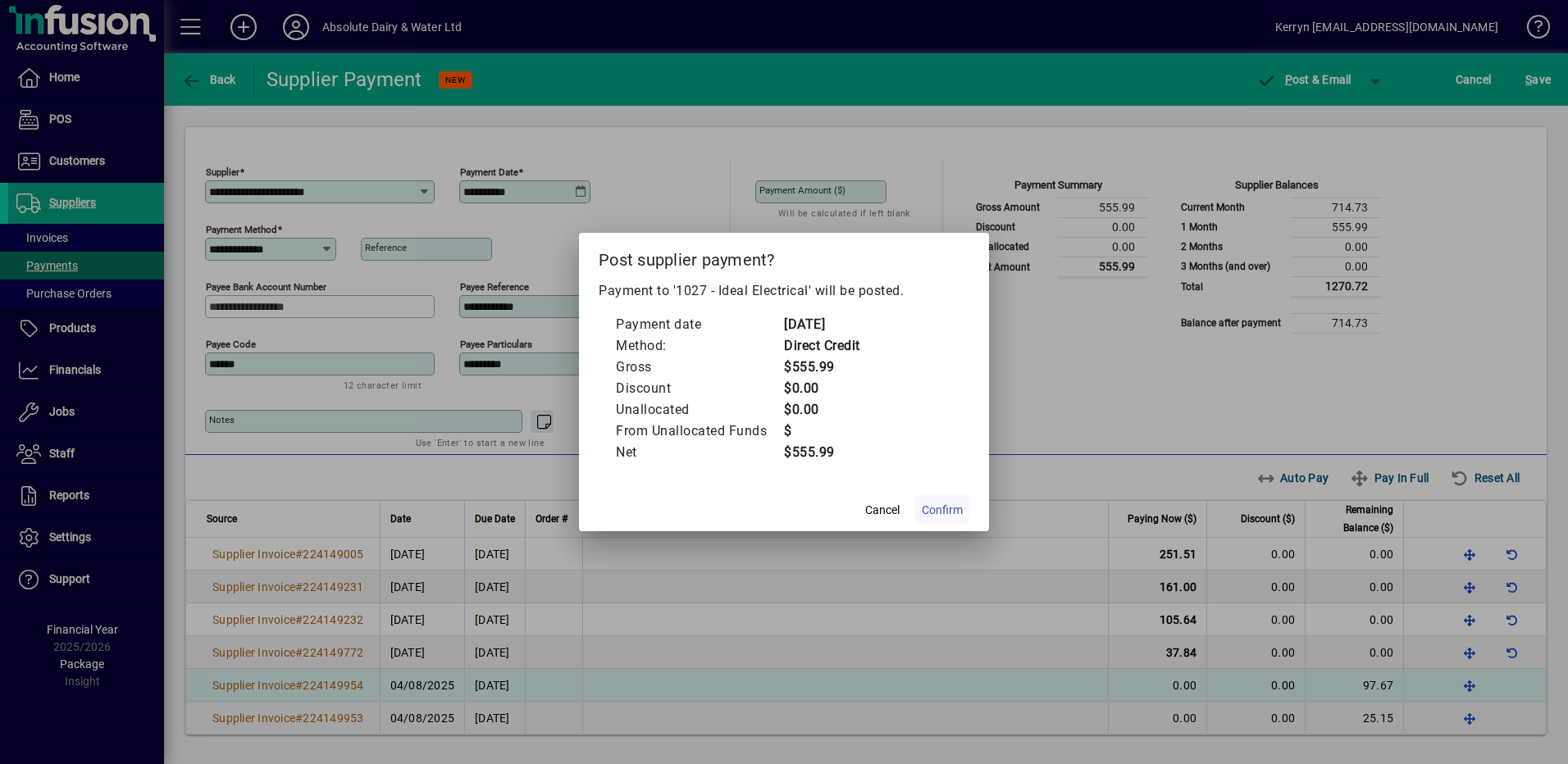
click at [939, 509] on span "Confirm" at bounding box center [942, 510] width 41 height 17
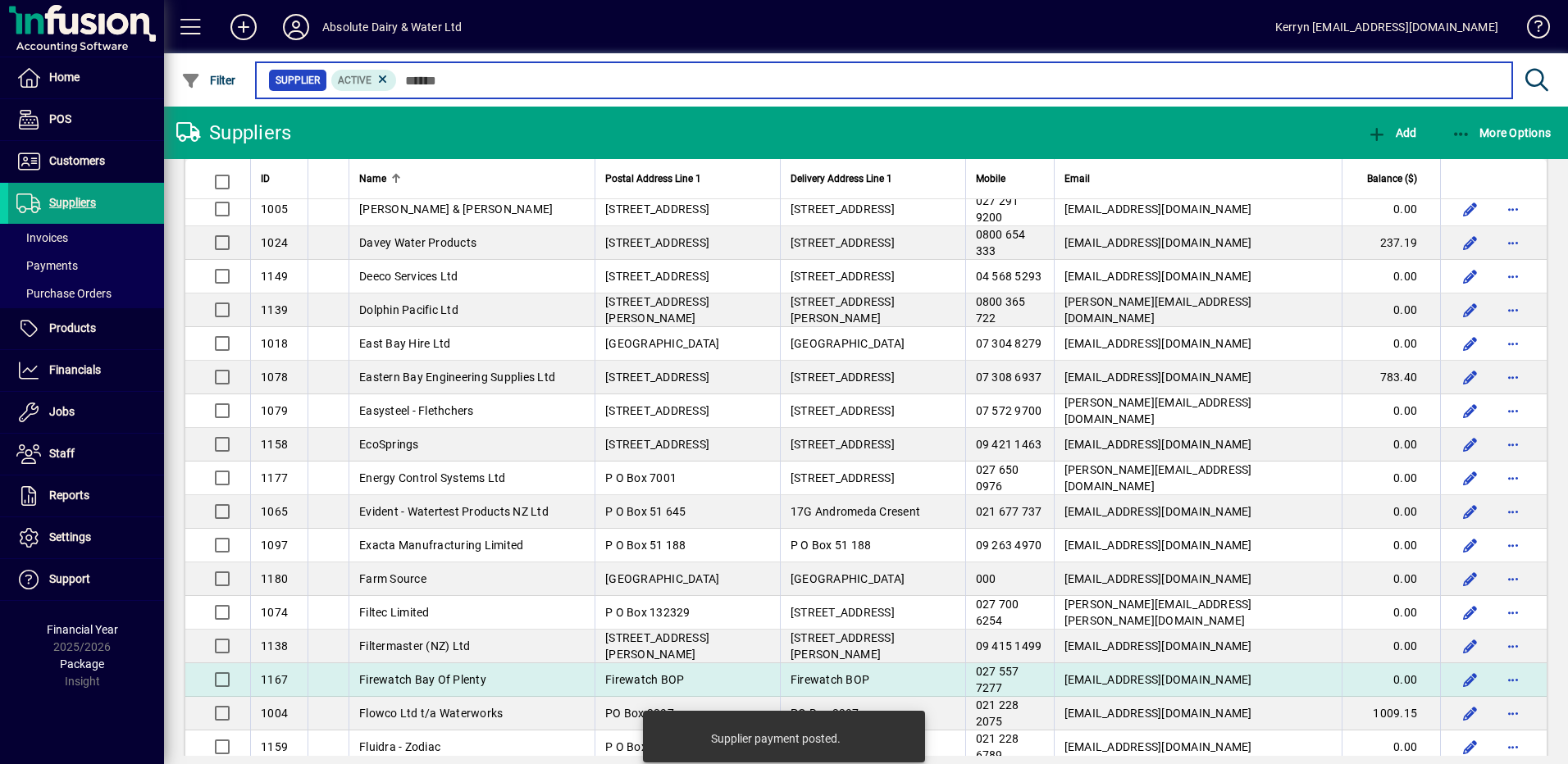
scroll to position [1312, 0]
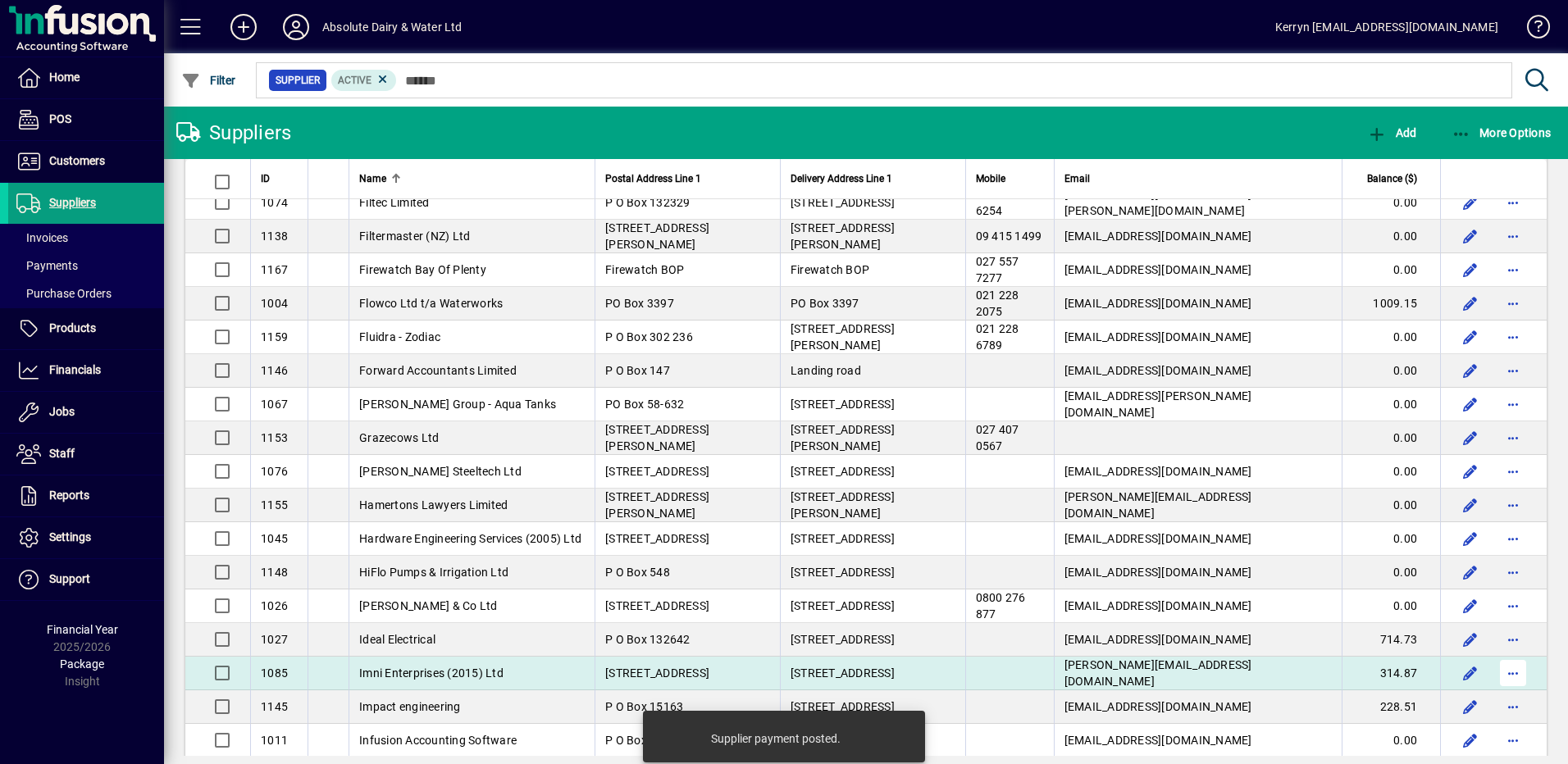
click at [1501, 682] on span "button" at bounding box center [1513, 673] width 39 height 39
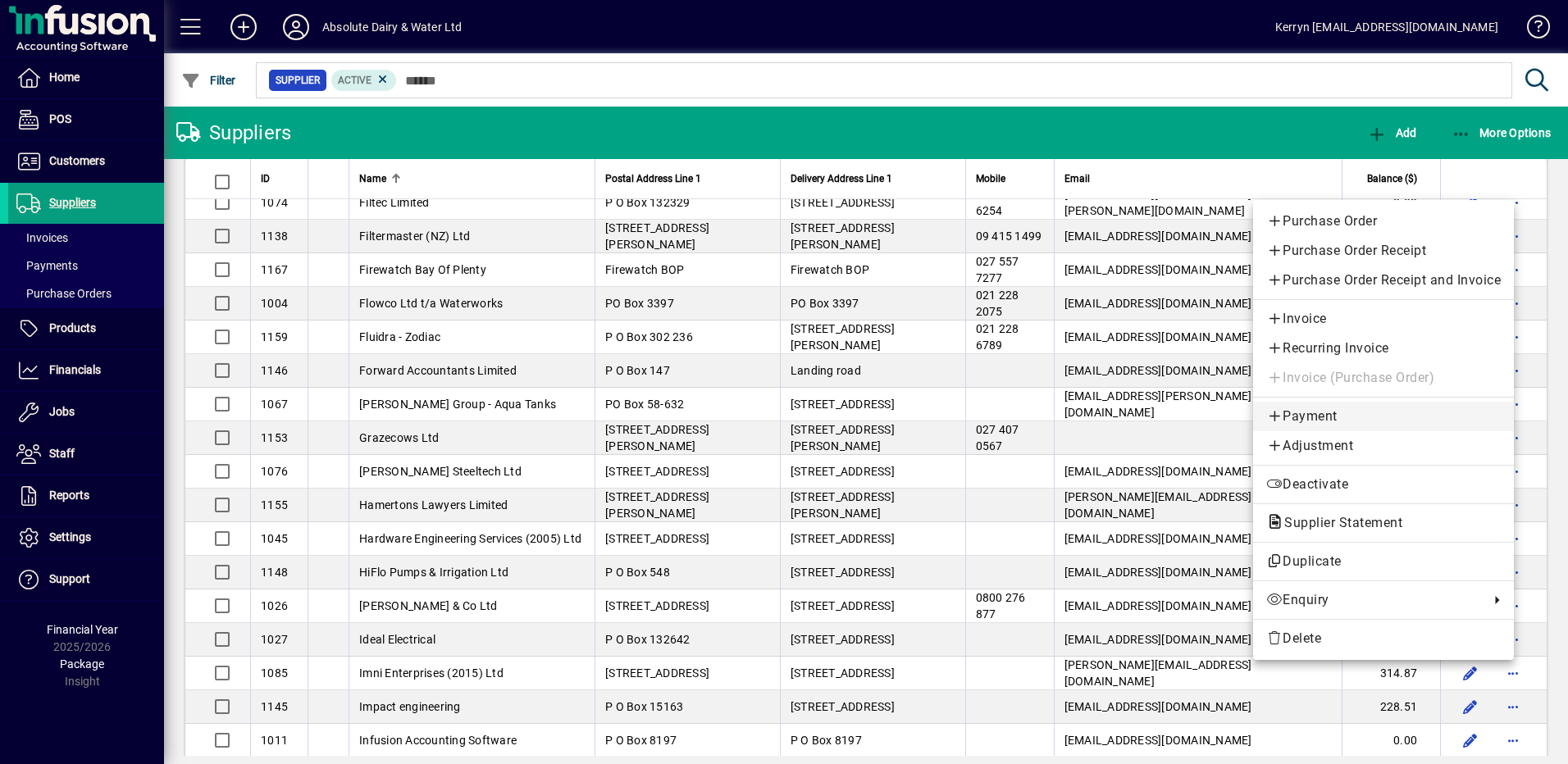
click at [1324, 417] on span "Payment" at bounding box center [1383, 416] width 234 height 20
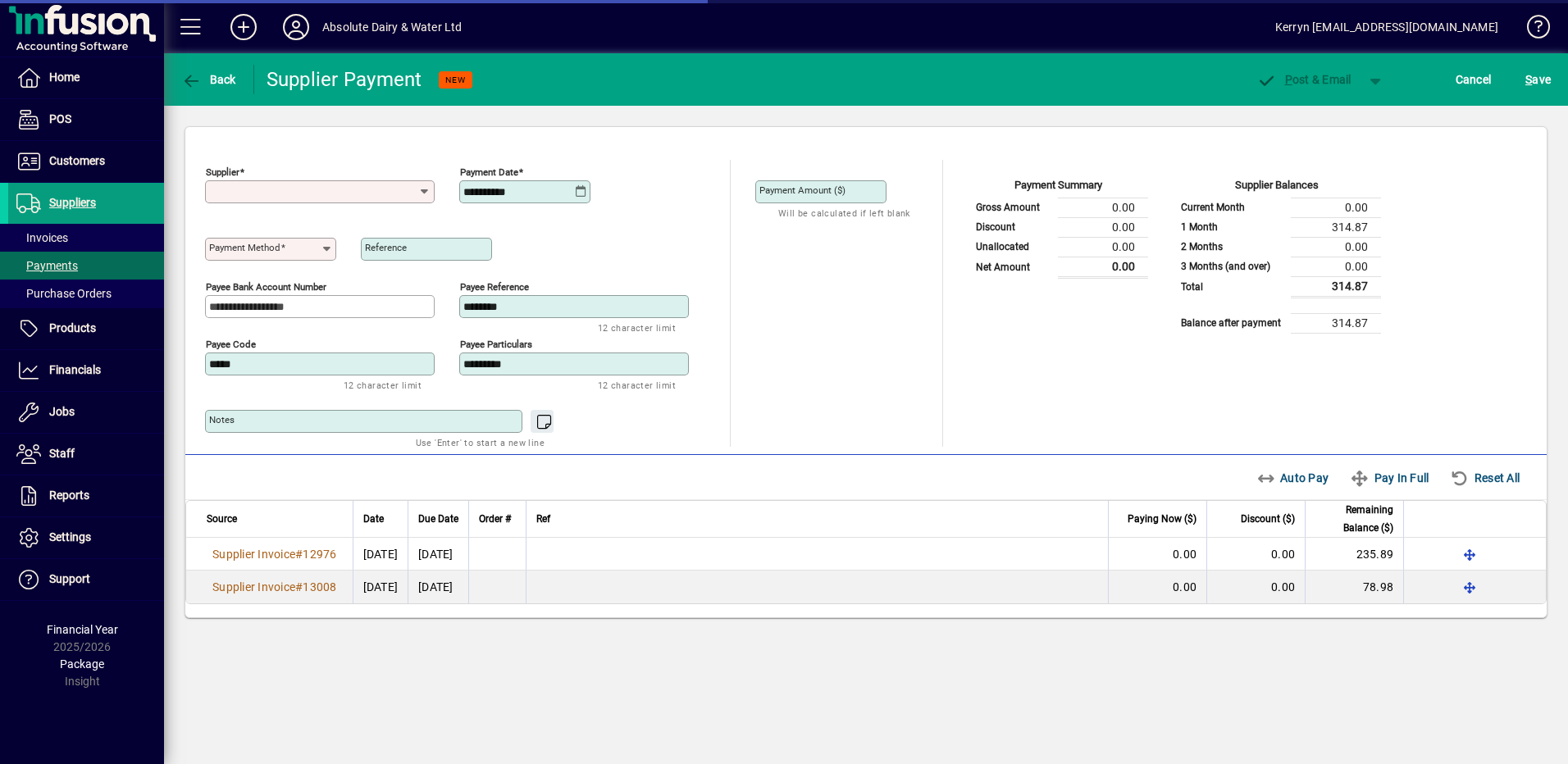
type input "**********"
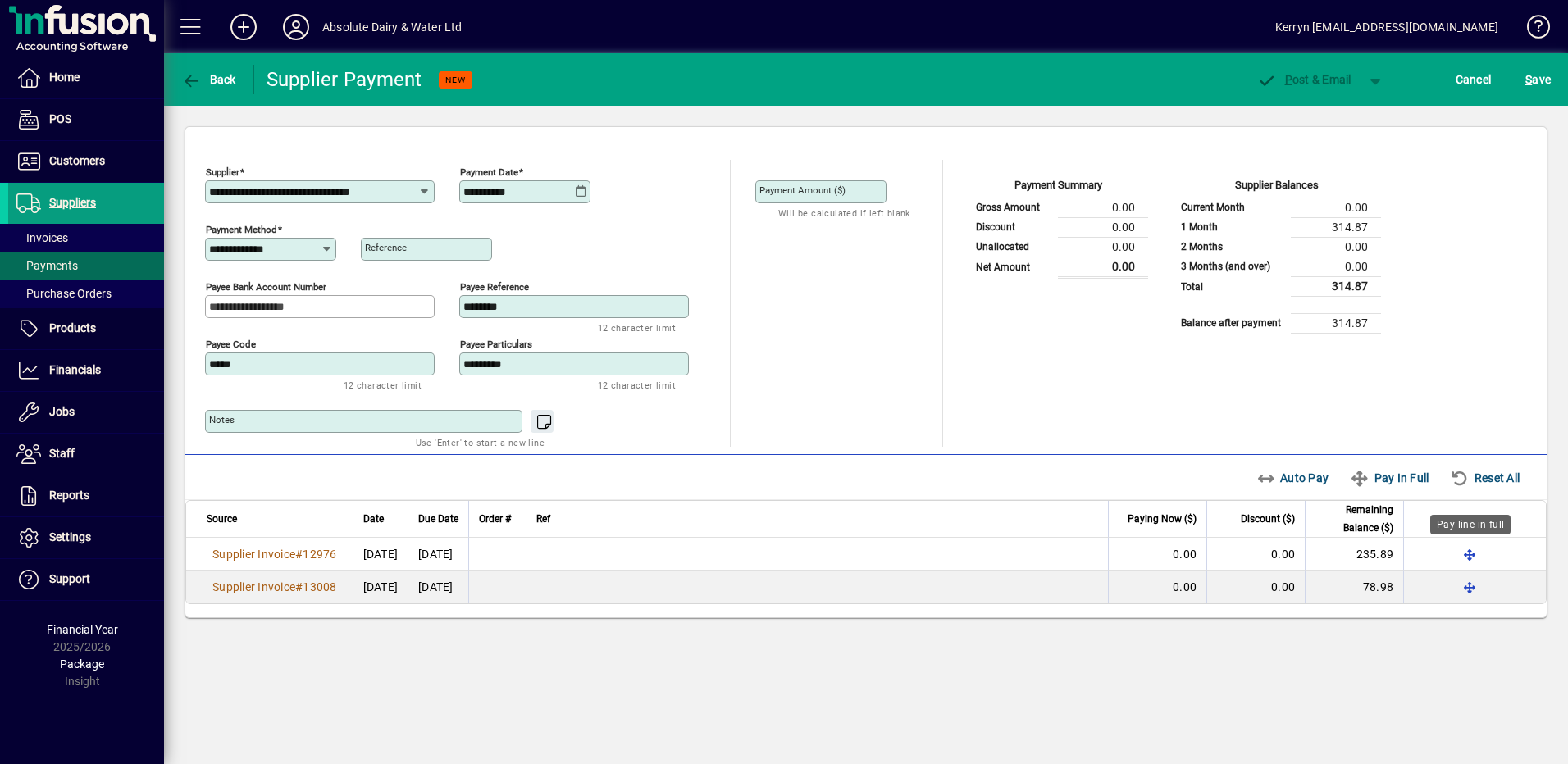
click at [1466, 562] on span "button" at bounding box center [1470, 554] width 39 height 39
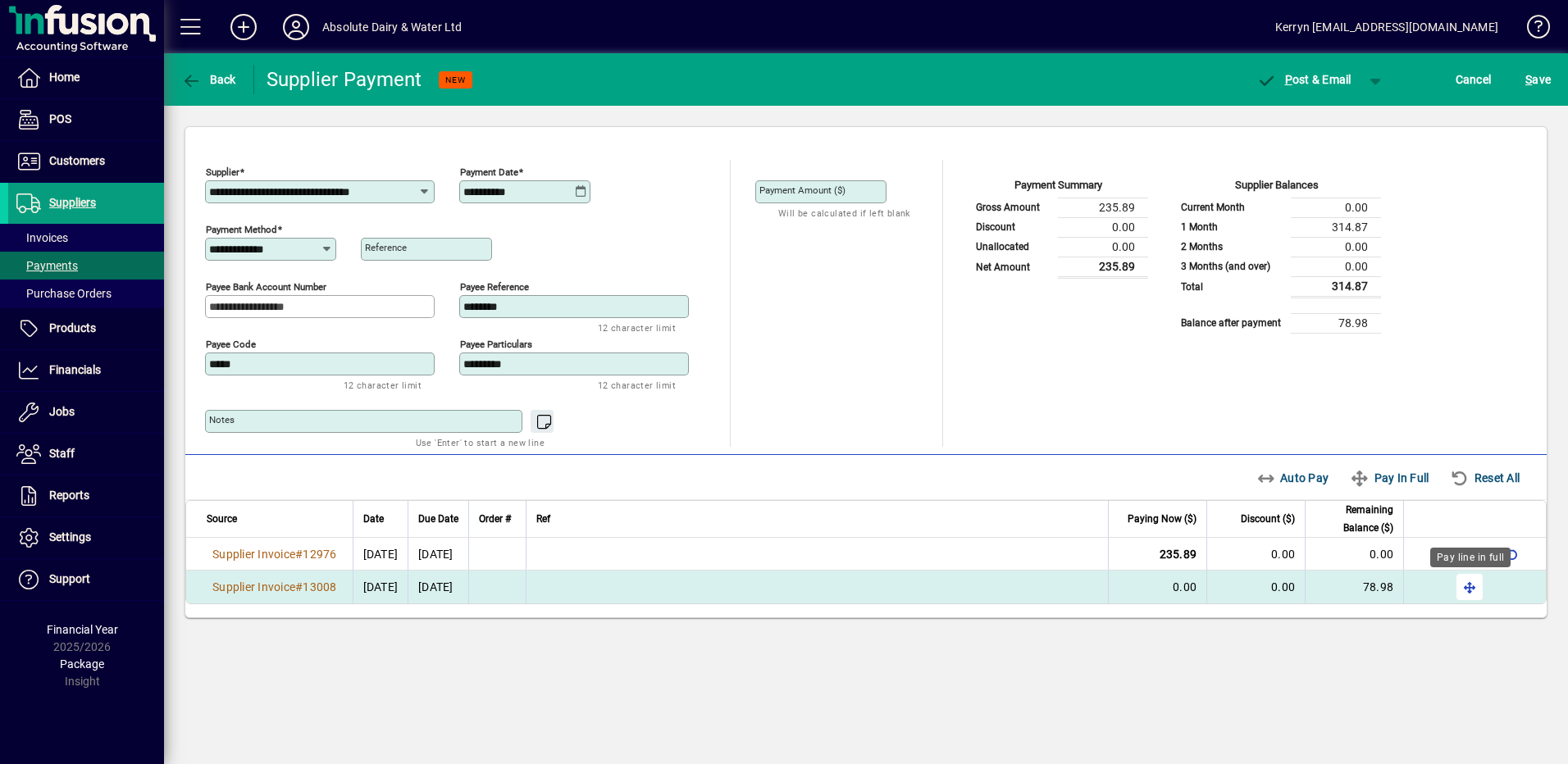
click at [1472, 591] on span "button" at bounding box center [1470, 587] width 39 height 39
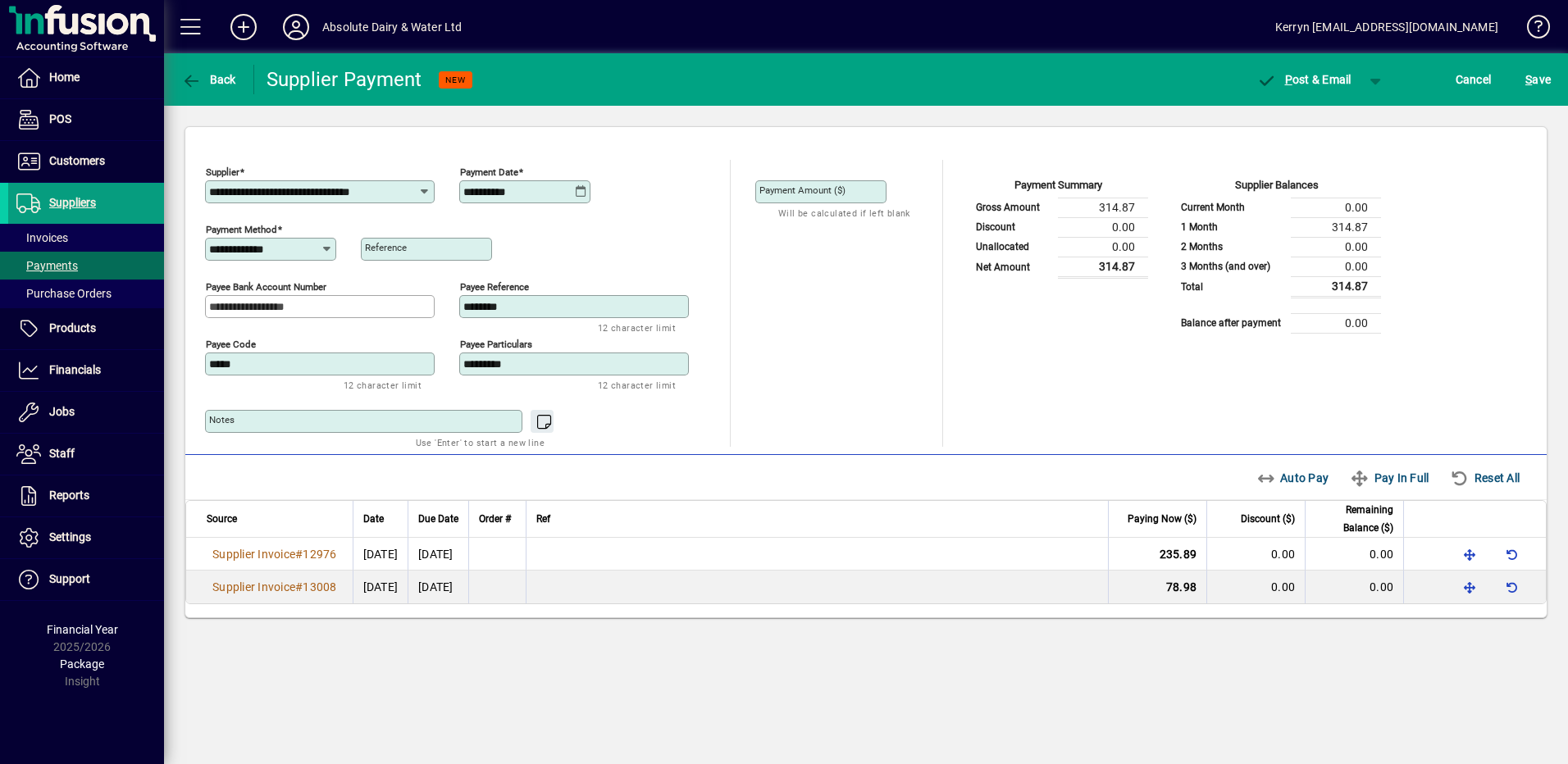
drag, startPoint x: 599, startPoint y: 186, endPoint x: 588, endPoint y: 194, distance: 13.6
click at [599, 187] on div "**********" at bounding box center [459, 188] width 509 height 57
click at [588, 194] on div "**********" at bounding box center [526, 192] width 126 height 13
click at [584, 196] on icon at bounding box center [581, 192] width 12 height 13
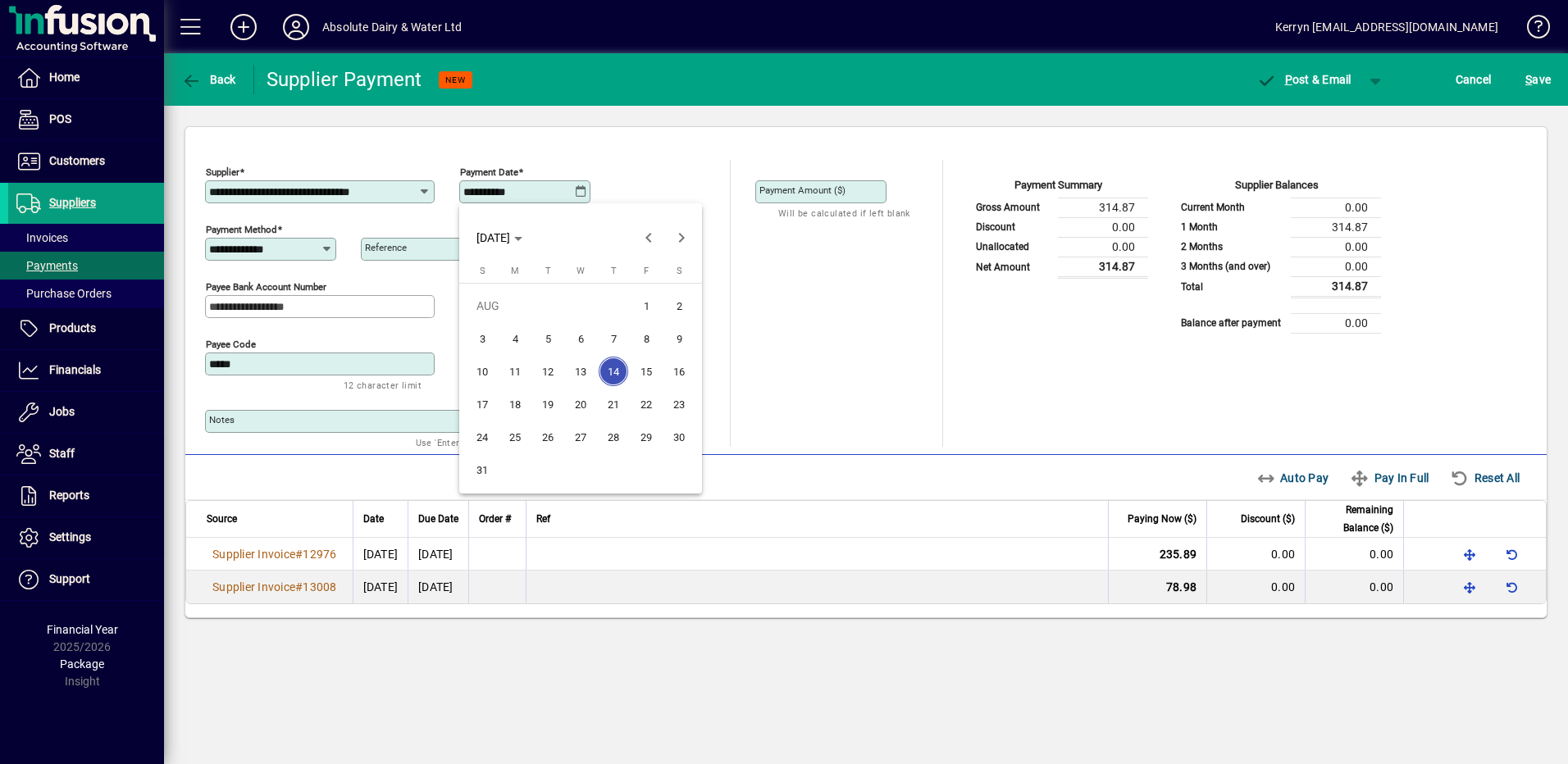
click at [574, 406] on span "20" at bounding box center [581, 404] width 30 height 30
type input "**********"
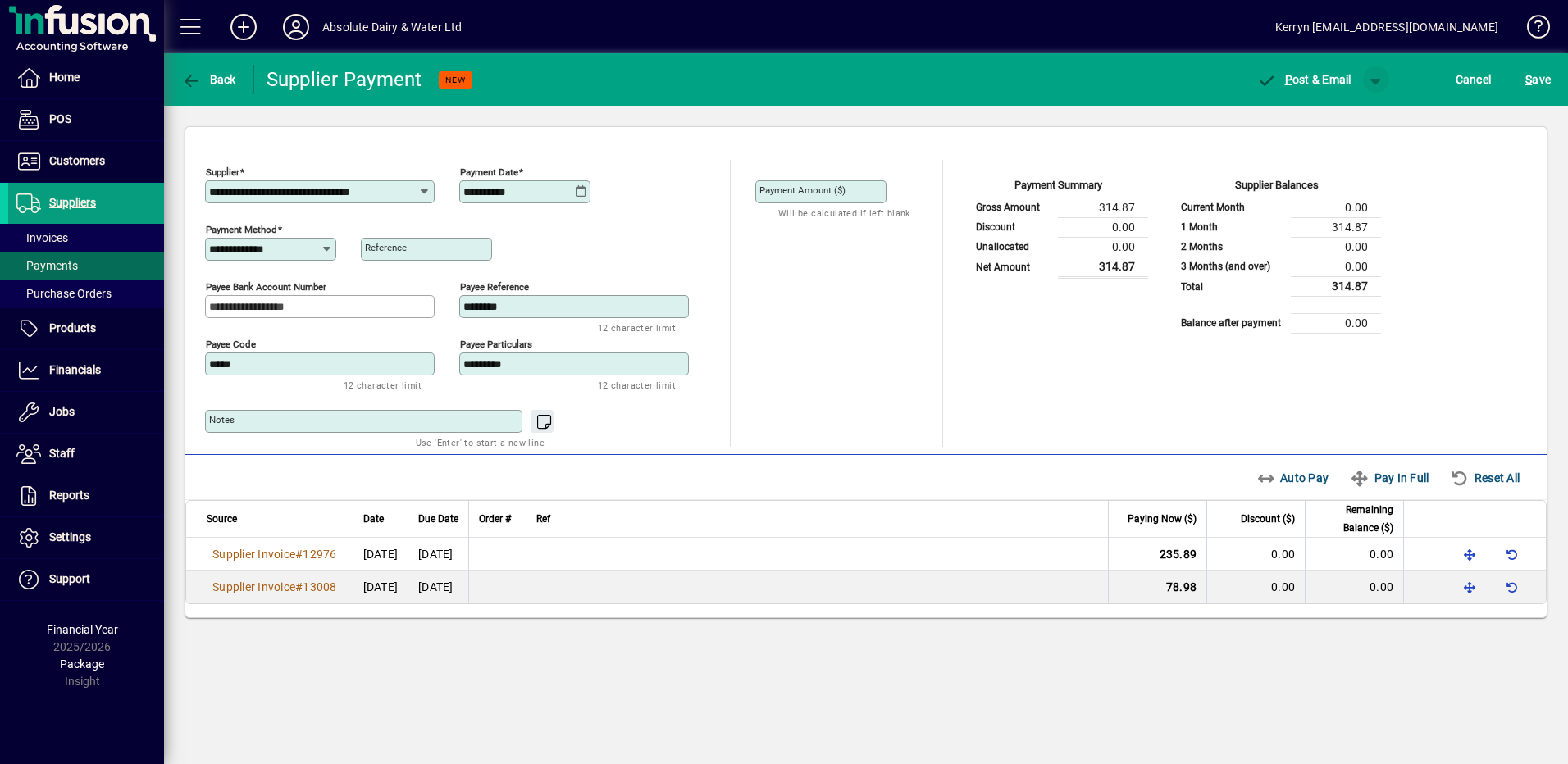
click at [1376, 81] on span "button" at bounding box center [1376, 80] width 39 height 39
click at [1342, 114] on span "P ost" at bounding box center [1324, 114] width 58 height 13
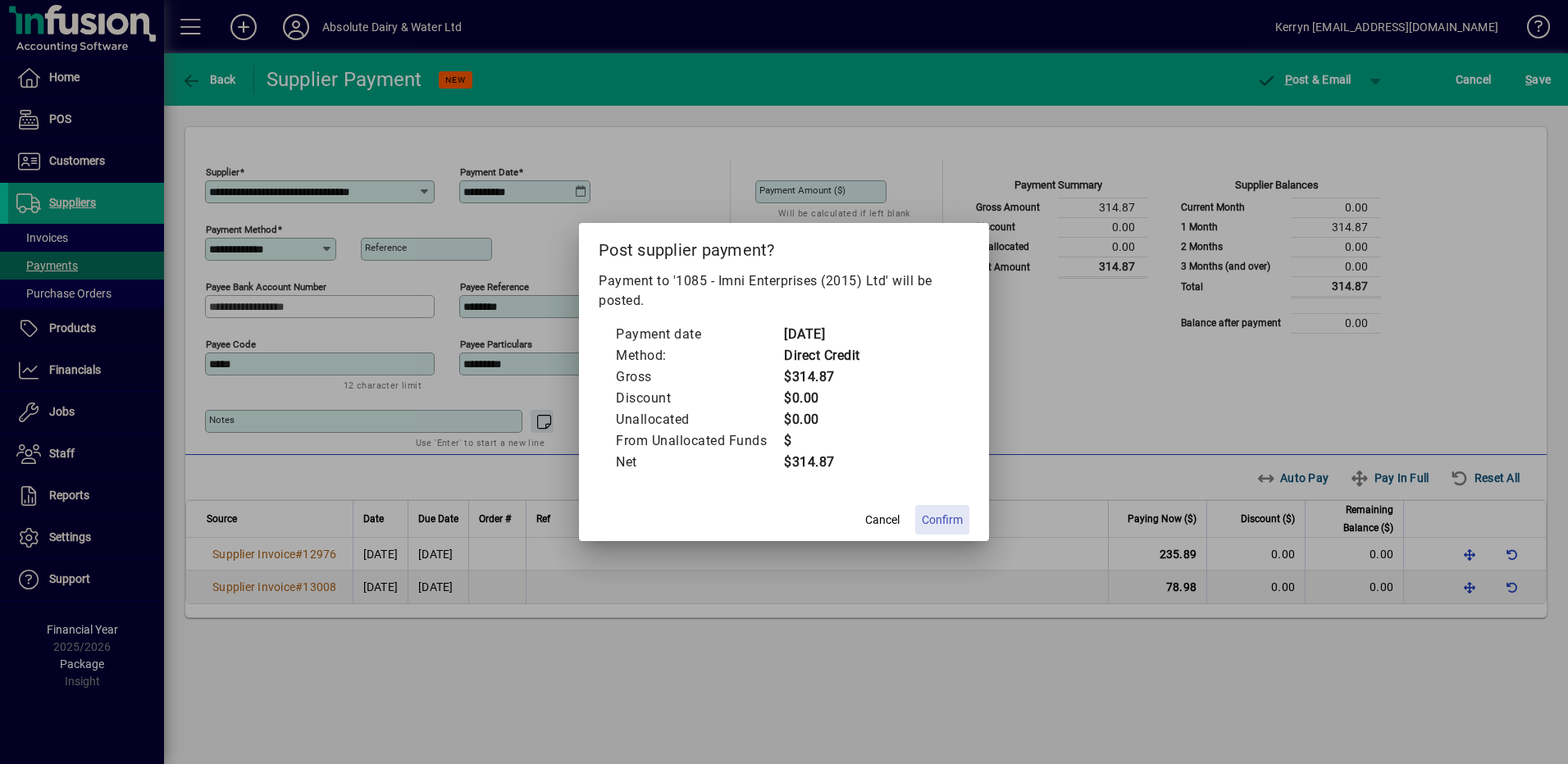
click at [954, 527] on span "Confirm" at bounding box center [942, 520] width 41 height 17
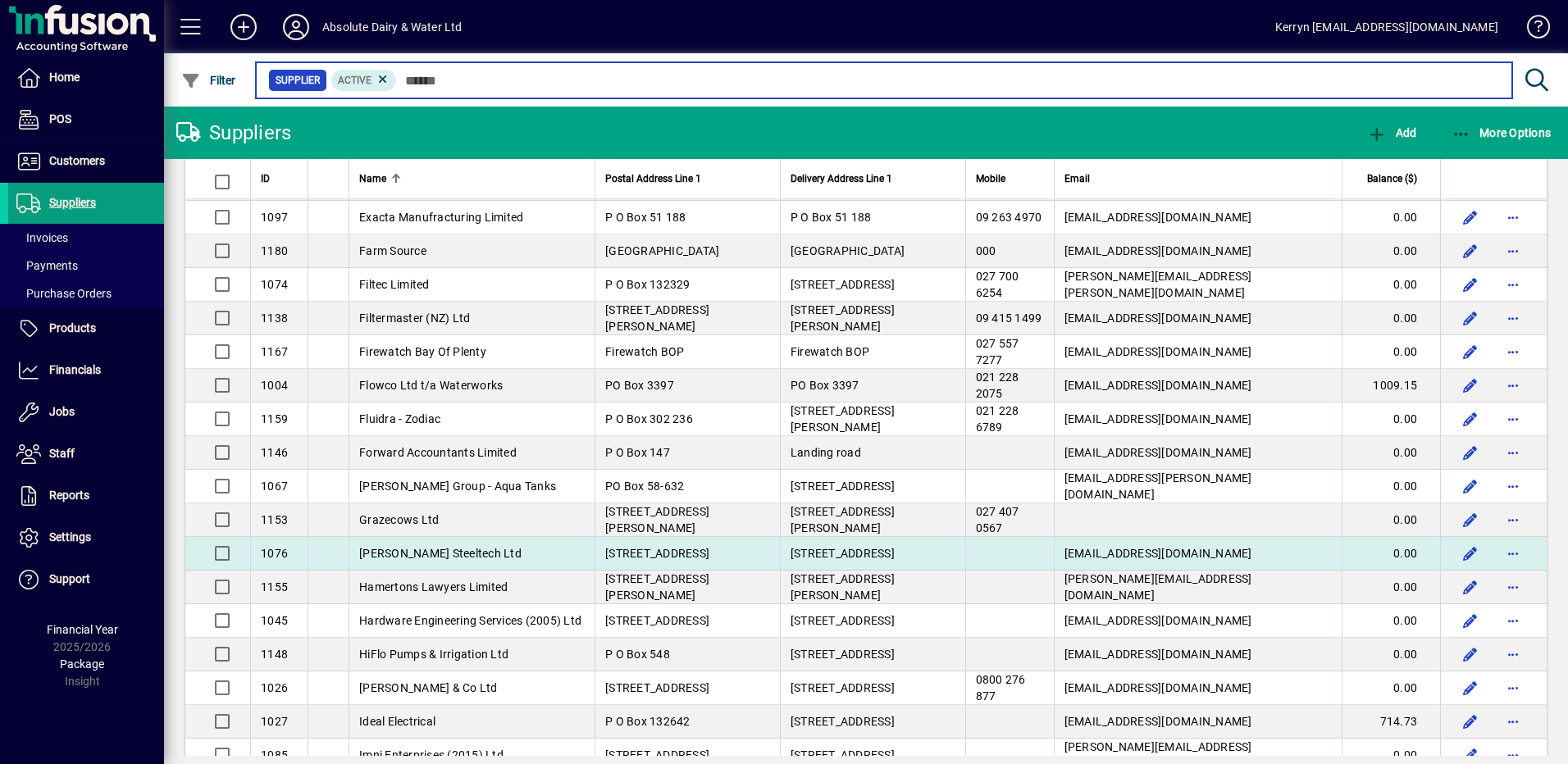
scroll to position [1393, 0]
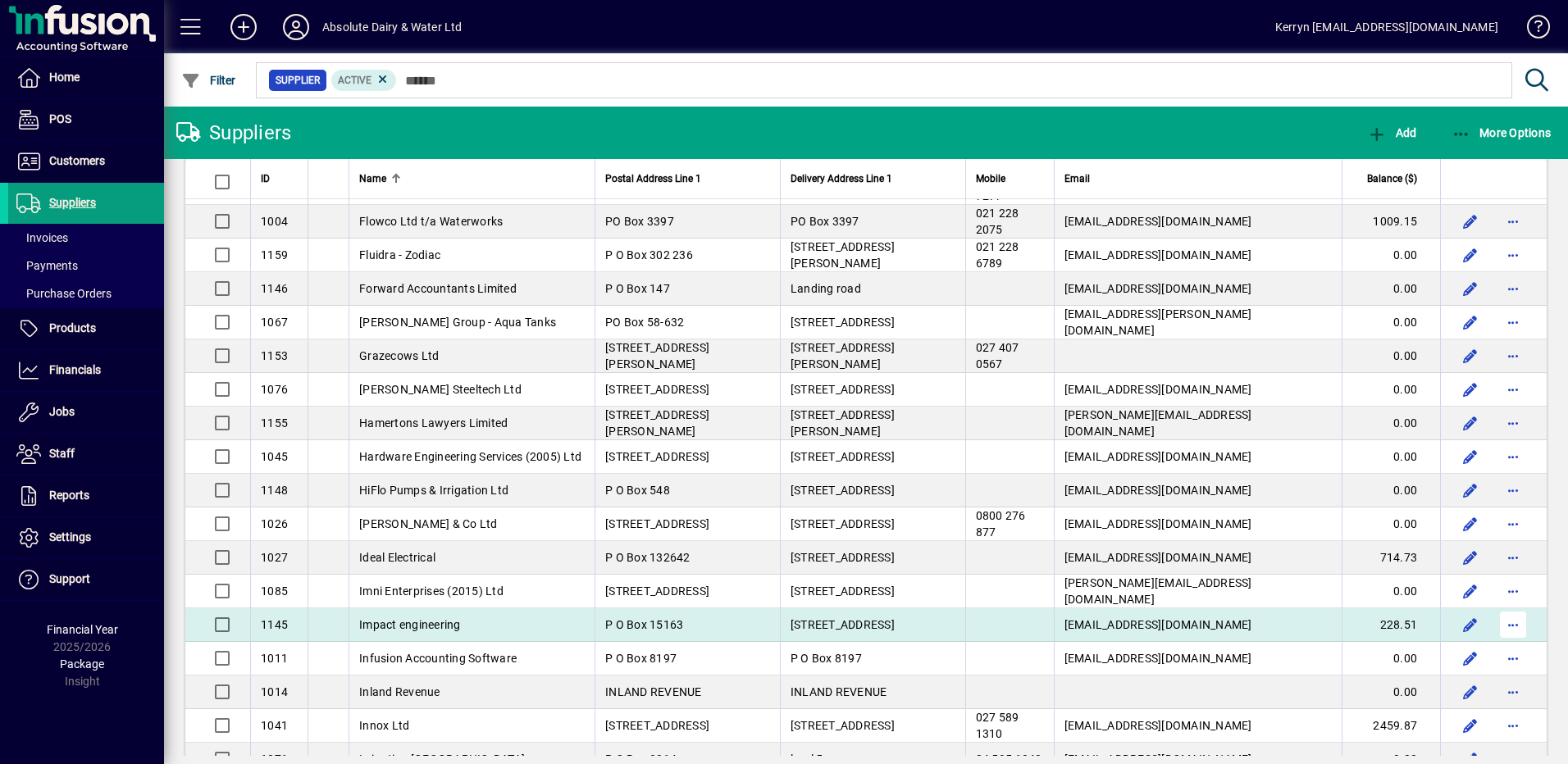
click at [1505, 624] on span "button" at bounding box center [1513, 624] width 39 height 39
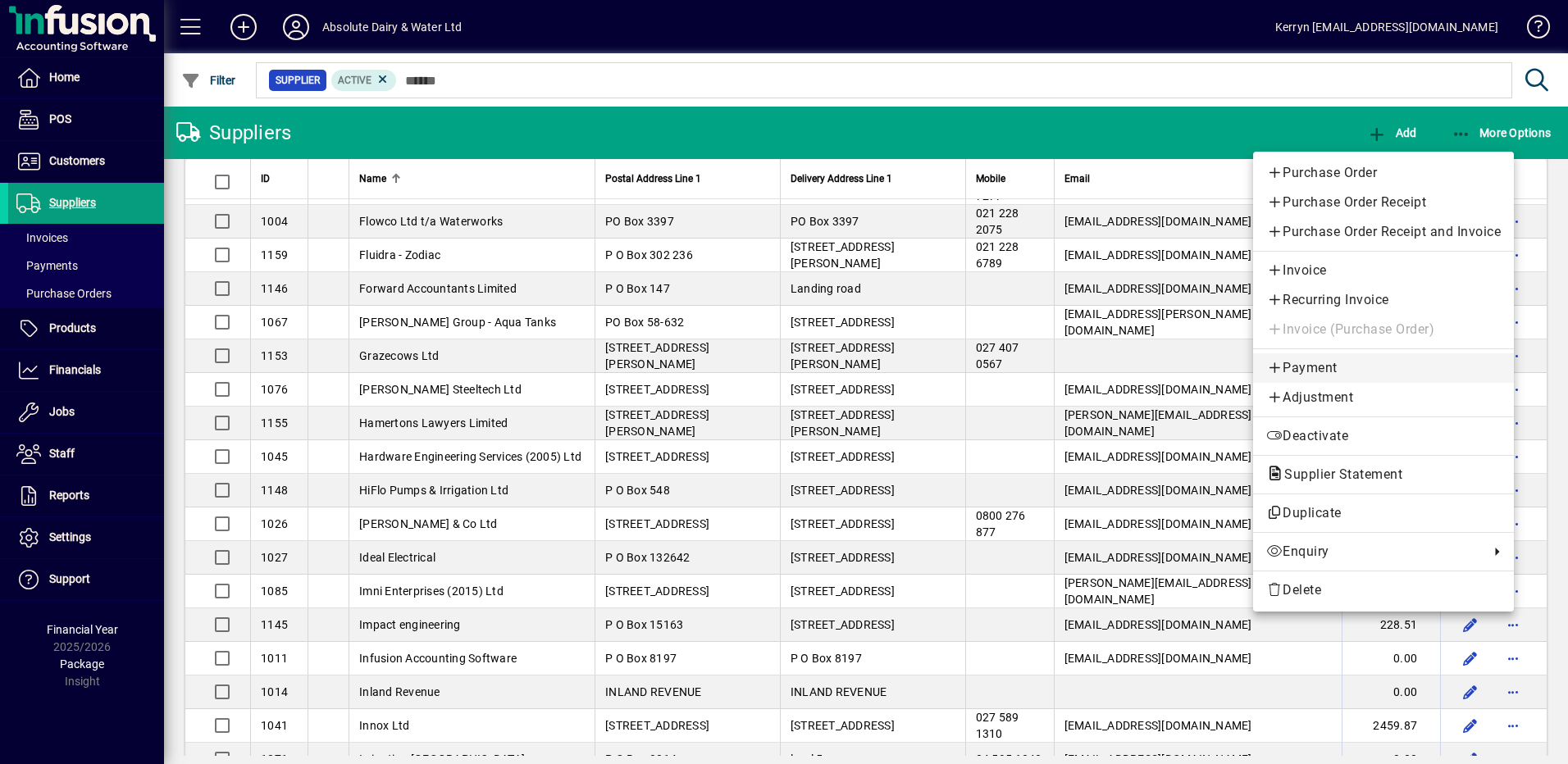
click at [1320, 376] on span "Payment" at bounding box center [1383, 368] width 234 height 20
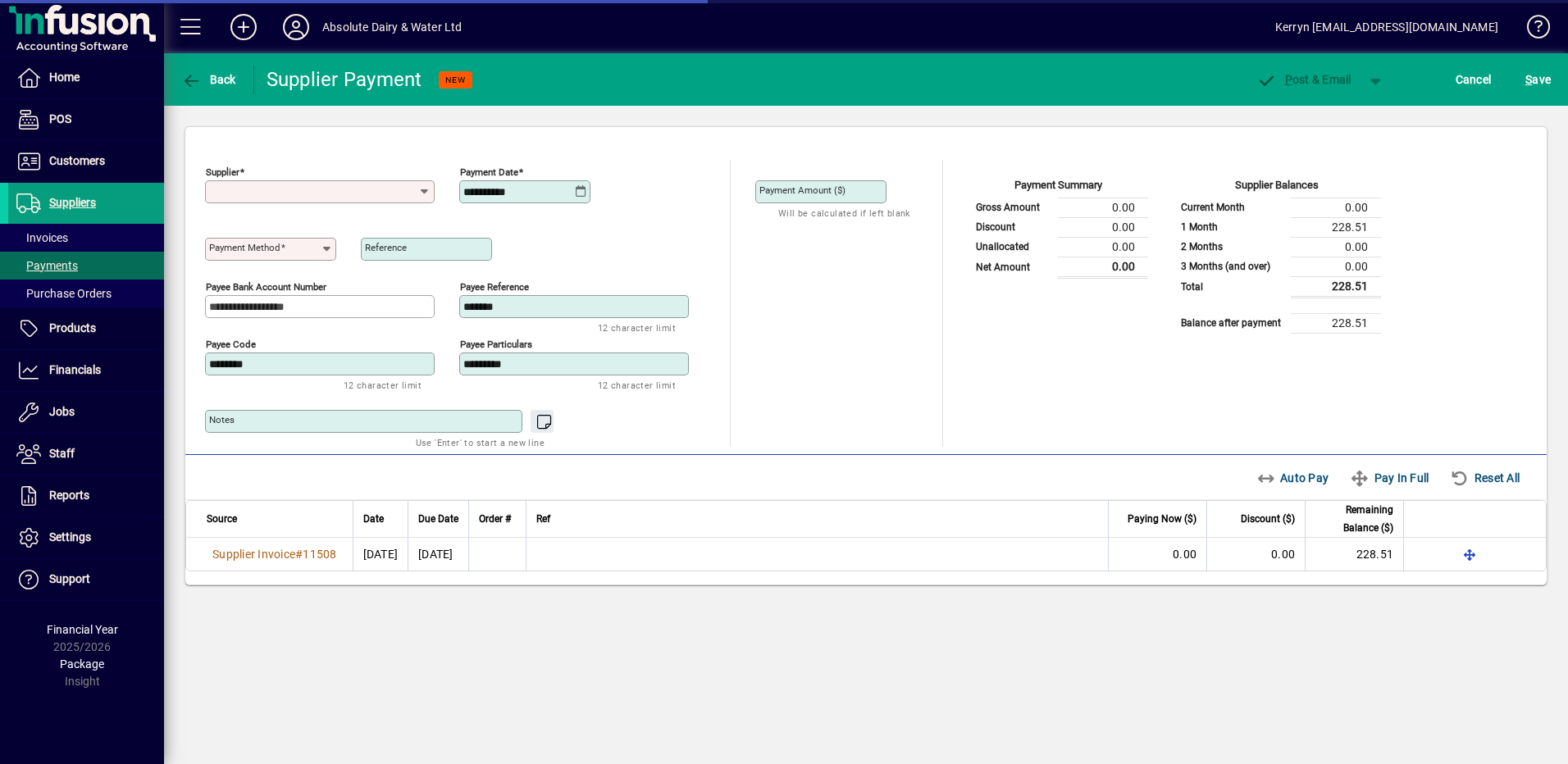
type input "**********"
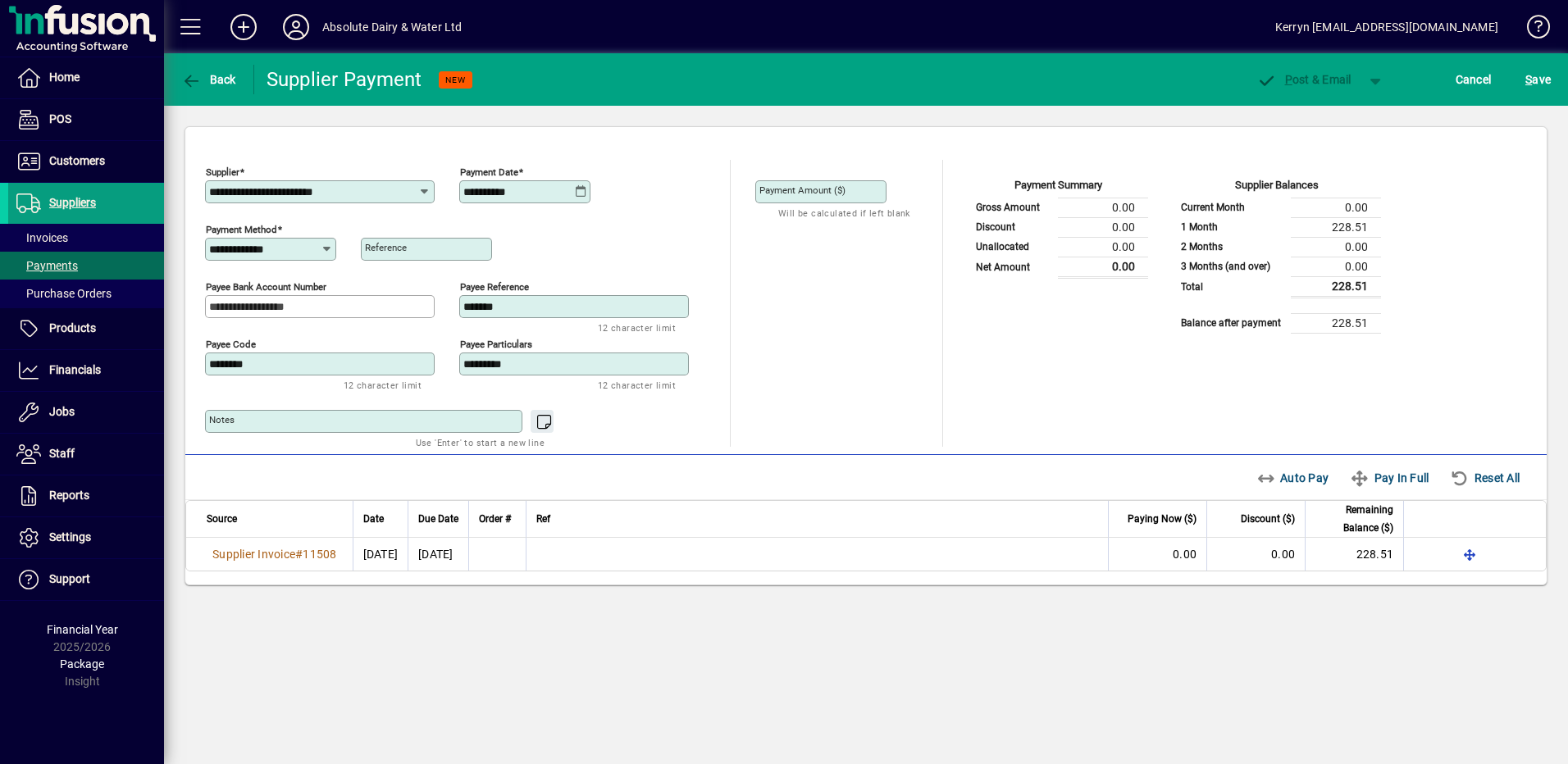
click at [577, 193] on icon at bounding box center [581, 192] width 12 height 13
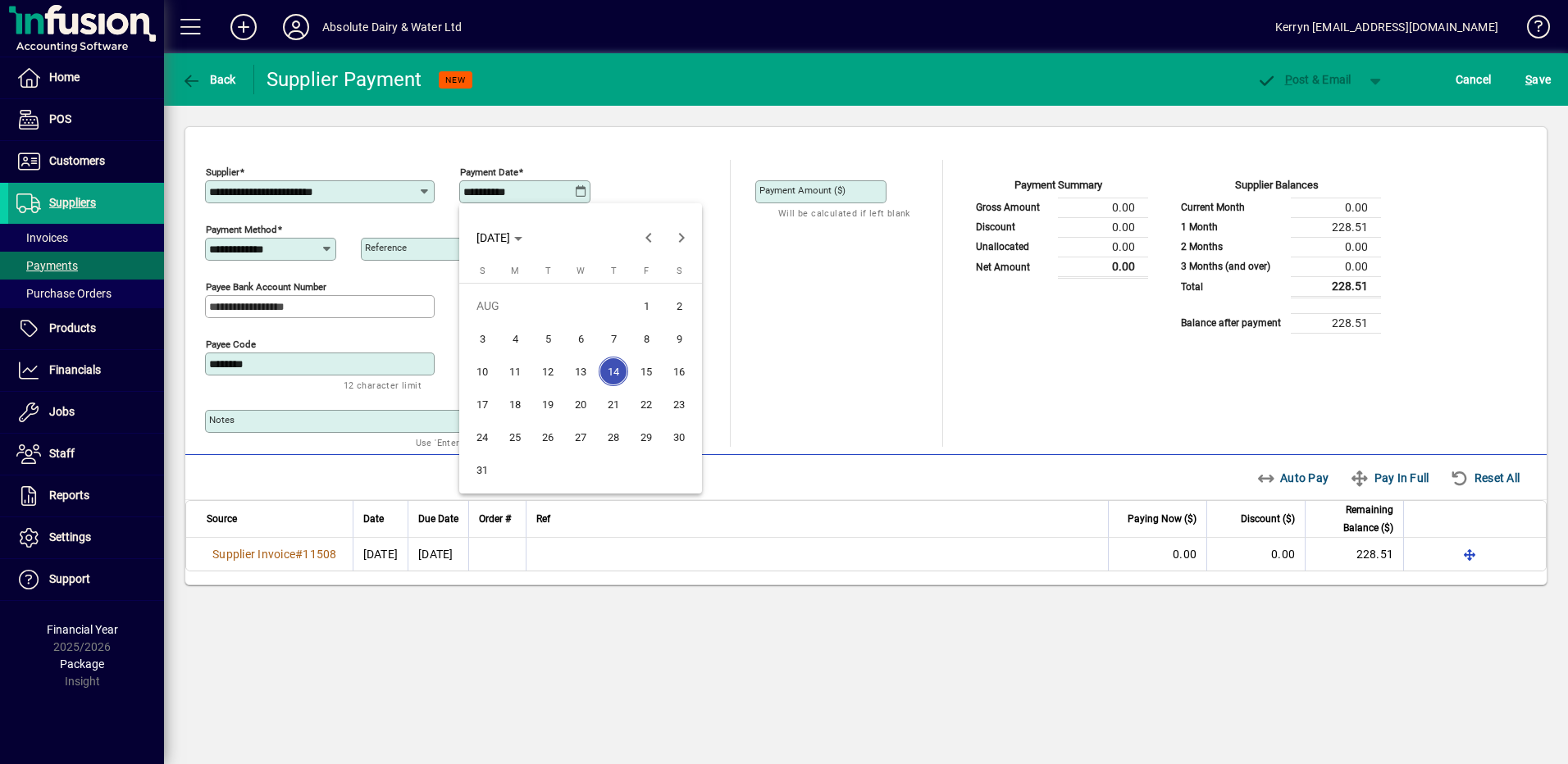
click at [577, 397] on span "20" at bounding box center [581, 404] width 30 height 30
type input "**********"
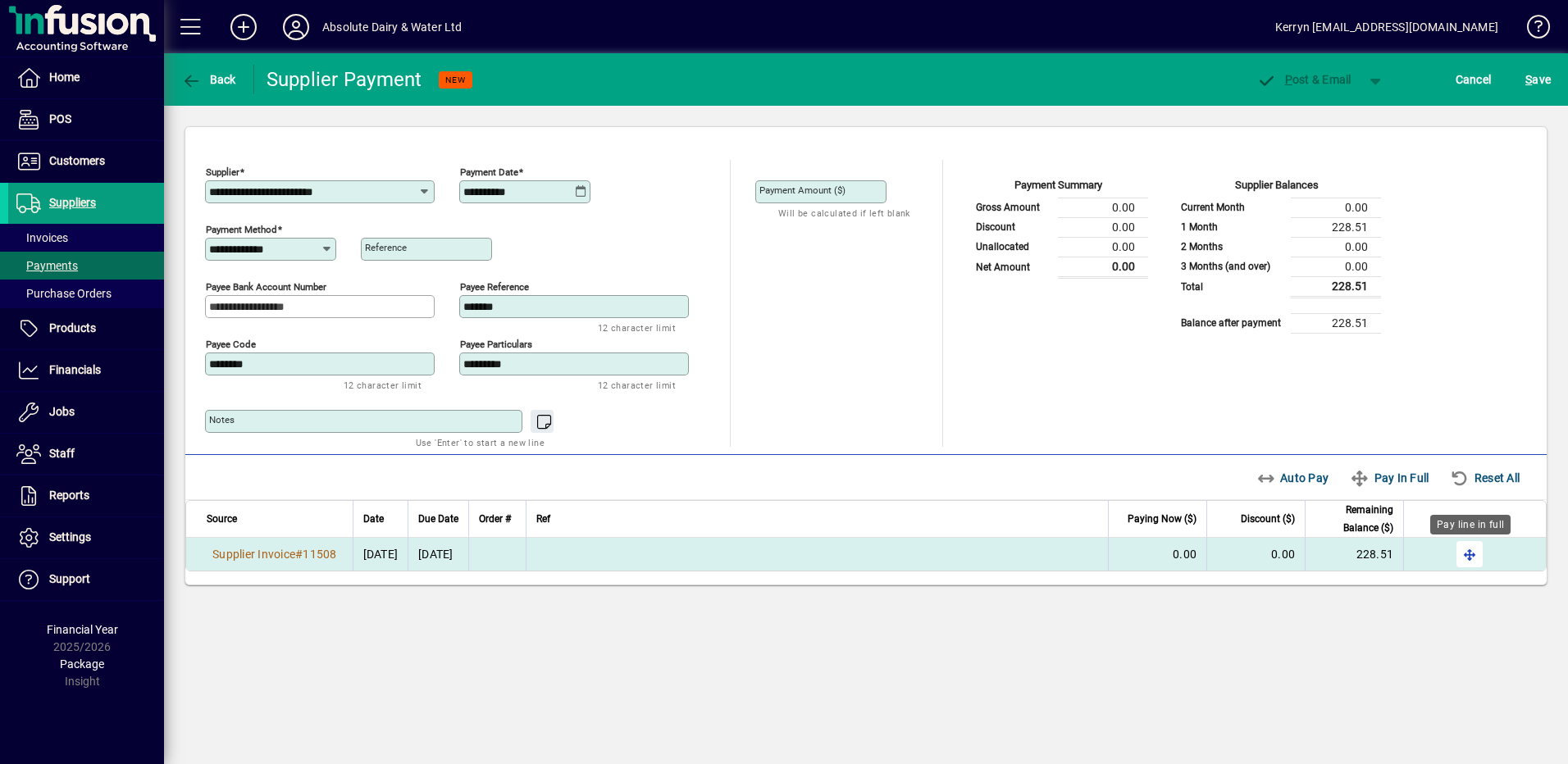
click at [1467, 544] on span "button" at bounding box center [1470, 554] width 39 height 39
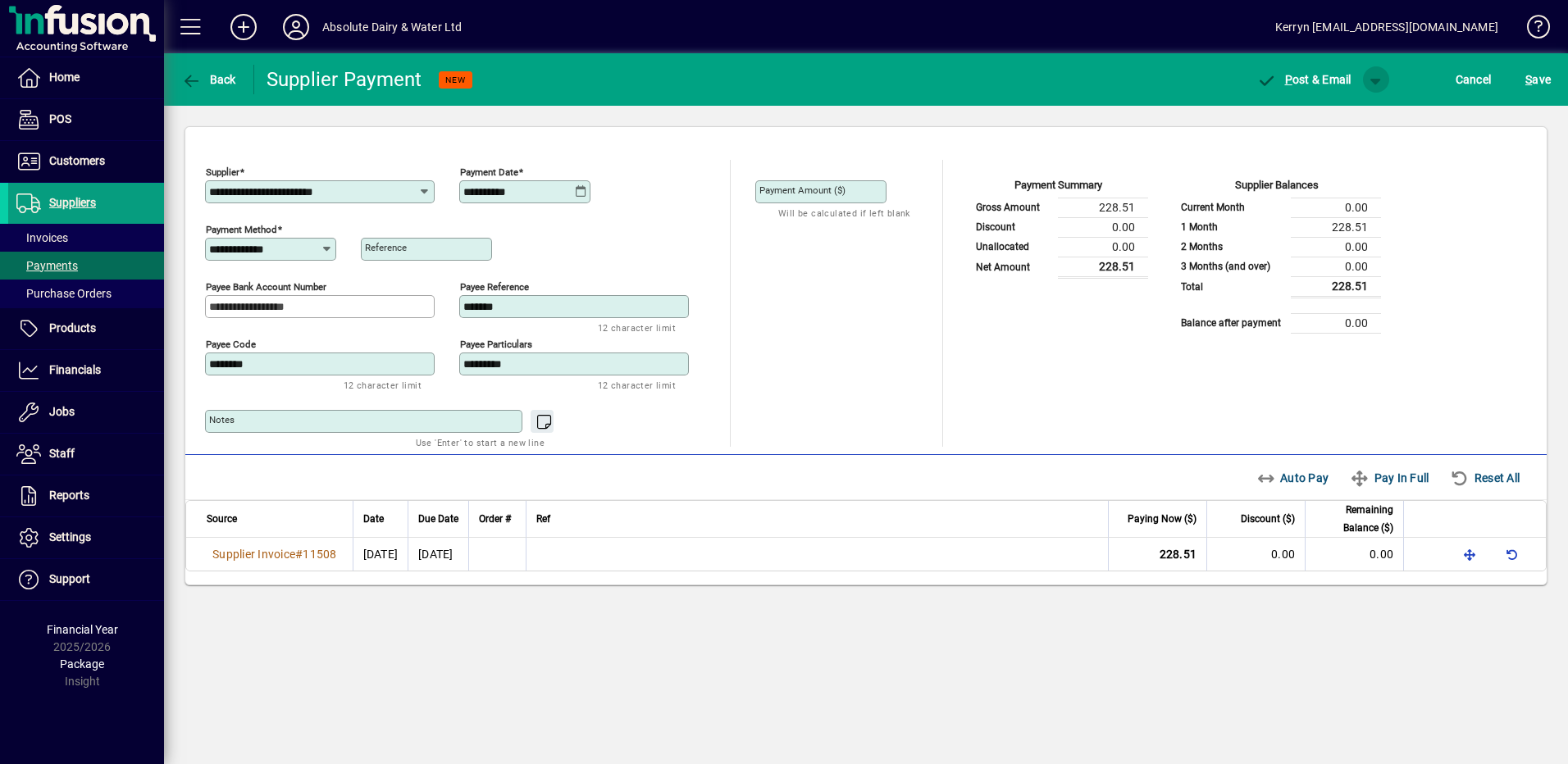
click at [1385, 84] on span "button" at bounding box center [1376, 80] width 39 height 39
click at [1335, 110] on span "P ost" at bounding box center [1324, 114] width 58 height 13
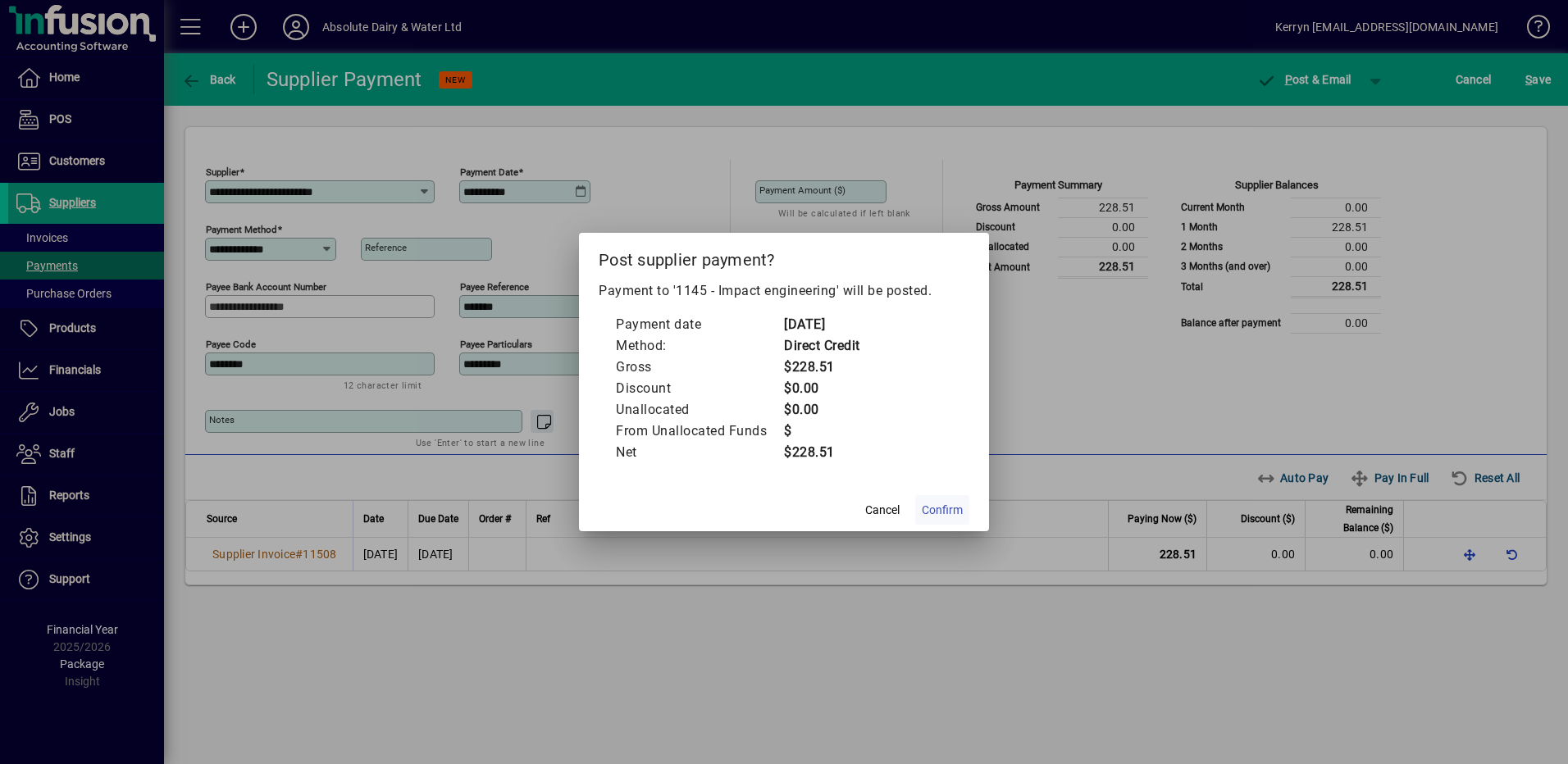
click at [952, 513] on span "Confirm" at bounding box center [942, 510] width 41 height 17
